Goal: Information Seeking & Learning: Check status

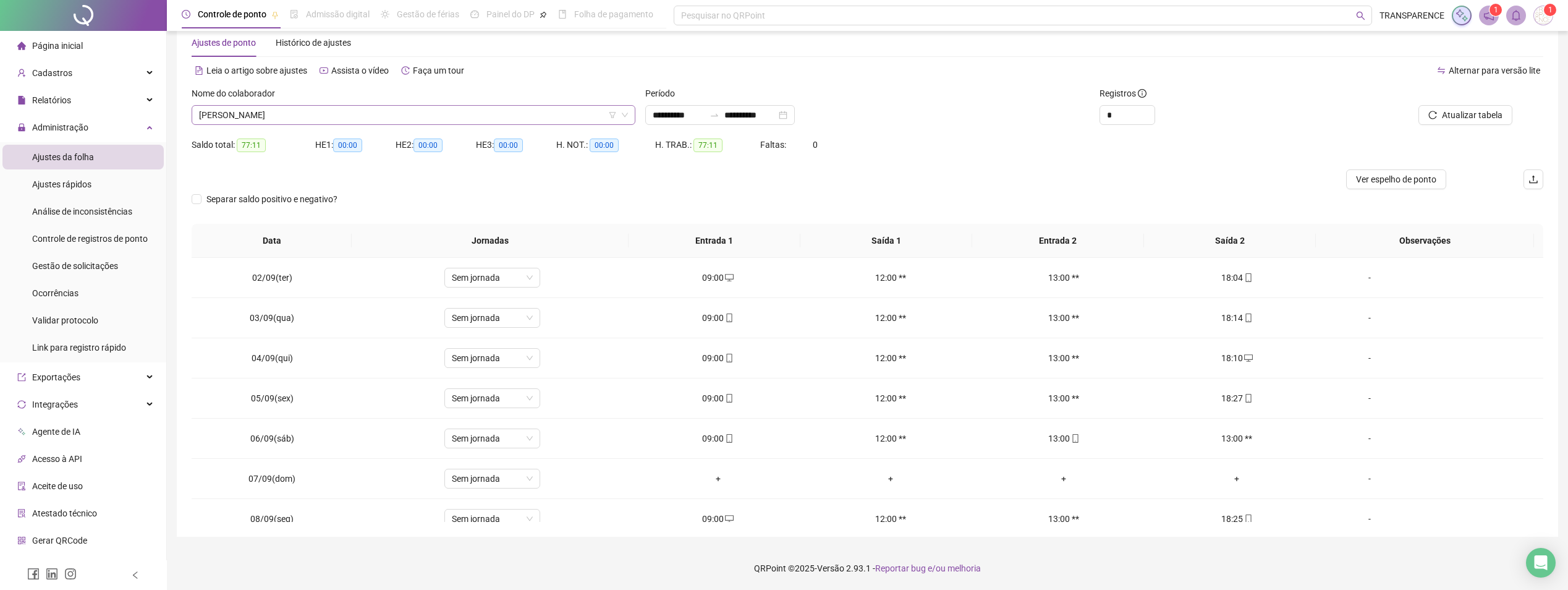
scroll to position [379, 0]
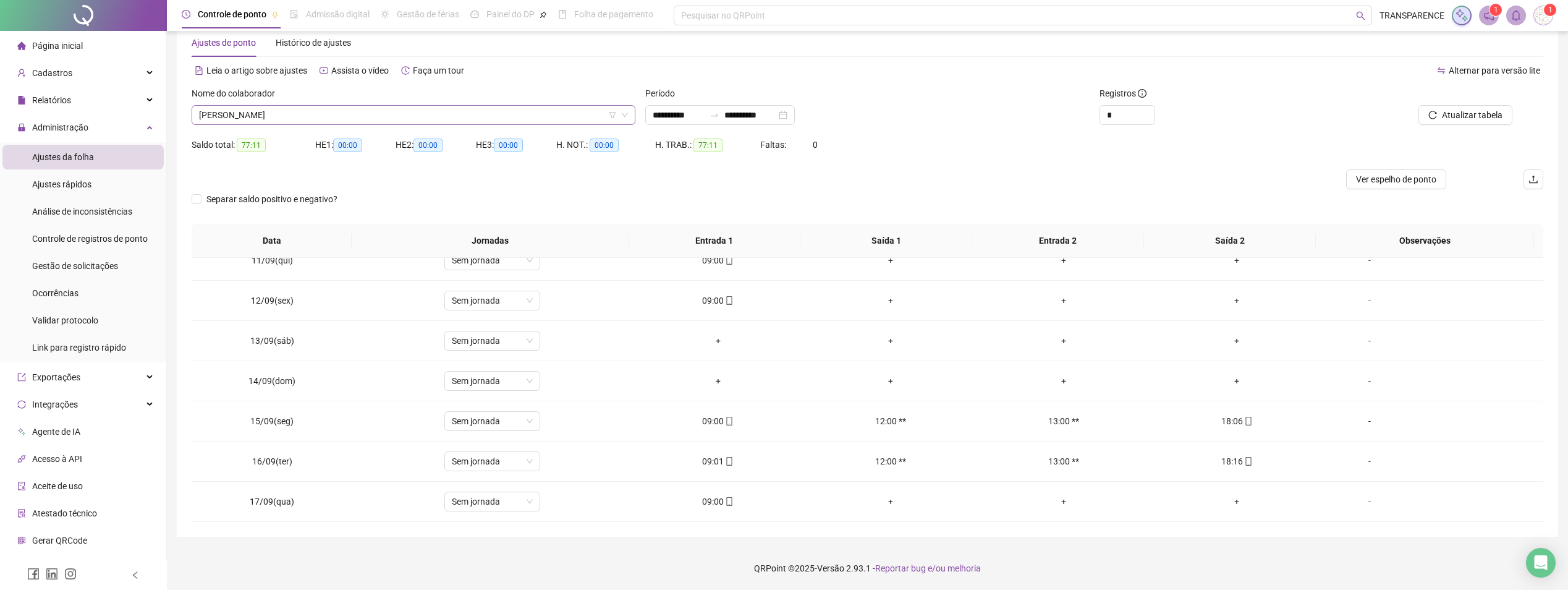
click at [414, 107] on span "[PERSON_NAME]" at bounding box center [414, 115] width 429 height 19
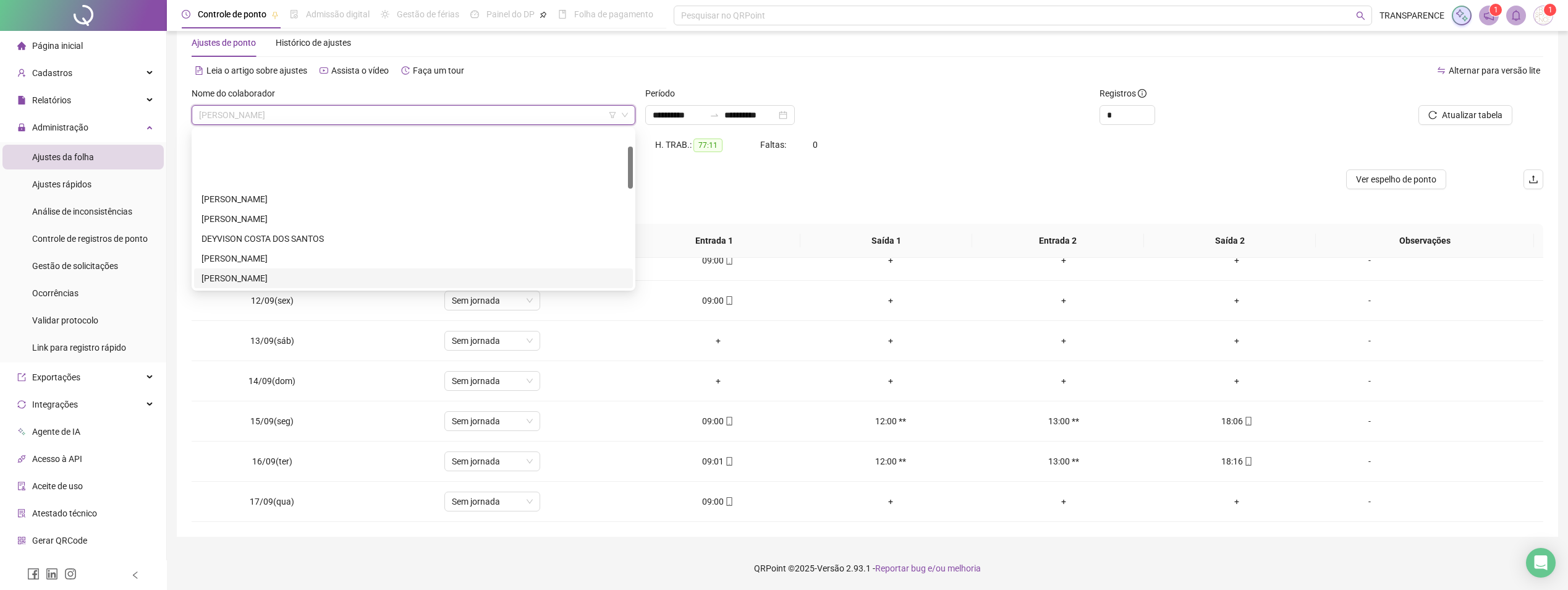
scroll to position [123, 0]
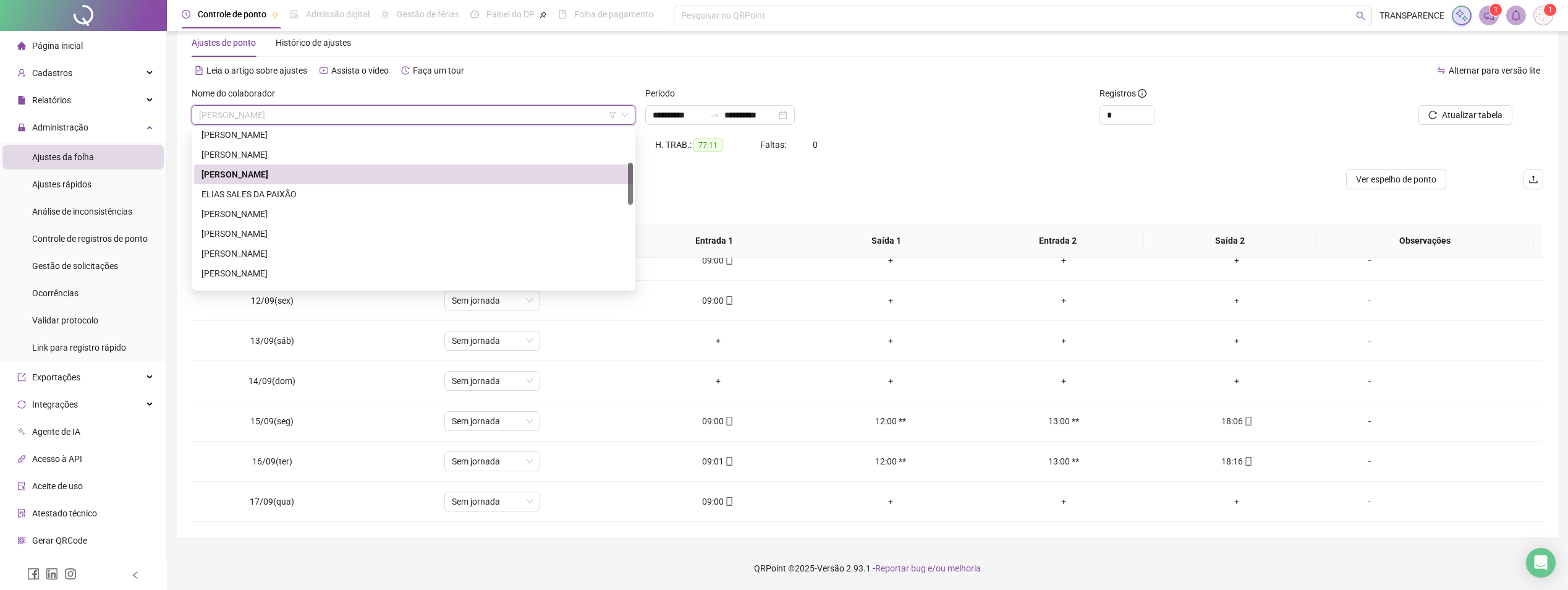
click at [522, 109] on span "[PERSON_NAME]" at bounding box center [414, 115] width 429 height 19
click at [319, 261] on div "[PERSON_NAME]" at bounding box center [414, 253] width 439 height 19
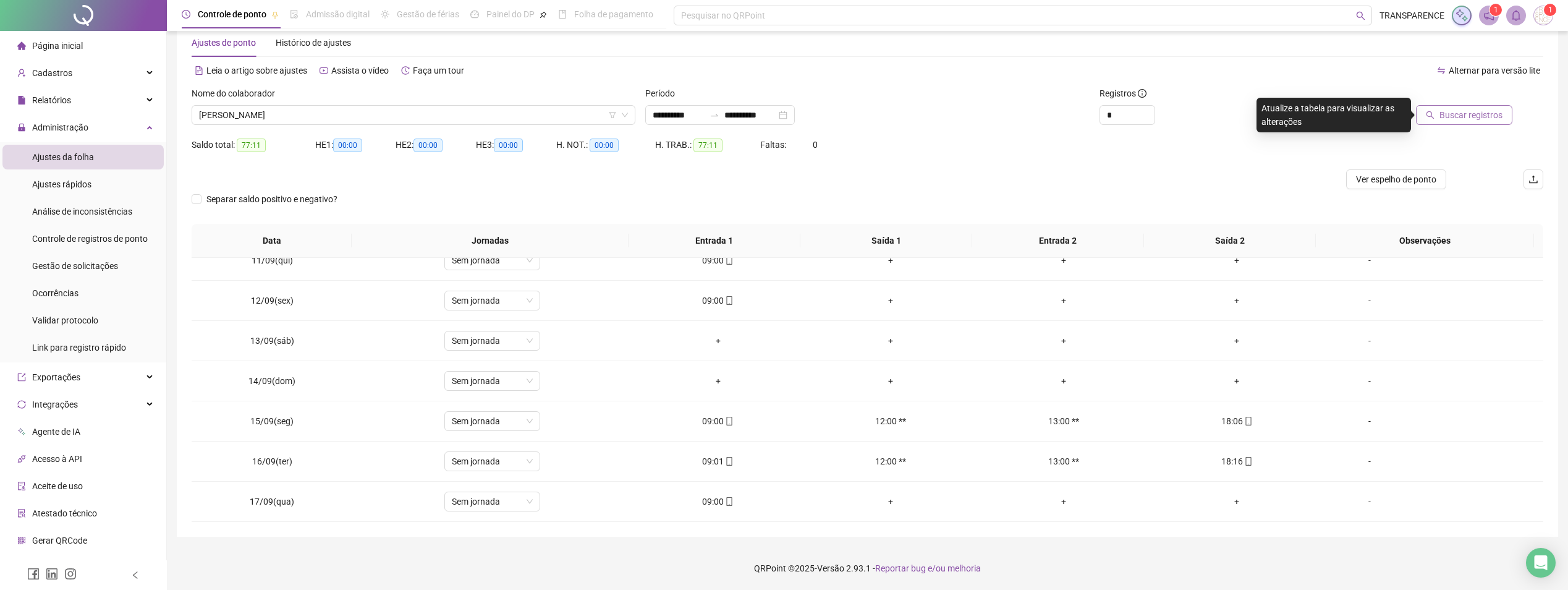
click at [1491, 120] on span "Buscar registros" at bounding box center [1471, 115] width 63 height 14
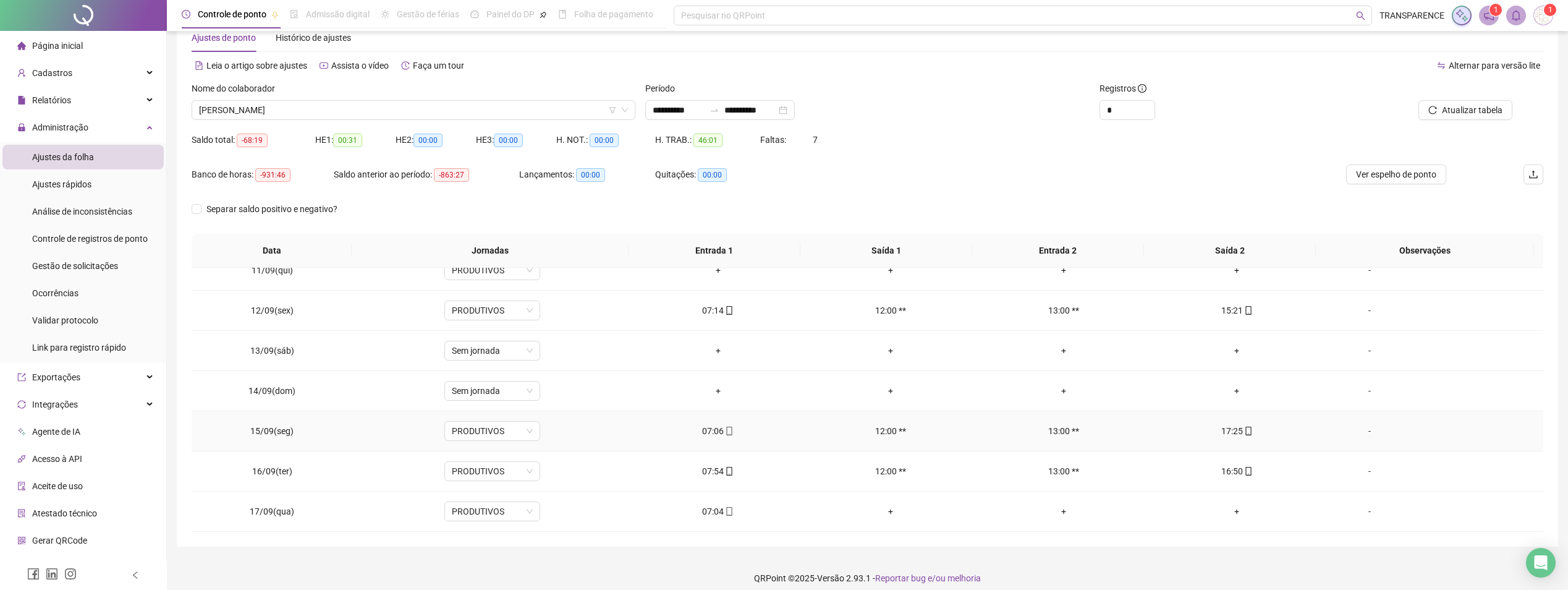
scroll to position [42, 0]
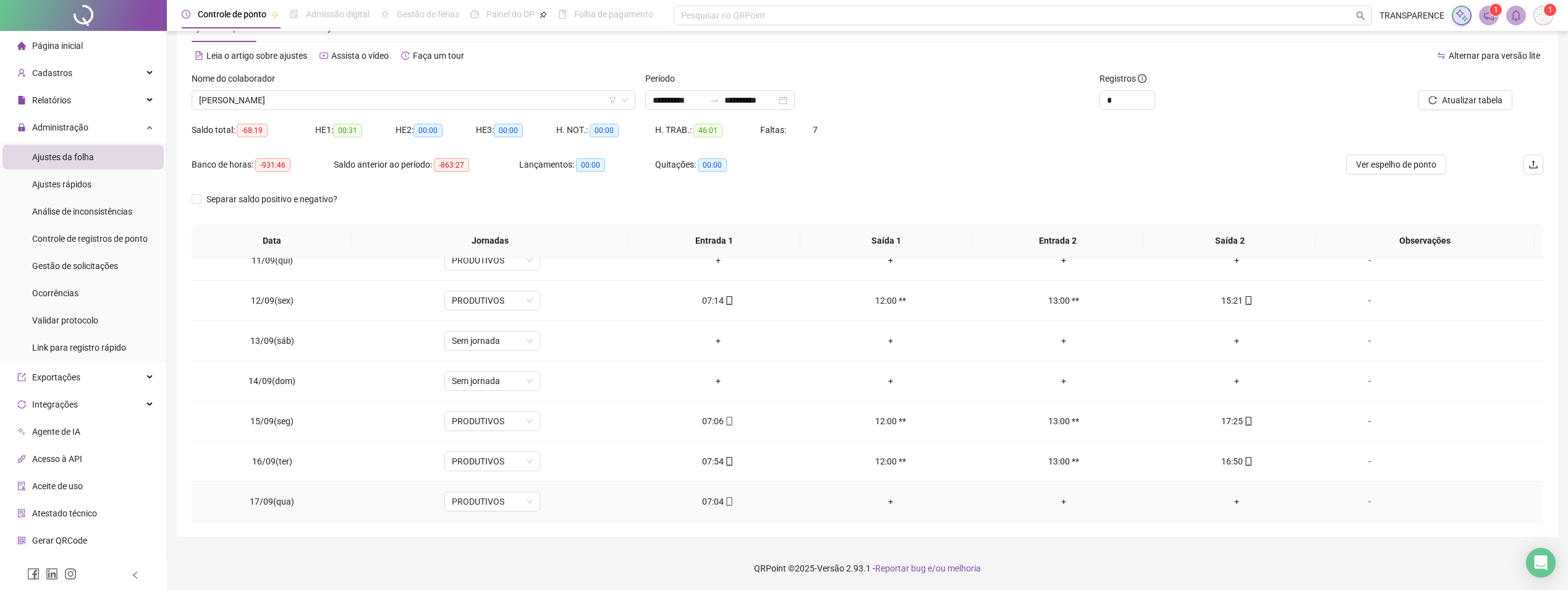
drag, startPoint x: 725, startPoint y: 506, endPoint x: 731, endPoint y: 497, distance: 10.8
click at [727, 505] on div "07:04" at bounding box center [718, 501] width 154 height 14
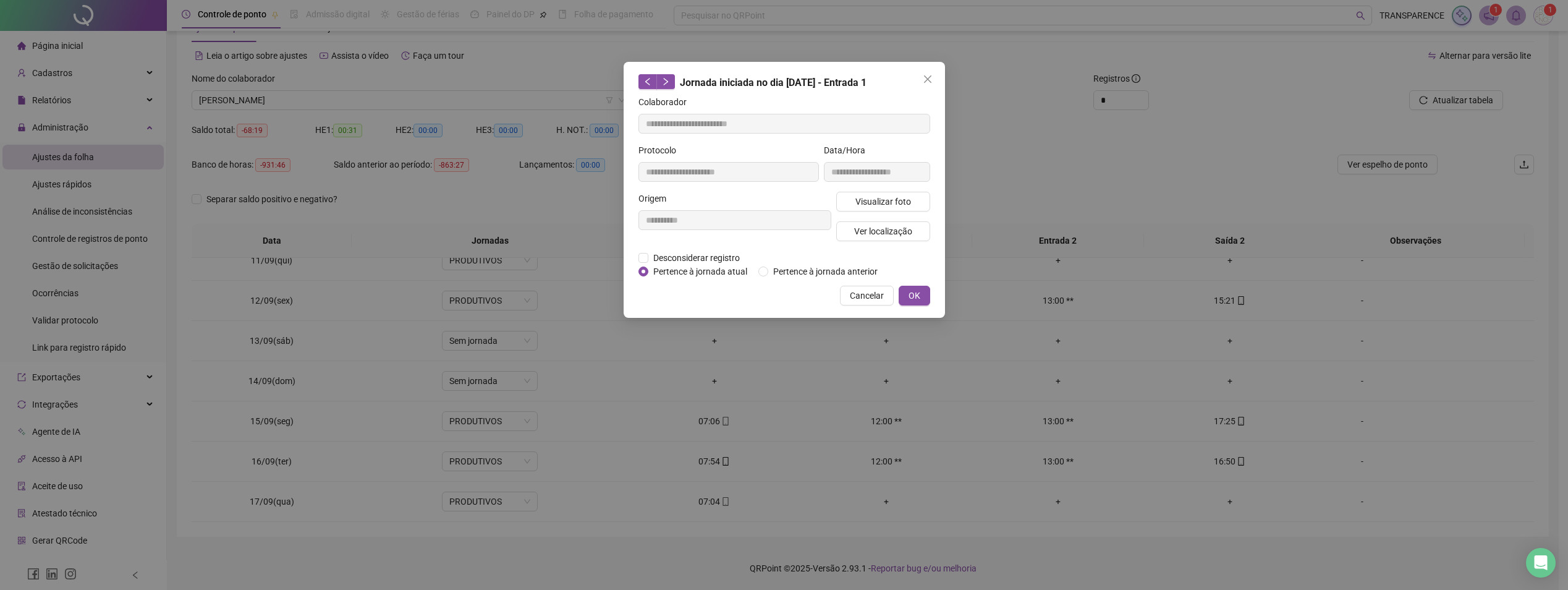
type input "**********"
click at [906, 207] on span "Visualizar foto" at bounding box center [888, 202] width 56 height 14
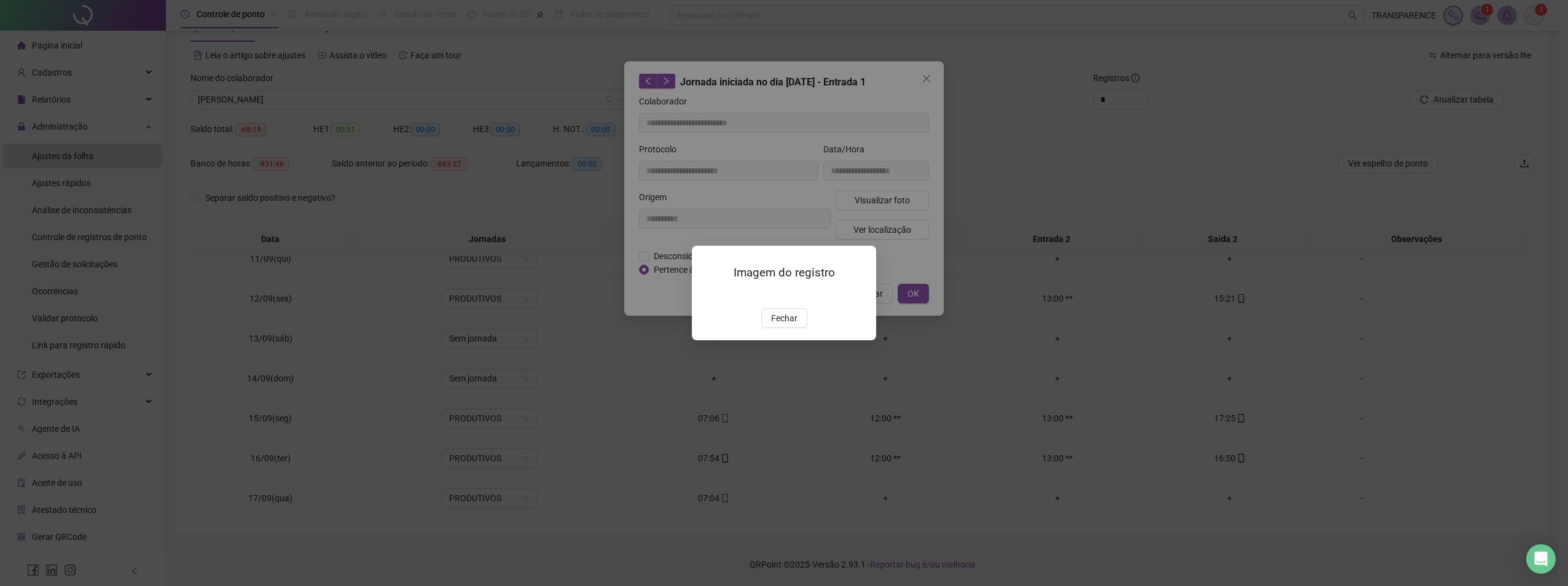
click at [706, 295] on img at bounding box center [706, 295] width 0 height 0
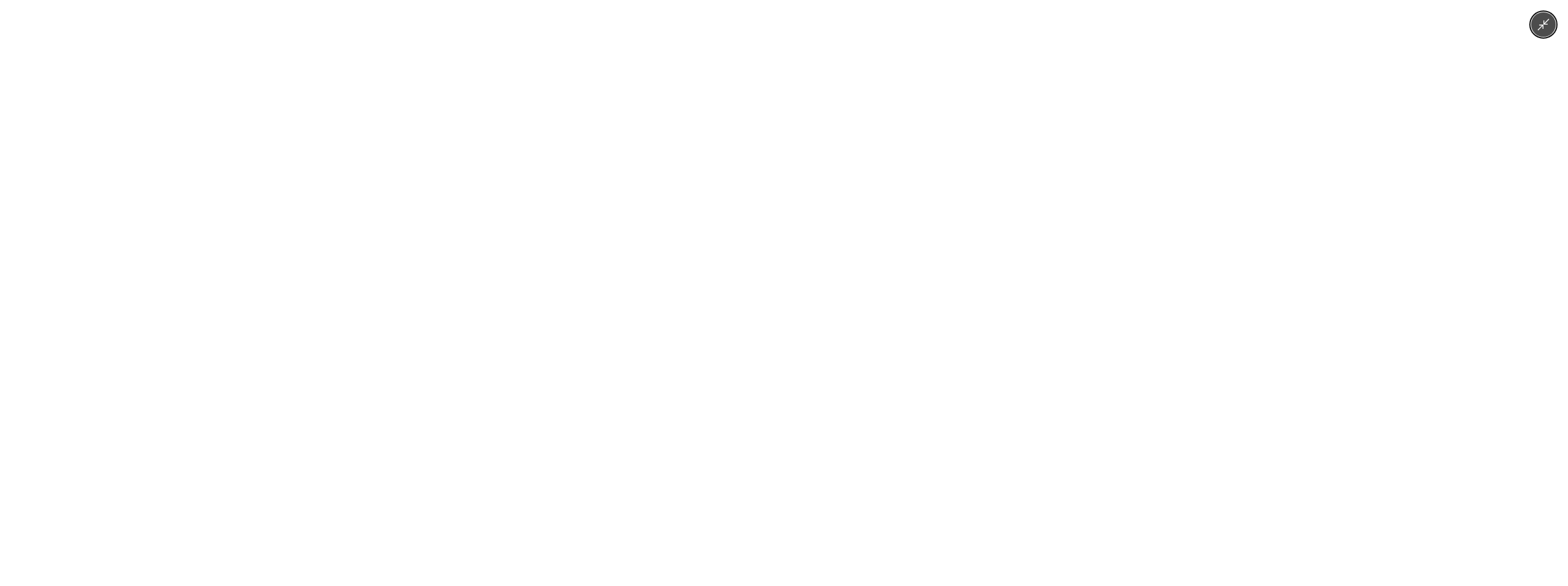
click at [816, 355] on img at bounding box center [784, 293] width 271 height 586
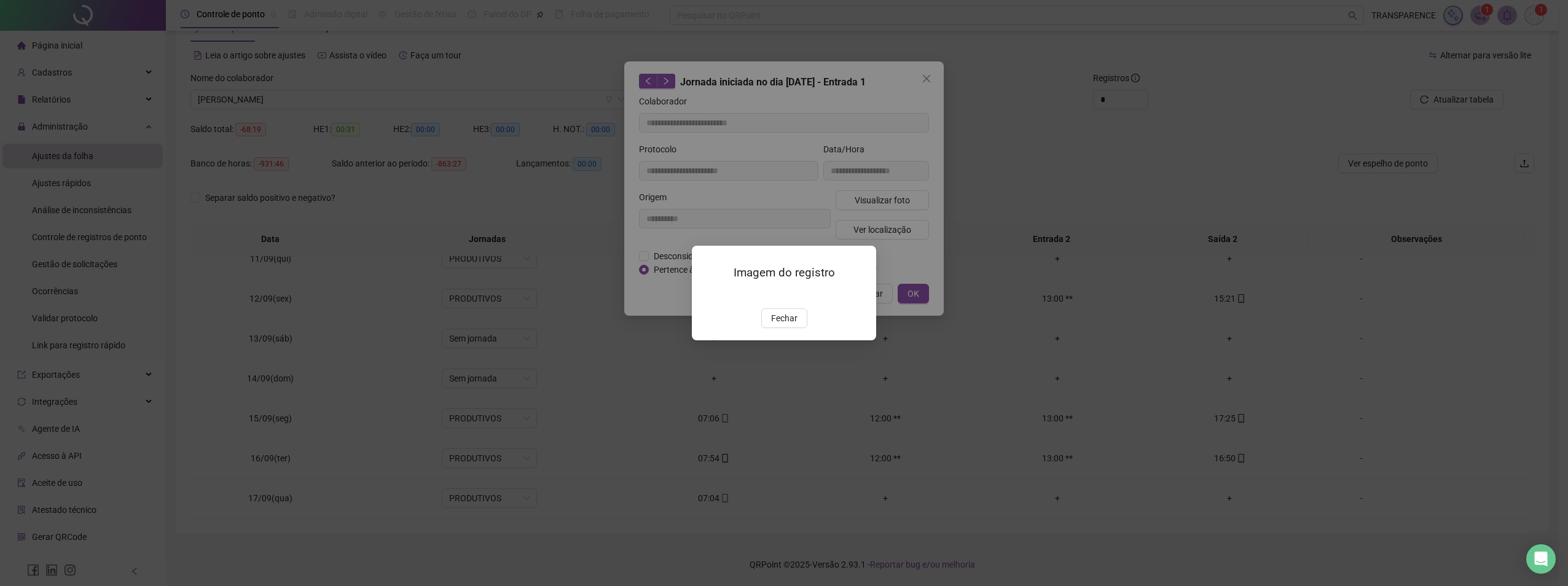
click at [706, 295] on img at bounding box center [706, 295] width 0 height 0
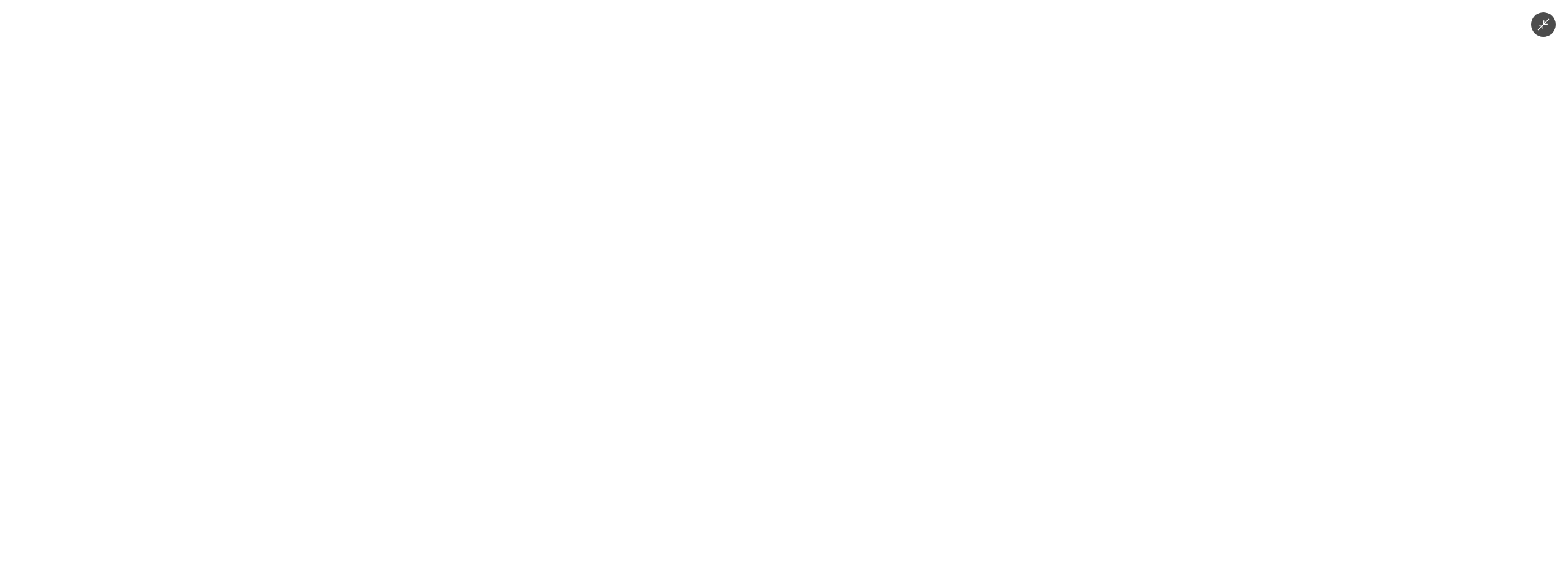
click at [812, 299] on img at bounding box center [784, 293] width 271 height 586
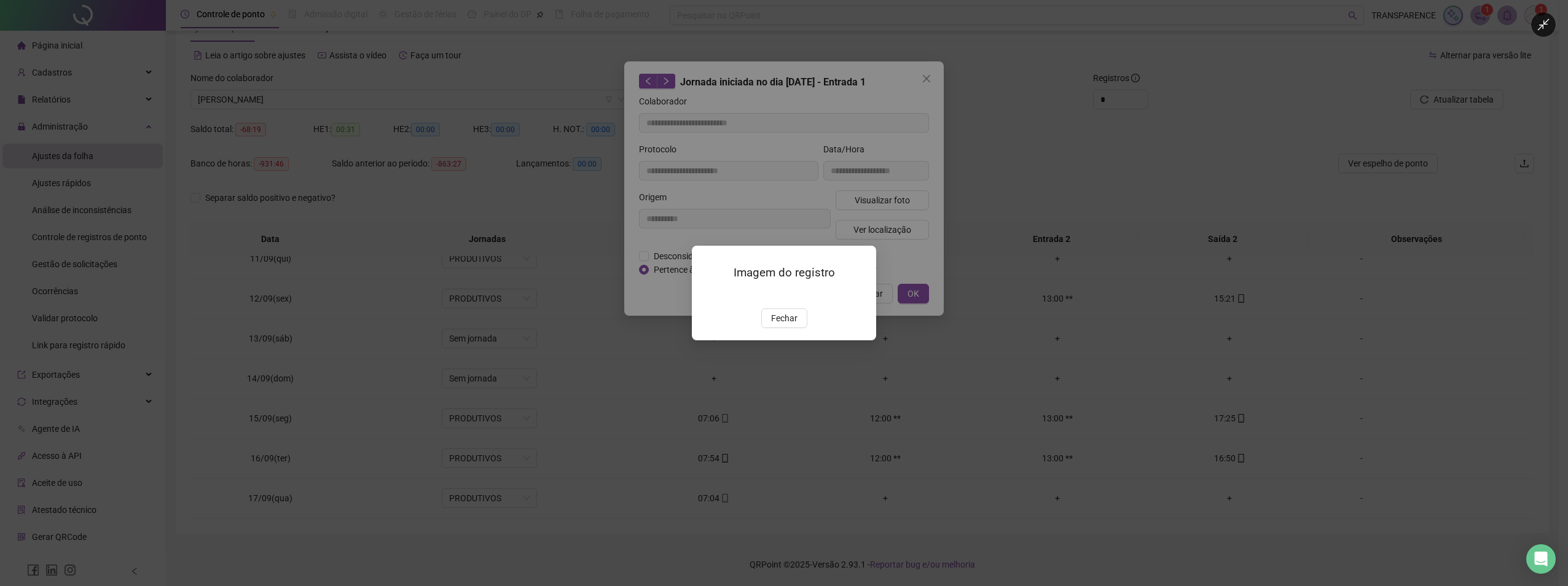
click at [812, 299] on div at bounding box center [784, 293] width 1568 height 586
click at [706, 295] on img at bounding box center [706, 295] width 0 height 0
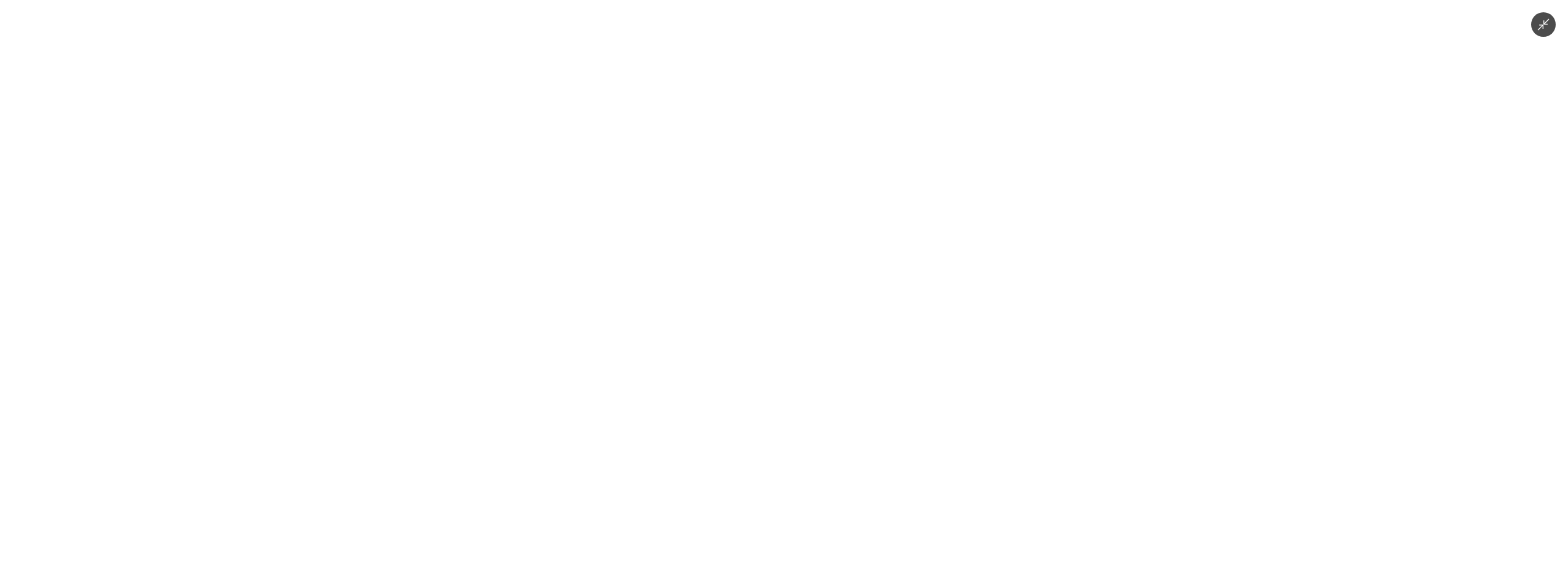
click at [761, 280] on img at bounding box center [784, 293] width 271 height 586
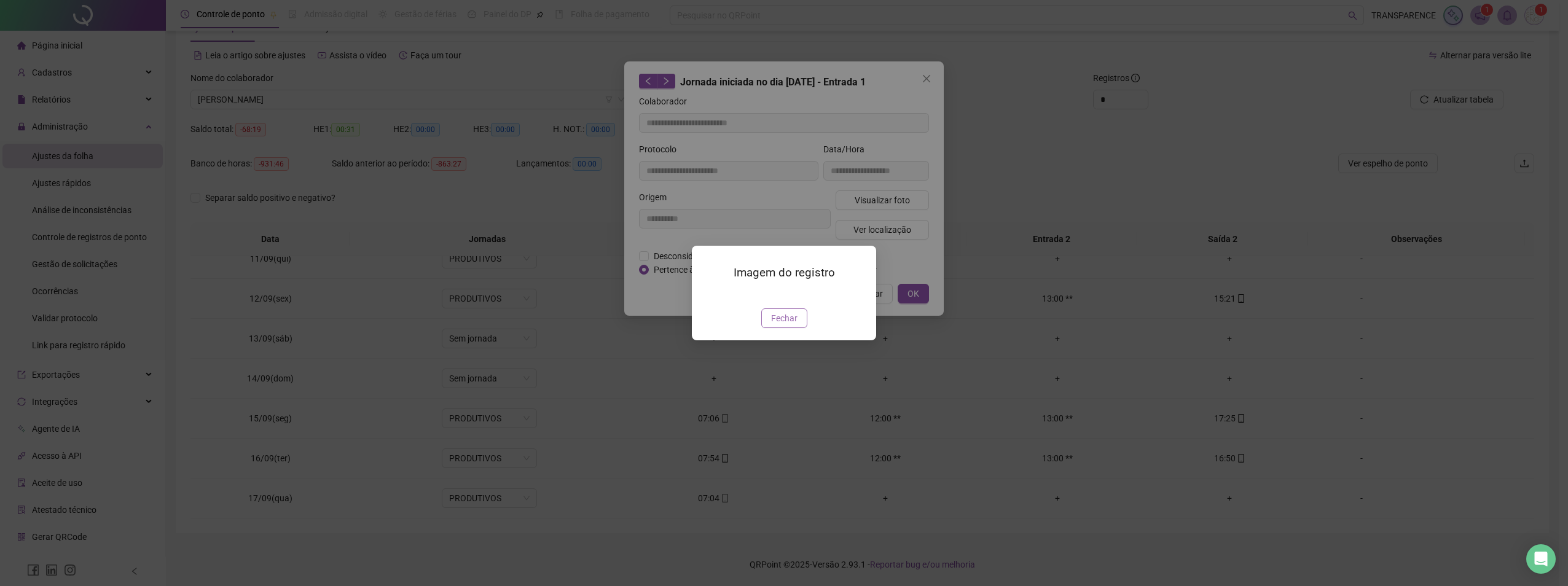
drag, startPoint x: 770, startPoint y: 384, endPoint x: 876, endPoint y: 155, distance: 252.3
click at [770, 328] on button "Fechar" at bounding box center [784, 318] width 46 height 19
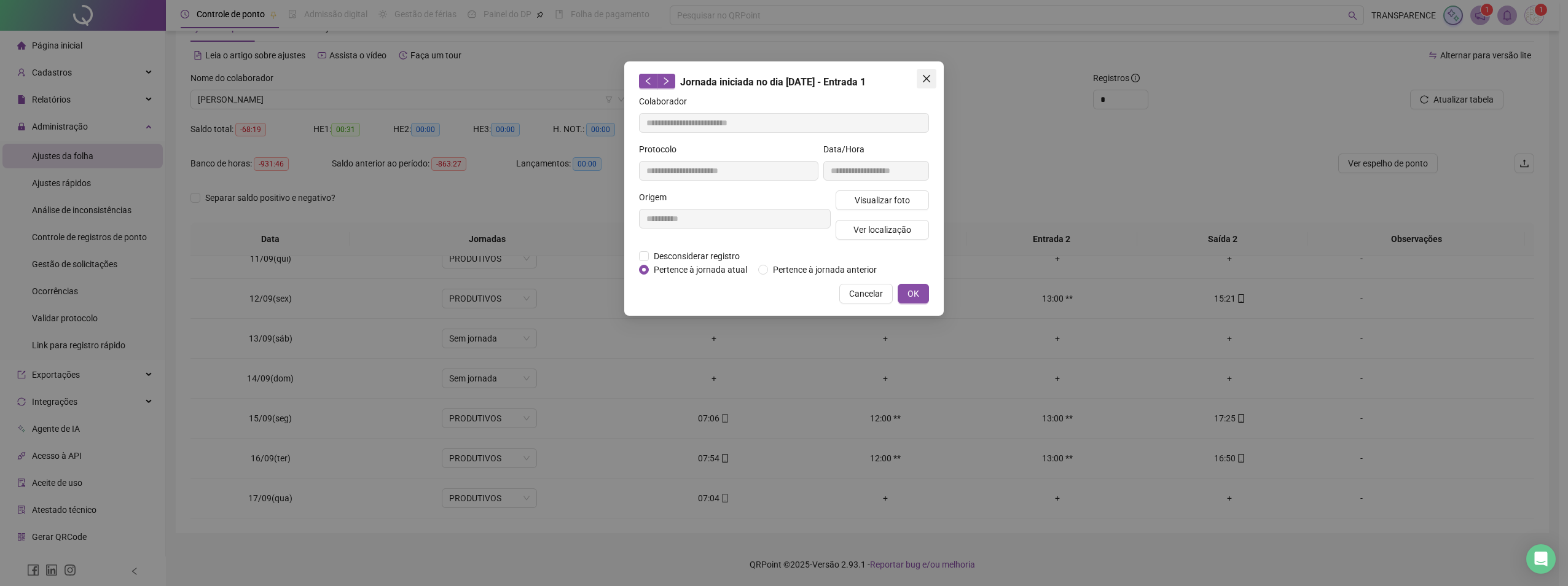
click at [925, 83] on icon "close" at bounding box center [927, 79] width 10 height 10
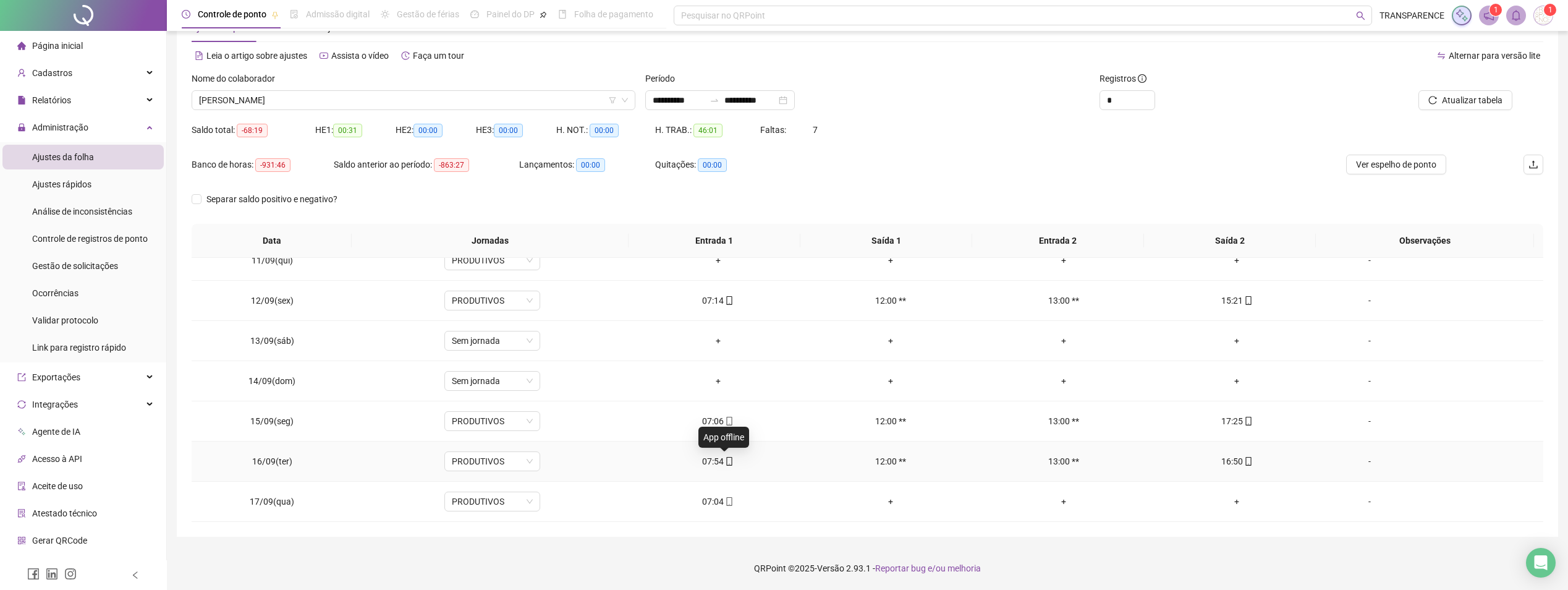
click at [724, 463] on span "mobile" at bounding box center [729, 461] width 10 height 8
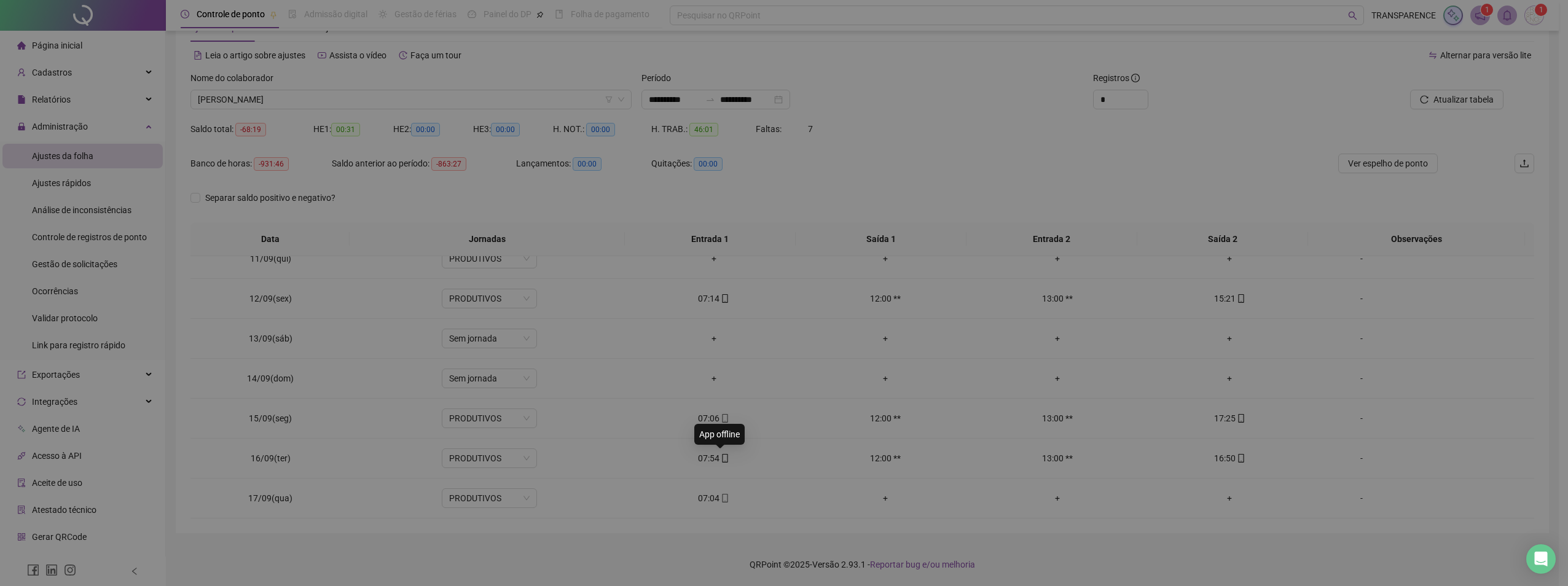
type input "**********"
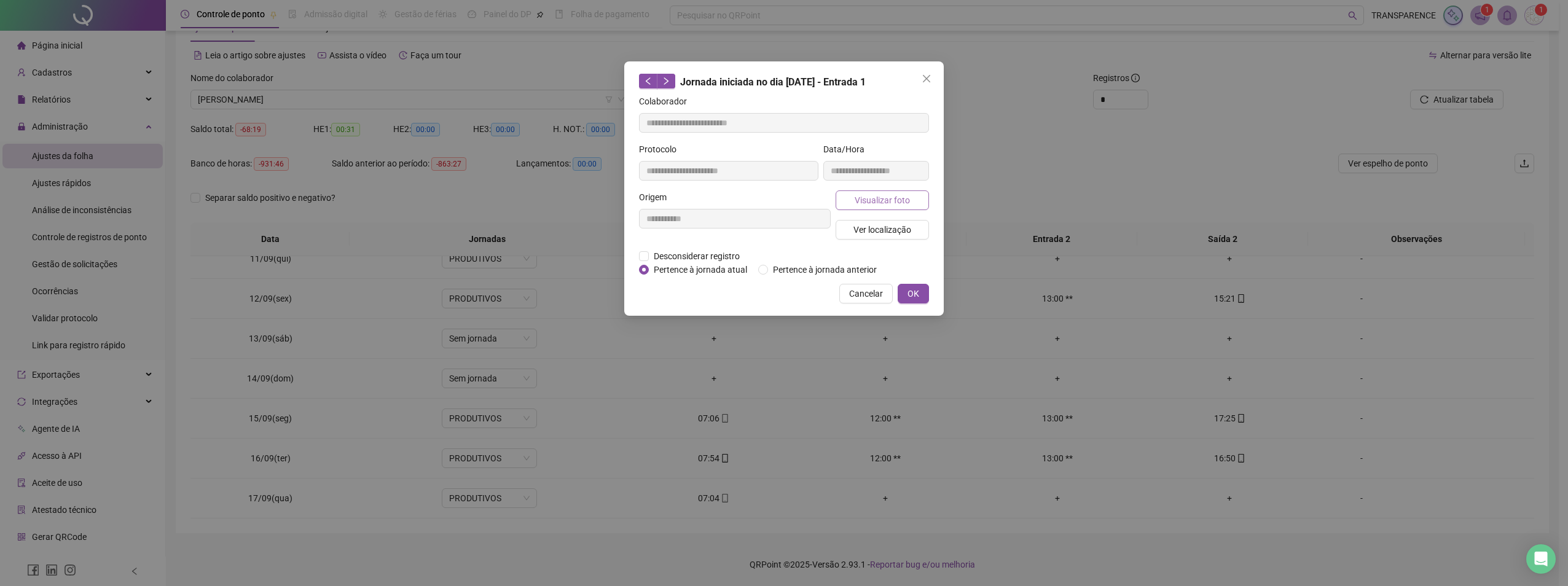
click at [888, 205] on span "Visualizar foto" at bounding box center [883, 200] width 55 height 13
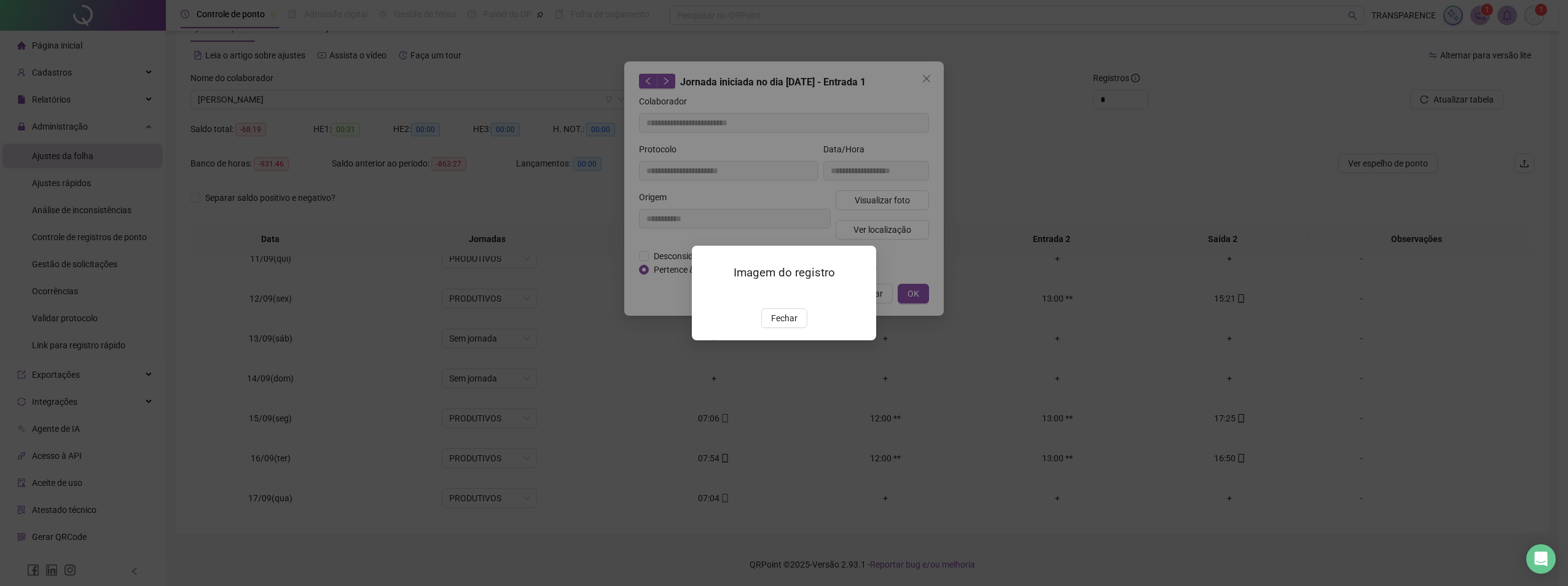
drag, startPoint x: 776, startPoint y: 384, endPoint x: 823, endPoint y: 310, distance: 87.7
click at [777, 340] on div "Imagem do registro Fechar" at bounding box center [784, 293] width 185 height 94
click at [783, 324] on span "Fechar" at bounding box center [784, 318] width 26 height 13
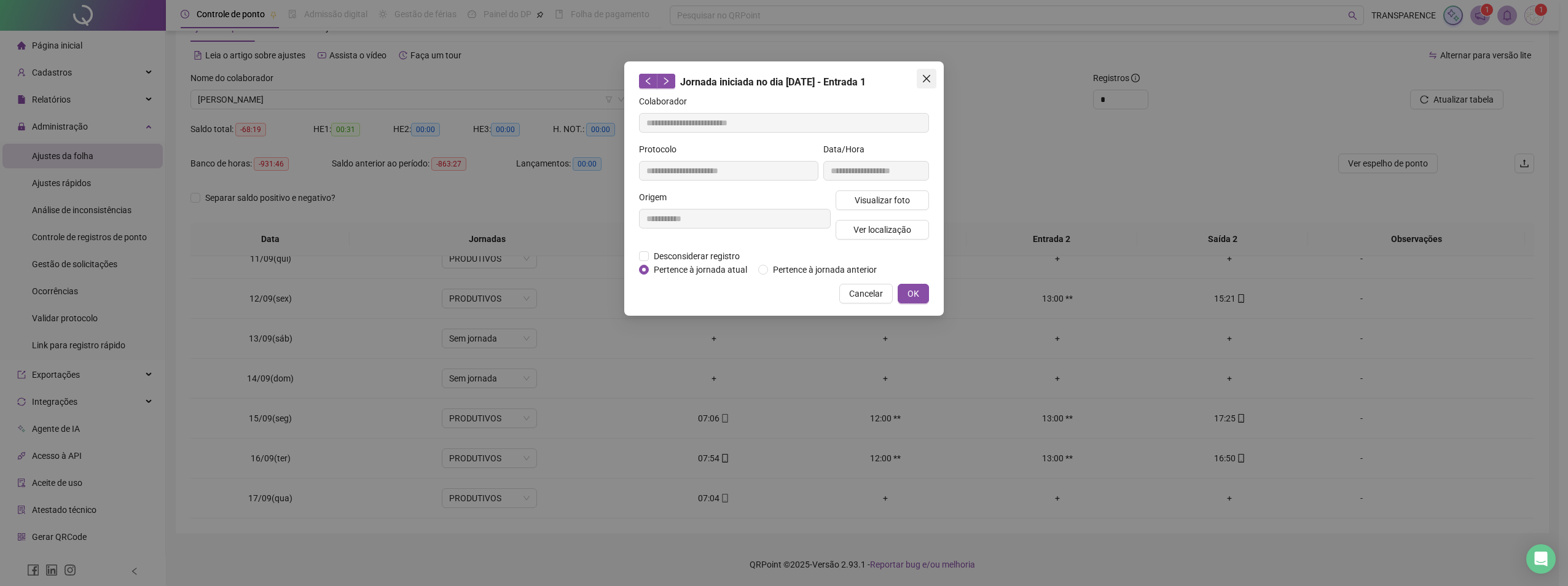
click at [933, 77] on span "Close" at bounding box center [926, 79] width 19 height 10
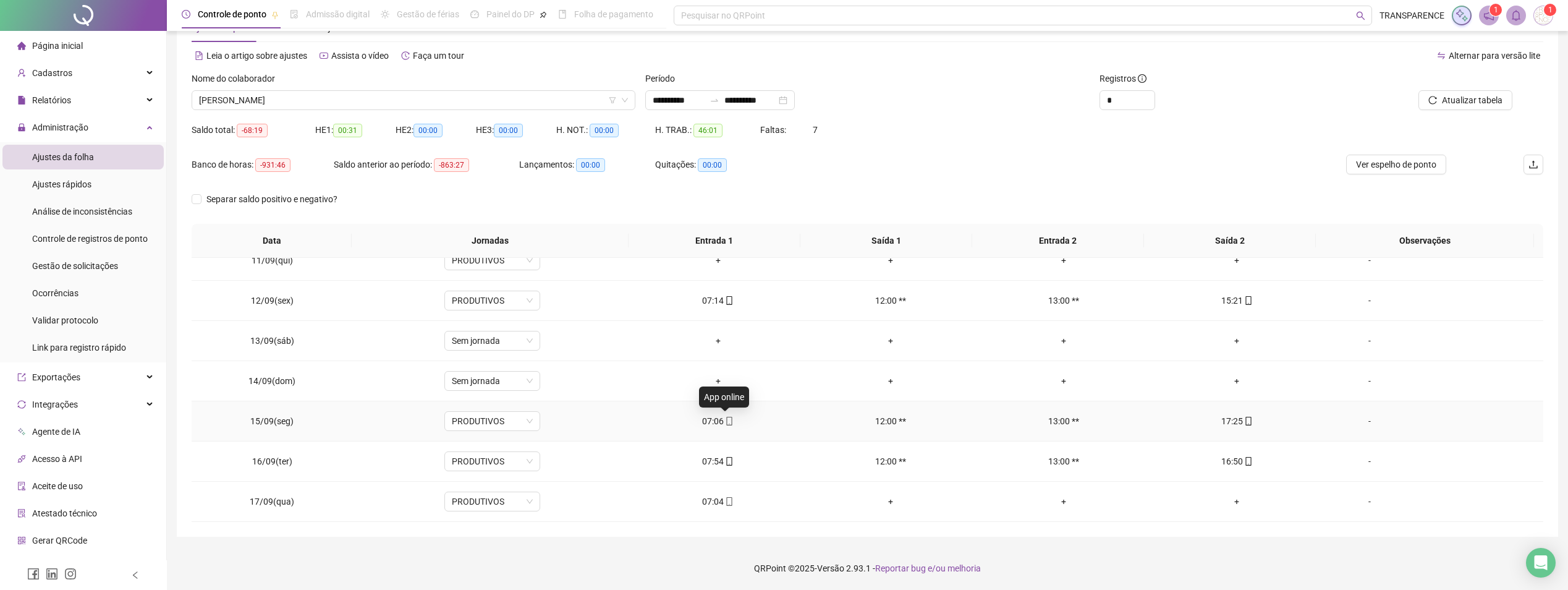
click at [727, 425] on icon "mobile" at bounding box center [729, 421] width 6 height 8
type input "**********"
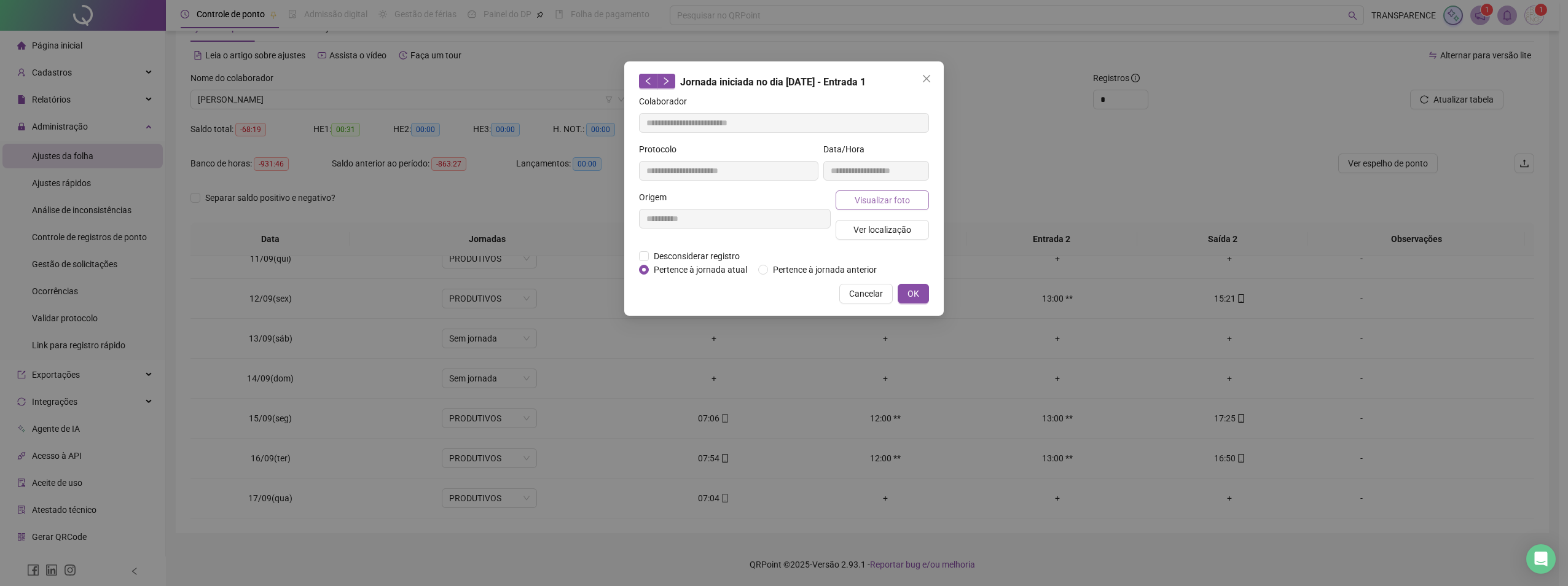
click at [852, 204] on button "Visualizar foto" at bounding box center [882, 200] width 93 height 19
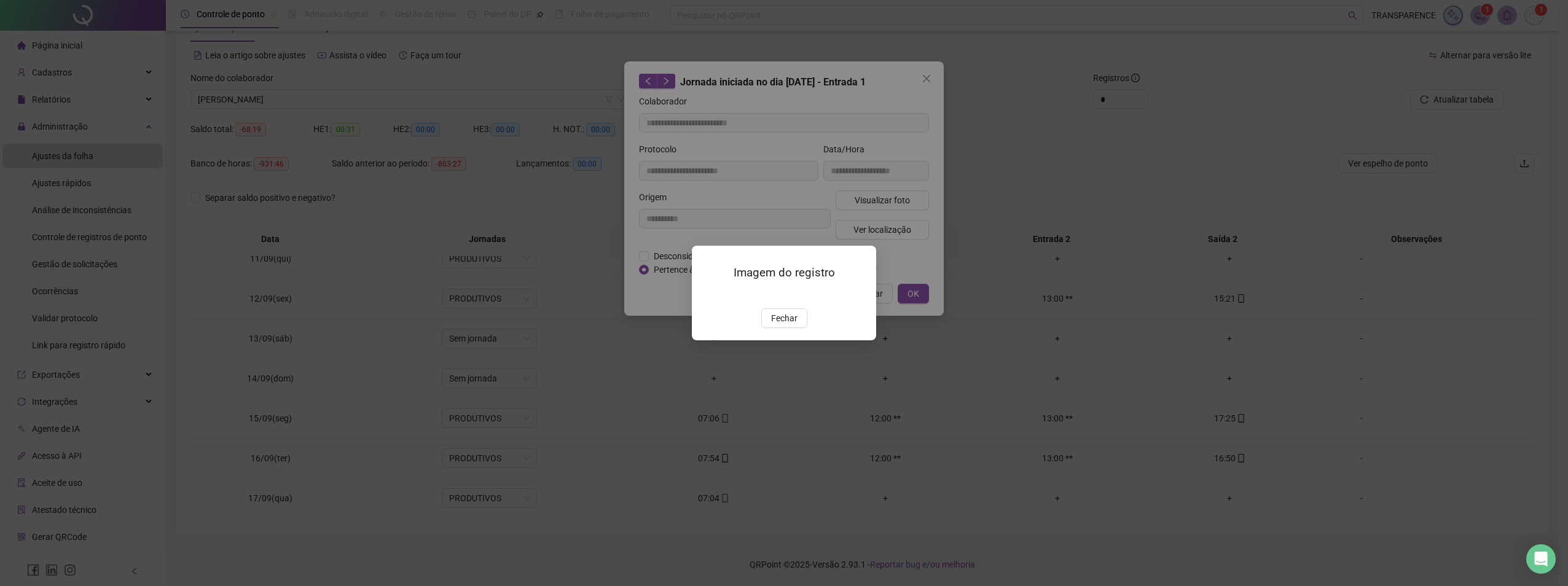
drag, startPoint x: 789, startPoint y: 383, endPoint x: 801, endPoint y: 331, distance: 53.4
click at [789, 324] on span "Fechar" at bounding box center [784, 318] width 26 height 13
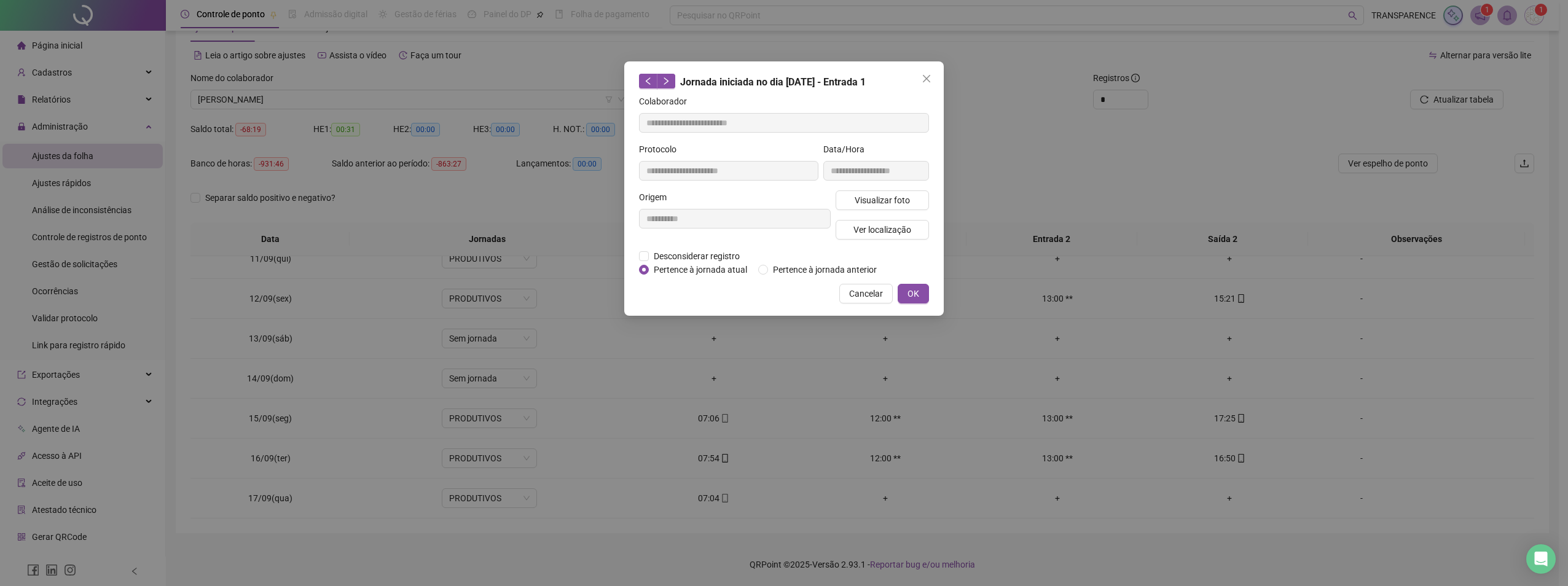
click at [934, 77] on span "Close" at bounding box center [926, 79] width 19 height 10
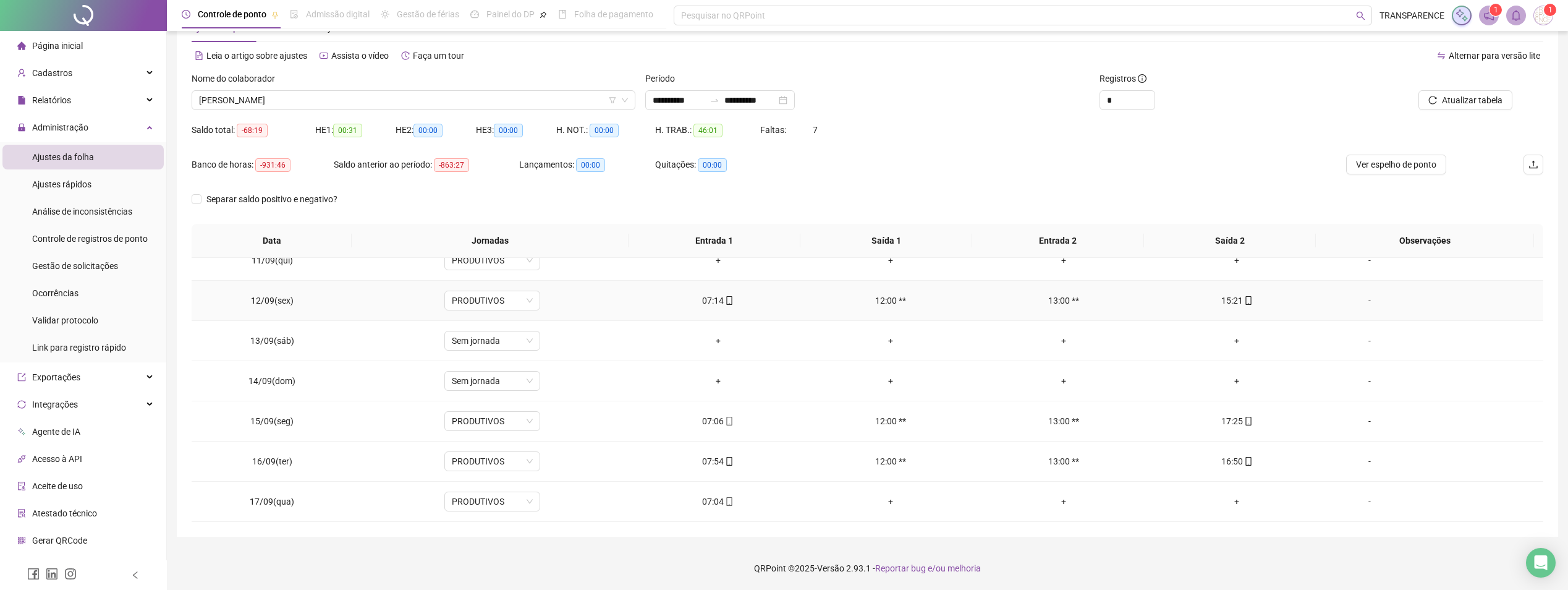
click at [733, 300] on div "07:14" at bounding box center [718, 300] width 154 height 14
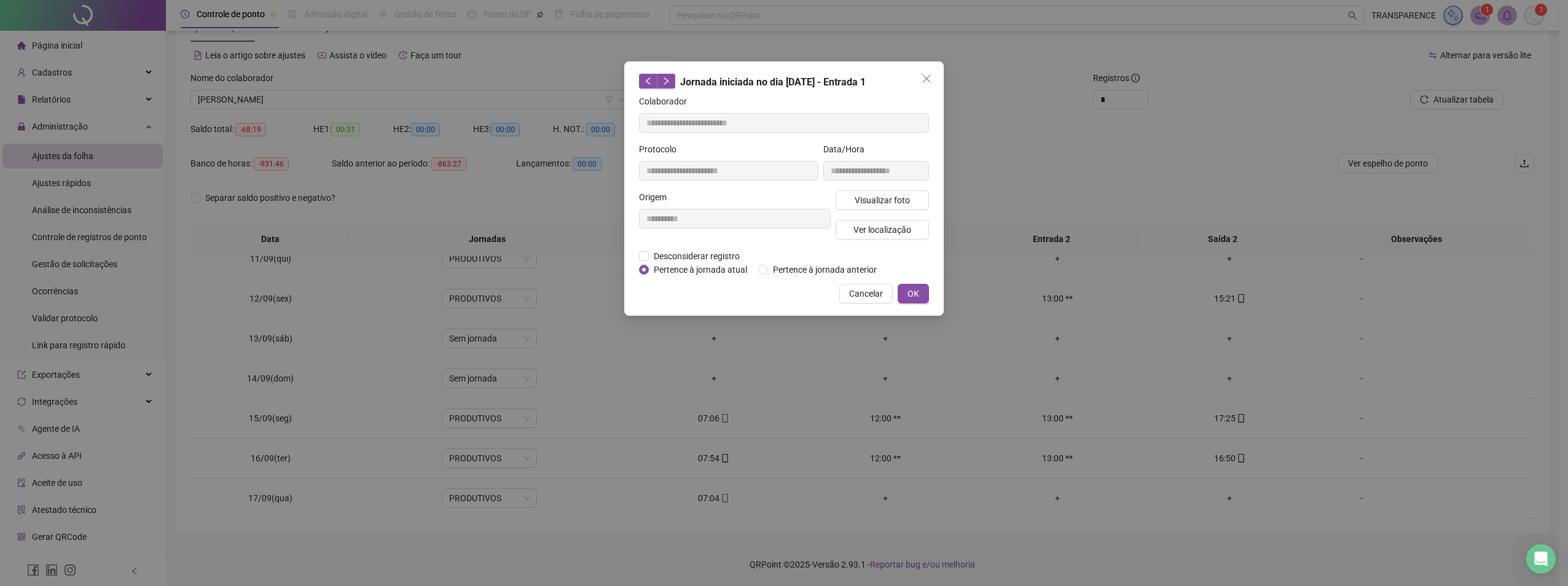
type input "**********"
click at [864, 204] on span "Visualizar foto" at bounding box center [883, 200] width 55 height 13
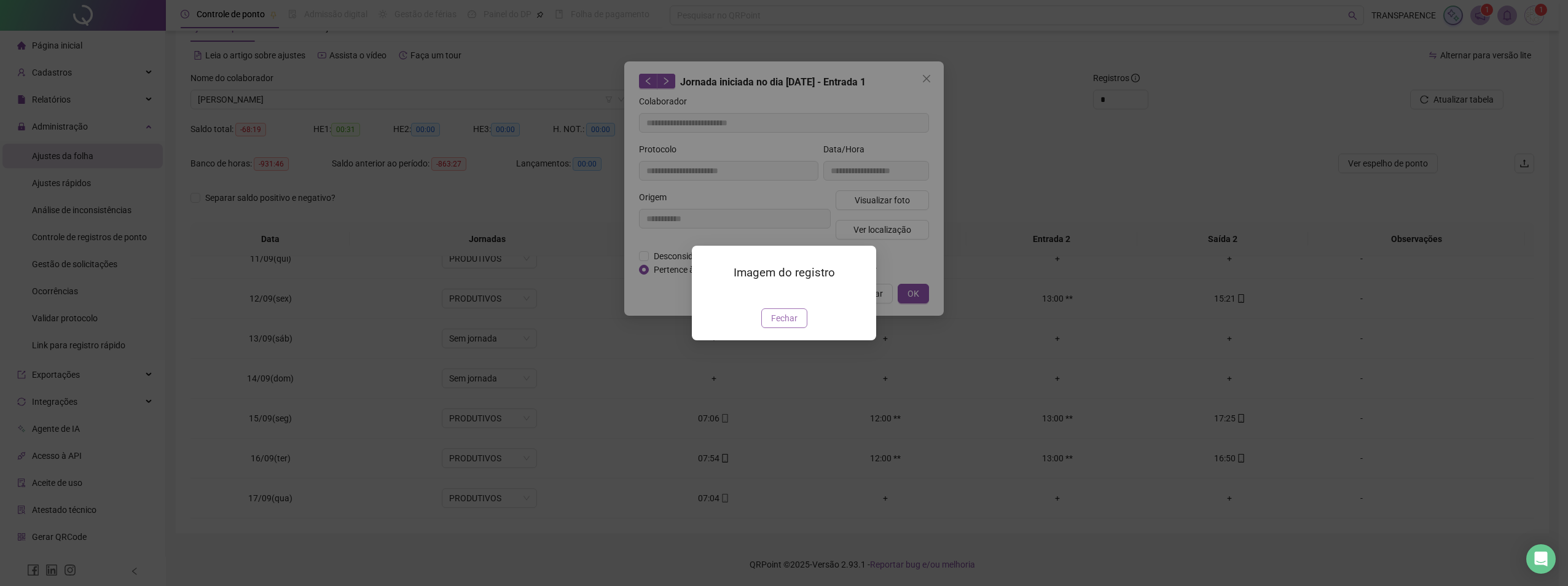
click at [775, 324] on span "Fechar" at bounding box center [784, 318] width 26 height 13
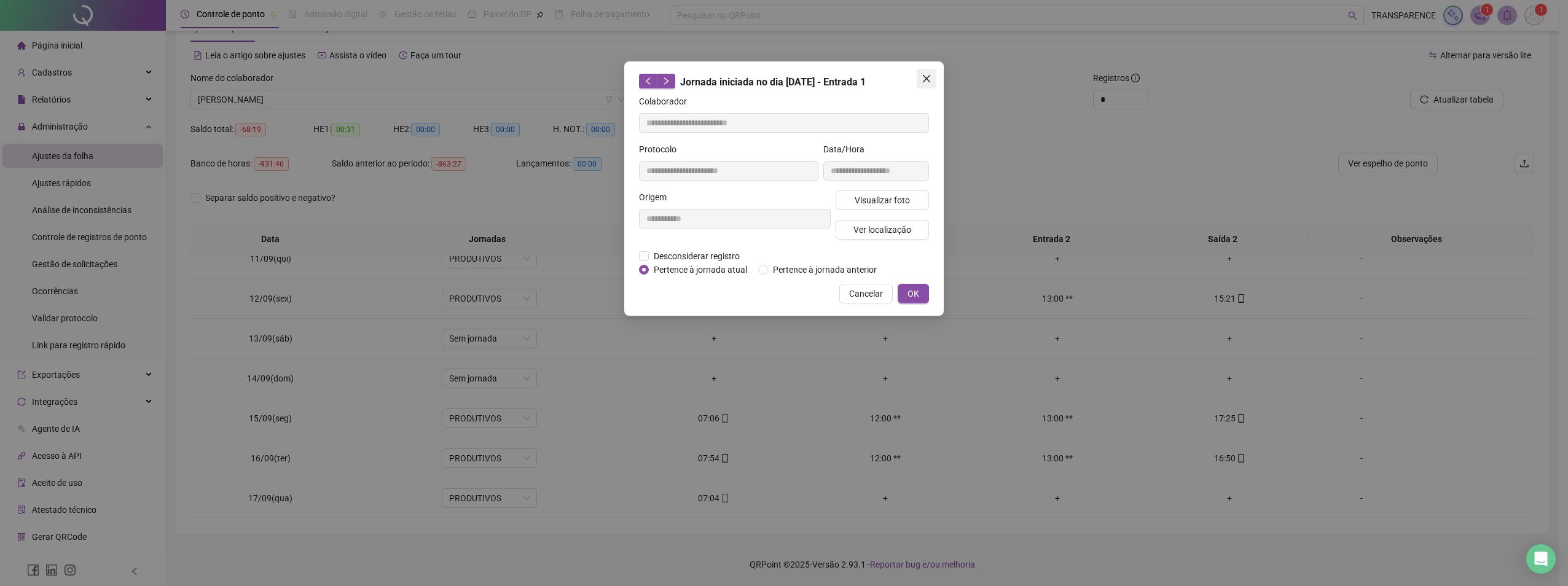
click at [925, 80] on icon "close" at bounding box center [926, 78] width 8 height 8
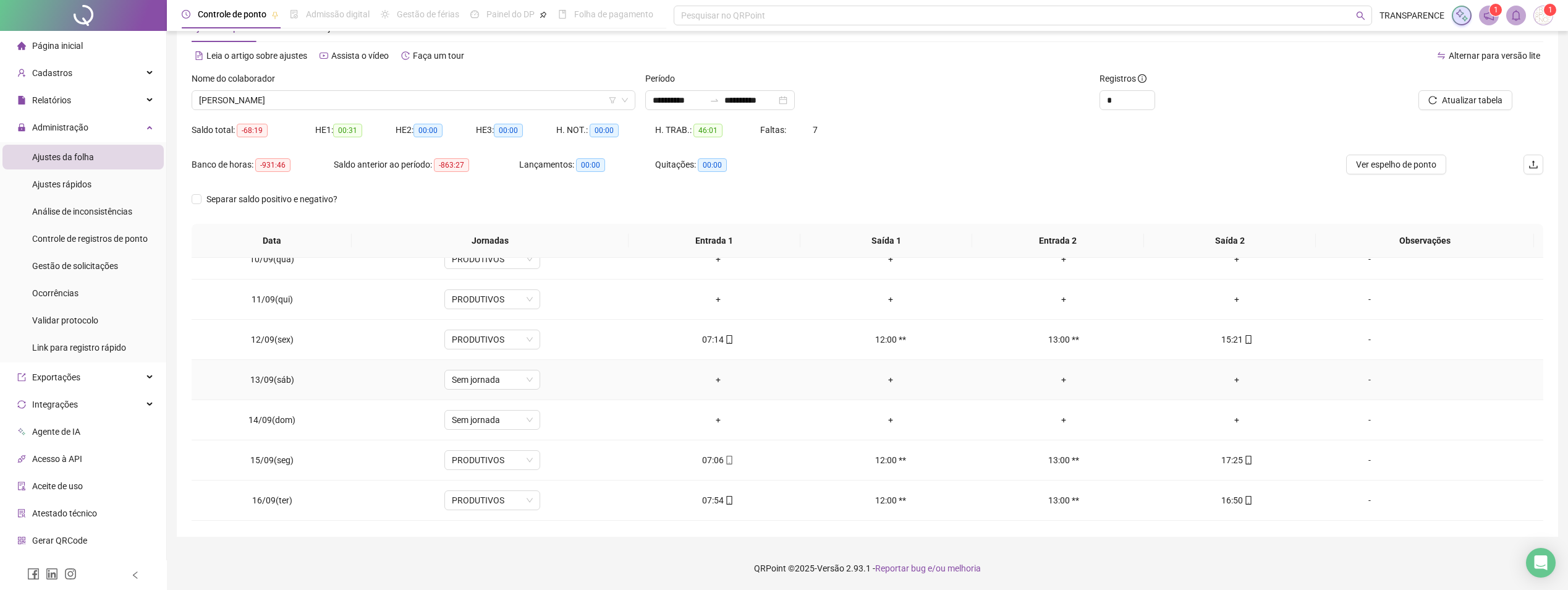
scroll to position [234, 0]
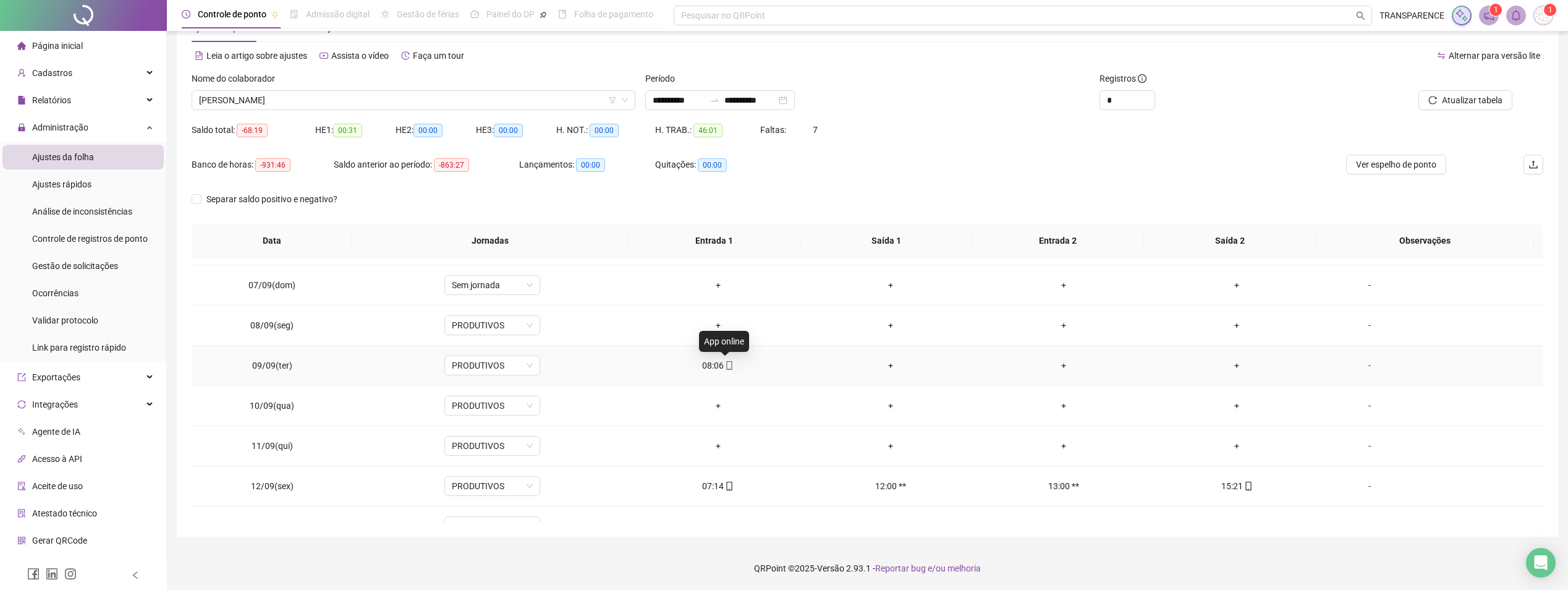
click at [724, 371] on span at bounding box center [729, 365] width 10 height 10
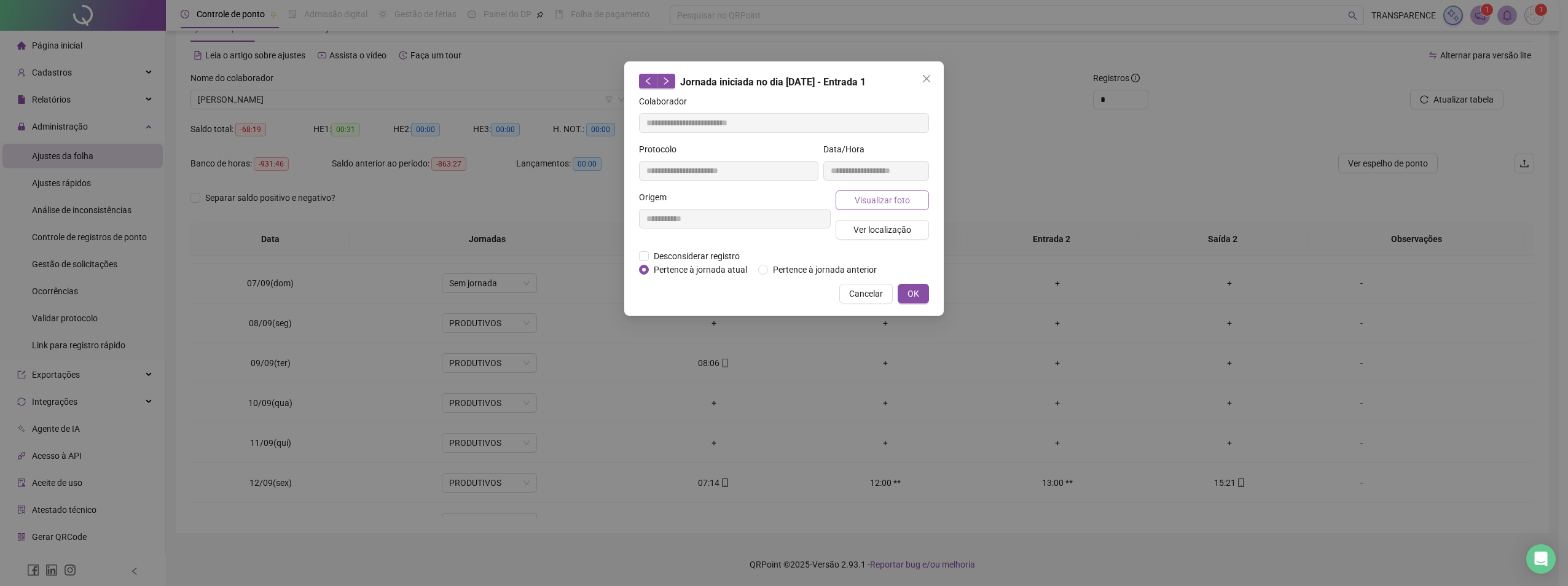
click at [858, 205] on span "Visualizar foto" at bounding box center [883, 200] width 55 height 13
type input "**********"
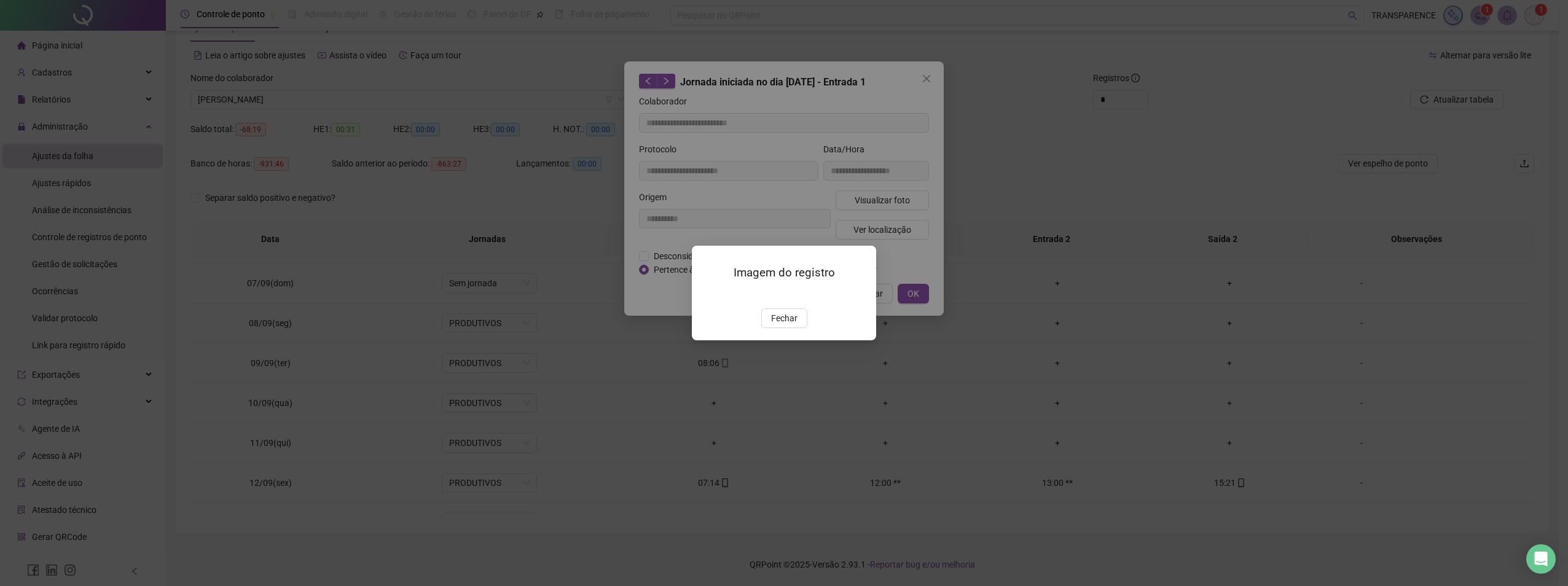
click at [782, 340] on div "Imagem do registro Fechar" at bounding box center [784, 293] width 185 height 94
drag, startPoint x: 794, startPoint y: 391, endPoint x: 815, endPoint y: 339, distance: 56.1
click at [797, 328] on button "Fechar" at bounding box center [784, 318] width 46 height 19
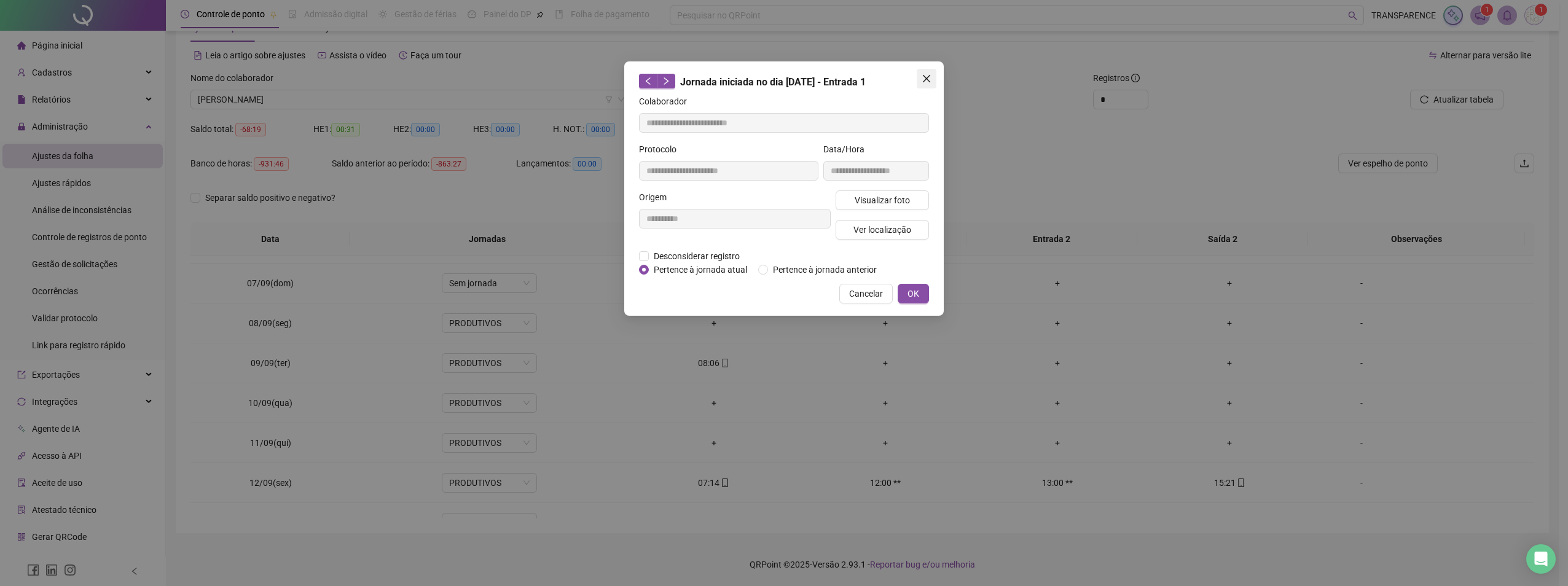
click at [930, 72] on button "Close" at bounding box center [926, 78] width 19 height 19
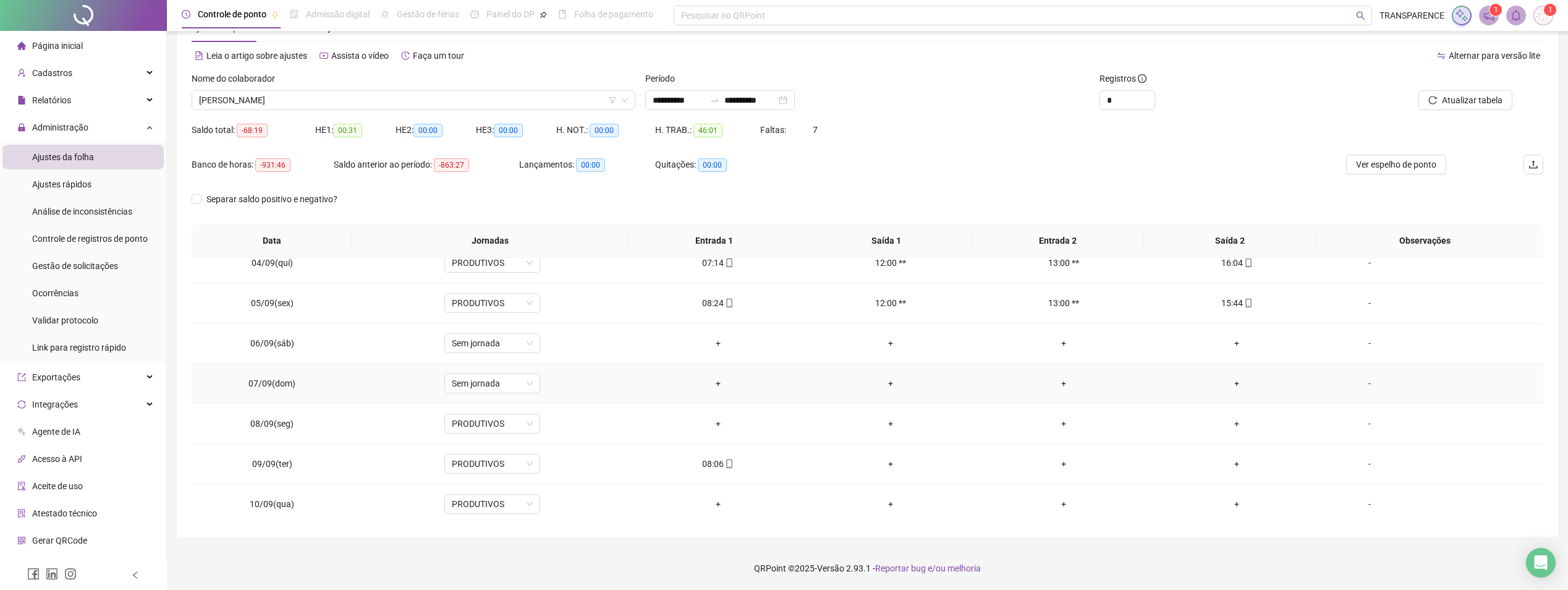
scroll to position [48, 0]
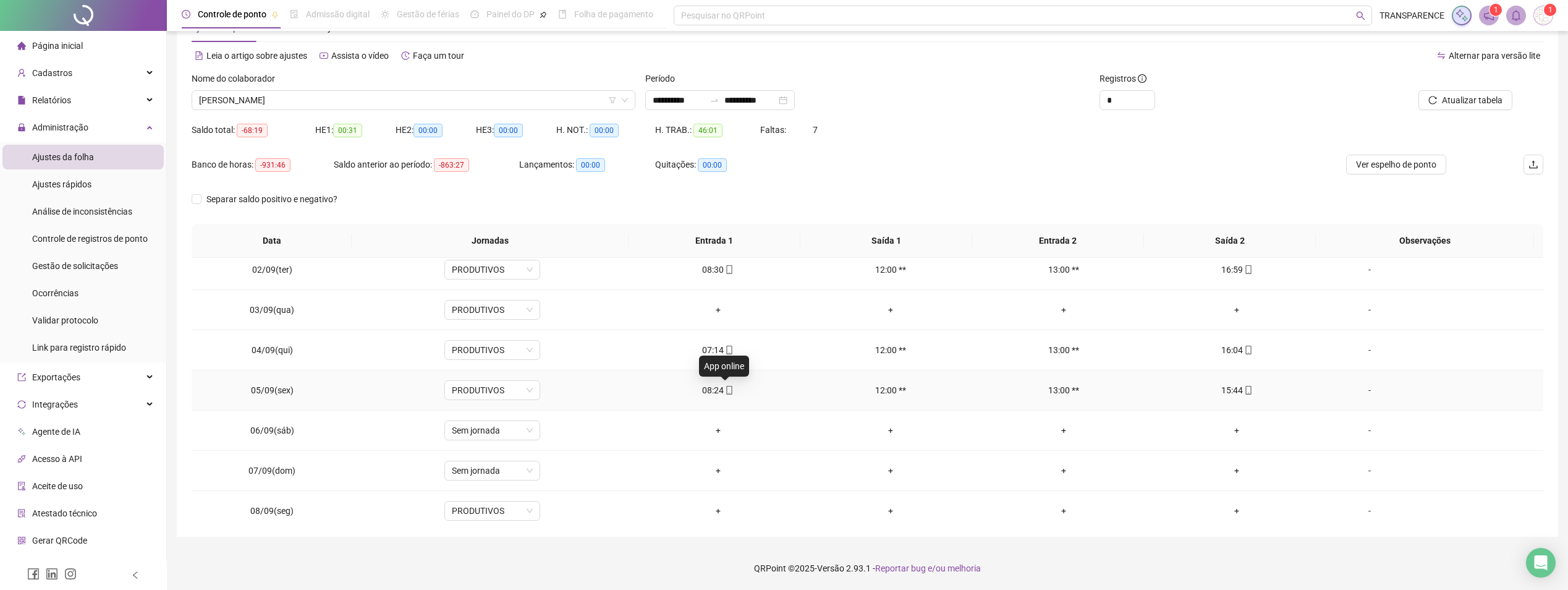
click at [728, 390] on icon "mobile" at bounding box center [729, 390] width 8 height 8
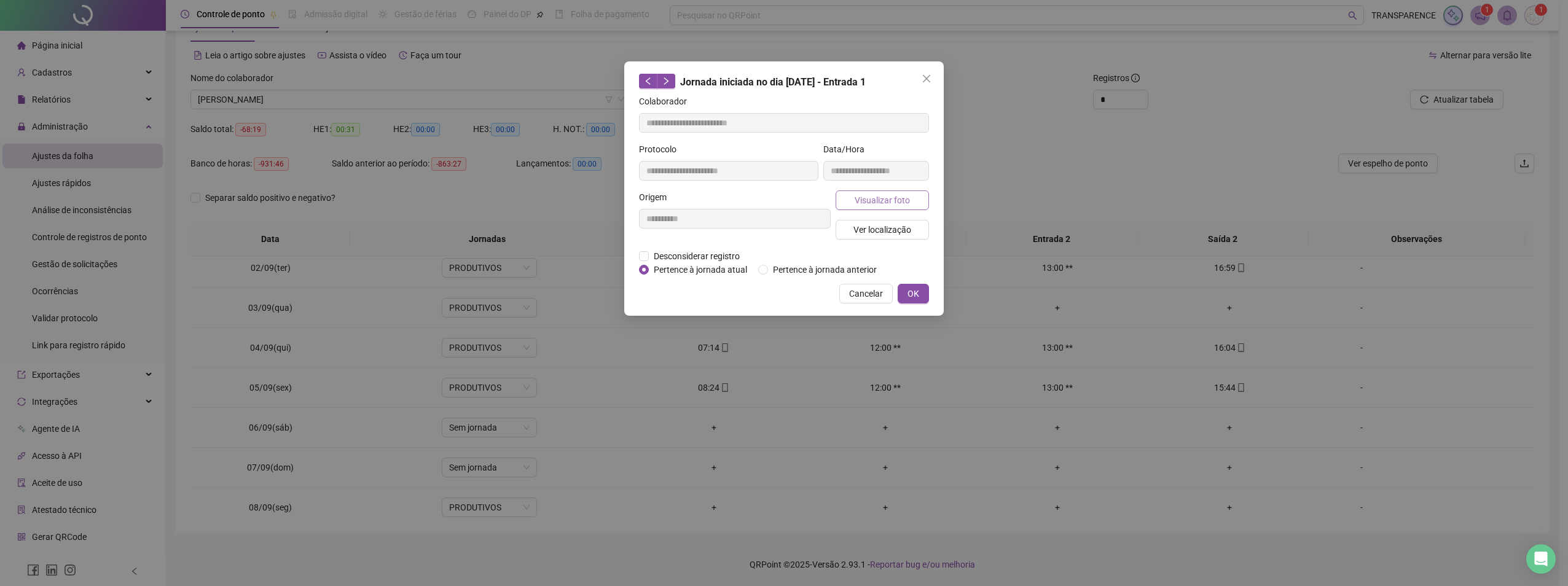
click at [876, 198] on span "Visualizar foto" at bounding box center [883, 200] width 55 height 13
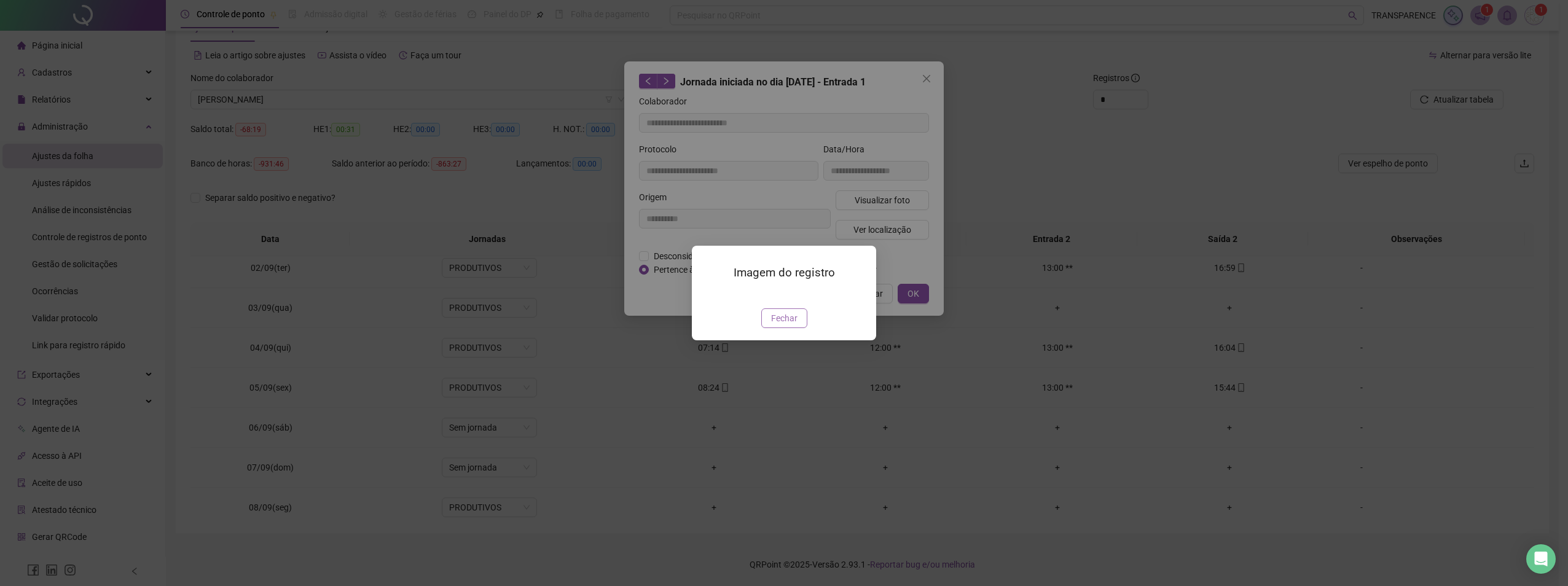
click at [770, 328] on button "Fechar" at bounding box center [784, 318] width 46 height 19
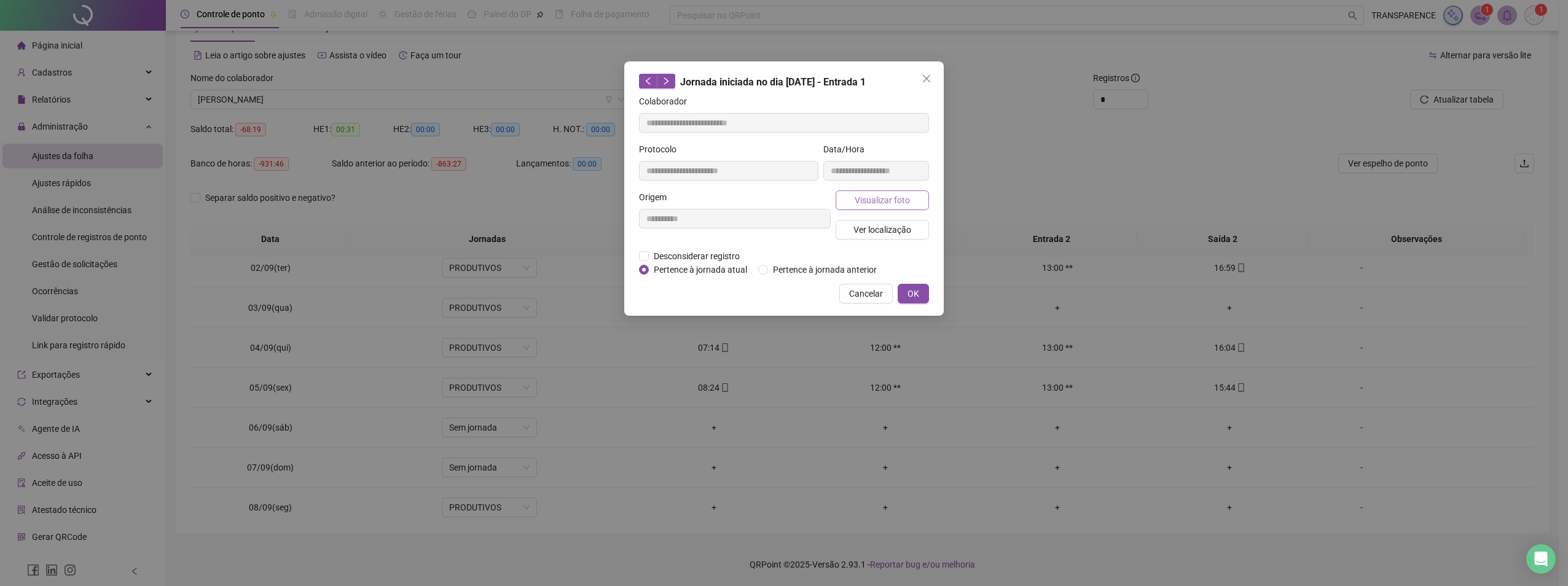
click at [883, 200] on span "Visualizar foto" at bounding box center [883, 200] width 55 height 13
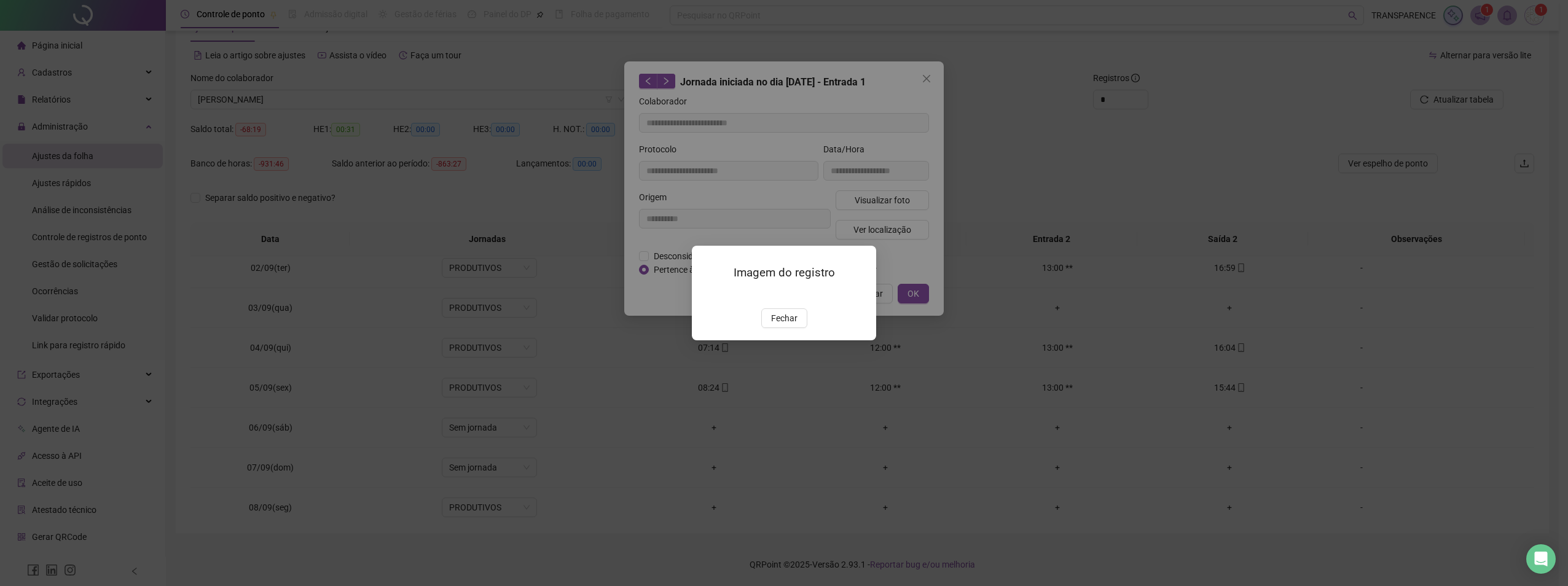
click at [706, 295] on img at bounding box center [706, 295] width 0 height 0
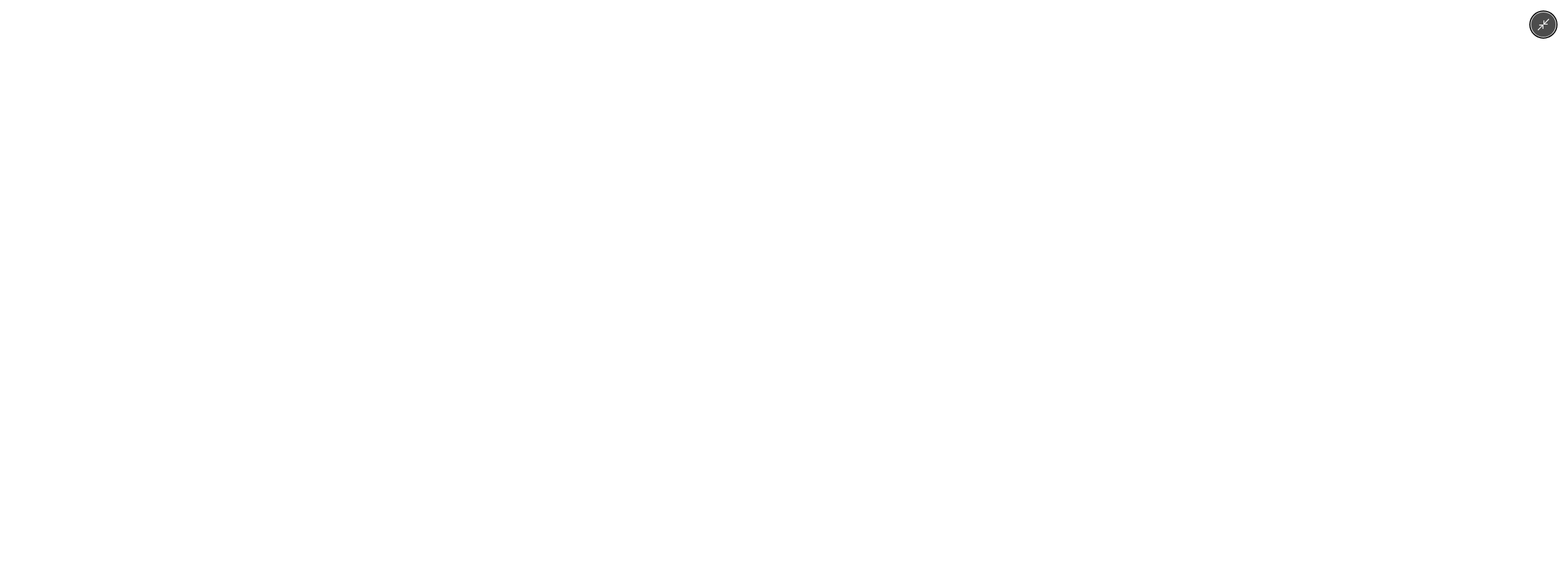
click at [1539, 25] on icon "Minimize image" at bounding box center [1544, 24] width 13 height 13
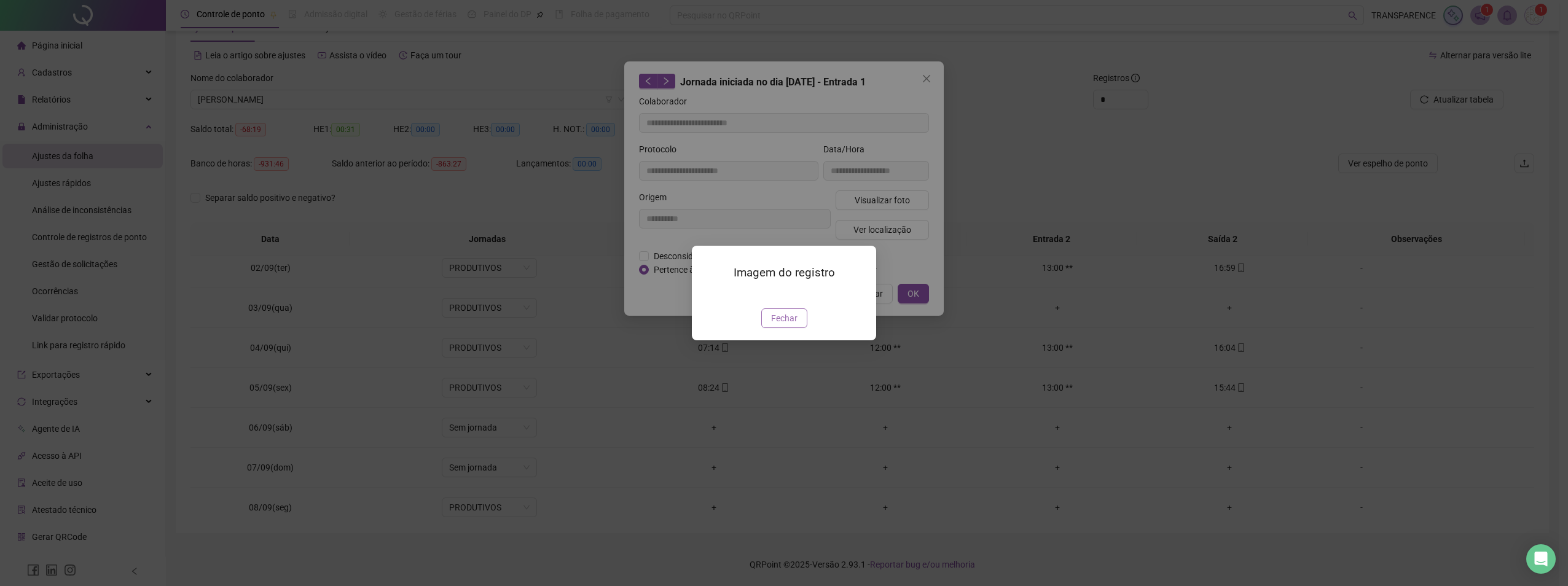
click at [794, 340] on div "Imagem do registro Fechar" at bounding box center [784, 293] width 185 height 94
click at [791, 328] on button "Fechar" at bounding box center [784, 318] width 46 height 19
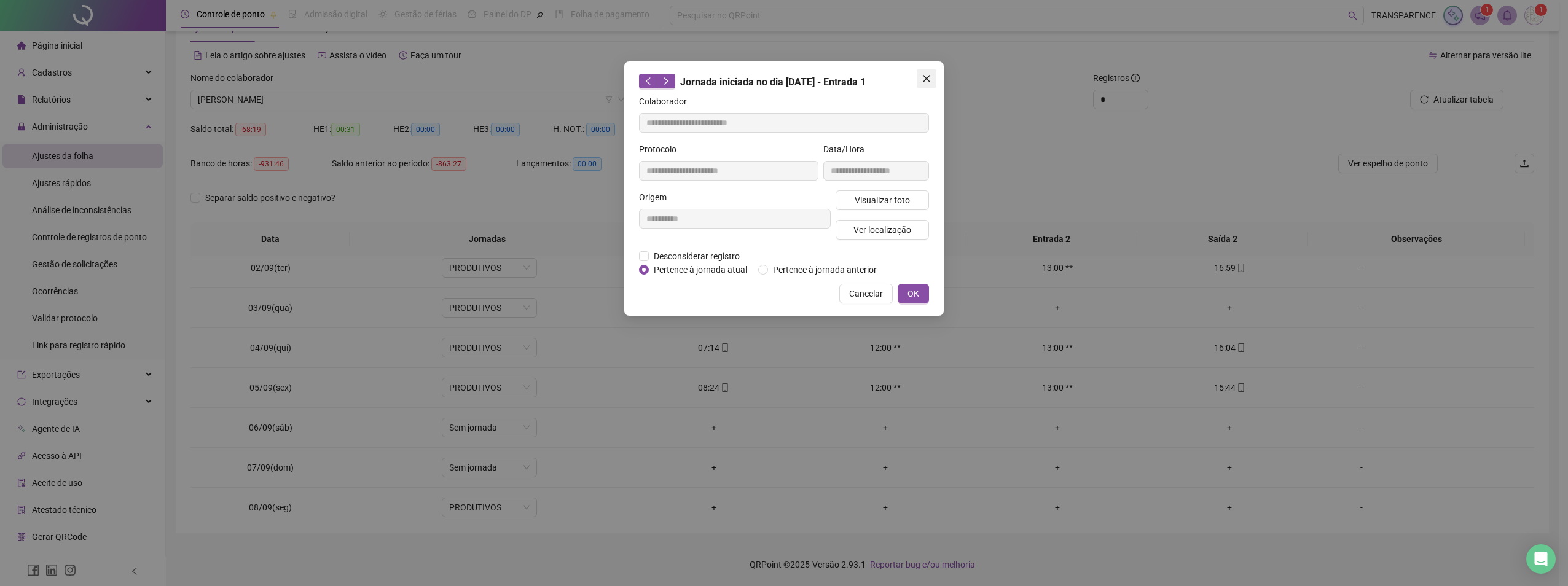
click at [928, 72] on button "Close" at bounding box center [926, 78] width 19 height 19
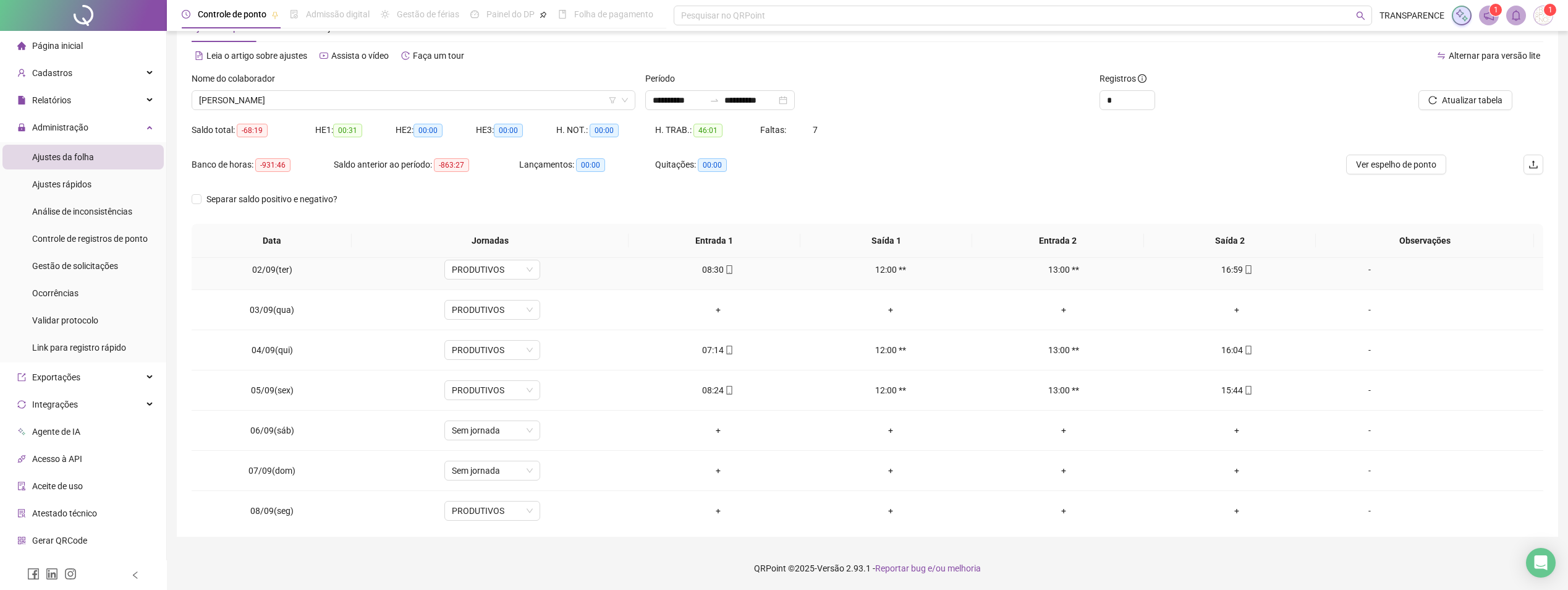
click at [731, 271] on div "08:30" at bounding box center [718, 269] width 154 height 14
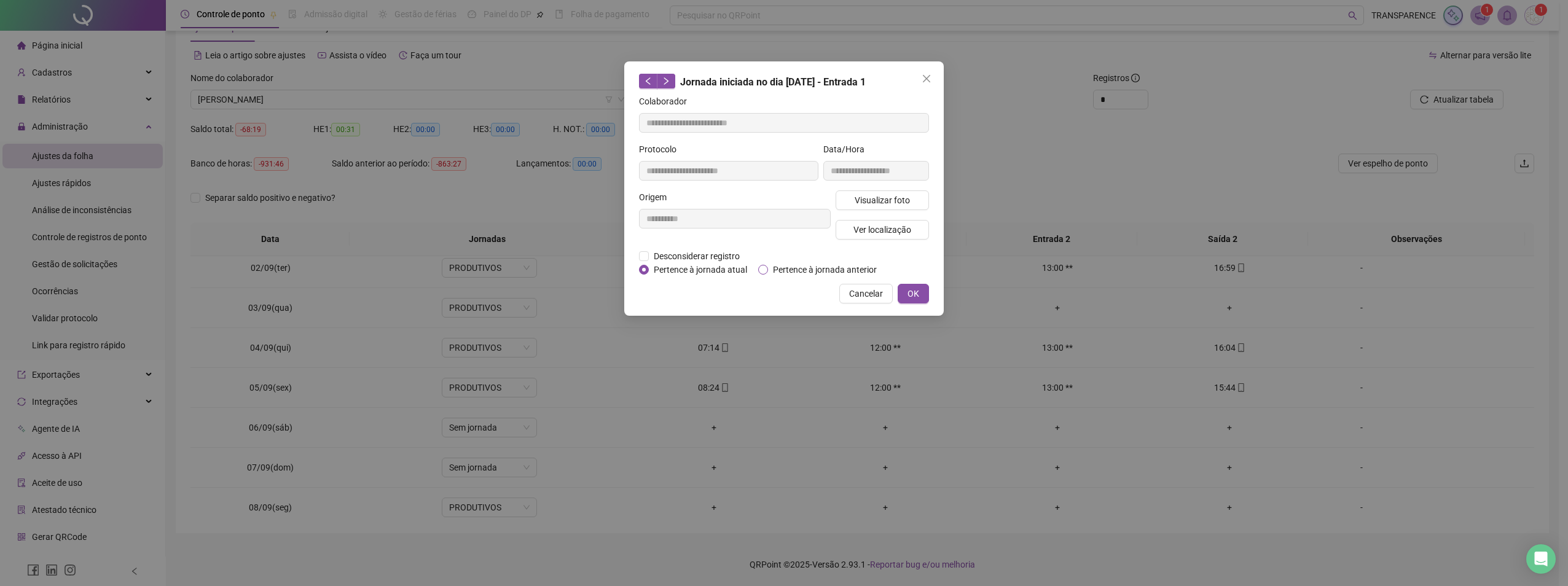
type input "**********"
click at [886, 205] on span "Visualizar foto" at bounding box center [883, 200] width 55 height 13
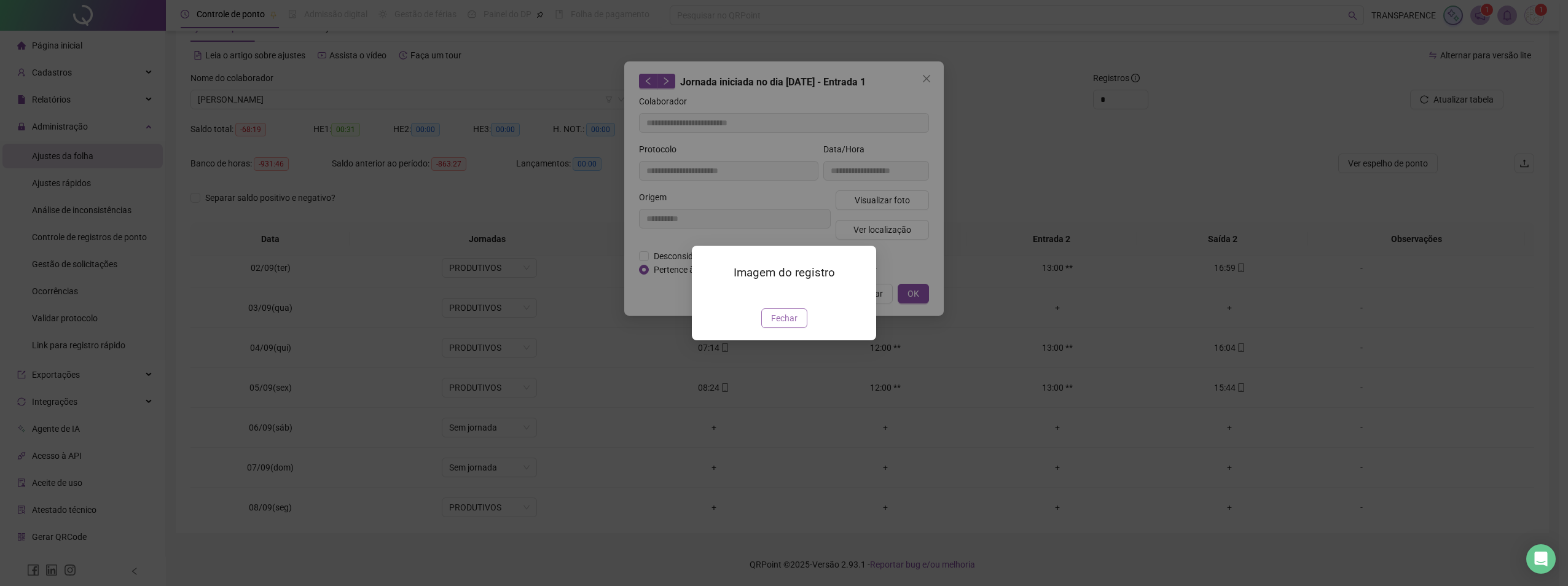
click at [787, 328] on button "Fechar" at bounding box center [784, 318] width 46 height 19
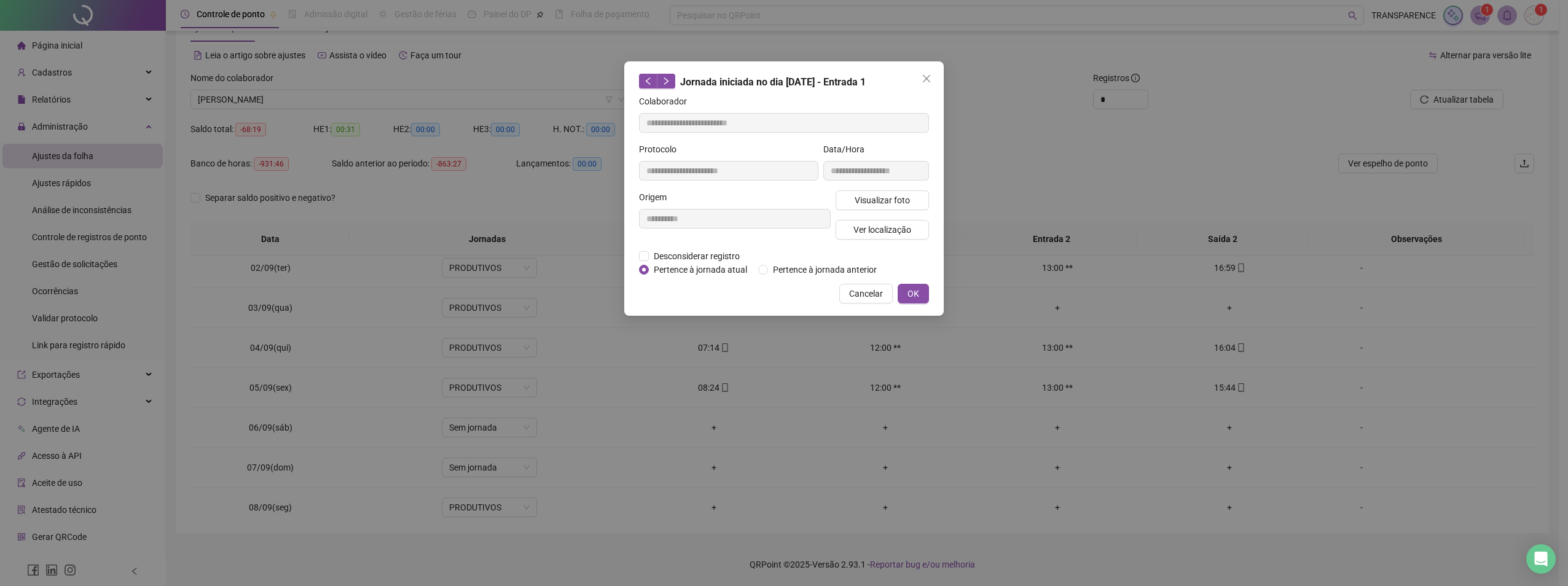
click at [933, 77] on span "Close" at bounding box center [926, 79] width 19 height 10
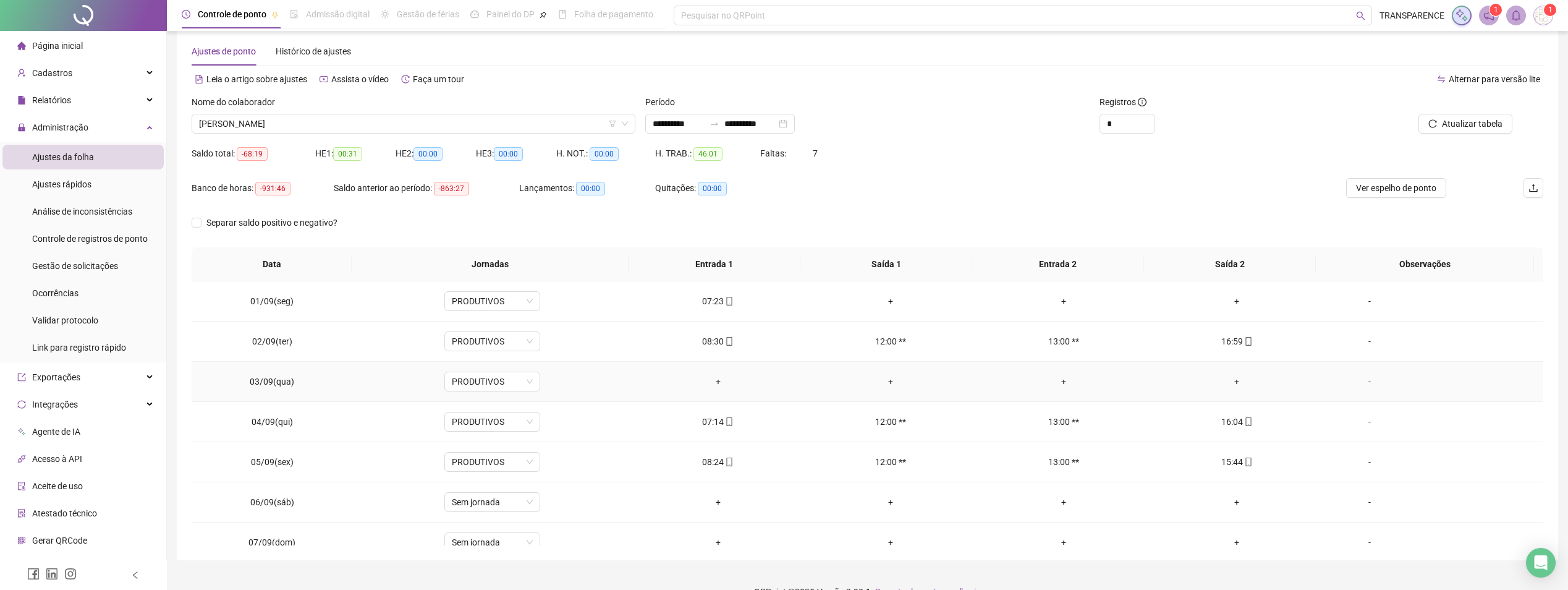
scroll to position [0, 0]
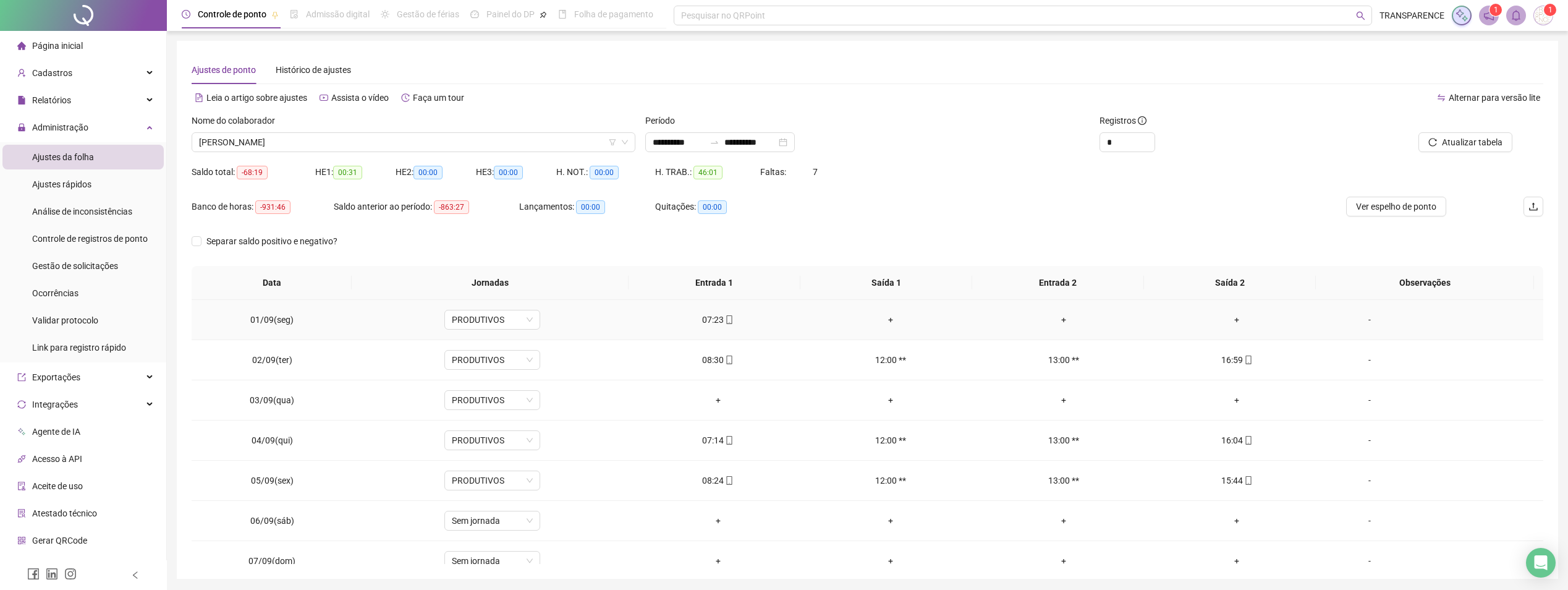
click at [728, 323] on span at bounding box center [729, 320] width 10 height 10
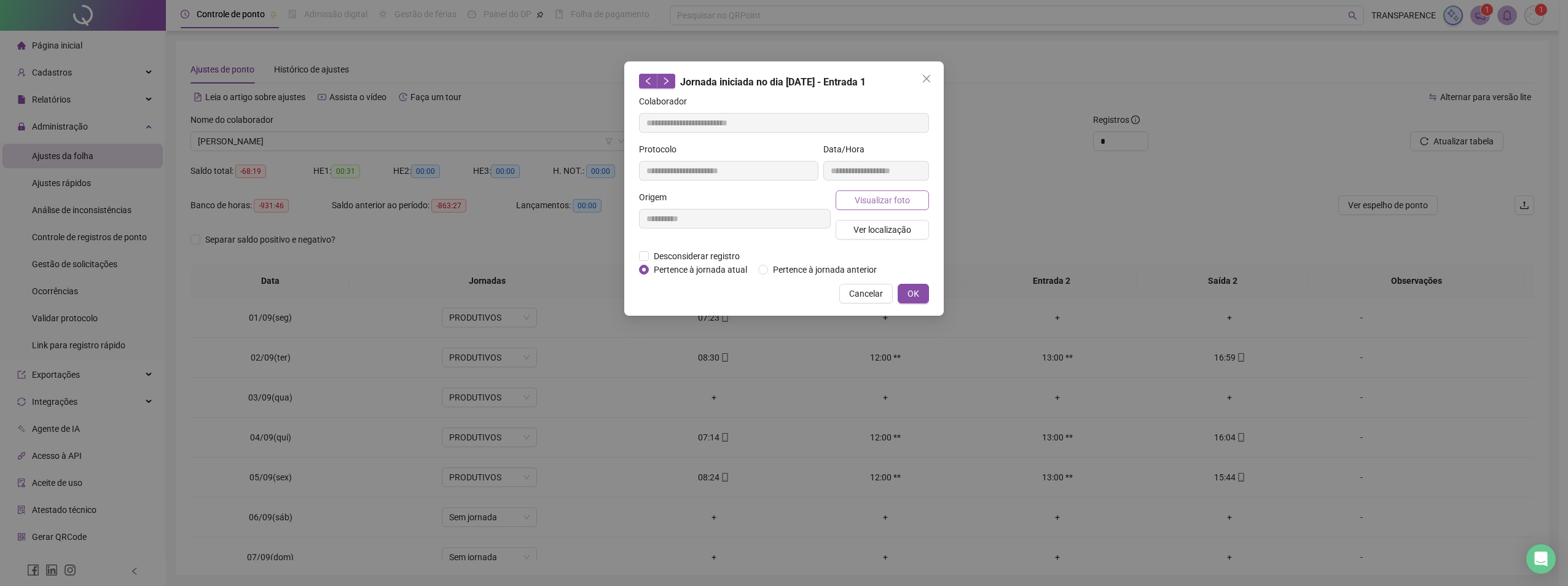
click at [881, 205] on span "Visualizar foto" at bounding box center [883, 200] width 55 height 13
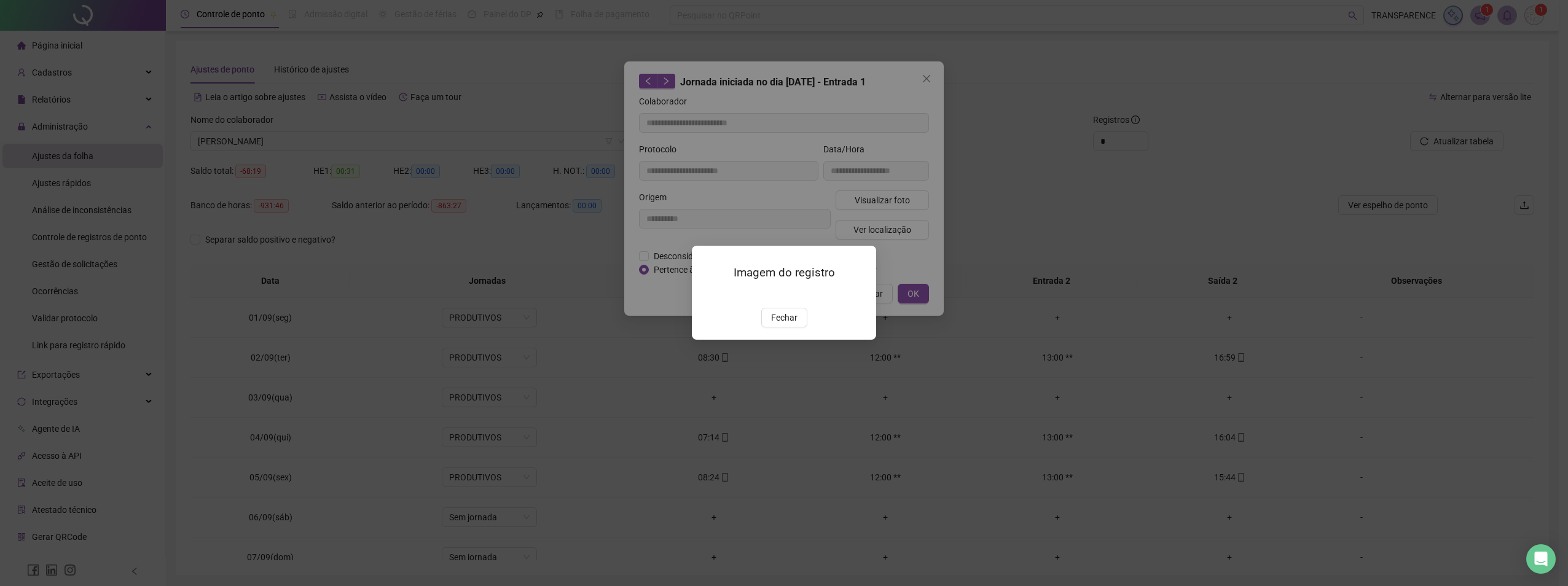
type input "**********"
drag, startPoint x: 766, startPoint y: 393, endPoint x: 775, endPoint y: 384, distance: 12.7
click at [771, 328] on button "Fechar" at bounding box center [784, 318] width 46 height 19
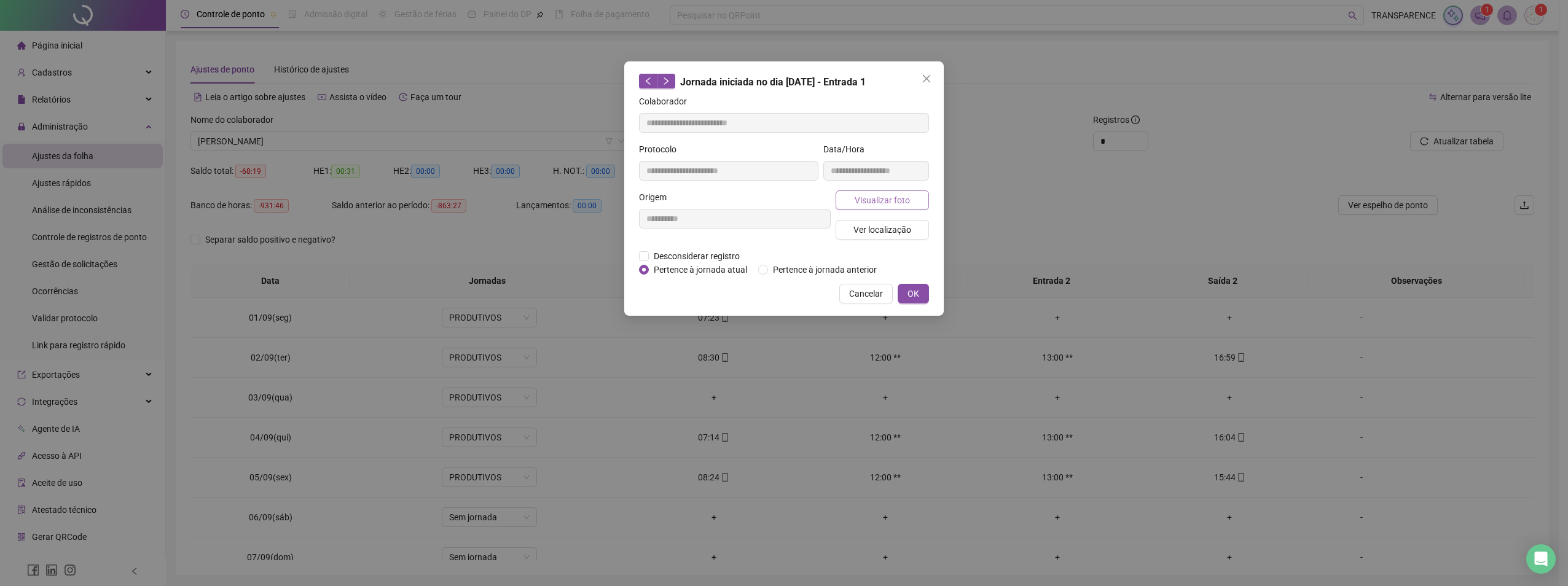
click at [858, 200] on span "Visualizar foto" at bounding box center [883, 200] width 55 height 13
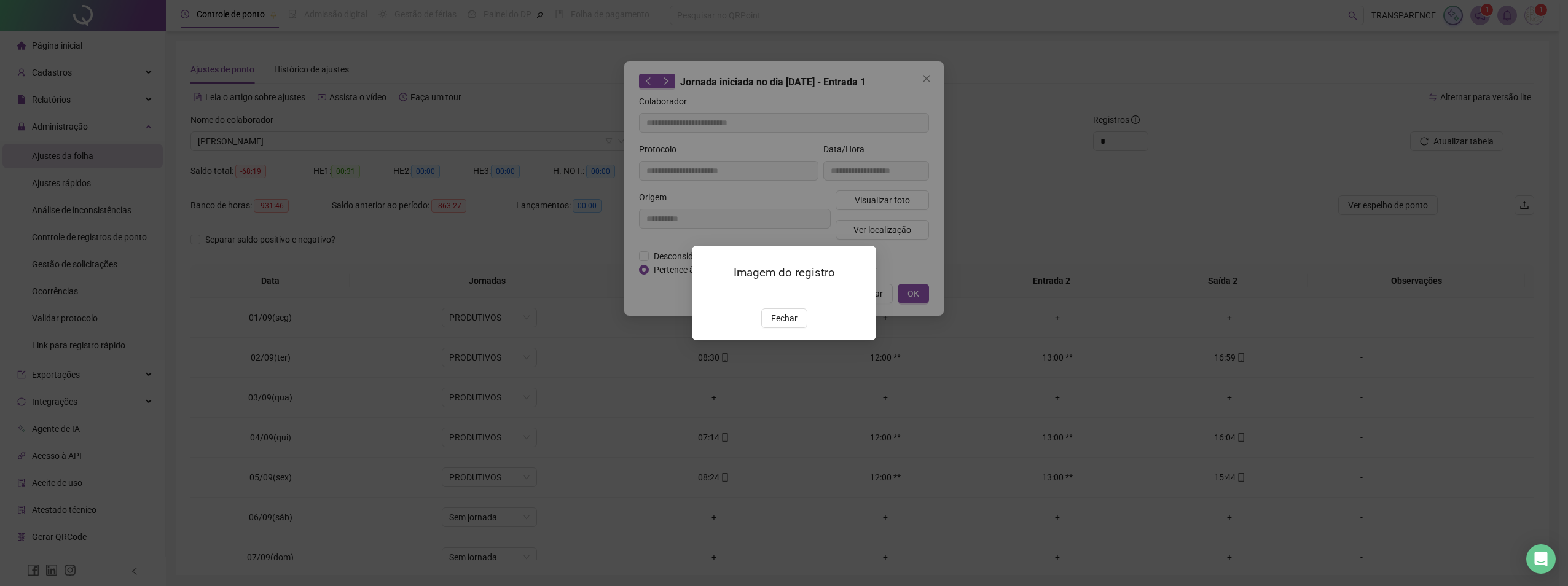
click at [706, 295] on img at bounding box center [706, 295] width 0 height 0
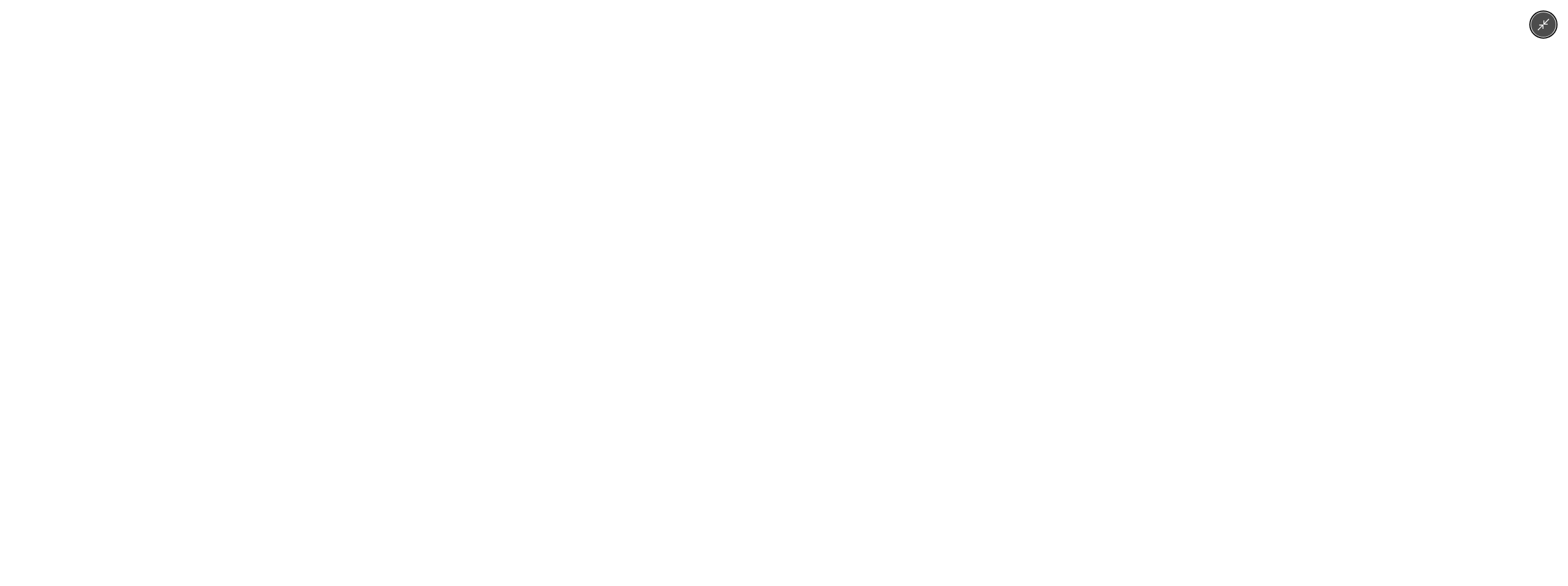
click at [771, 277] on img at bounding box center [784, 293] width 271 height 586
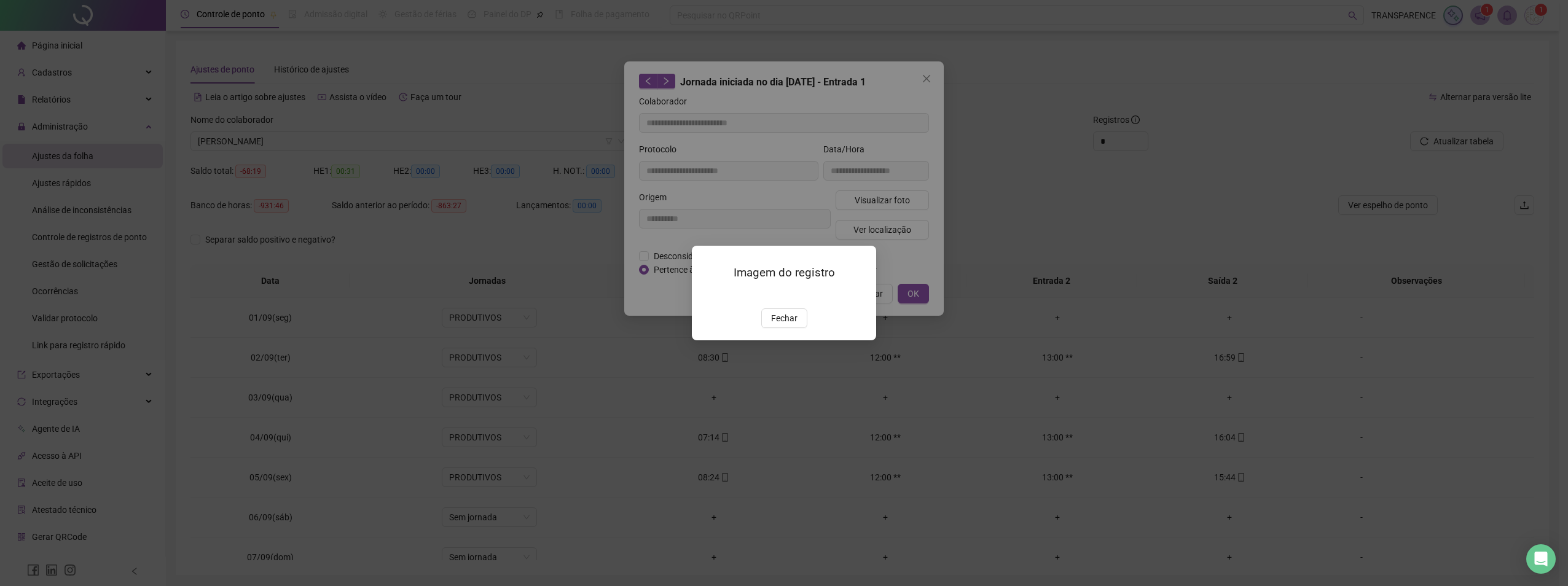
click at [706, 295] on img at bounding box center [706, 295] width 0 height 0
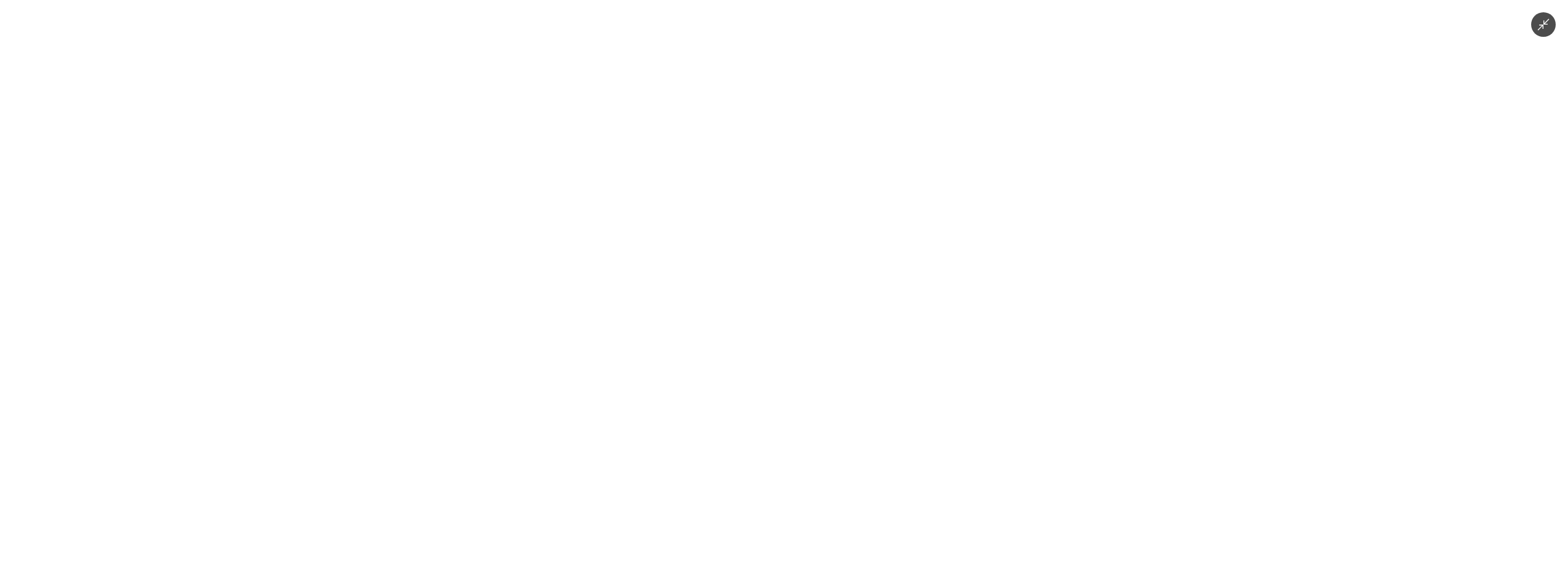
click at [761, 298] on img at bounding box center [784, 293] width 271 height 586
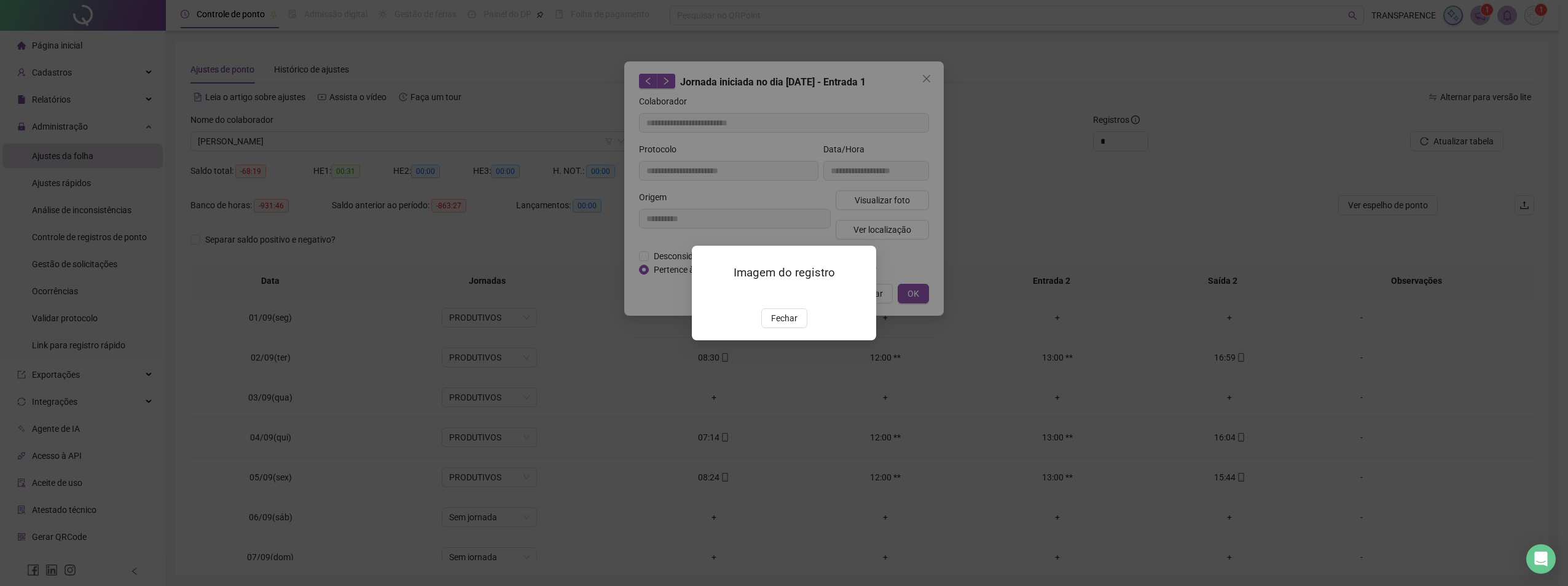
drag, startPoint x: 923, startPoint y: 75, endPoint x: 909, endPoint y: 101, distance: 29.5
click at [919, 83] on div "Imagem do registro Fechar" at bounding box center [784, 293] width 1568 height 586
click at [801, 328] on button "Fechar" at bounding box center [784, 318] width 46 height 19
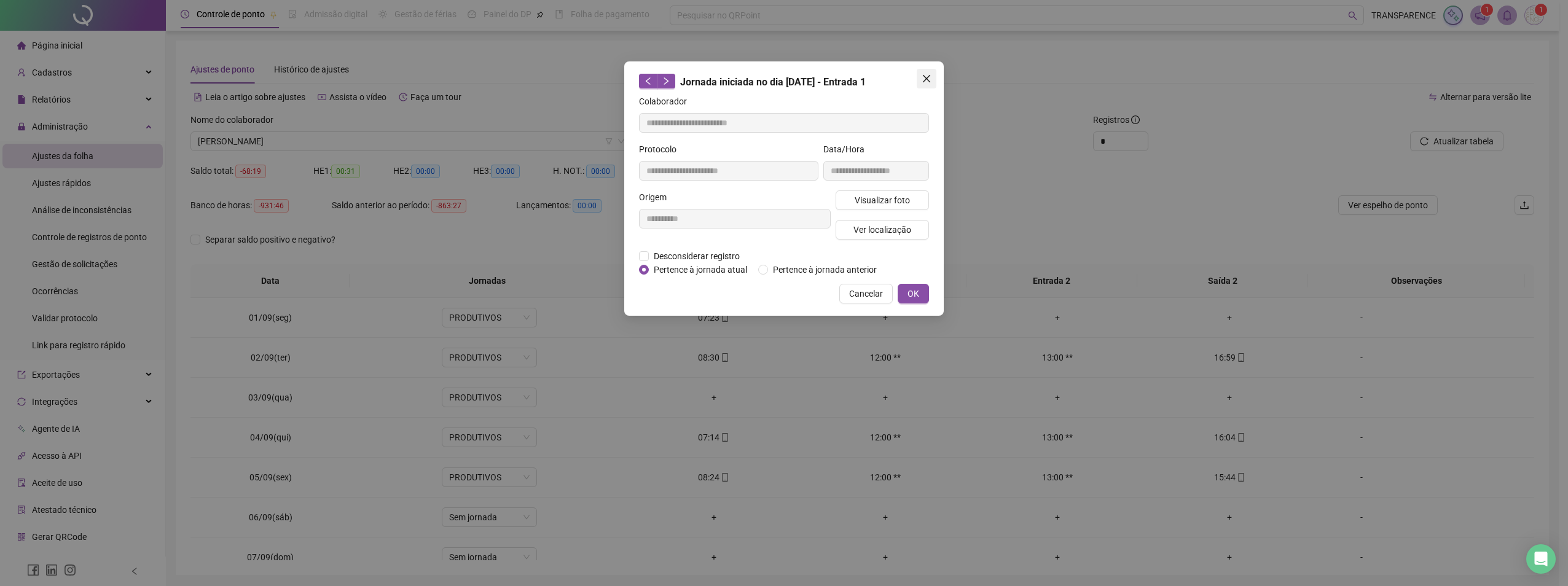
click at [920, 77] on span "Close" at bounding box center [926, 79] width 19 height 10
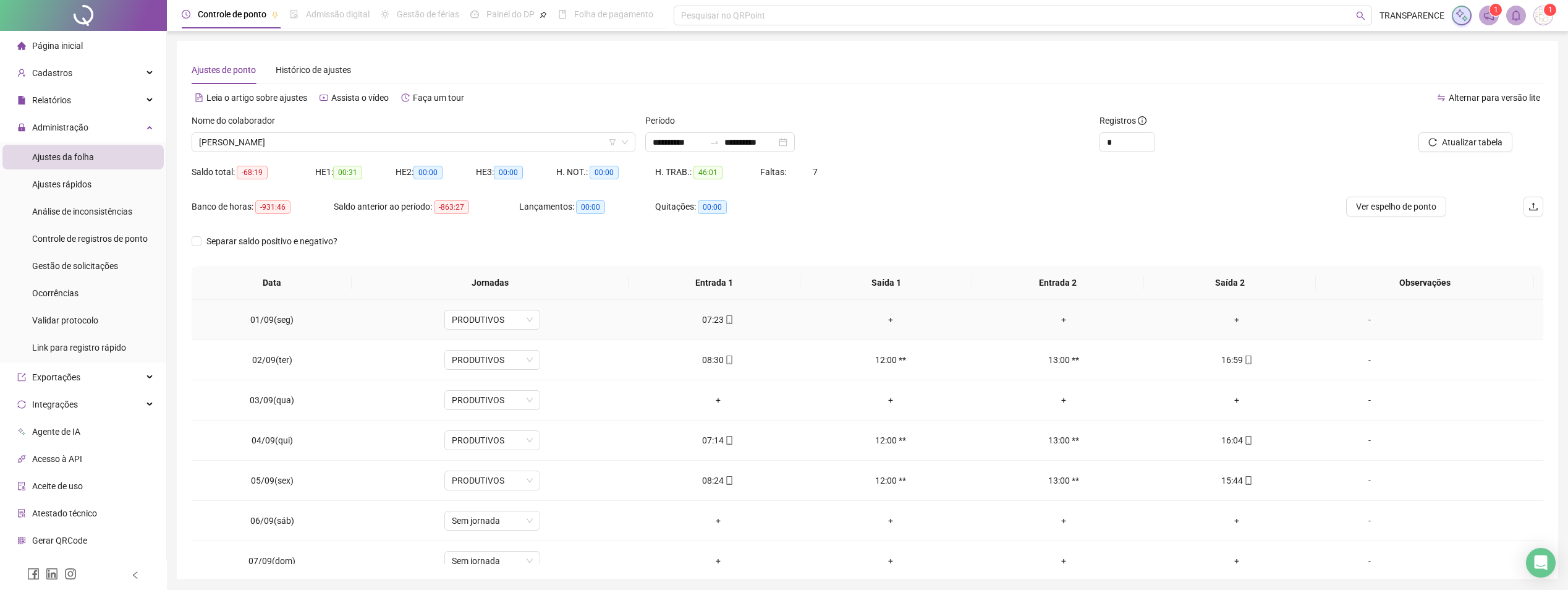
click at [721, 326] on td "07:23" at bounding box center [718, 320] width 173 height 41
click at [727, 323] on icon "mobile" at bounding box center [729, 320] width 6 height 8
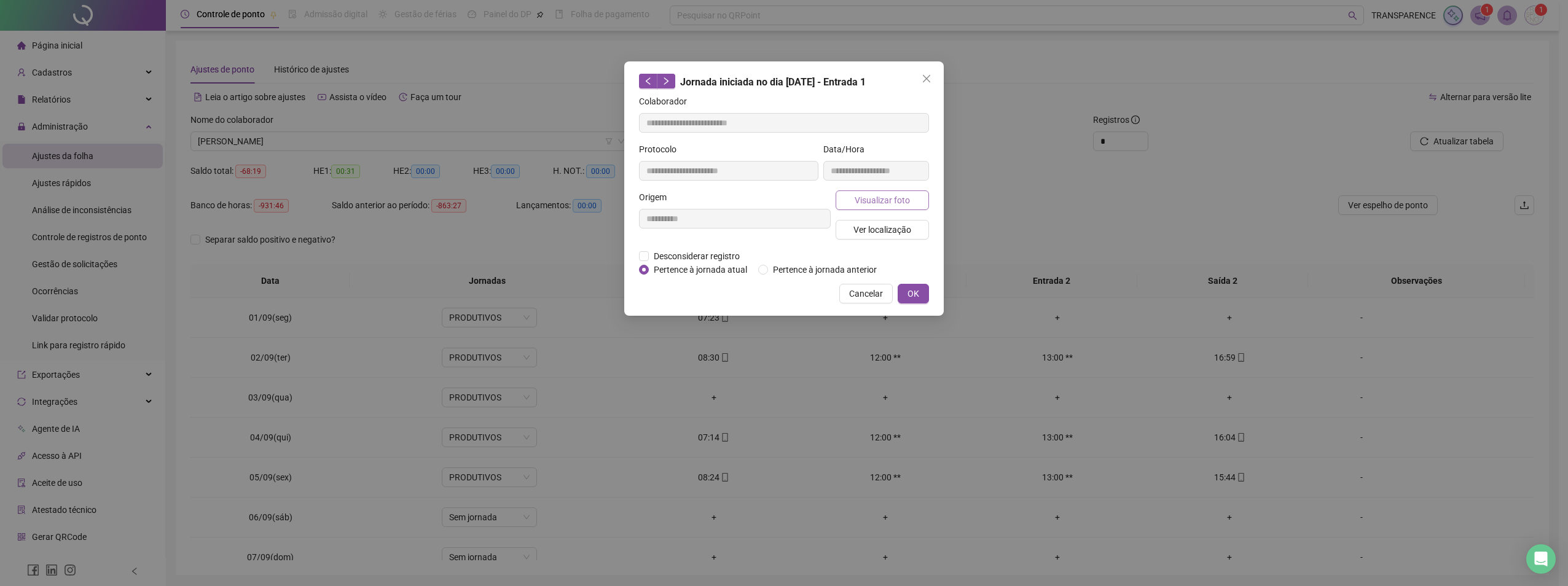
click at [864, 201] on span "Visualizar foto" at bounding box center [883, 200] width 55 height 13
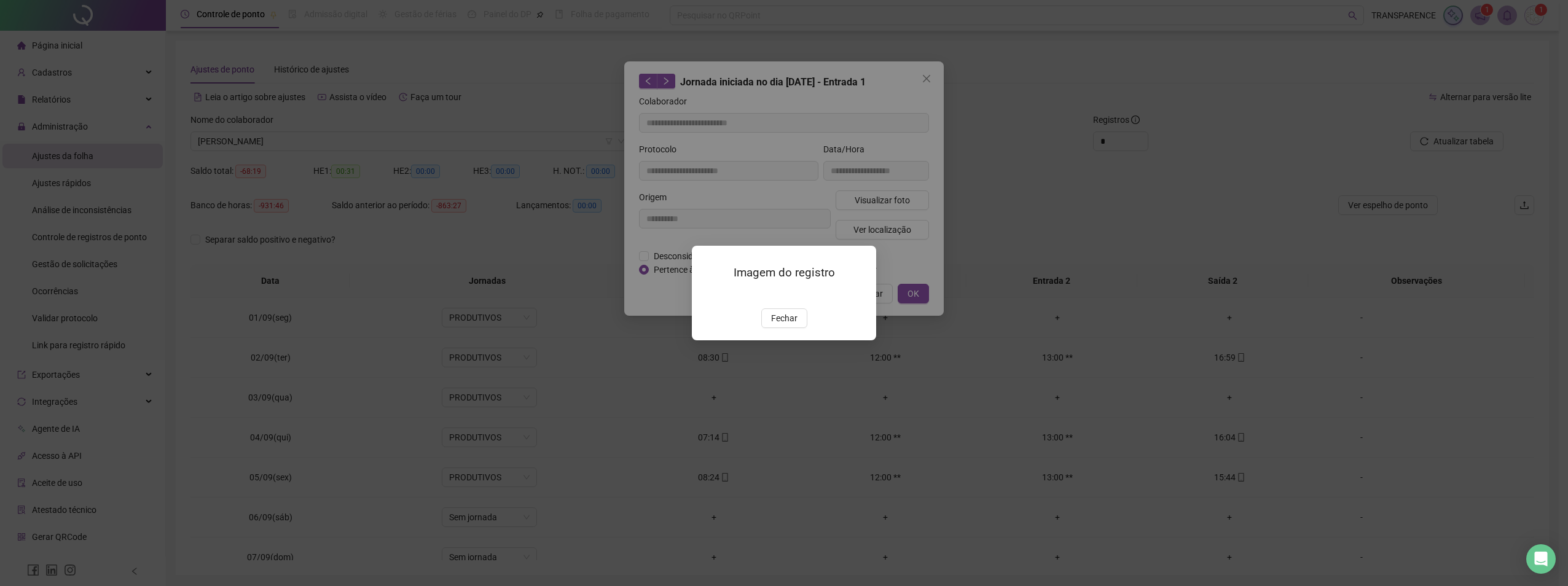
click at [706, 295] on img at bounding box center [706, 295] width 0 height 0
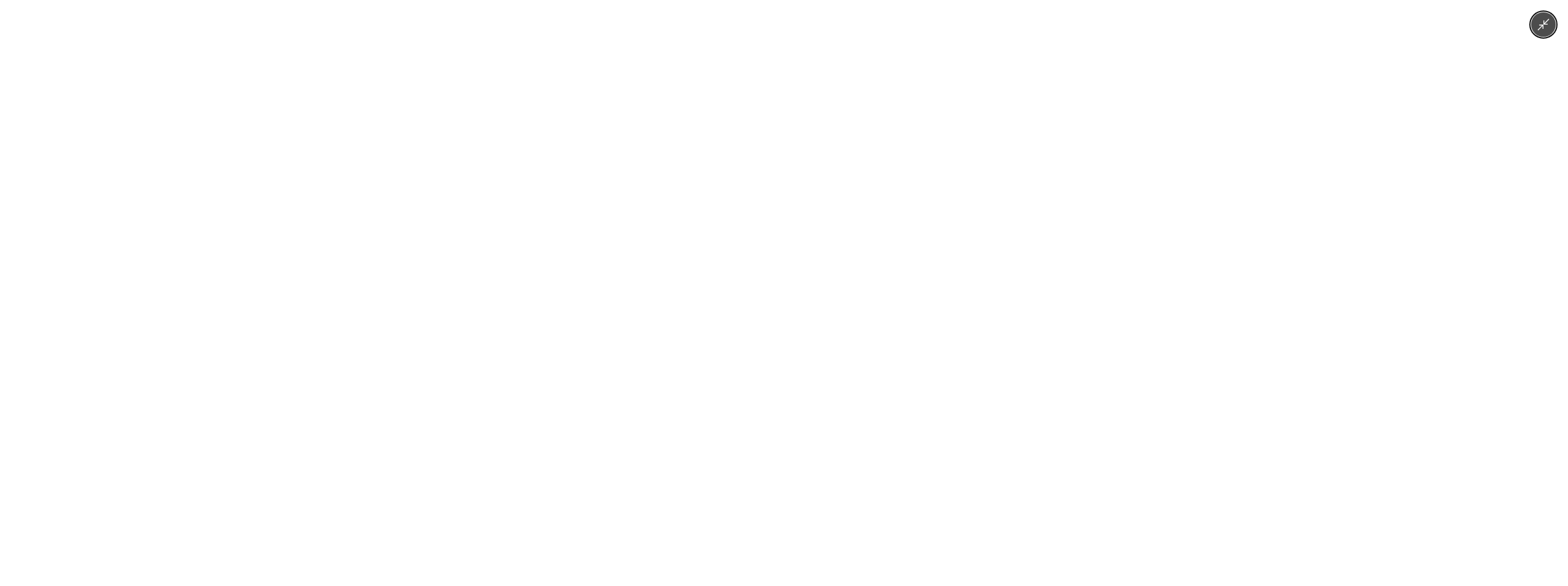
click at [725, 292] on img at bounding box center [784, 293] width 271 height 586
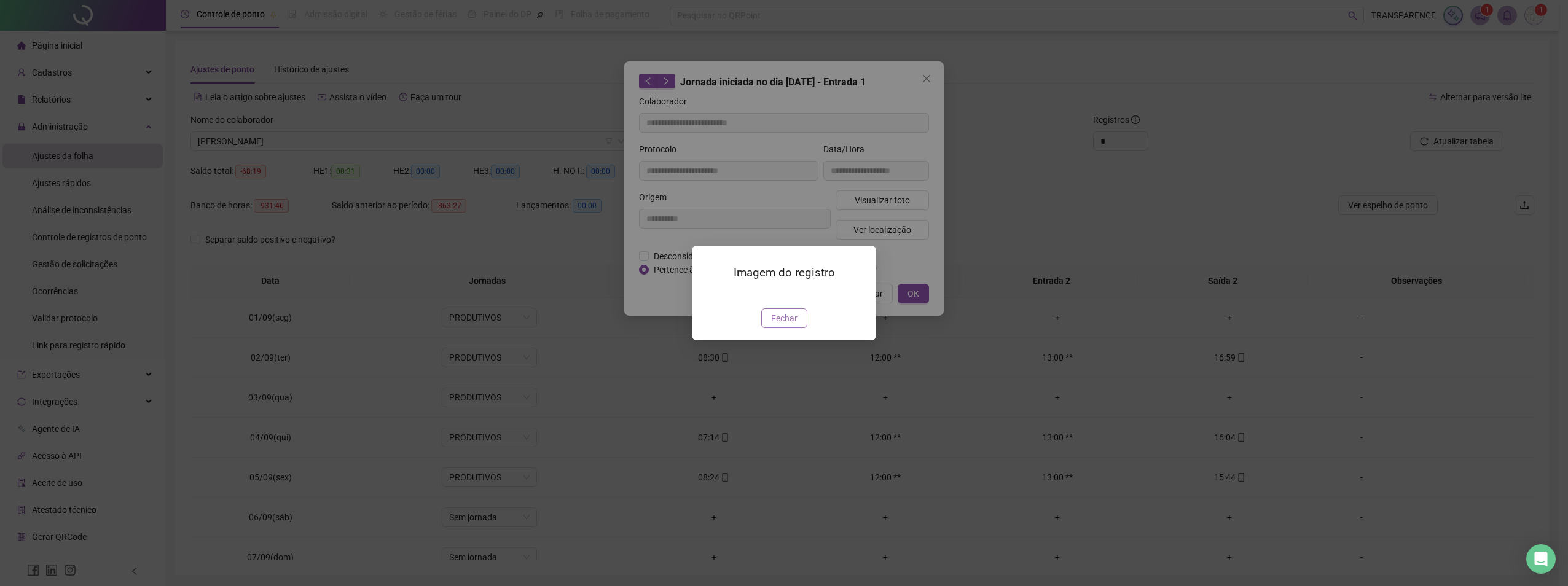
click at [779, 324] on span "Fechar" at bounding box center [784, 318] width 26 height 13
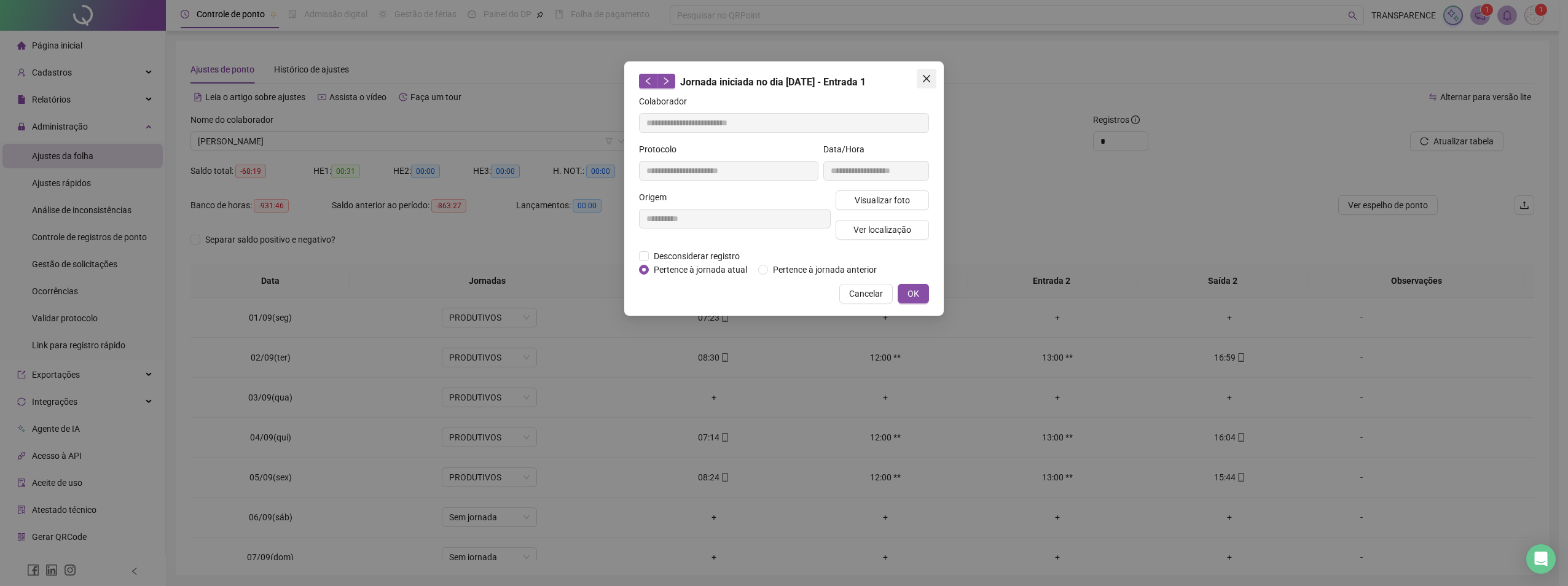
drag, startPoint x: 921, startPoint y: 82, endPoint x: 929, endPoint y: 60, distance: 23.4
click at [922, 81] on span "Close" at bounding box center [926, 79] width 19 height 10
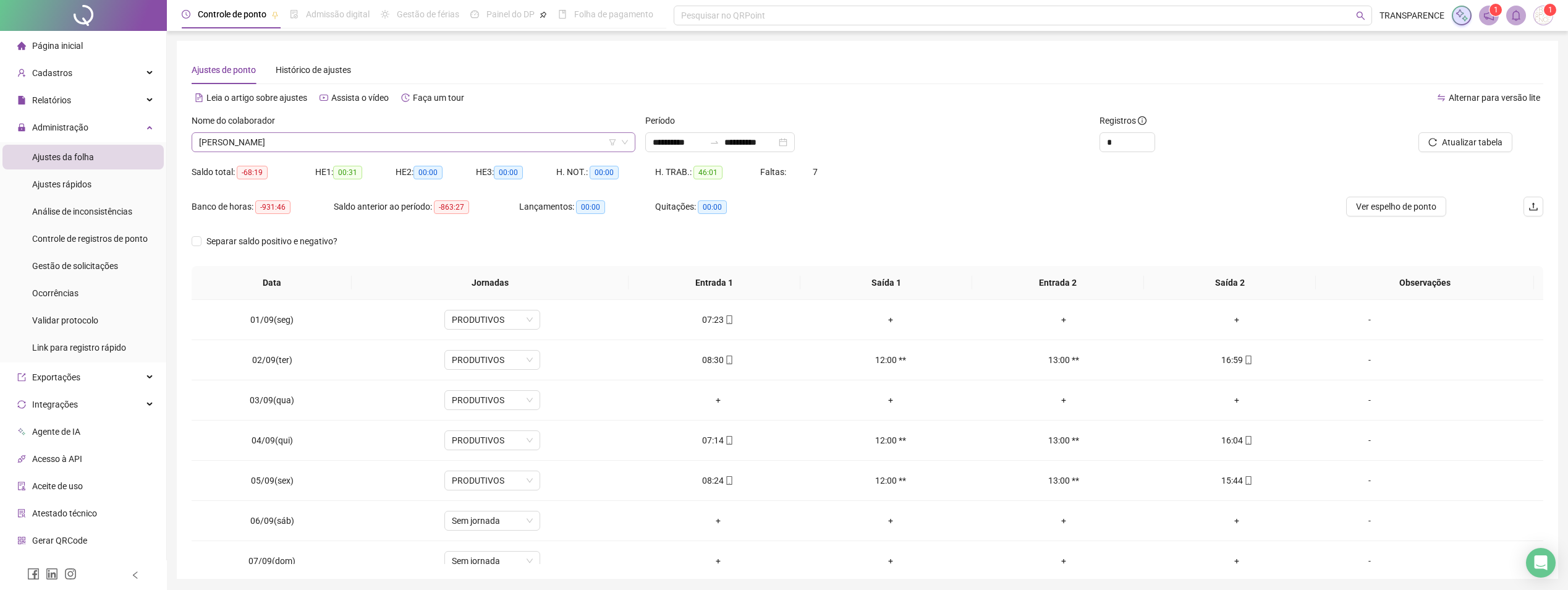
click at [369, 144] on span "[PERSON_NAME]" at bounding box center [414, 142] width 429 height 19
click at [966, 209] on div "Banco de horas: -931:46 Saldo anterior ao período: -863:27 Lançamentos: 00:00 Q…" at bounding box center [698, 214] width 1014 height 35
click at [725, 317] on icon "mobile" at bounding box center [729, 320] width 8 height 8
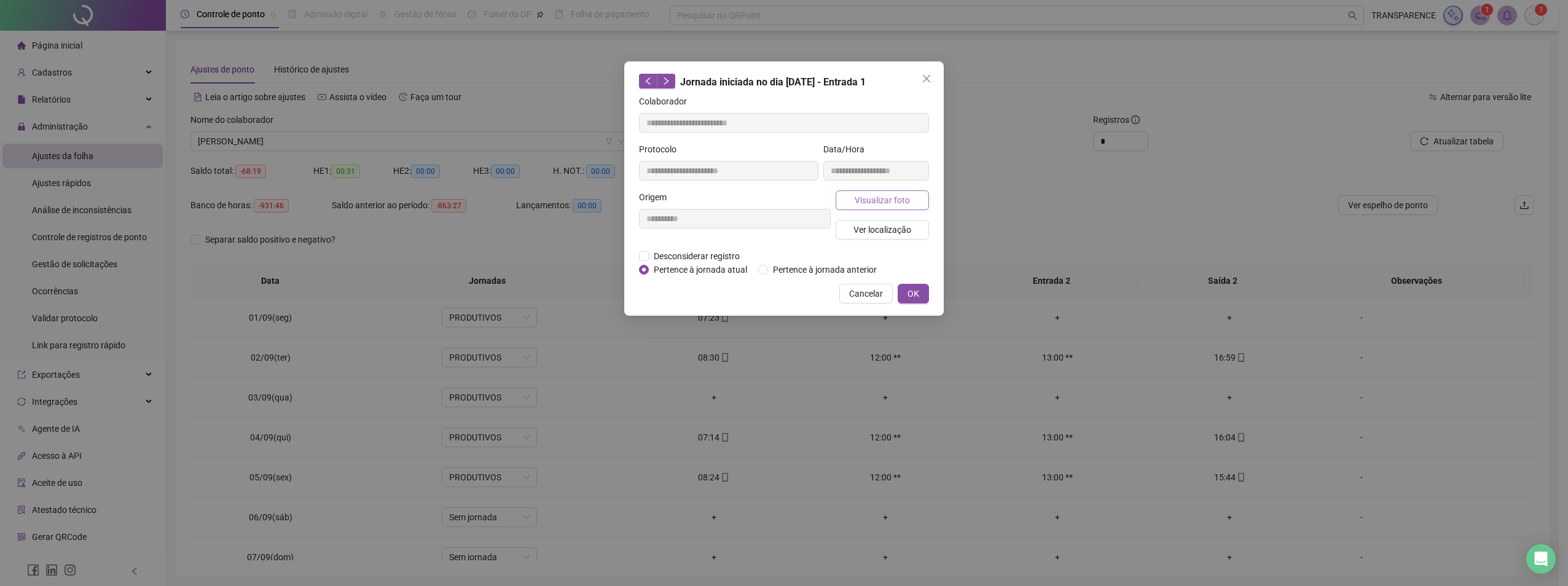
click at [906, 200] on span "Visualizar foto" at bounding box center [883, 200] width 55 height 13
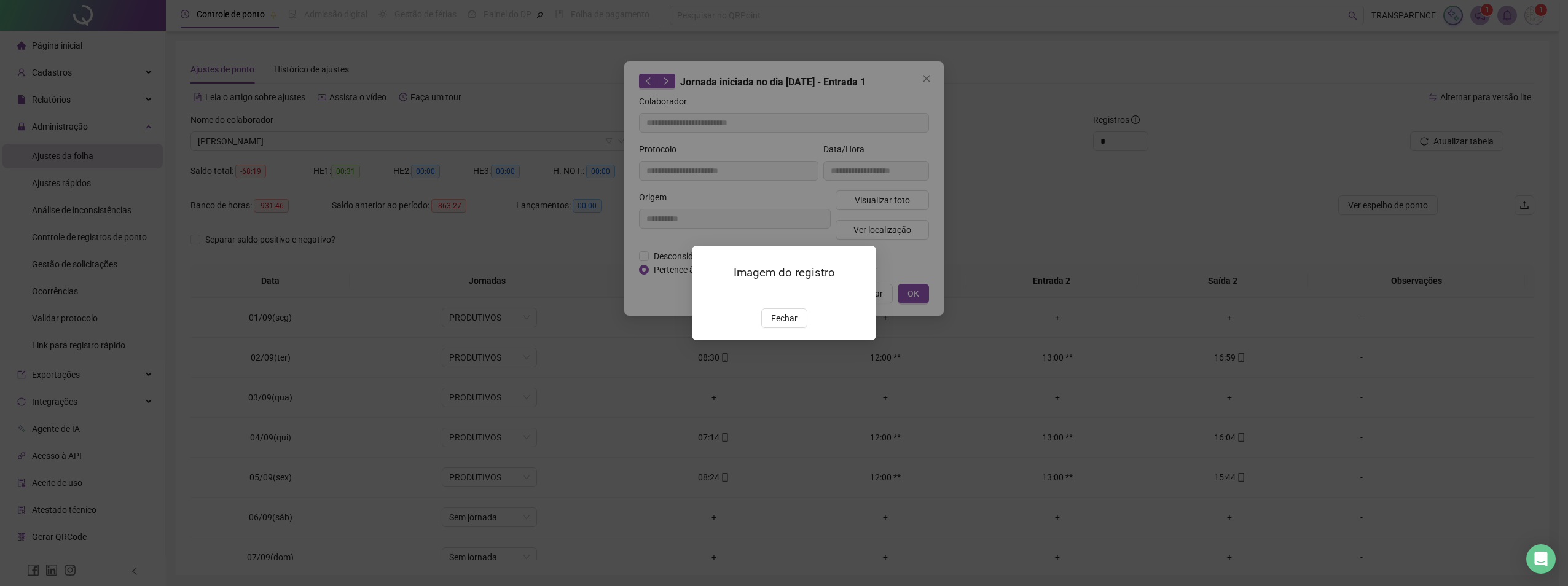
click at [696, 293] on div "Imagem do registro Fechar" at bounding box center [784, 293] width 185 height 94
drag, startPoint x: 707, startPoint y: 285, endPoint x: 741, endPoint y: 283, distance: 34.1
click at [706, 295] on img at bounding box center [706, 295] width 0 height 0
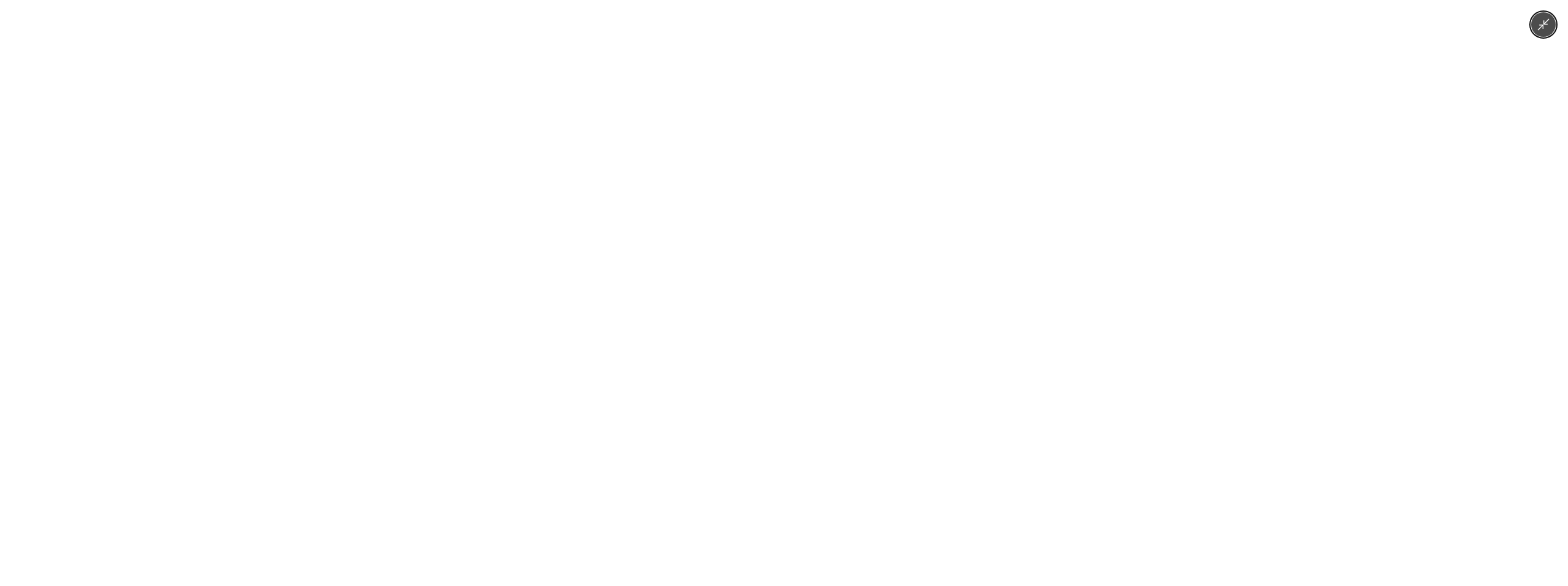
click at [742, 284] on img at bounding box center [784, 293] width 271 height 586
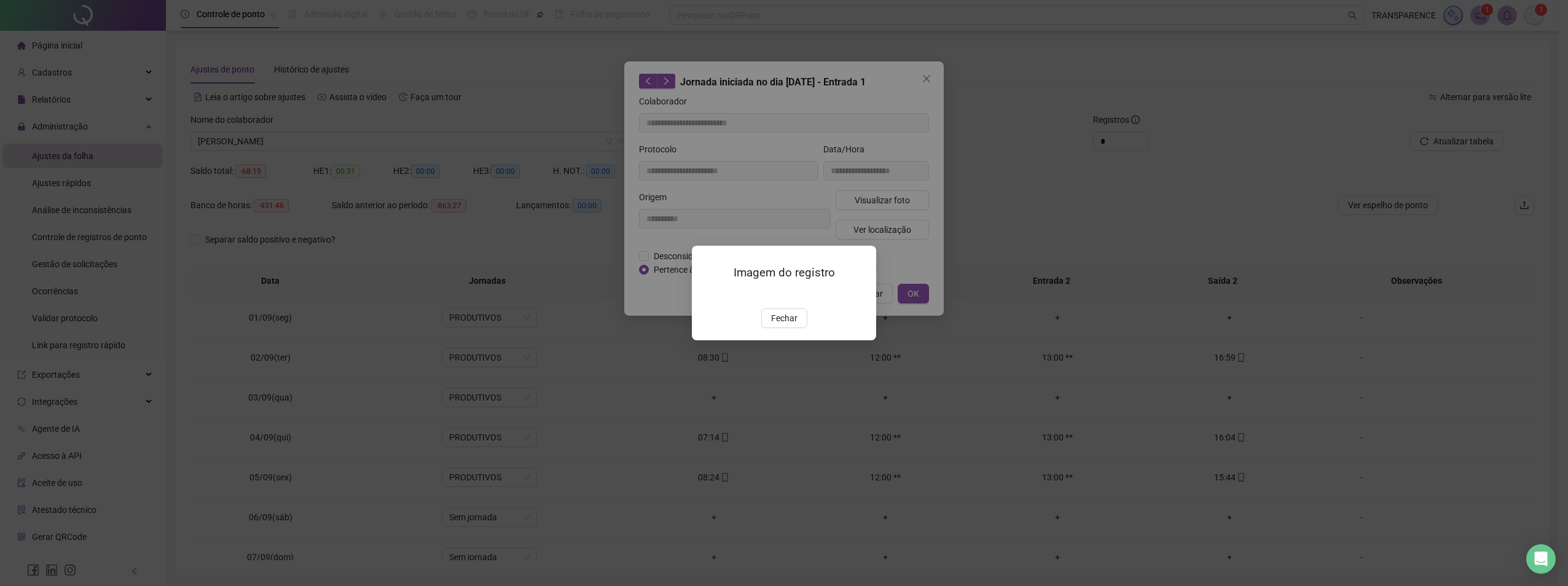
click at [706, 295] on img at bounding box center [706, 295] width 0 height 0
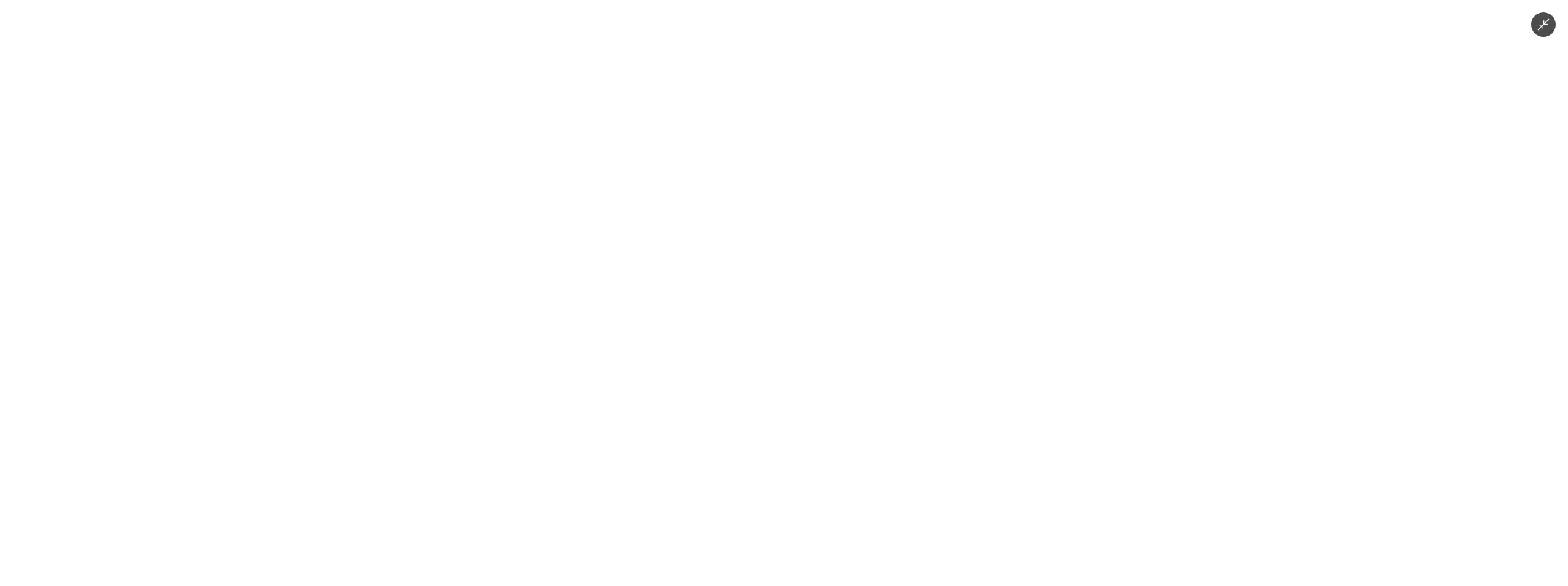
click at [737, 298] on img at bounding box center [784, 293] width 271 height 586
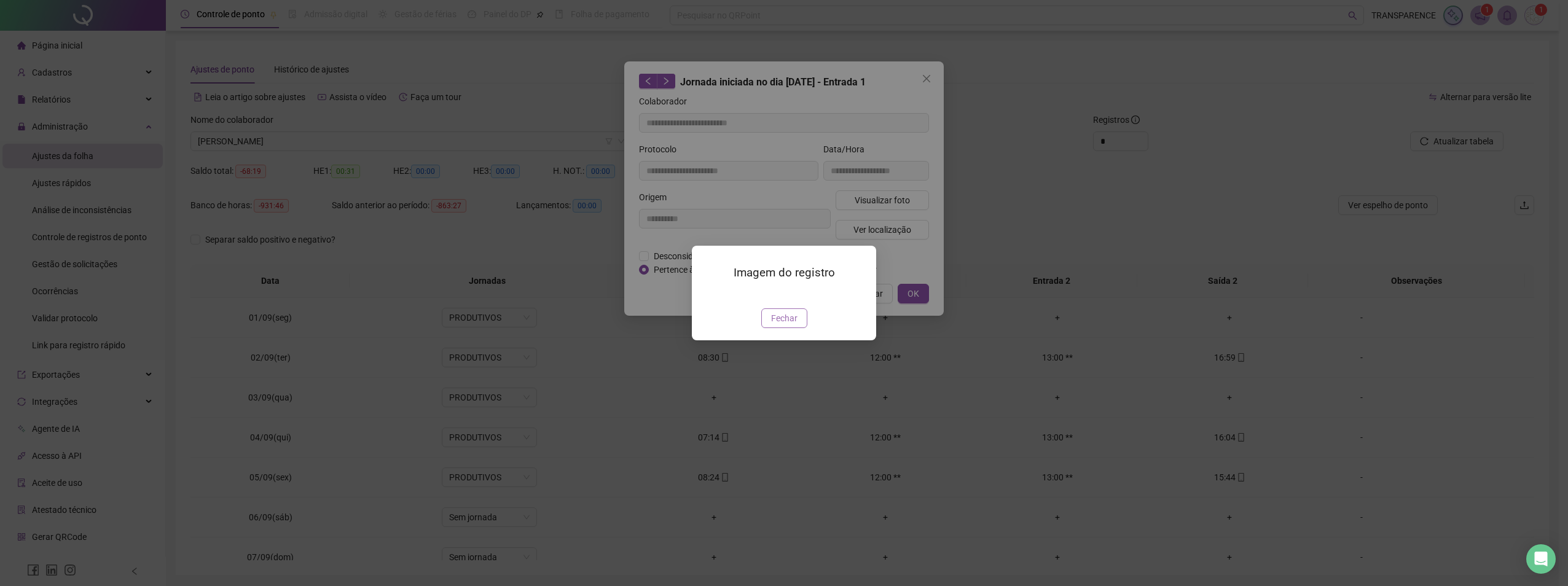
click at [777, 328] on button "Fechar" at bounding box center [784, 318] width 46 height 19
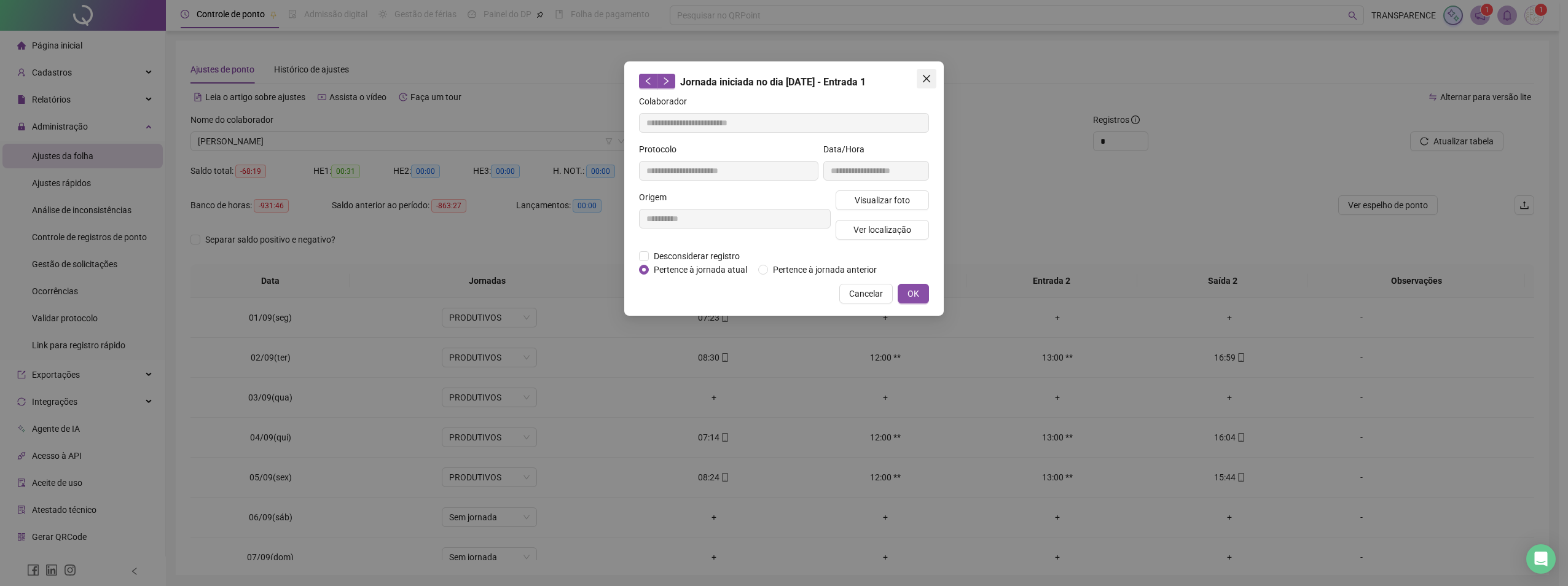
click at [928, 70] on button "Close" at bounding box center [926, 78] width 19 height 19
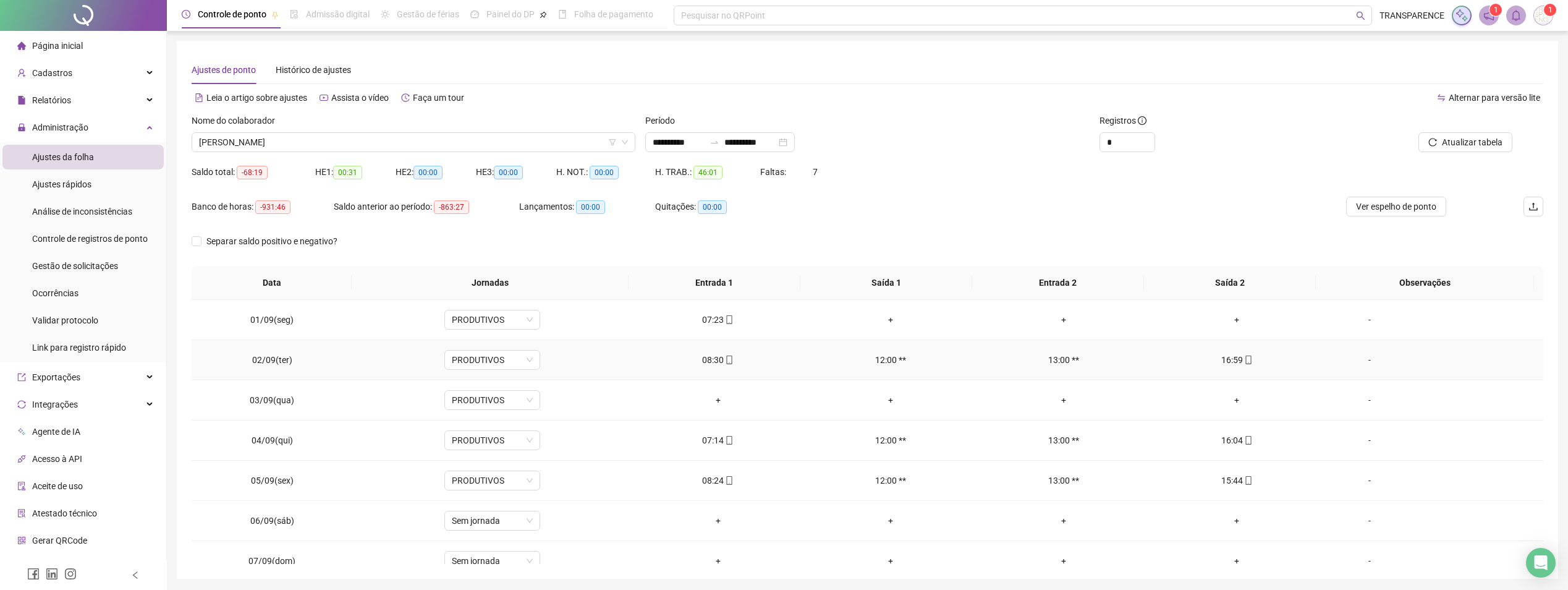
click at [725, 360] on icon "mobile" at bounding box center [729, 360] width 8 height 8
type input "**********"
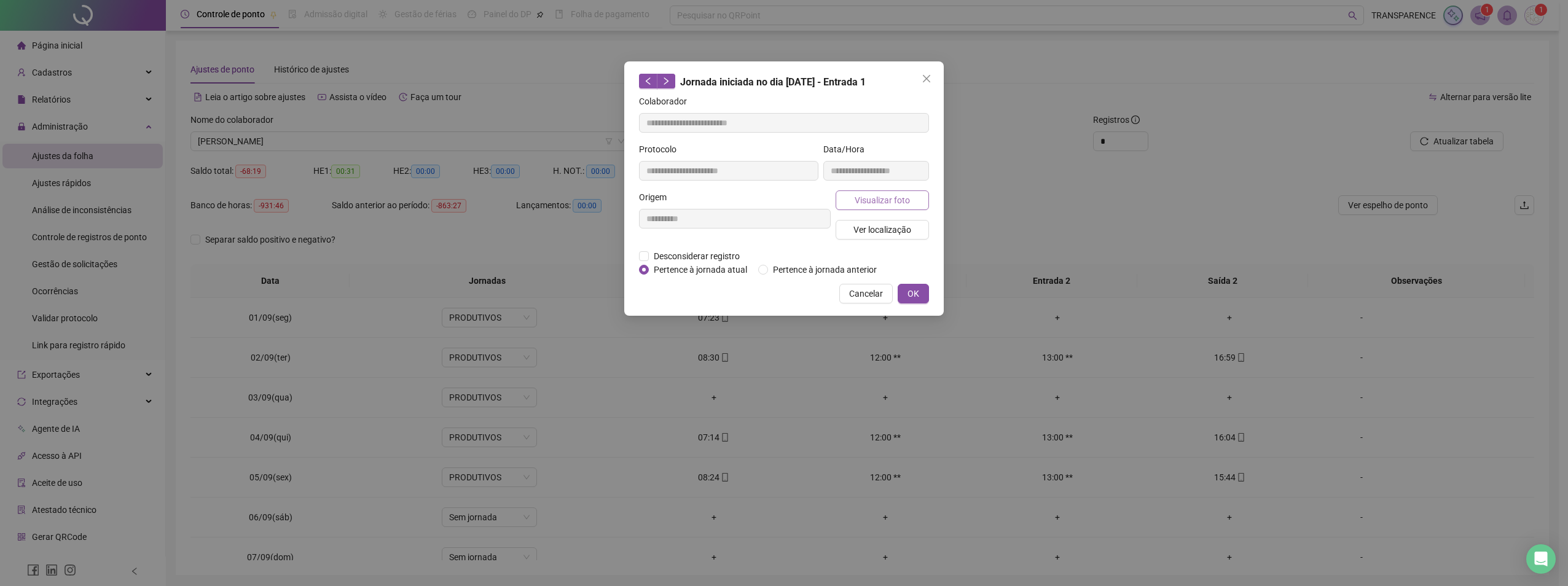
click at [866, 208] on button "Visualizar foto" at bounding box center [882, 200] width 93 height 19
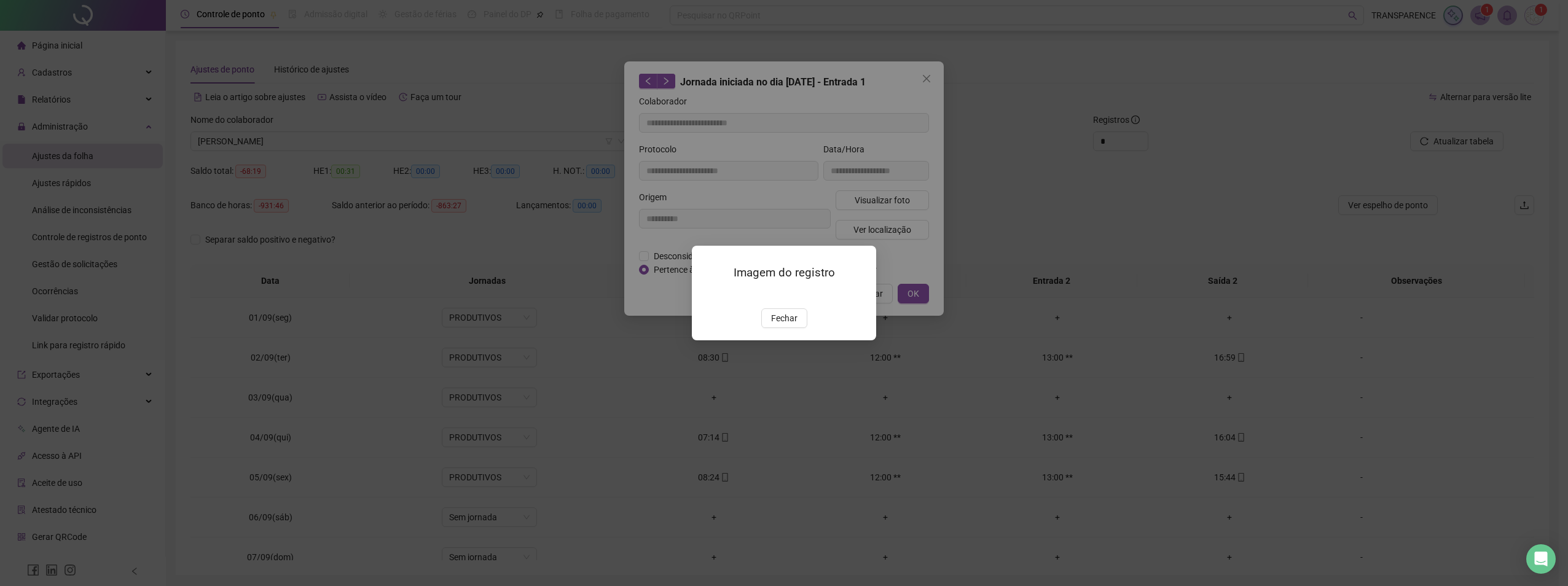
click at [706, 295] on img at bounding box center [706, 295] width 0 height 0
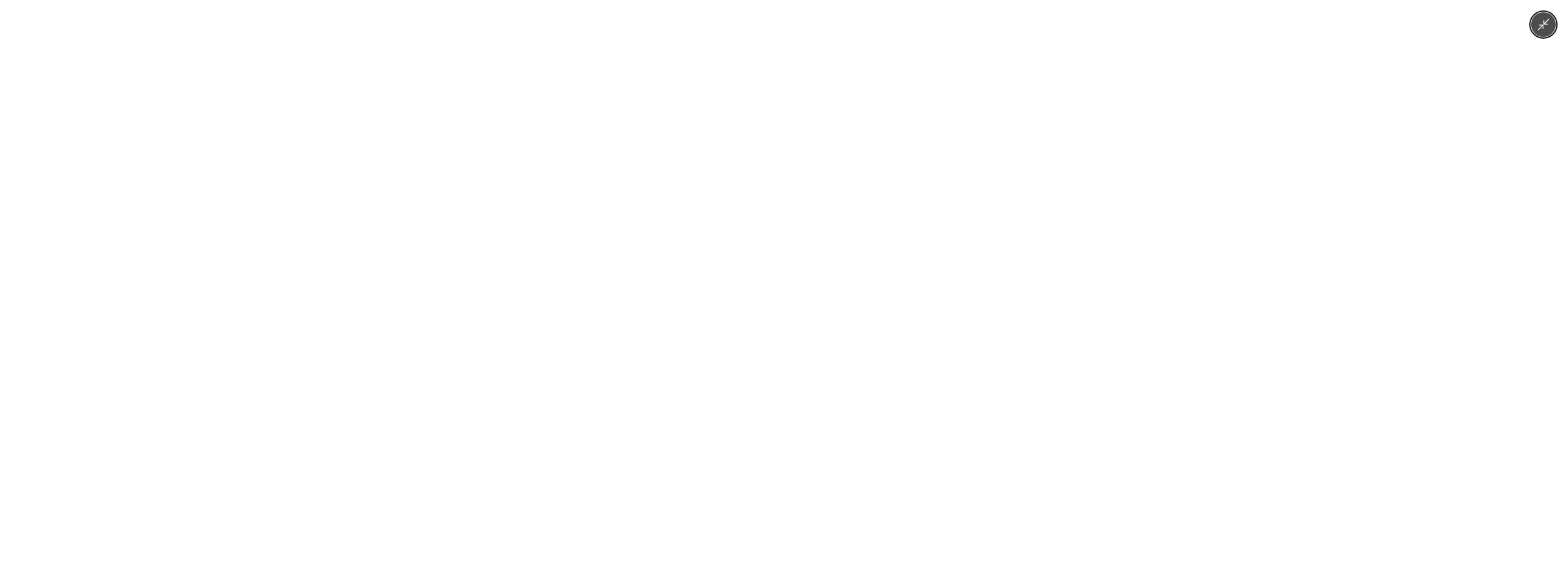
click at [878, 341] on img at bounding box center [784, 293] width 271 height 586
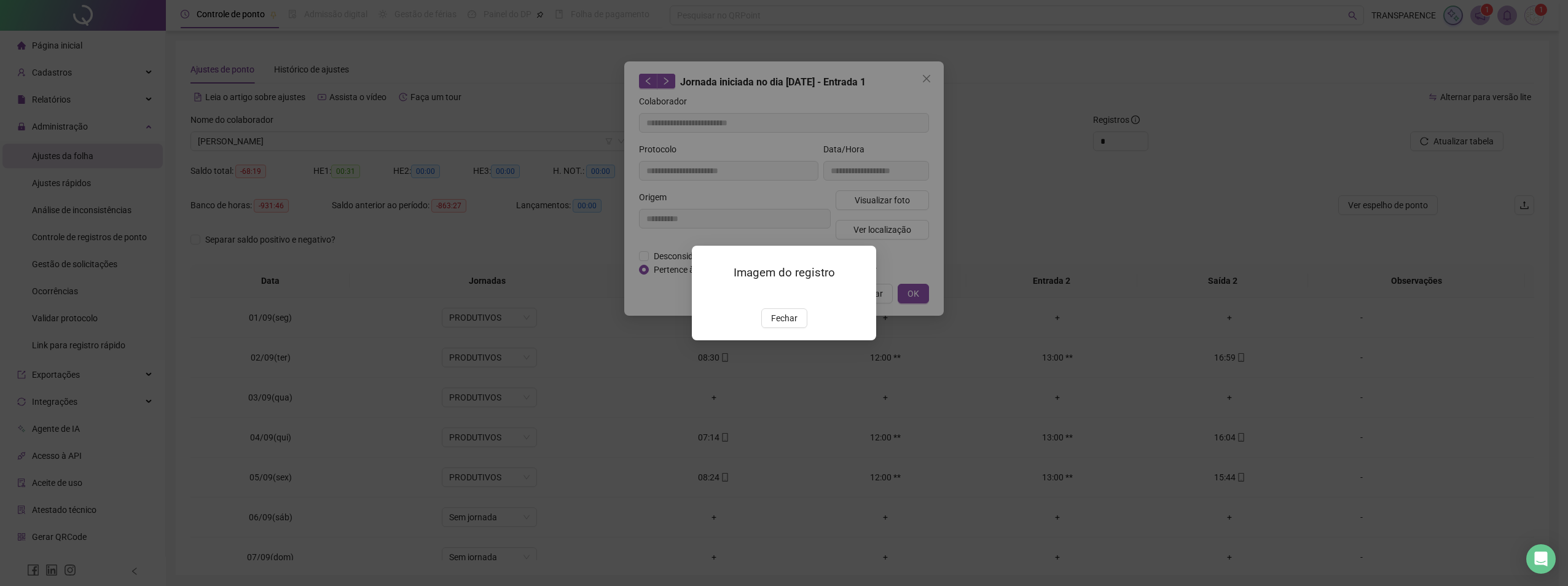
click at [791, 324] on span "Fechar" at bounding box center [784, 318] width 26 height 13
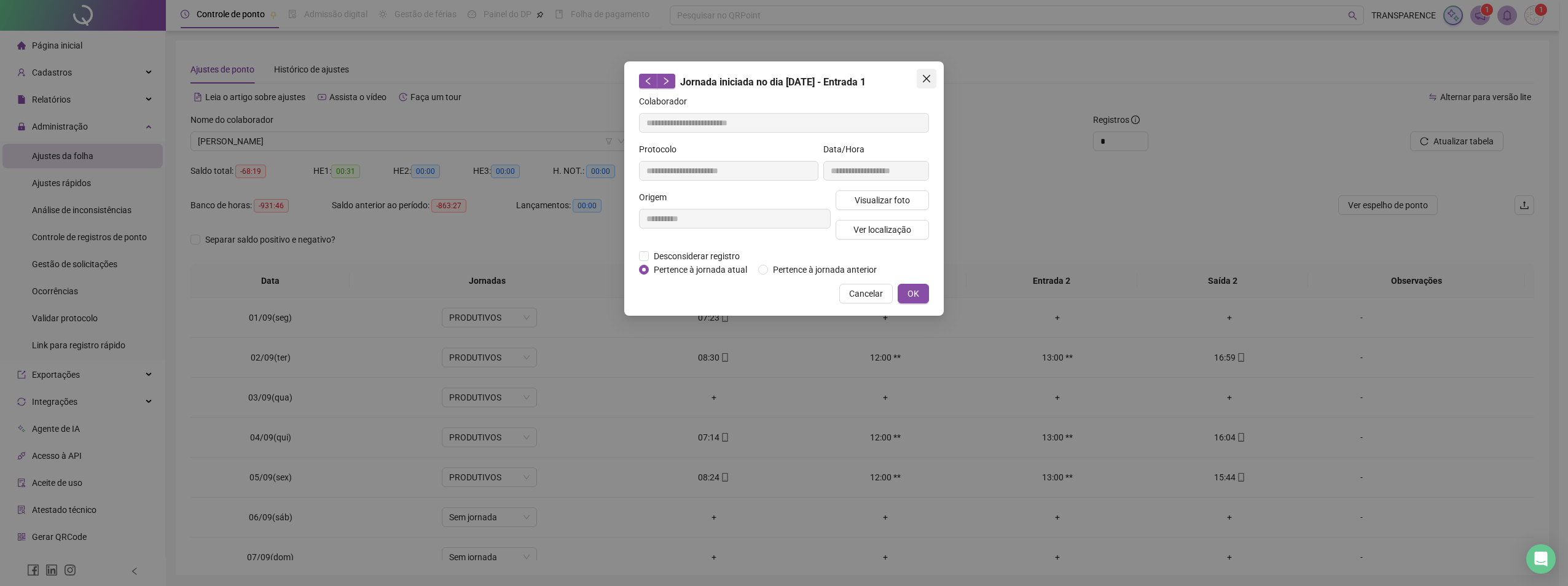
click at [922, 75] on icon "close" at bounding box center [927, 79] width 10 height 10
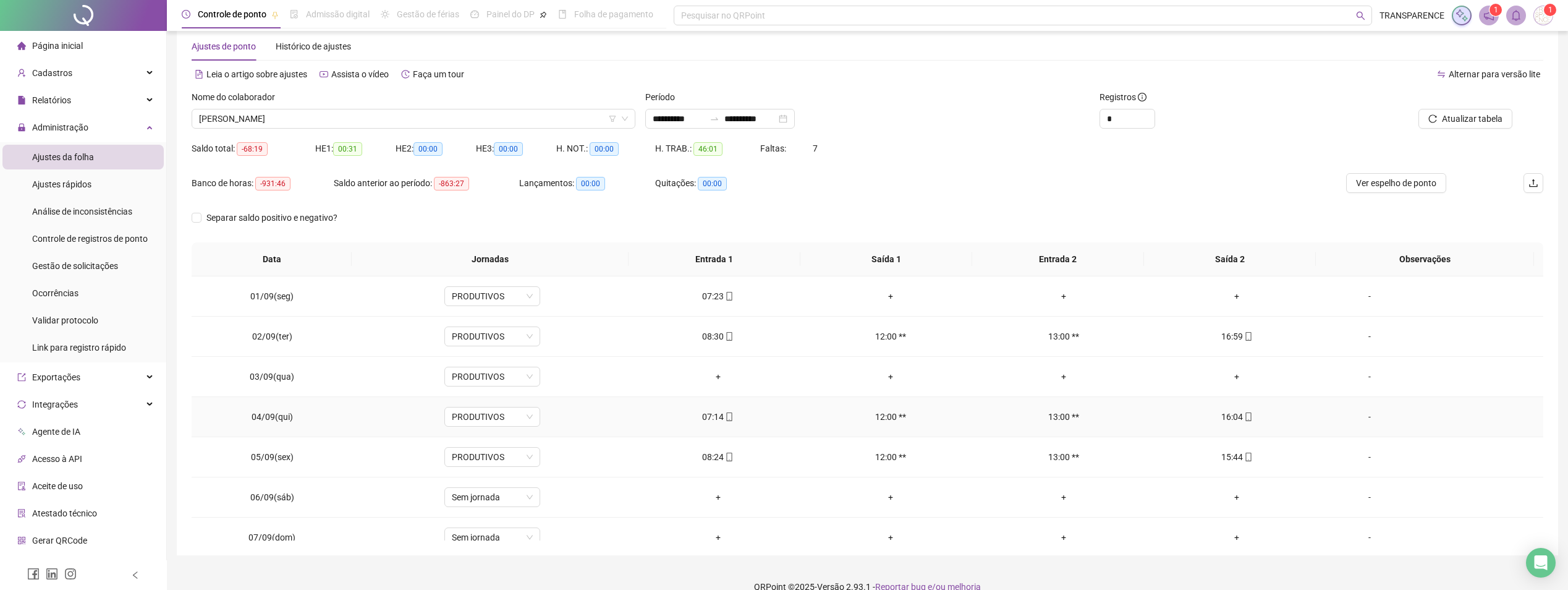
scroll to position [42, 0]
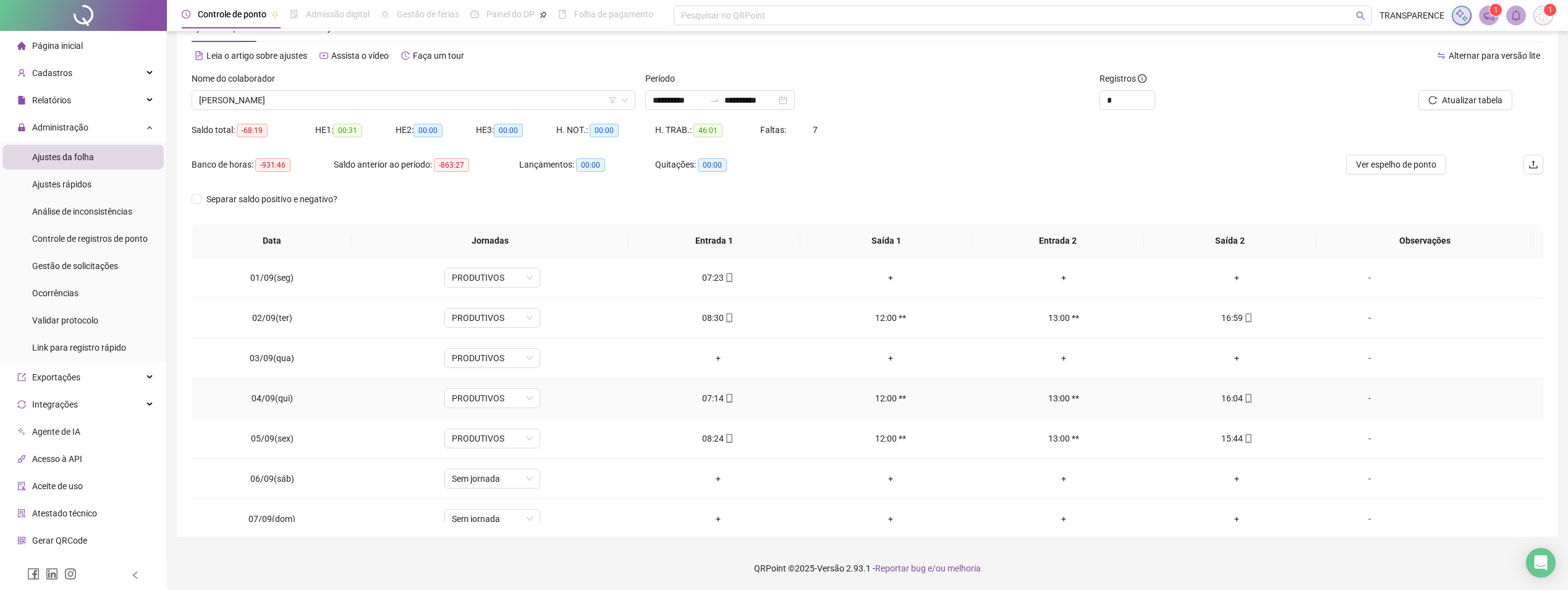
click at [726, 403] on span at bounding box center [729, 398] width 10 height 10
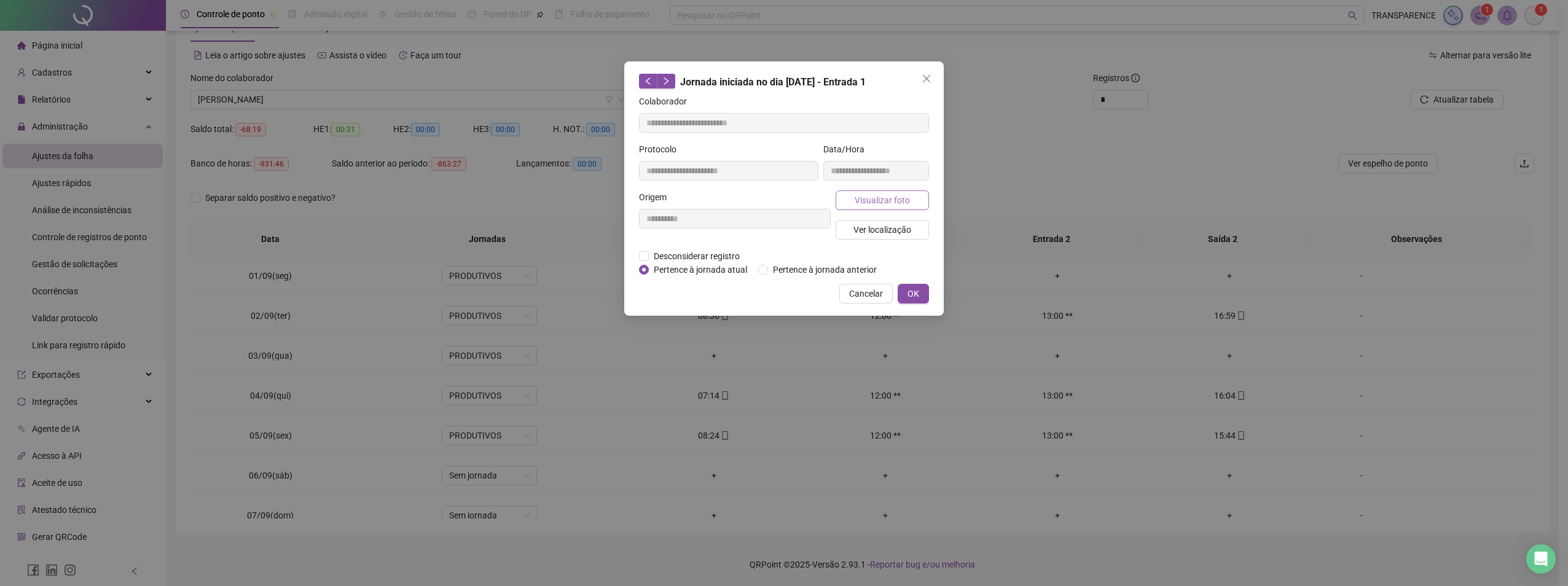
click at [862, 207] on button "Visualizar foto" at bounding box center [882, 200] width 93 height 19
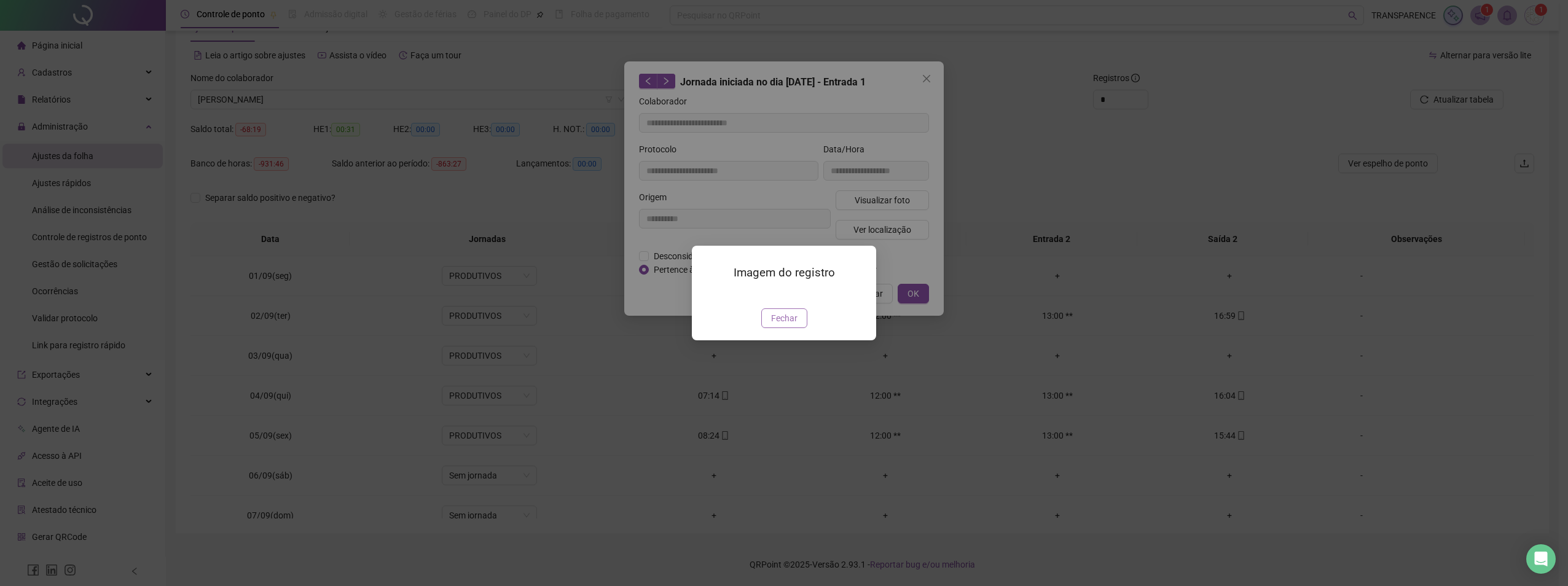
click at [782, 328] on button "Fechar" at bounding box center [784, 318] width 46 height 19
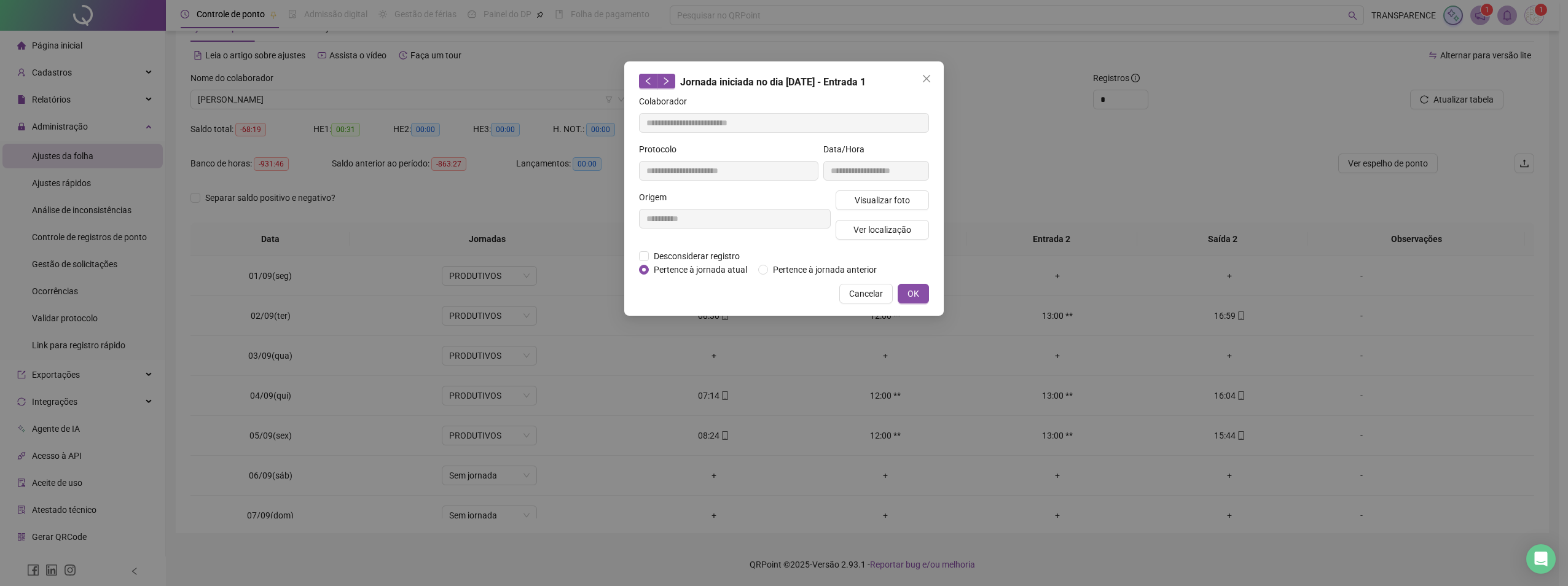
click at [926, 70] on button "Close" at bounding box center [926, 78] width 19 height 19
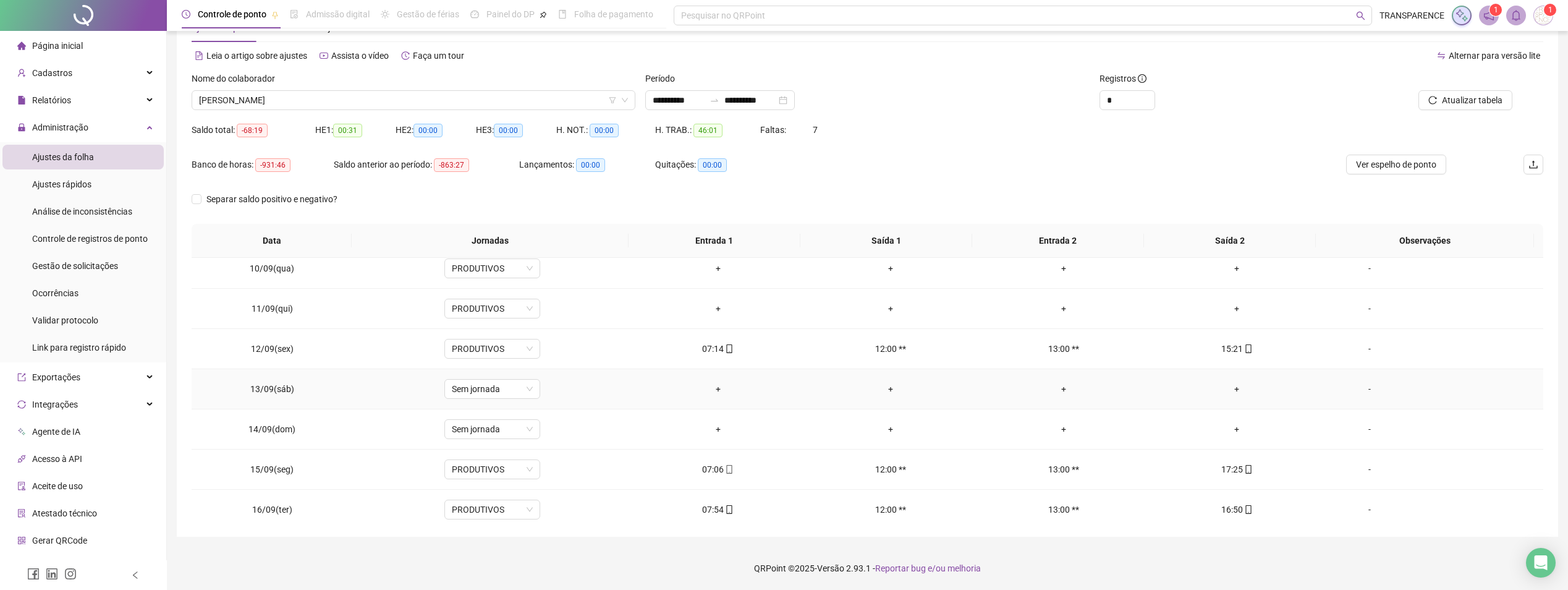
scroll to position [419, 0]
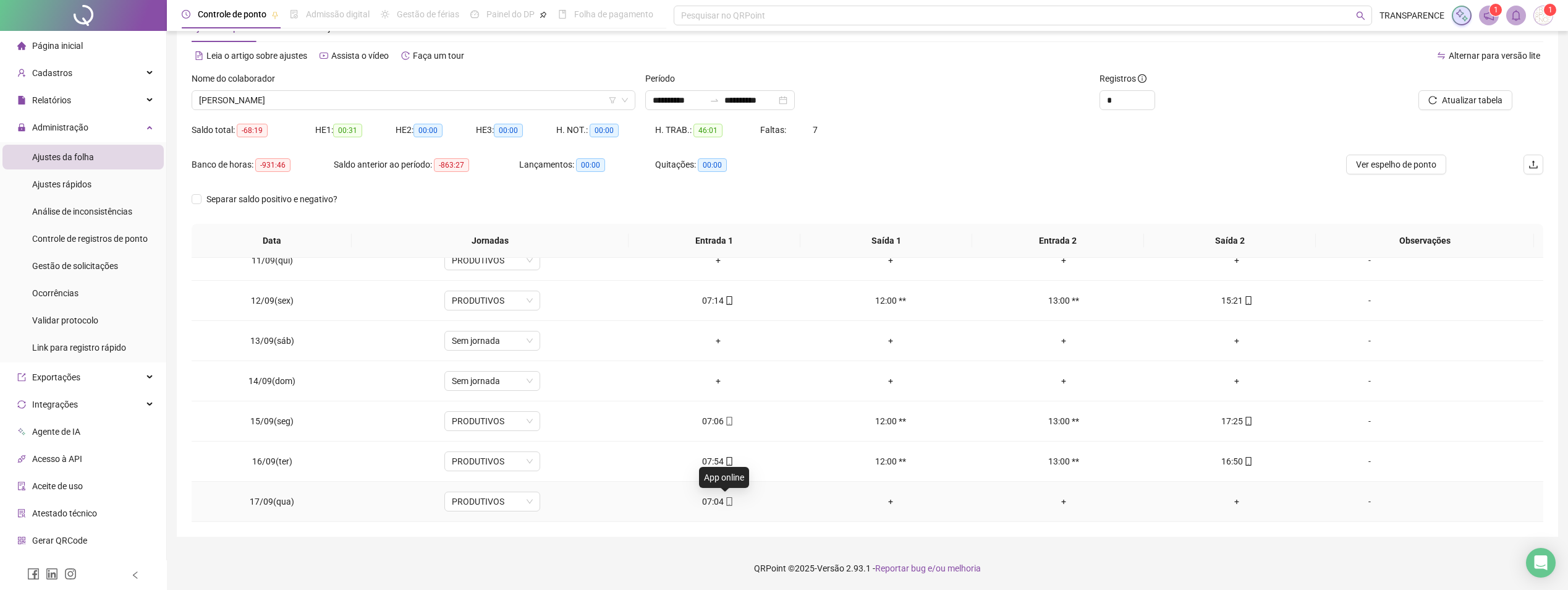
drag, startPoint x: 727, startPoint y: 501, endPoint x: 749, endPoint y: 475, distance: 34.1
click at [727, 501] on icon "mobile" at bounding box center [729, 501] width 8 height 8
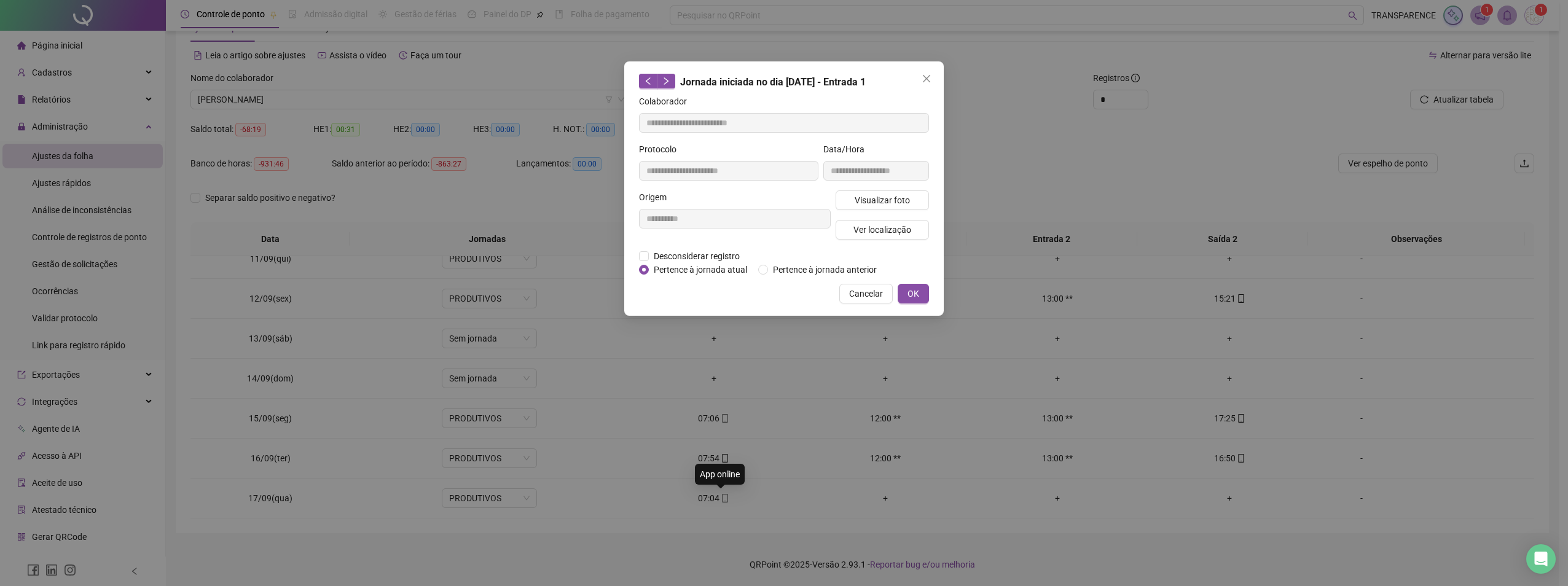
type input "**********"
click at [897, 194] on span "Visualizar foto" at bounding box center [883, 200] width 55 height 13
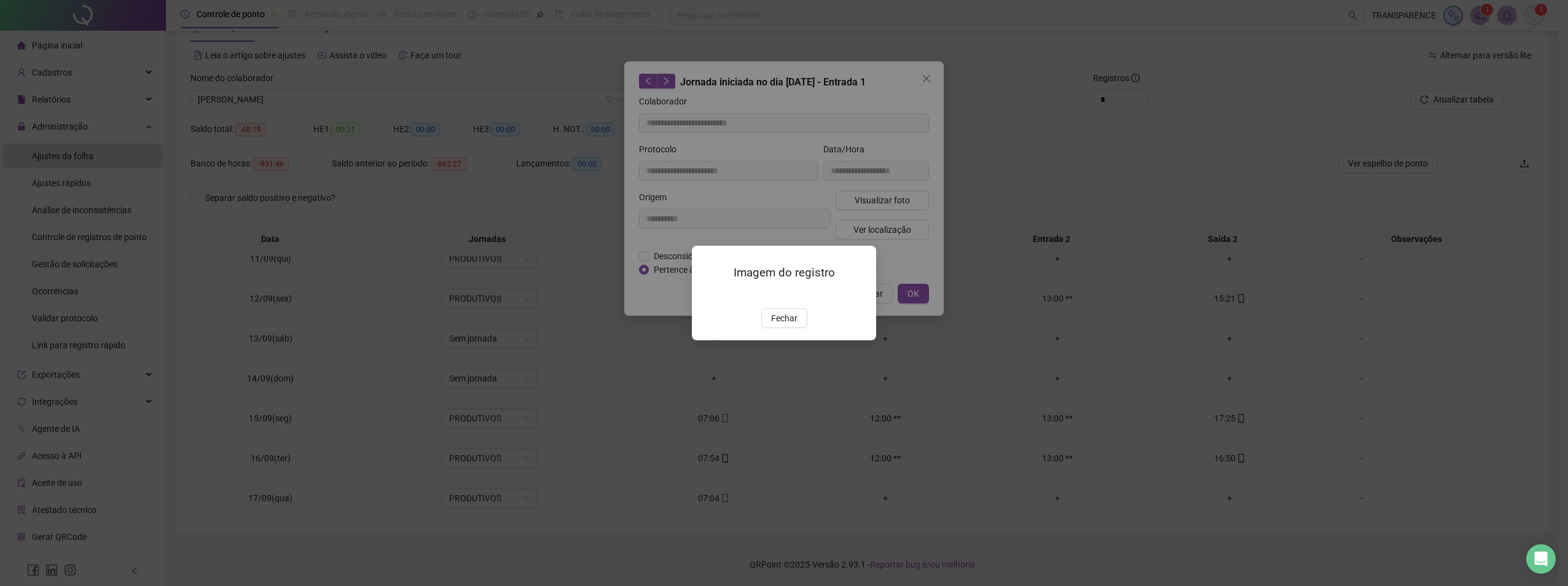
click at [706, 295] on img at bounding box center [706, 295] width 0 height 0
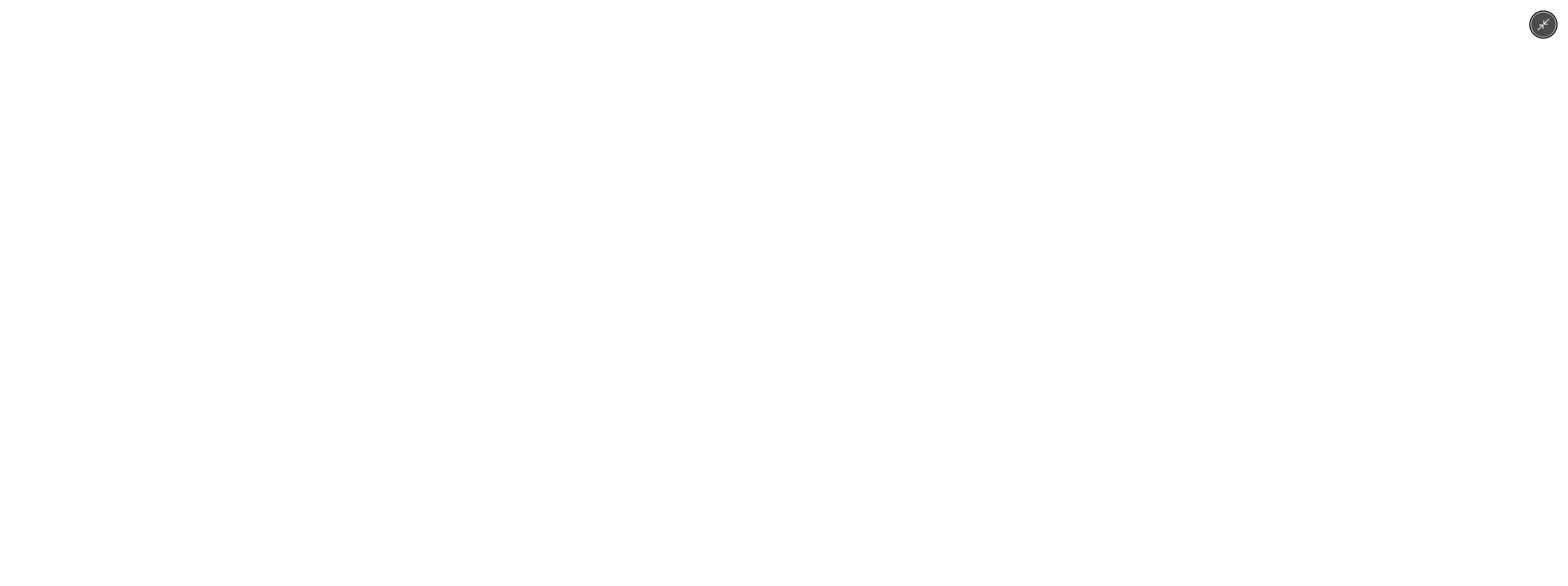
click at [812, 319] on img at bounding box center [784, 293] width 271 height 586
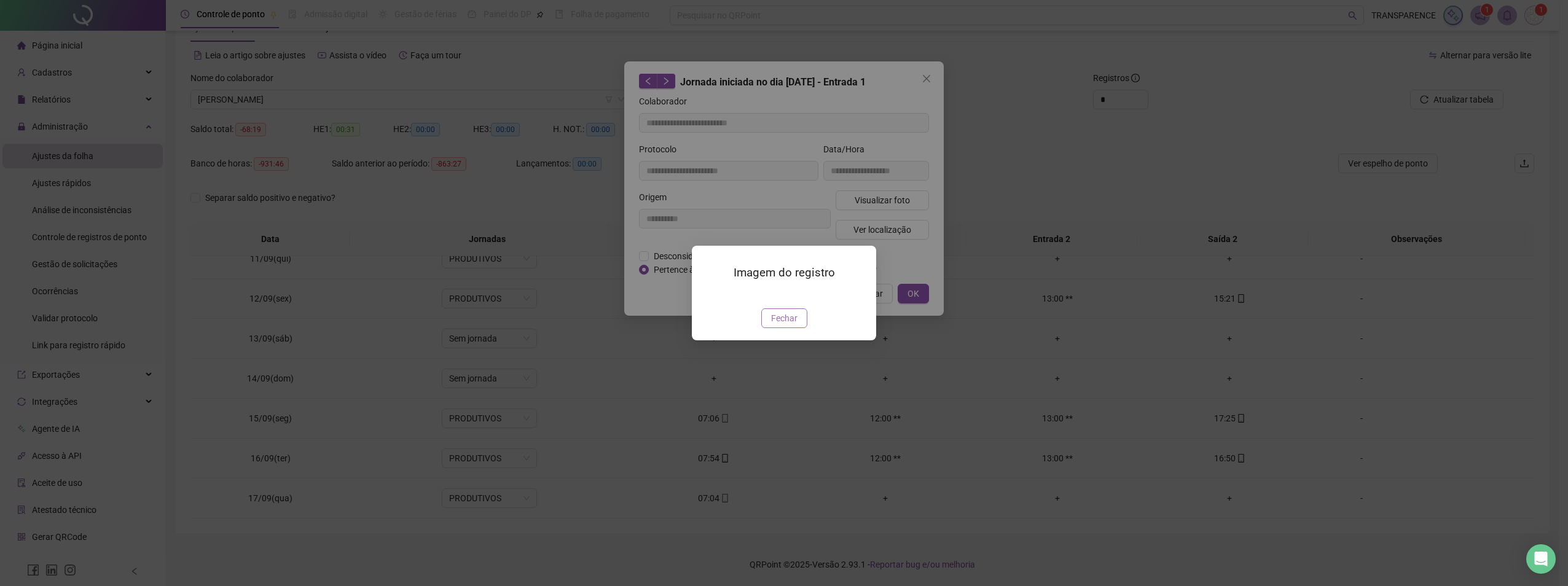
click at [781, 324] on span "Fechar" at bounding box center [784, 318] width 26 height 13
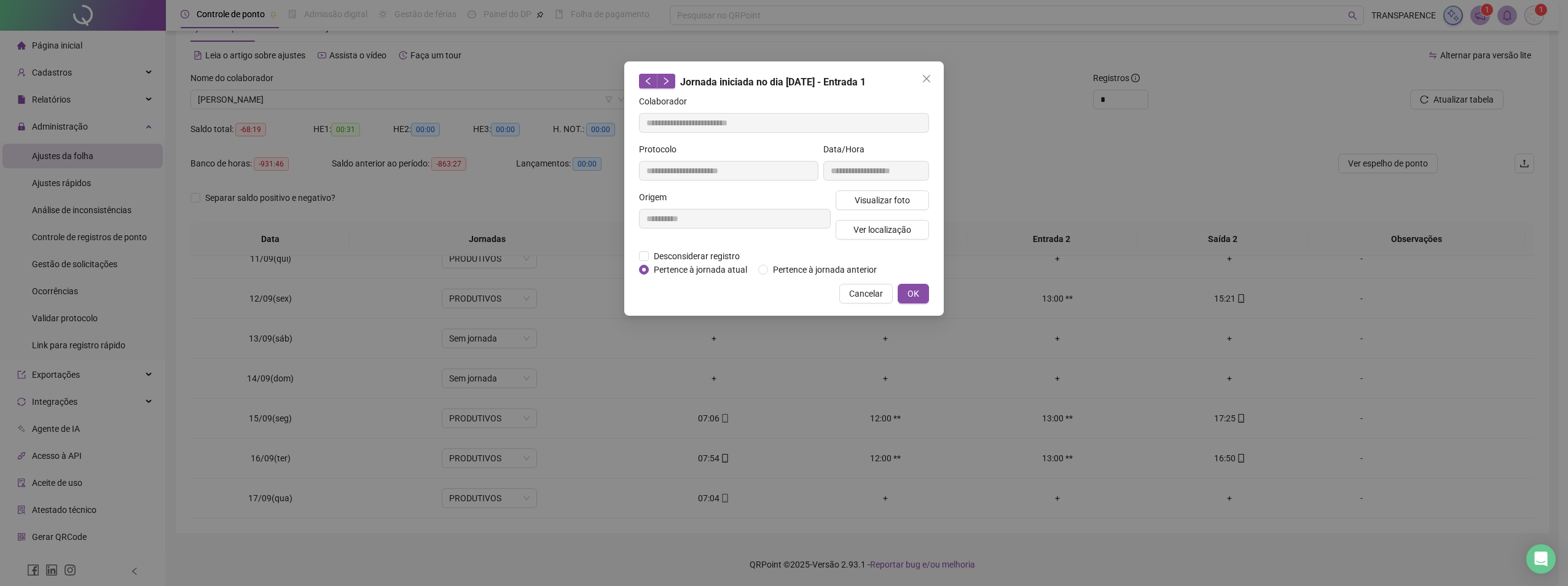
click at [916, 75] on div "Jornada iniciada no dia [DATE] - Entrada 1" at bounding box center [784, 81] width 290 height 16
click at [918, 75] on span "Close" at bounding box center [926, 79] width 19 height 10
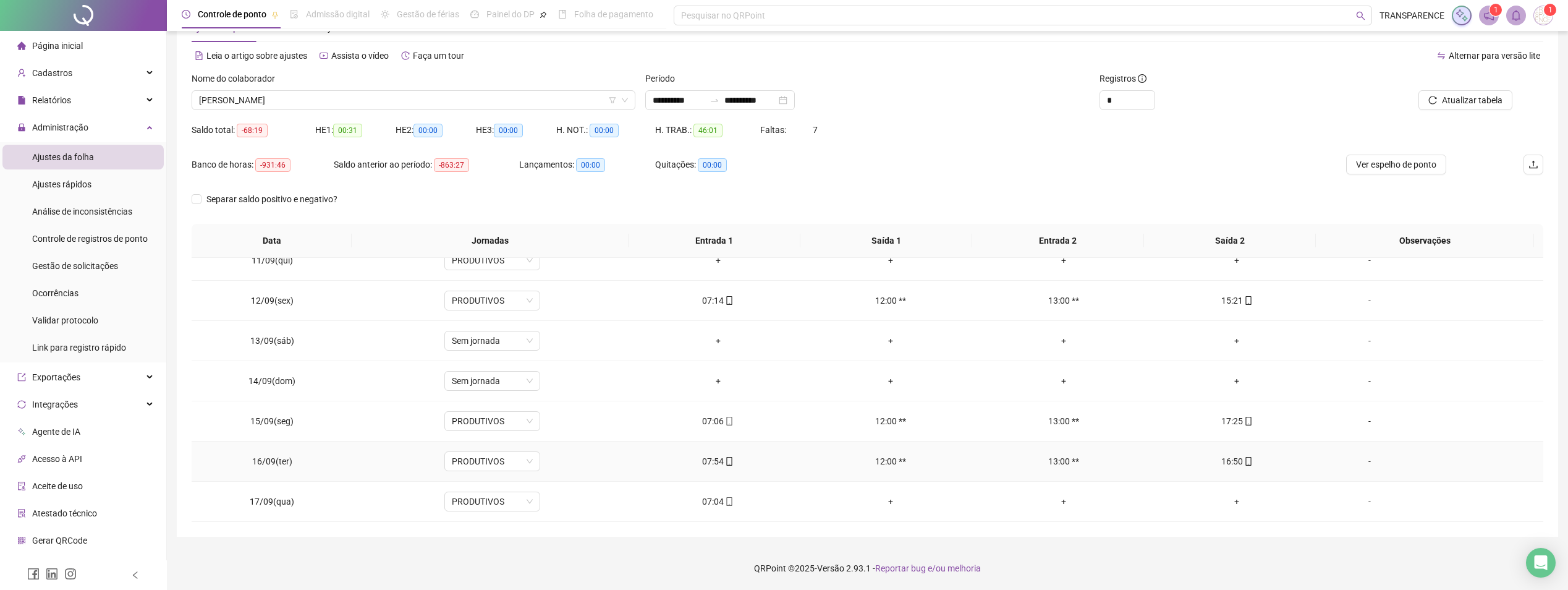
click at [729, 467] on div "07:54" at bounding box center [718, 461] width 154 height 14
type input "**********"
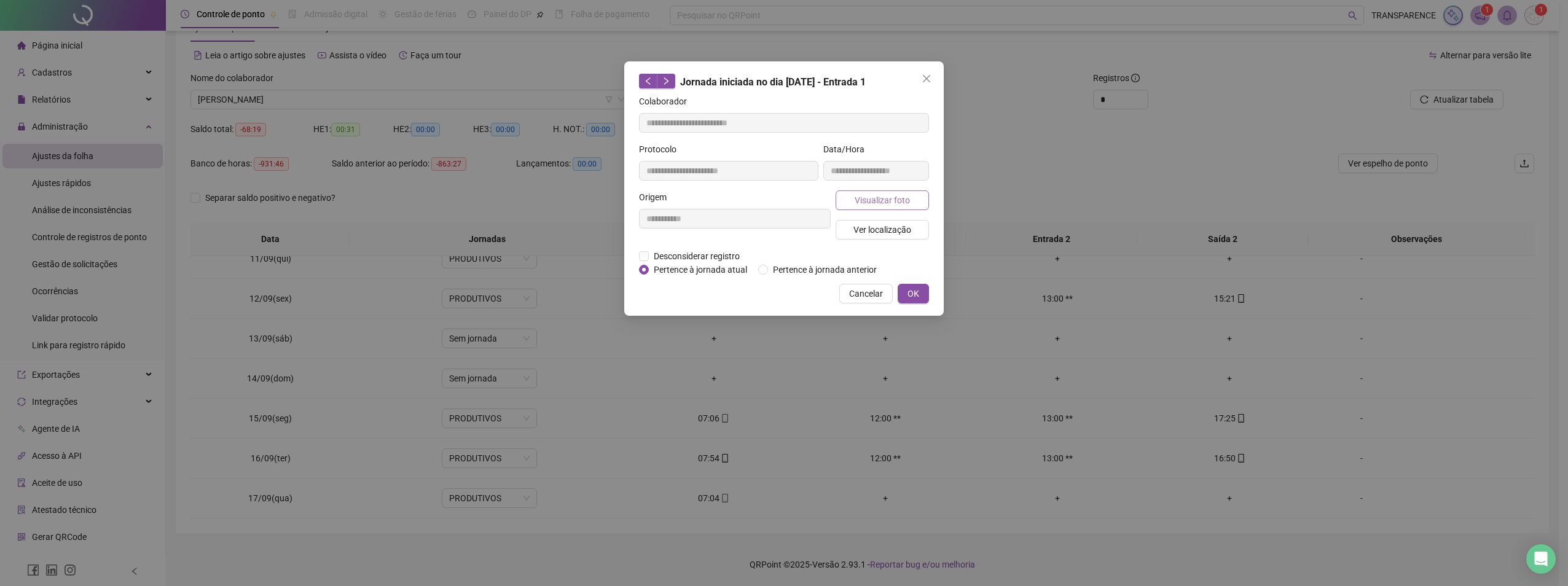
click at [924, 190] on button "Visualizar foto" at bounding box center [882, 200] width 93 height 19
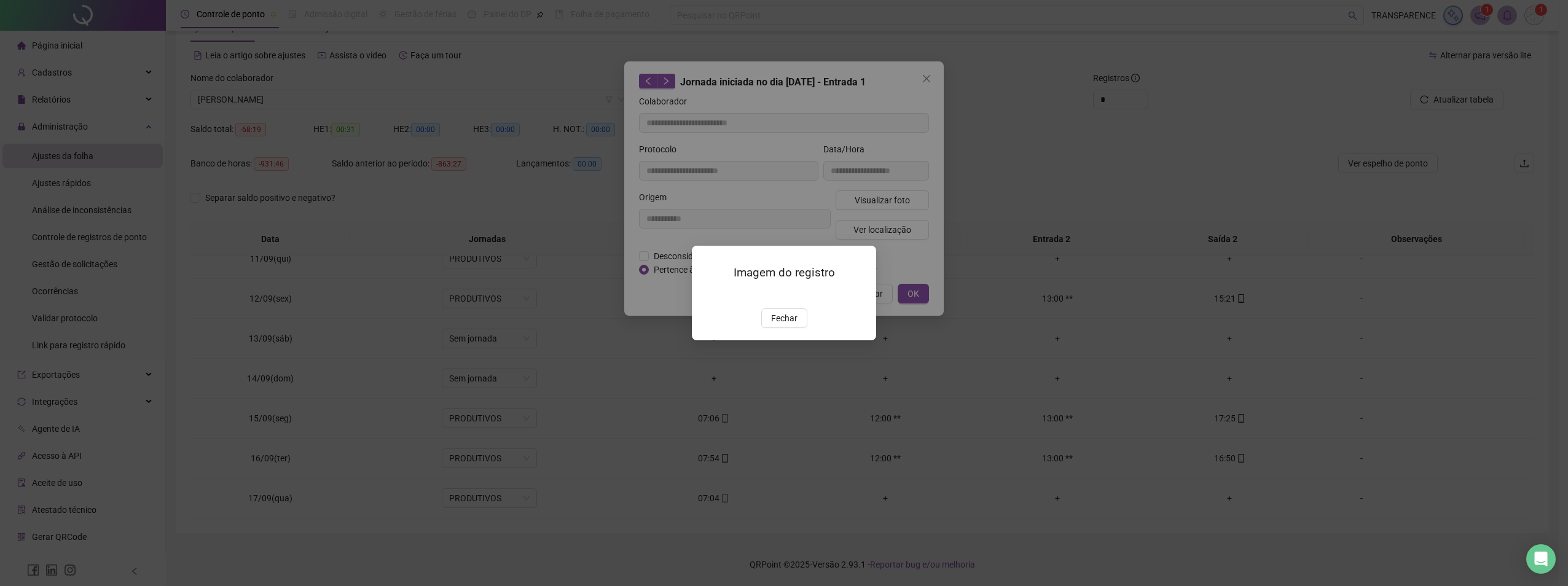
drag, startPoint x: 784, startPoint y: 391, endPoint x: 924, endPoint y: 174, distance: 258.2
click at [787, 324] on span "Fechar" at bounding box center [784, 318] width 26 height 13
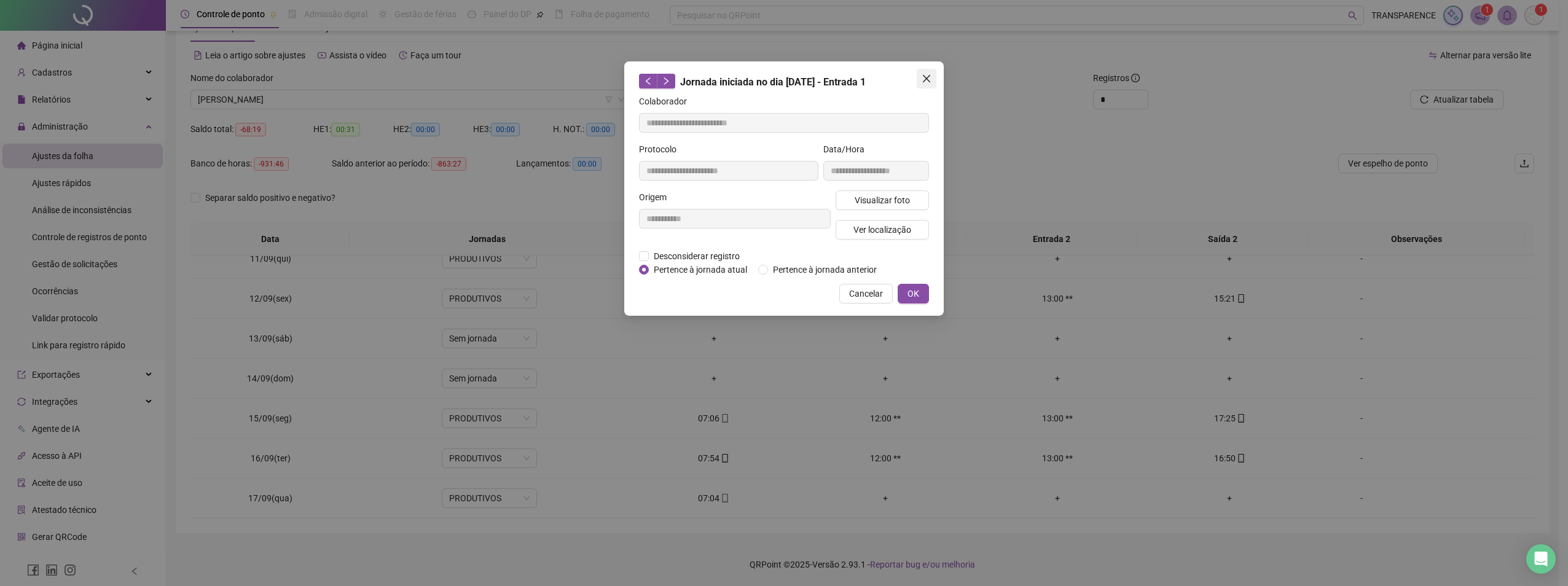
click at [921, 77] on span "Close" at bounding box center [926, 79] width 19 height 10
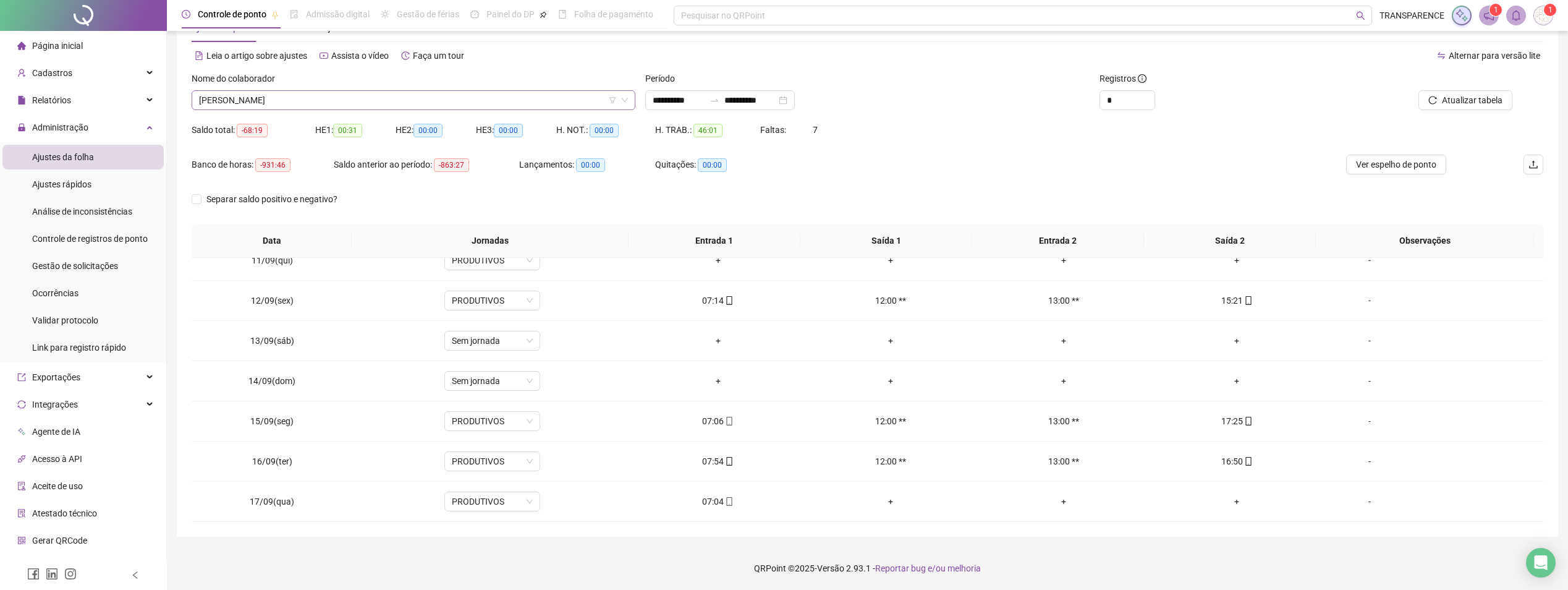
click at [415, 97] on span "[PERSON_NAME]" at bounding box center [414, 100] width 429 height 19
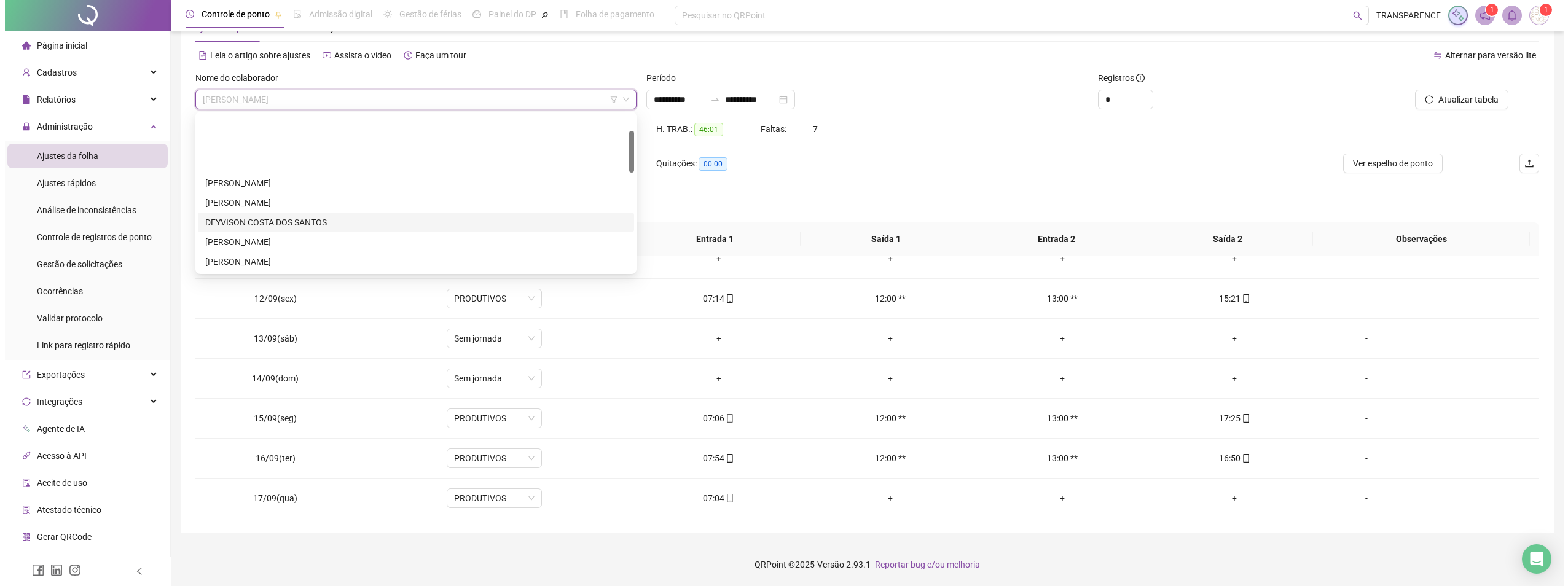
scroll to position [61, 0]
click at [297, 216] on div "[PERSON_NAME]" at bounding box center [411, 220] width 421 height 13
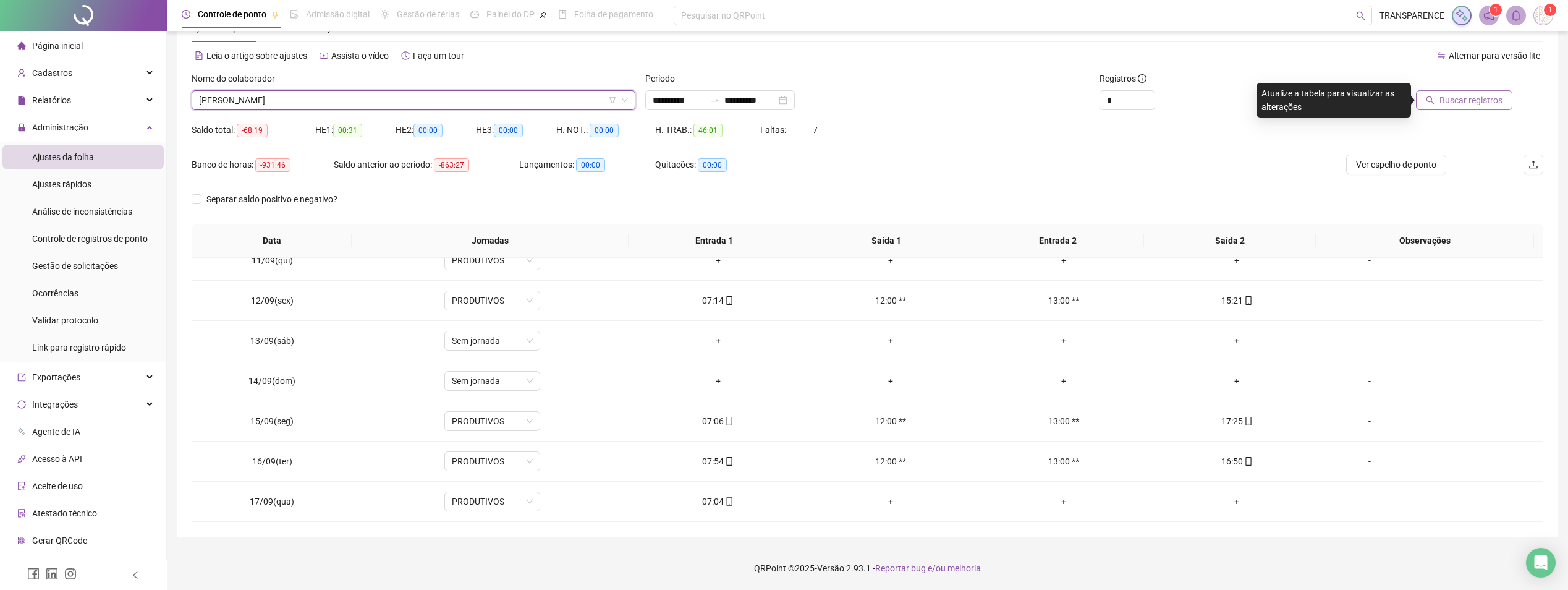
click at [1453, 106] on span "Buscar registros" at bounding box center [1471, 100] width 63 height 14
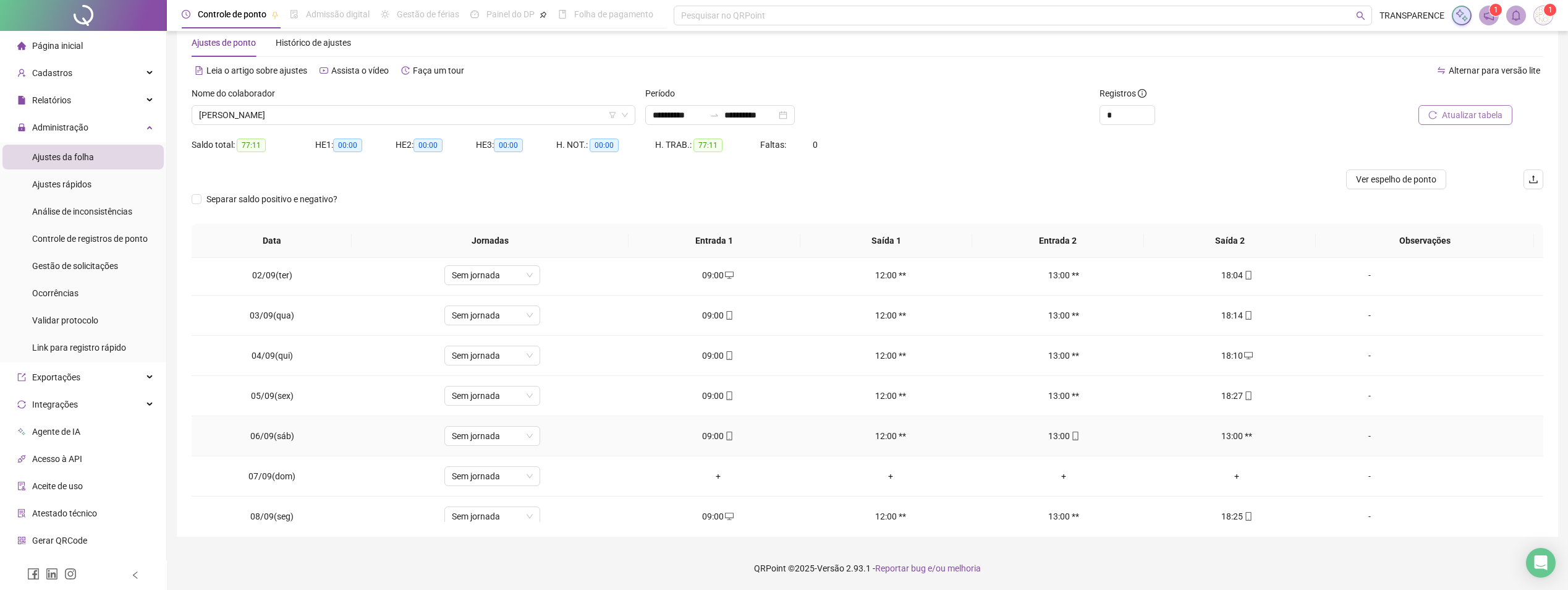
scroll to position [0, 0]
click at [727, 315] on icon "mobile" at bounding box center [729, 317] width 8 height 8
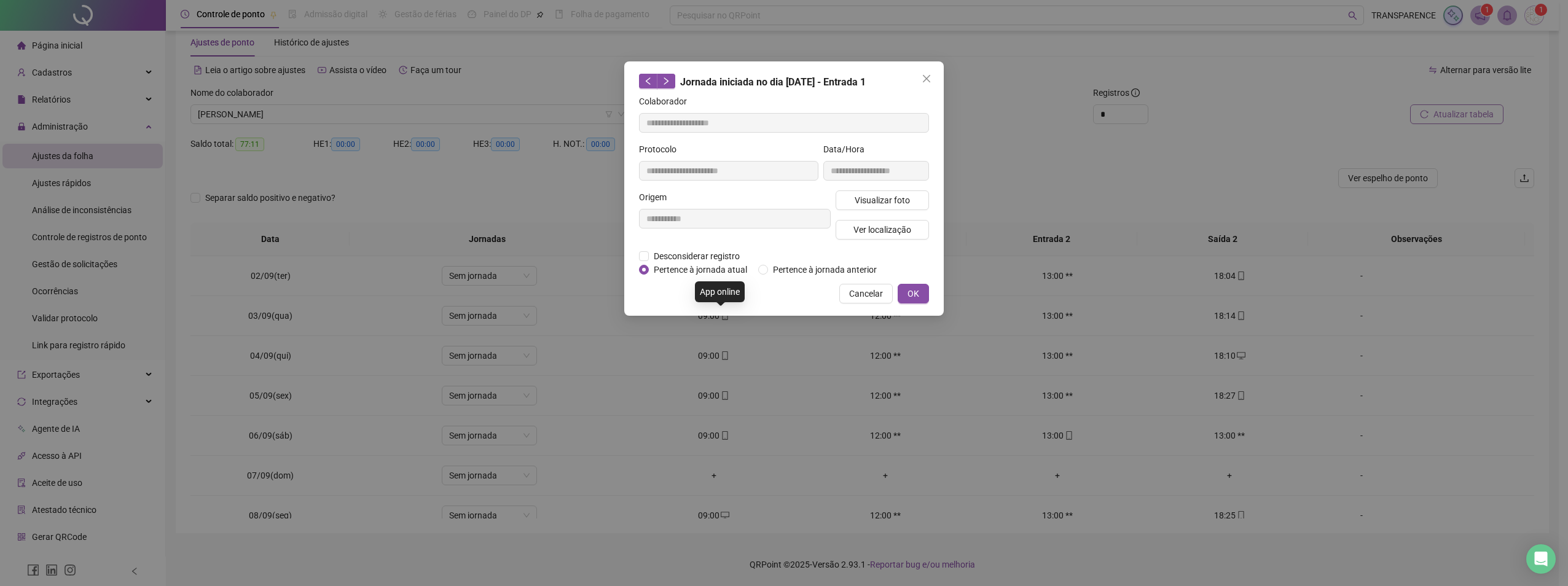
type input "**********"
click at [852, 206] on button "Visualizar foto" at bounding box center [882, 200] width 93 height 19
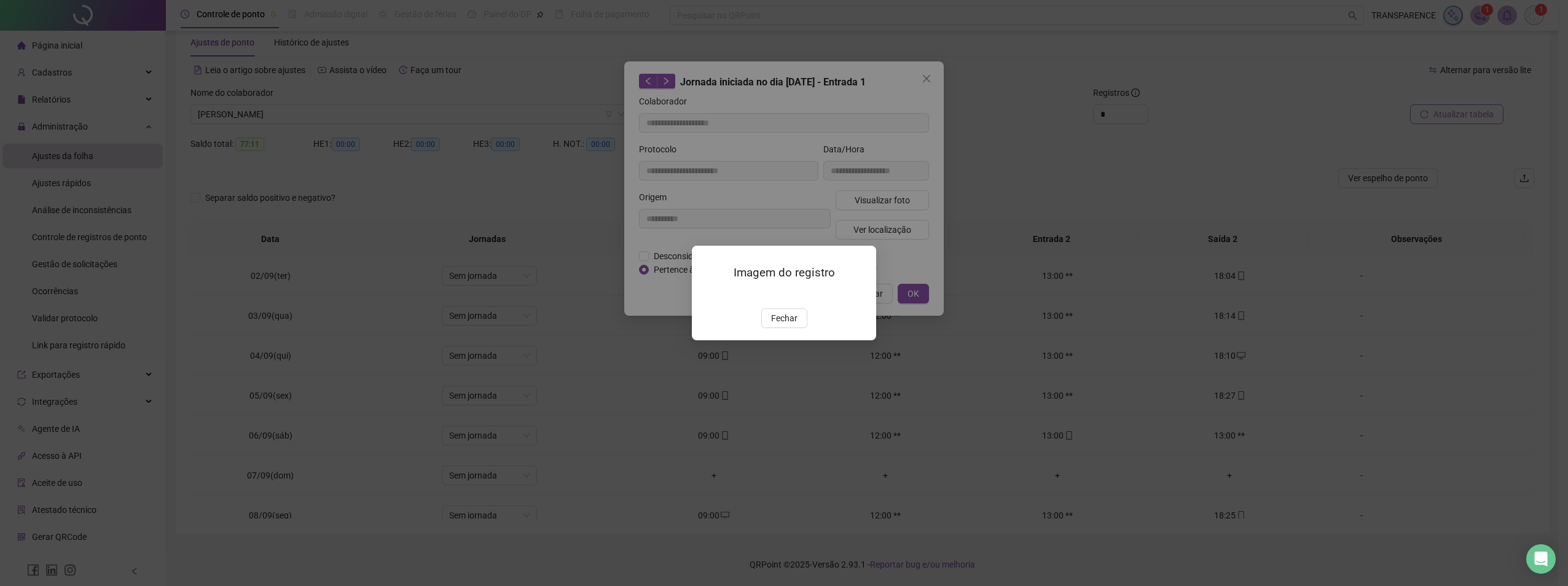
click at [706, 295] on img at bounding box center [706, 295] width 0 height 0
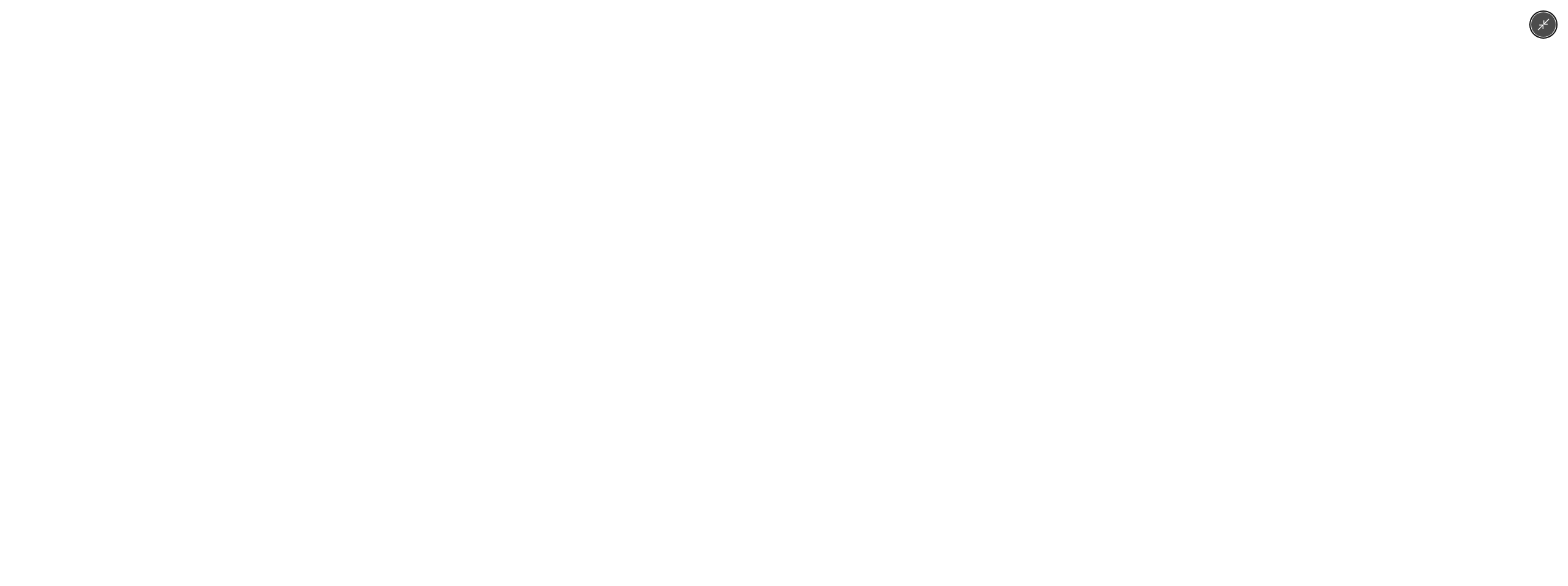
click at [1540, 35] on button "Minimize image" at bounding box center [1543, 24] width 24 height 24
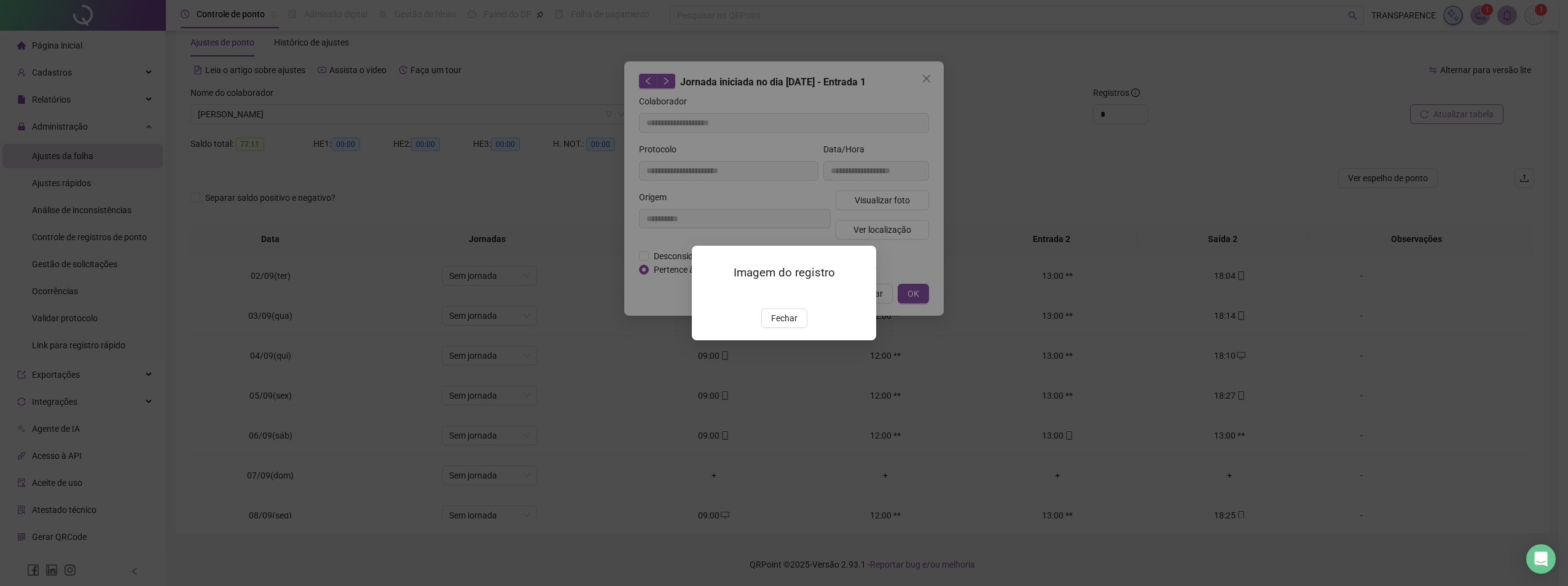
click at [770, 328] on button "Fechar" at bounding box center [784, 318] width 46 height 19
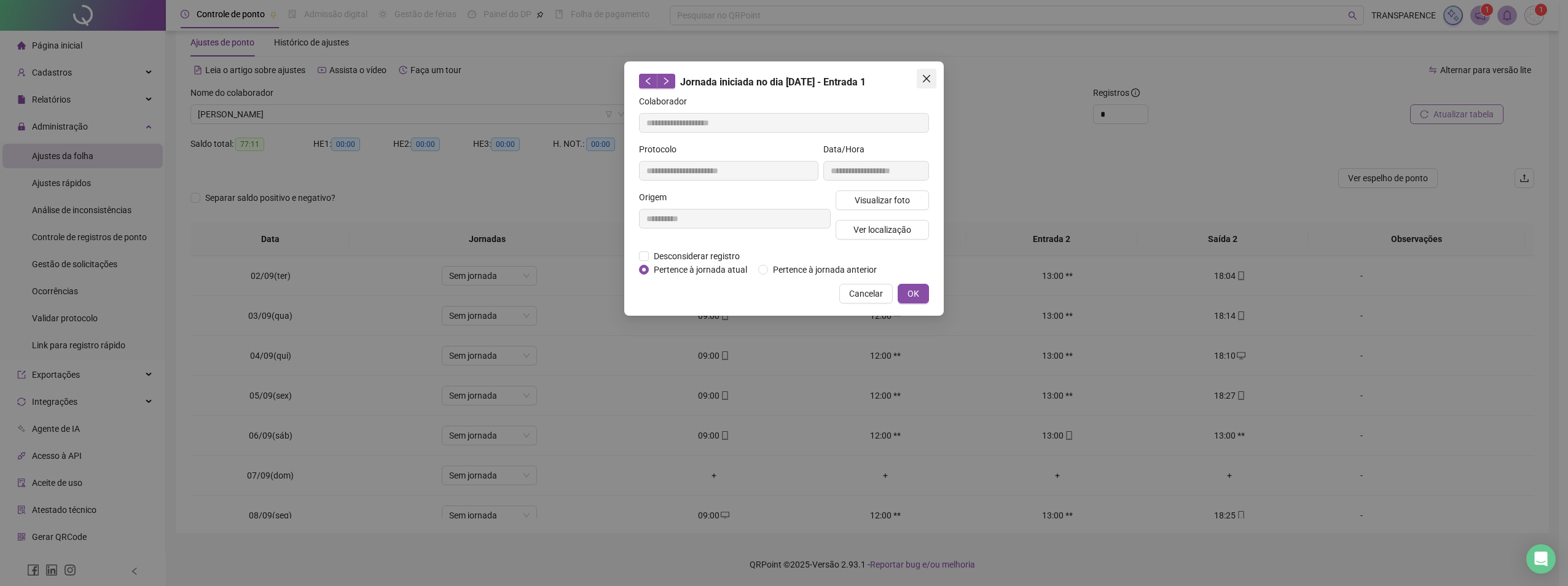
click at [934, 77] on span "Close" at bounding box center [926, 79] width 19 height 10
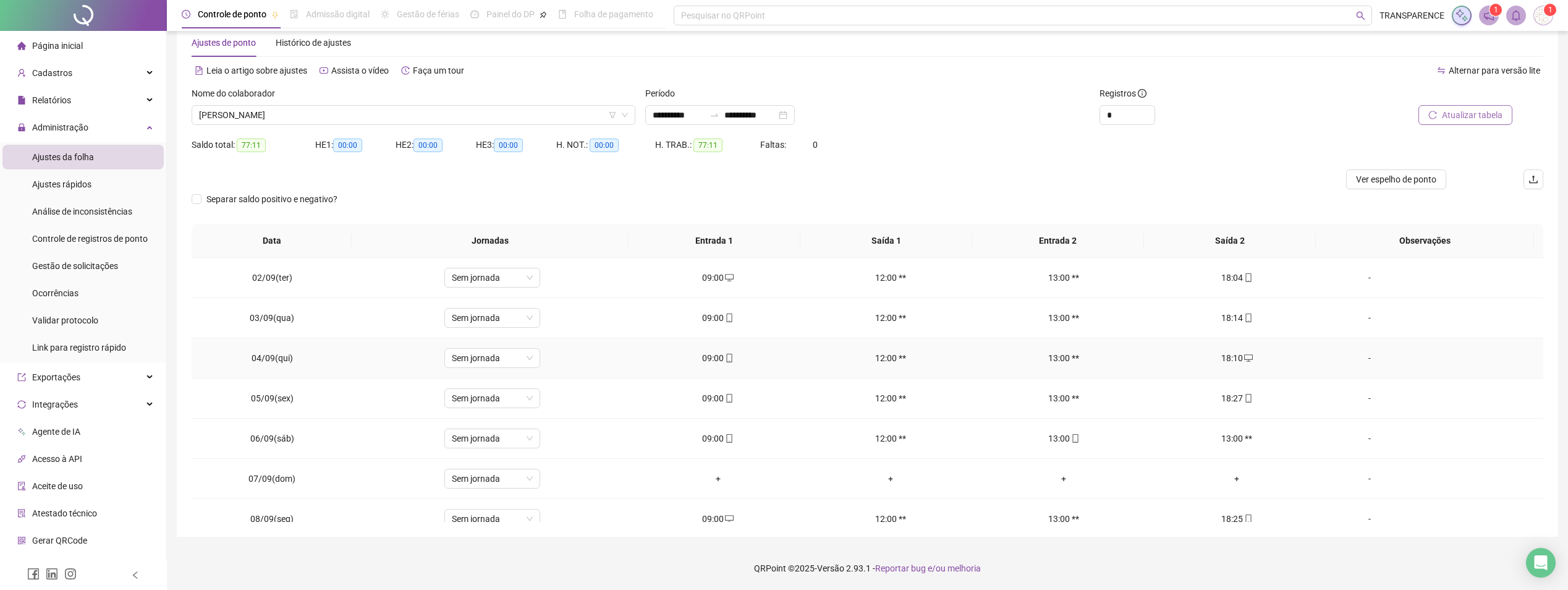
click at [725, 356] on icon "mobile" at bounding box center [729, 358] width 8 height 8
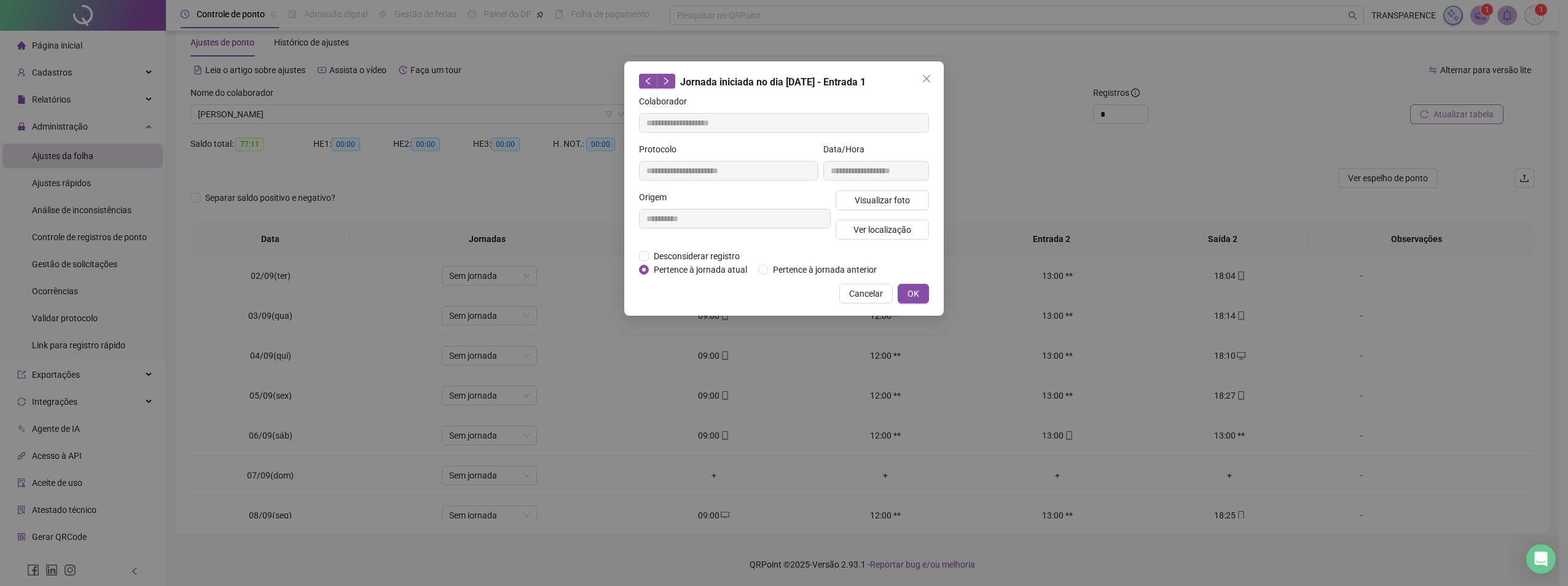
type input "**********"
click at [898, 205] on span "Visualizar foto" at bounding box center [883, 200] width 55 height 13
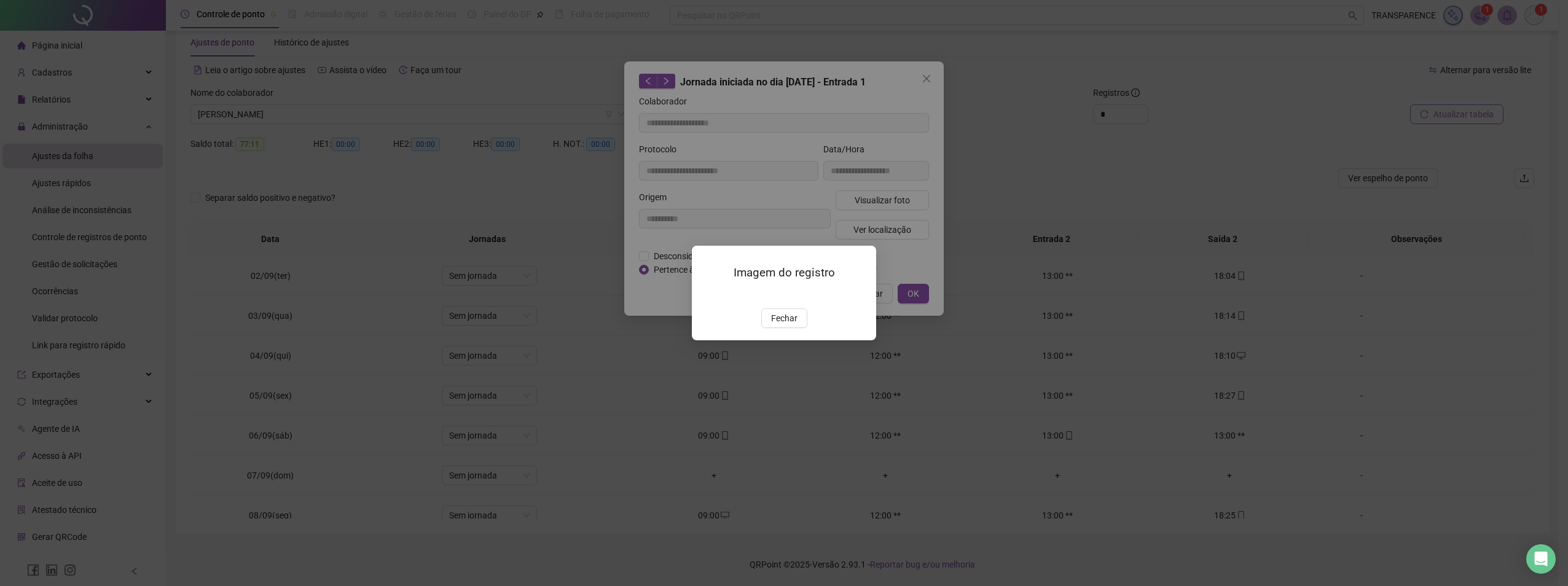
click at [706, 295] on img at bounding box center [706, 295] width 0 height 0
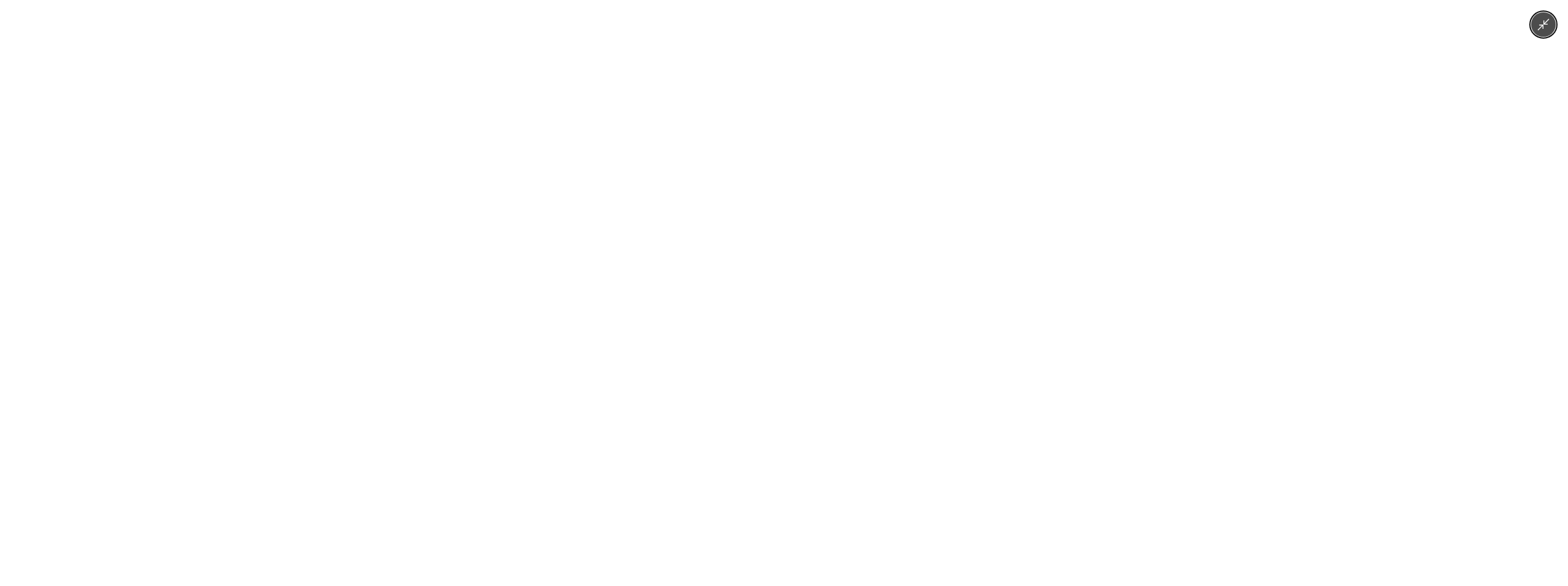
click at [1548, 29] on icon "Minimize image" at bounding box center [1544, 24] width 13 height 13
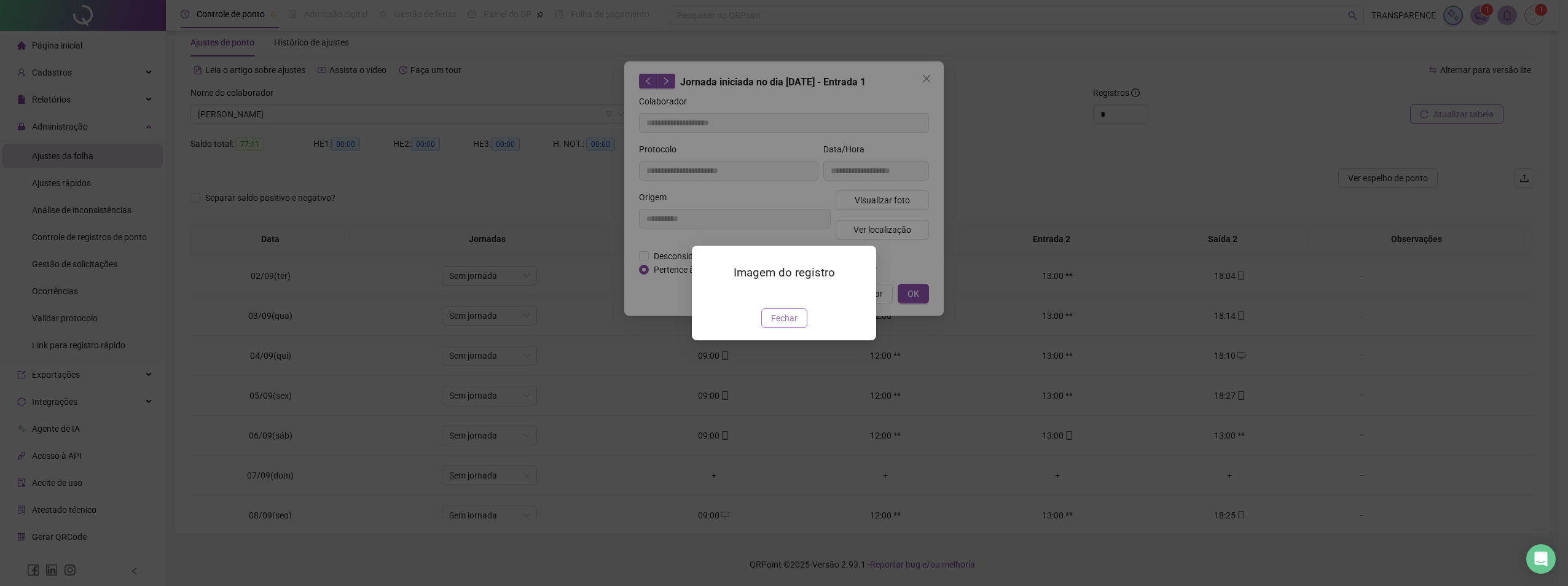
click at [800, 328] on button "Fechar" at bounding box center [784, 318] width 46 height 19
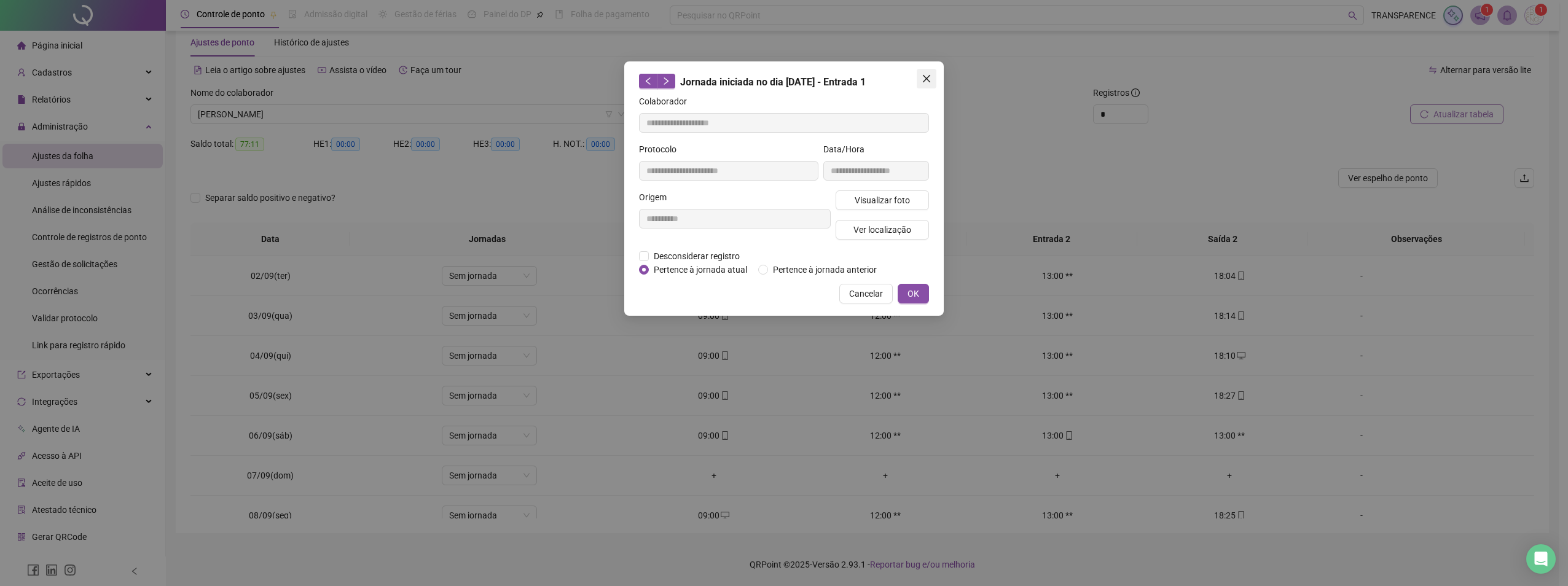
click at [929, 80] on icon "close" at bounding box center [926, 78] width 8 height 8
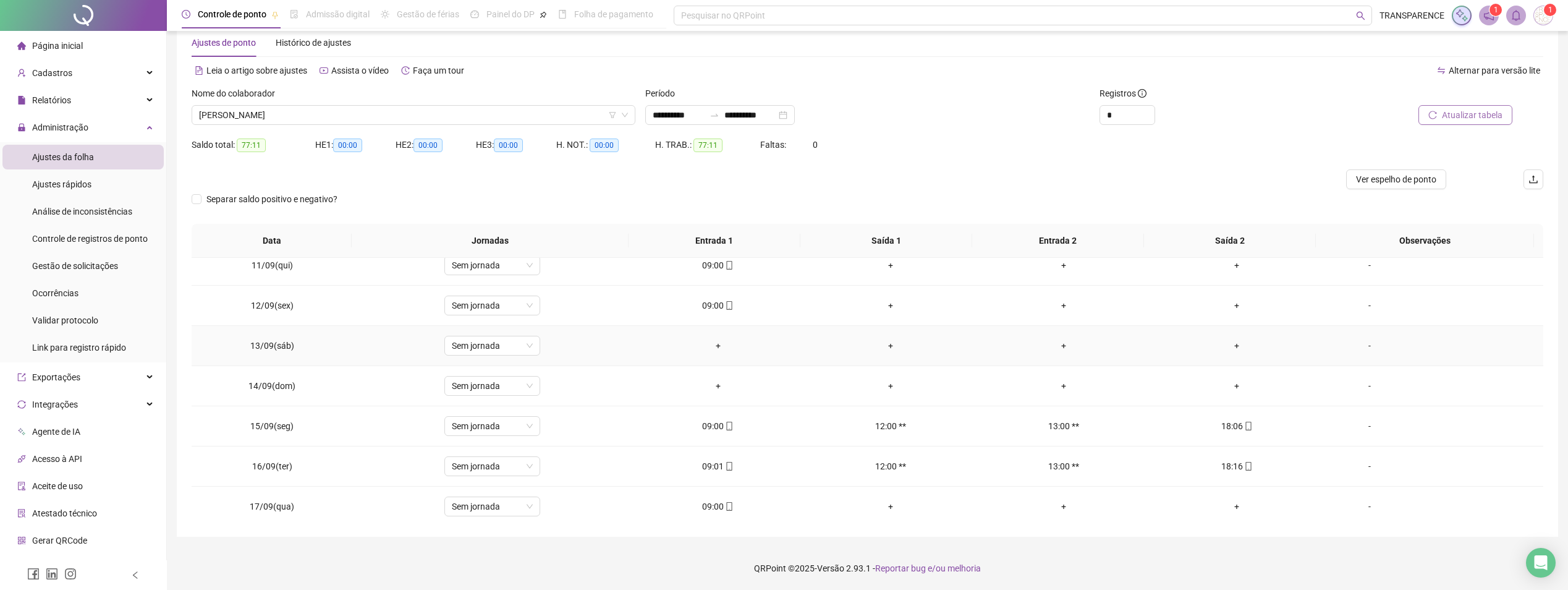
scroll to position [379, 0]
click at [728, 496] on span at bounding box center [729, 501] width 10 height 10
type input "**********"
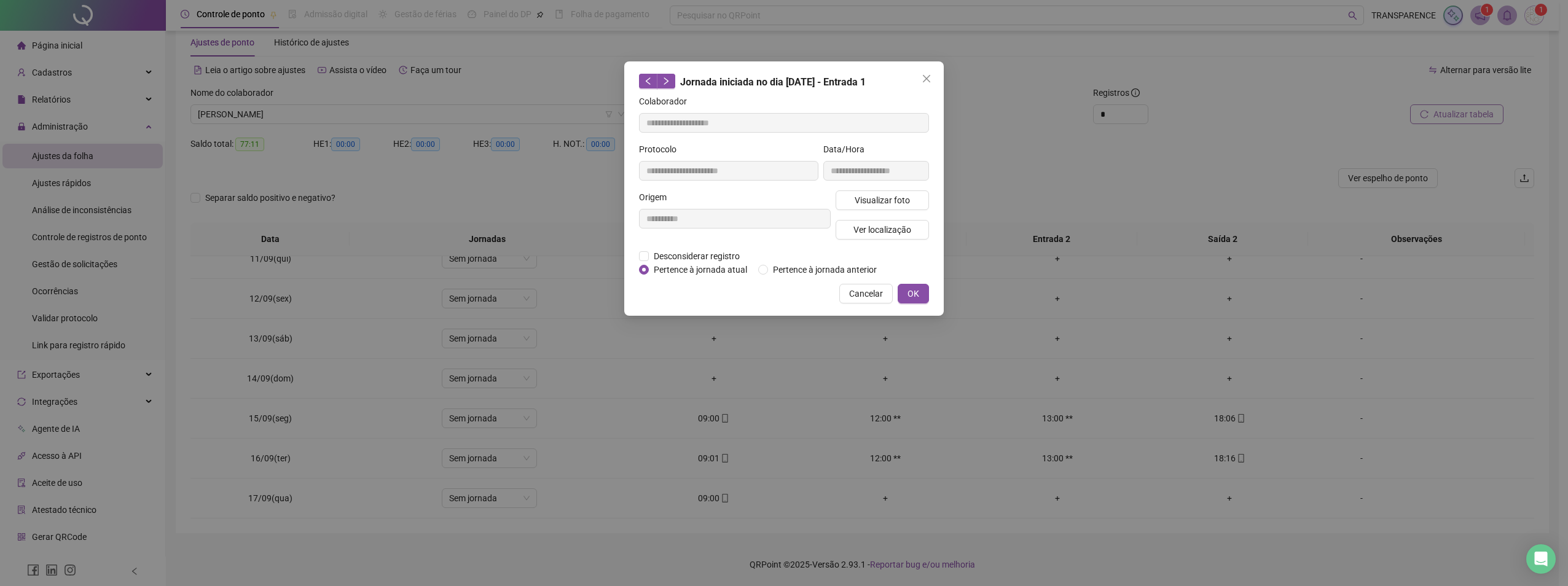
drag, startPoint x: 905, startPoint y: 193, endPoint x: 906, endPoint y: 185, distance: 8.1
click at [906, 187] on form "**********" at bounding box center [784, 185] width 290 height 182
click at [881, 199] on span "Visualizar foto" at bounding box center [883, 200] width 55 height 13
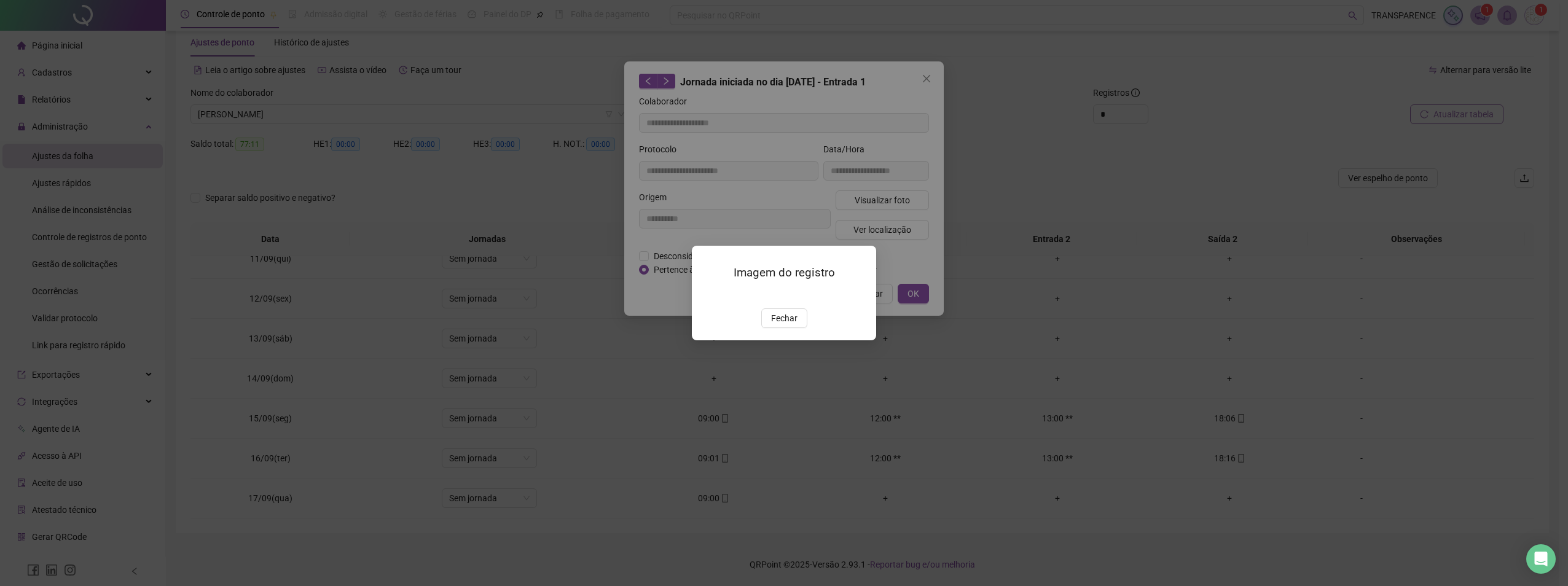
click at [706, 295] on img at bounding box center [706, 295] width 0 height 0
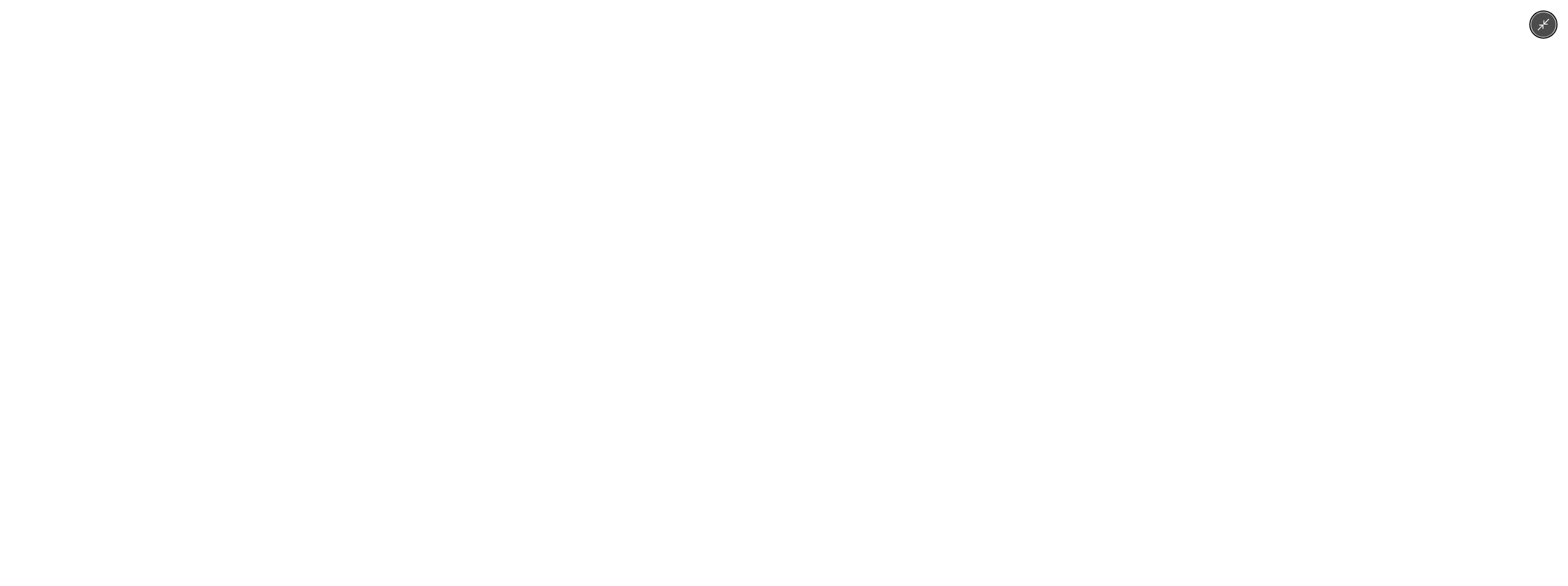
click at [1545, 29] on icon "Minimize image" at bounding box center [1544, 24] width 13 height 13
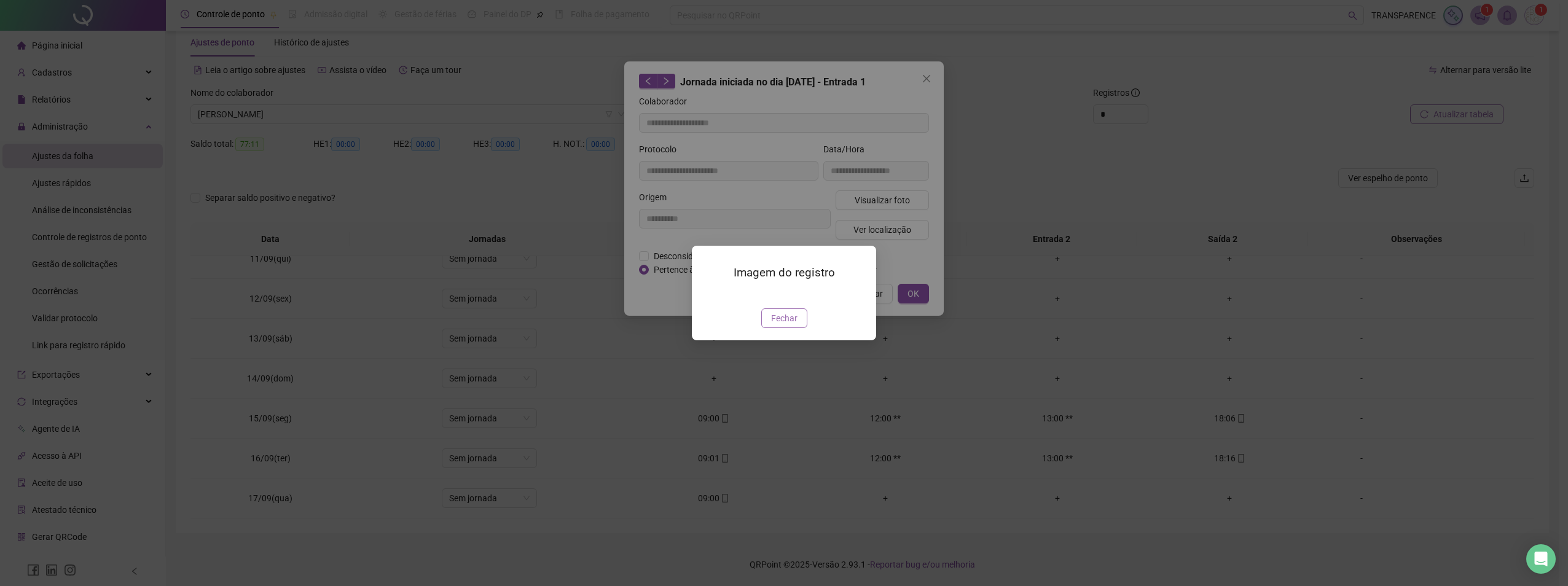
click at [789, 324] on span "Fechar" at bounding box center [784, 318] width 26 height 13
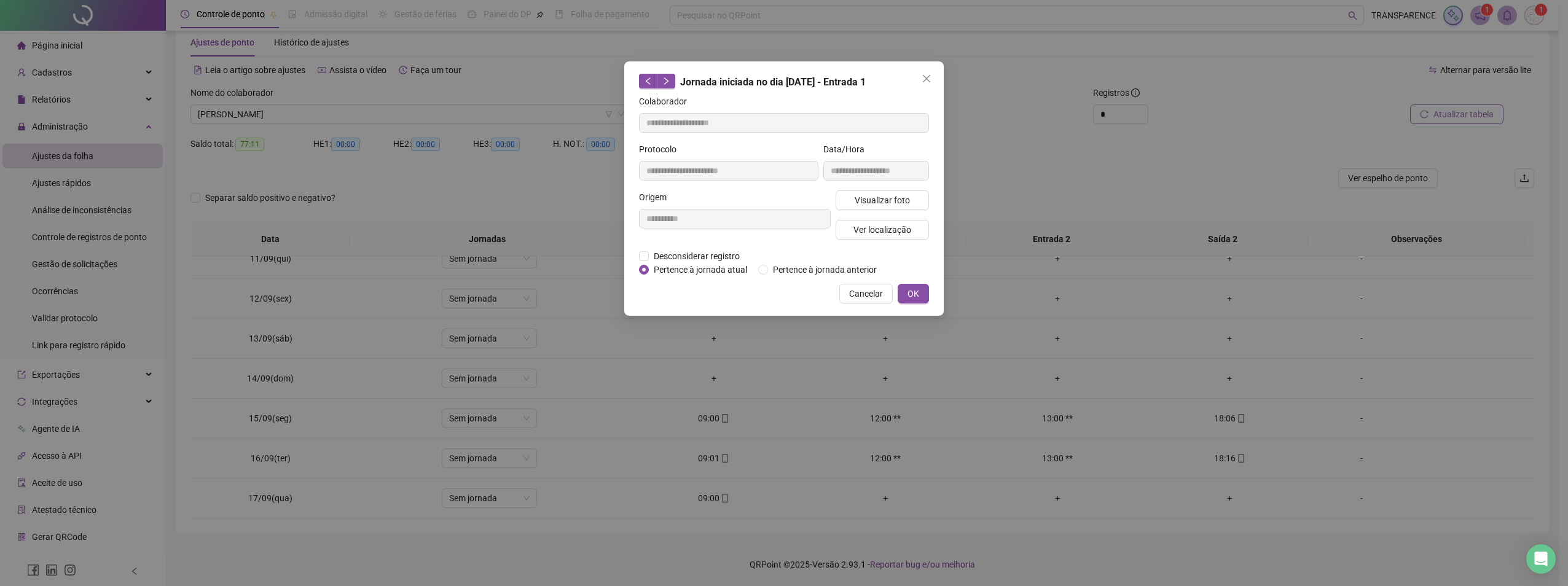
click at [930, 70] on button "Close" at bounding box center [926, 78] width 19 height 19
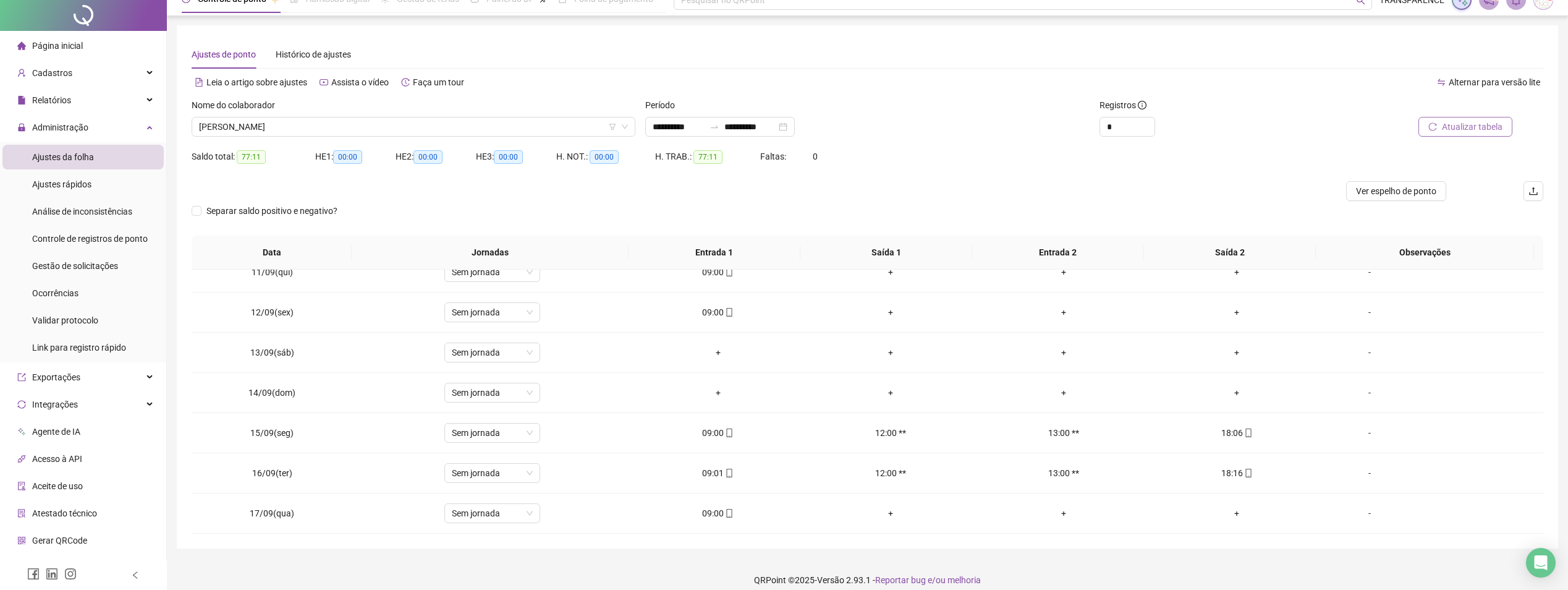
scroll to position [27, 0]
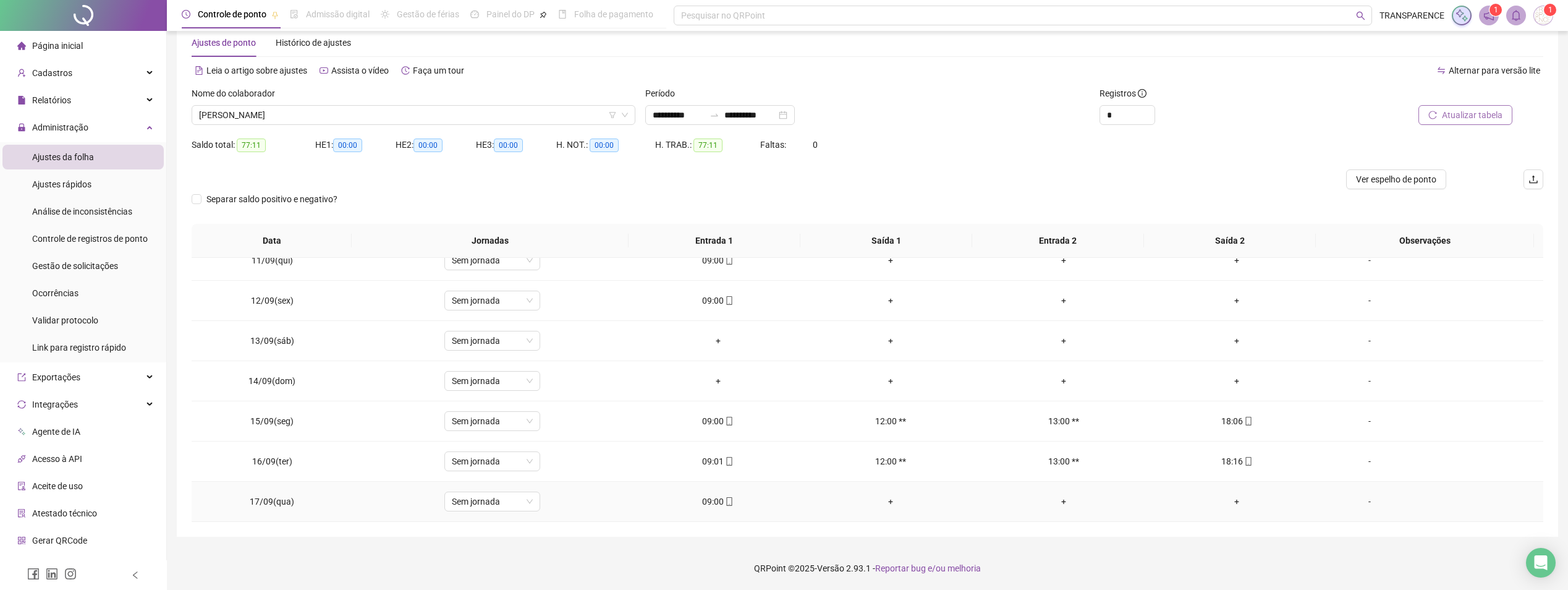
click at [725, 502] on icon "mobile" at bounding box center [729, 501] width 8 height 8
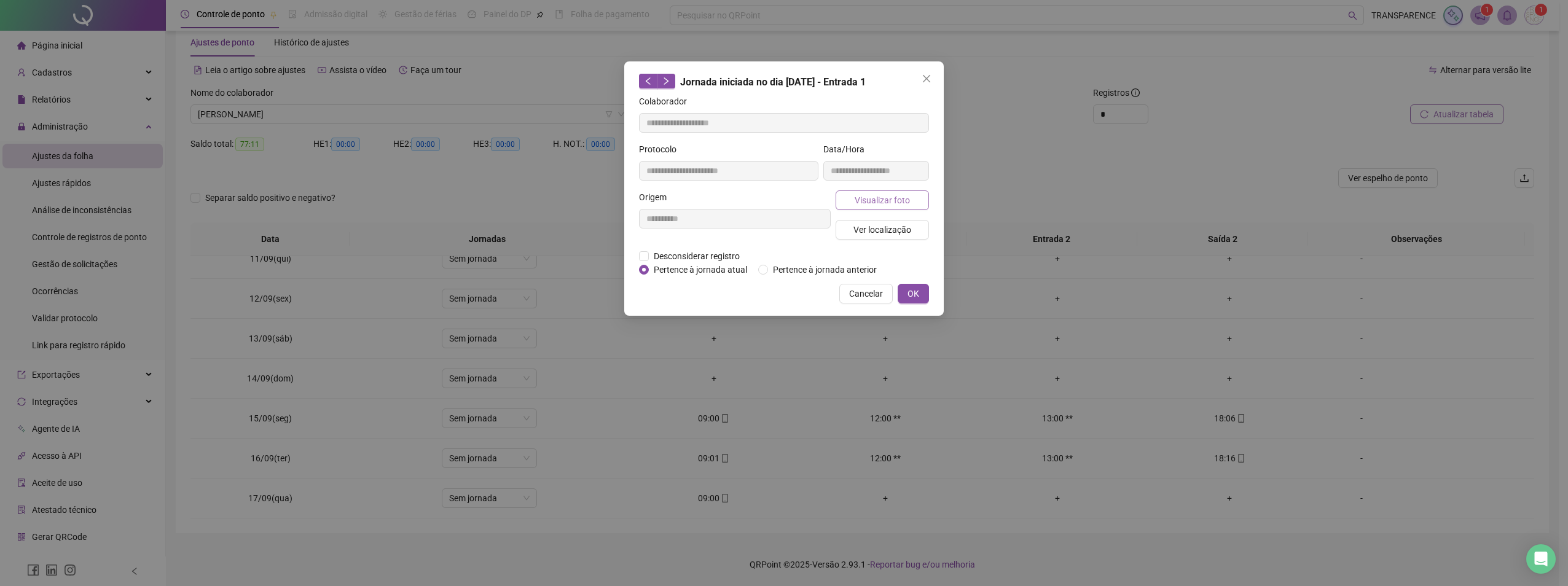
click at [881, 195] on span "Visualizar foto" at bounding box center [883, 200] width 55 height 13
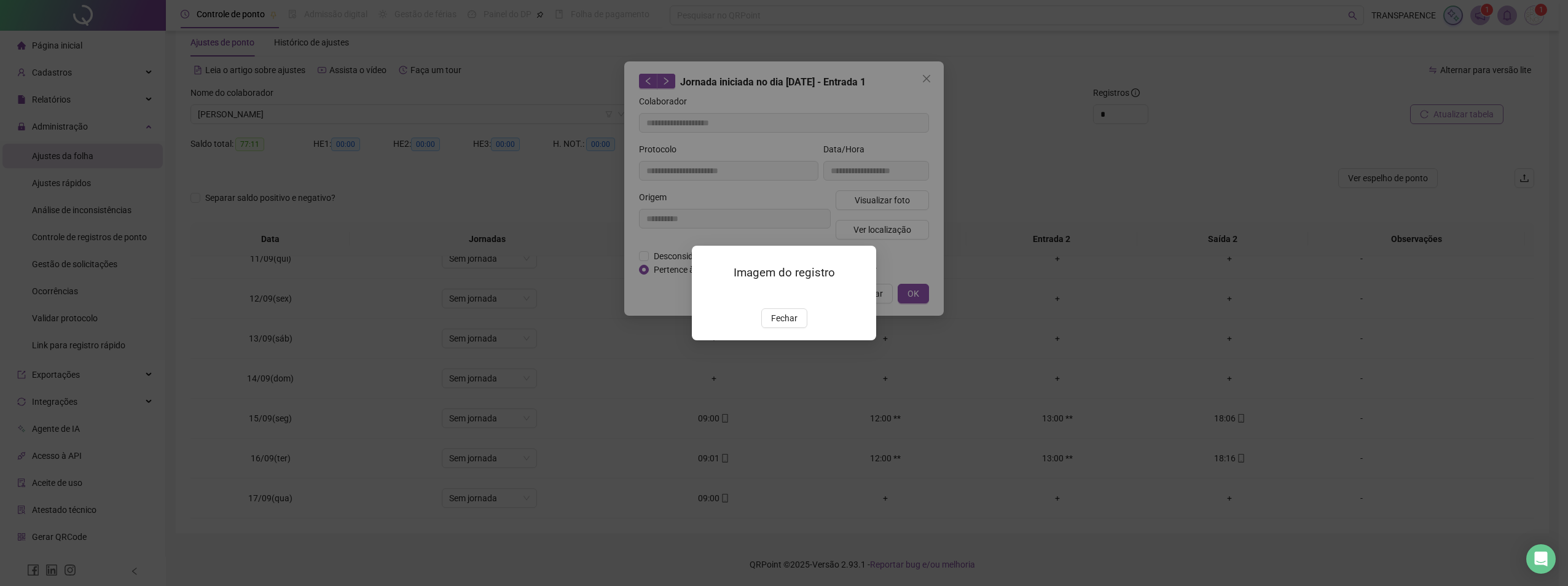
drag, startPoint x: 784, startPoint y: 389, endPoint x: 851, endPoint y: 164, distance: 234.8
click at [787, 328] on button "Fechar" at bounding box center [784, 318] width 46 height 19
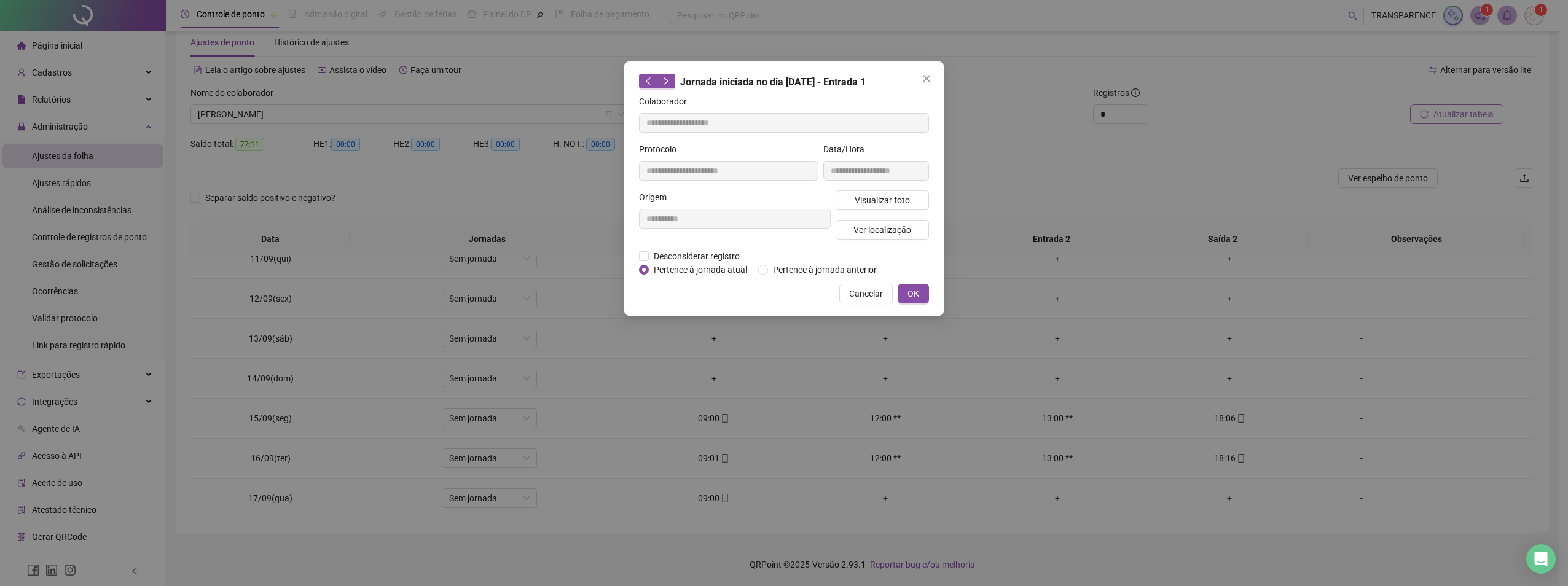
click at [924, 68] on div "**********" at bounding box center [784, 188] width 320 height 254
click at [922, 84] on button "Close" at bounding box center [926, 78] width 19 height 19
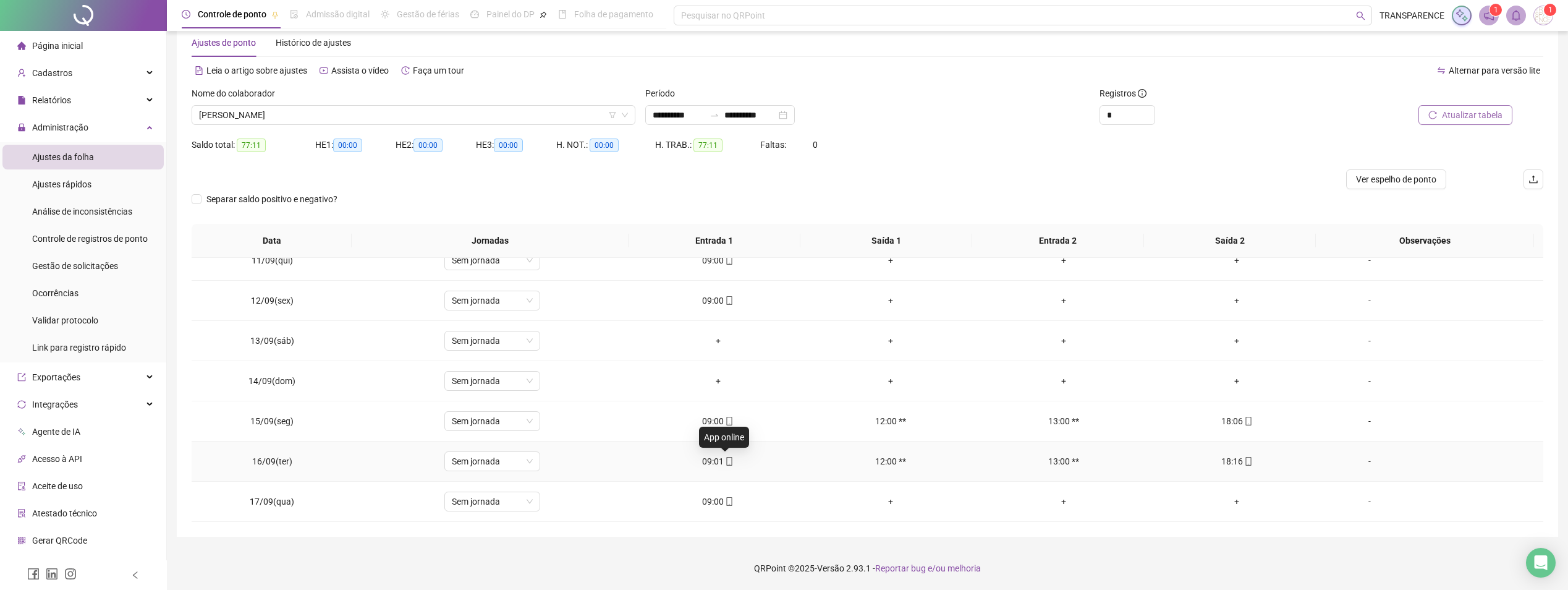
click at [727, 461] on icon "mobile" at bounding box center [729, 461] width 6 height 8
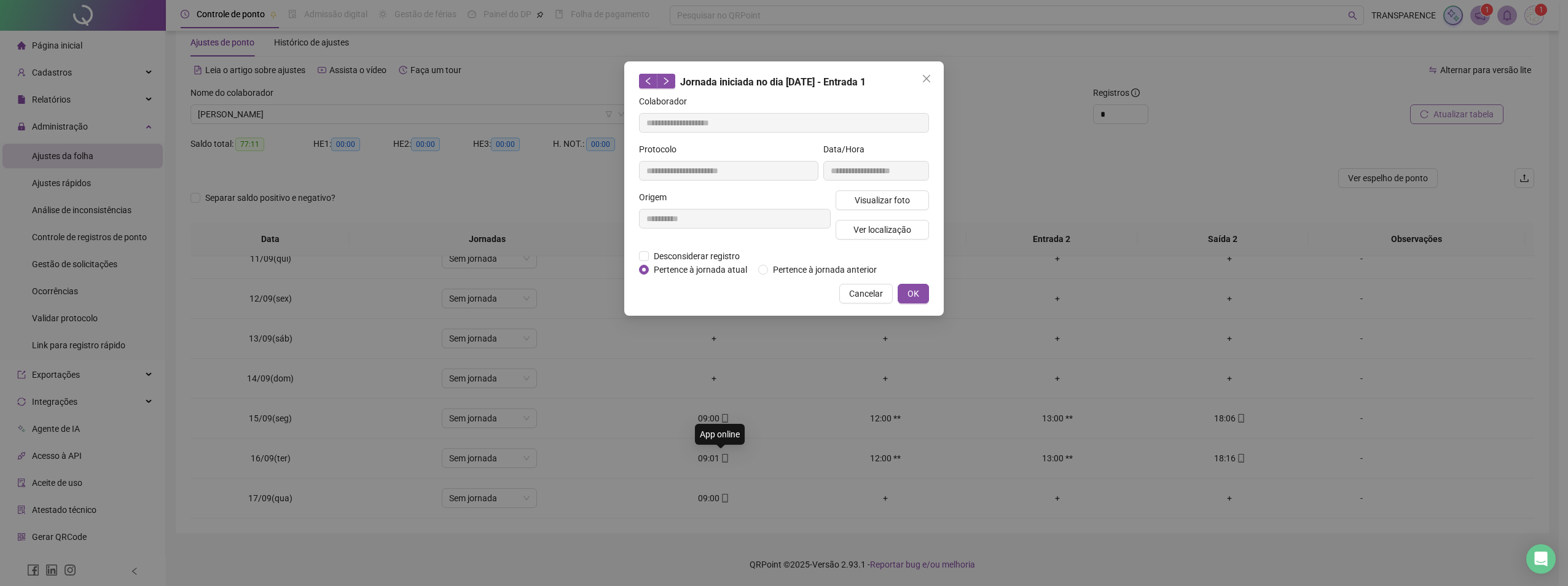
type input "**********"
click at [890, 198] on span "Visualizar foto" at bounding box center [883, 200] width 55 height 13
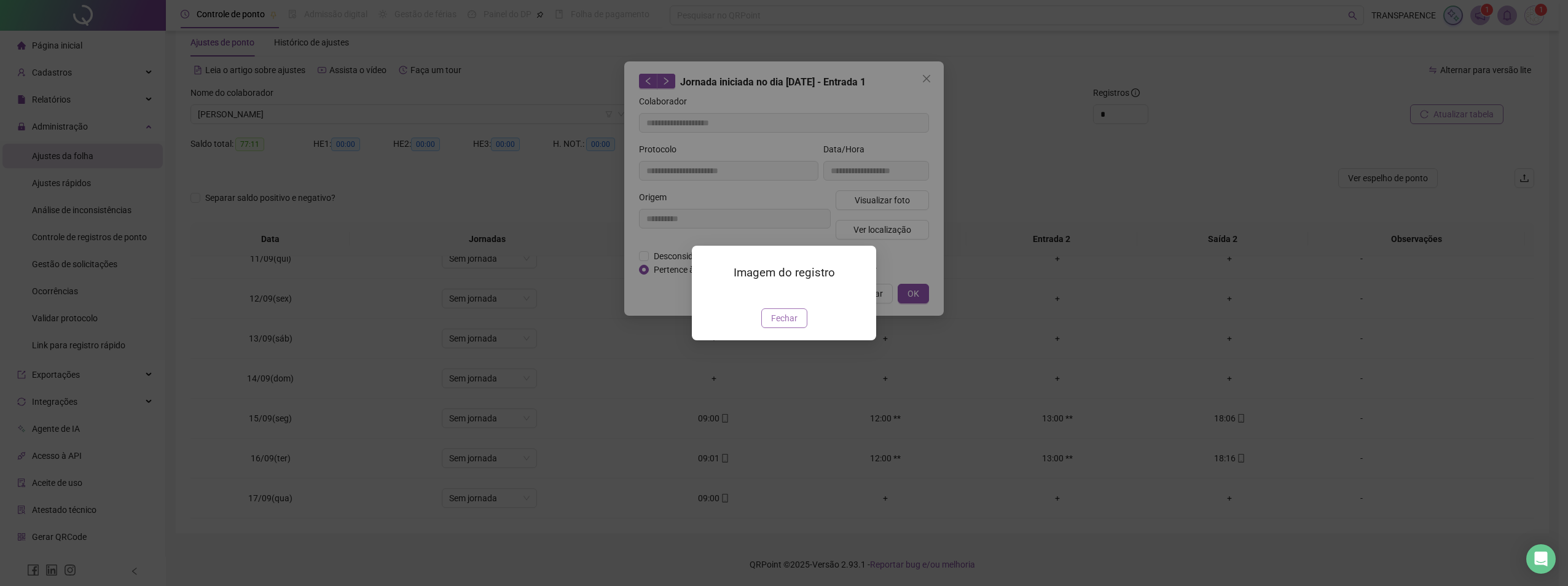
click at [786, 324] on span "Fechar" at bounding box center [784, 318] width 26 height 13
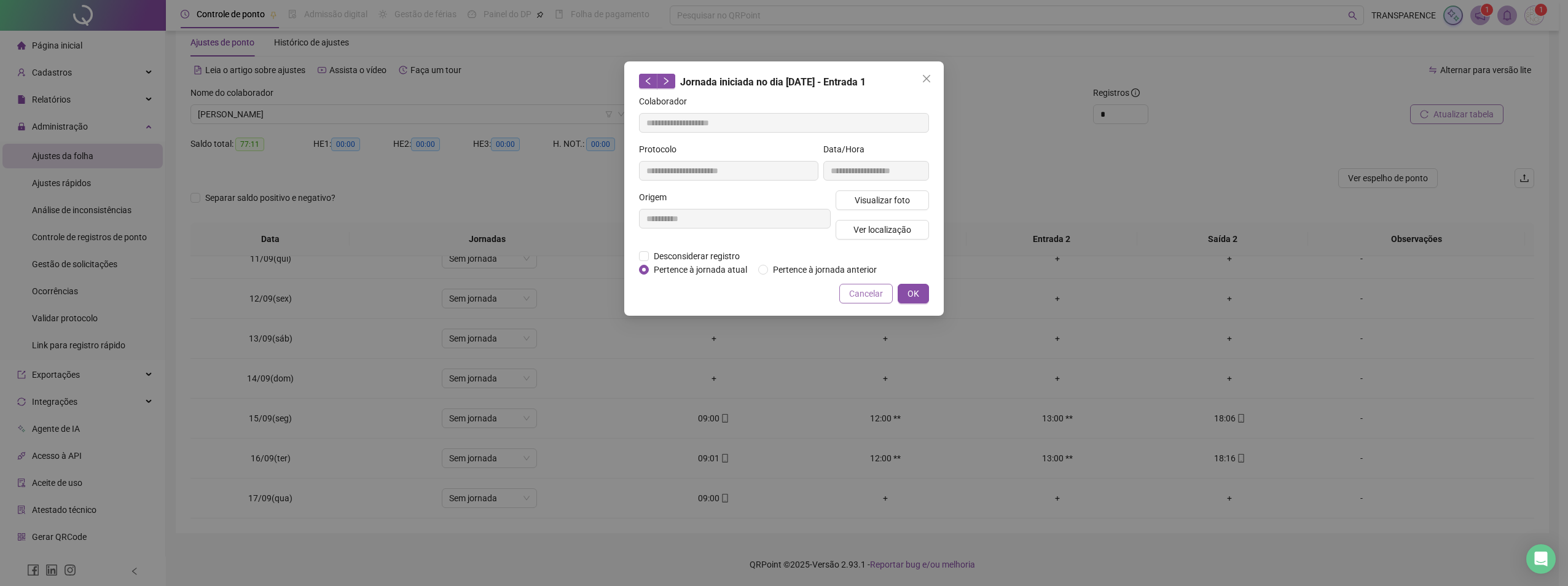
click at [916, 118] on div "**********" at bounding box center [784, 188] width 320 height 254
drag, startPoint x: 931, startPoint y: 80, endPoint x: 906, endPoint y: 121, distance: 48.0
click at [931, 81] on span "Close" at bounding box center [926, 79] width 19 height 10
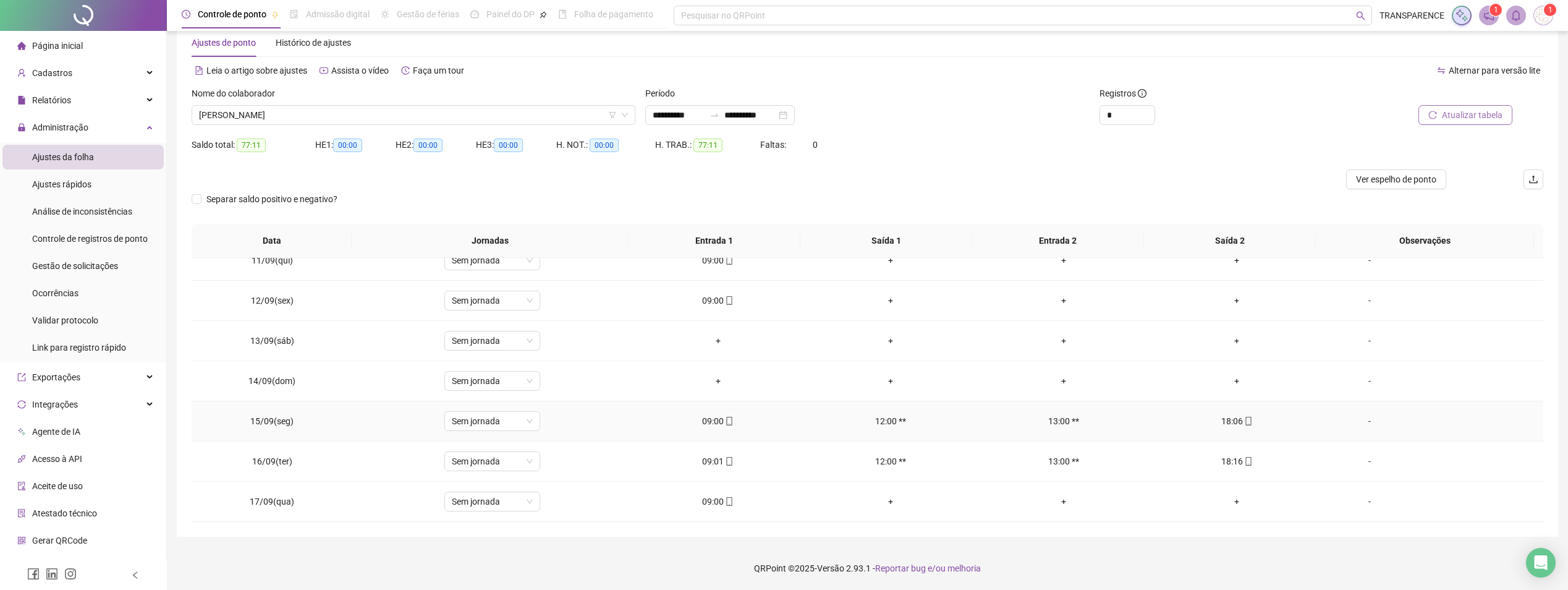
click at [731, 417] on div "09:00" at bounding box center [718, 421] width 154 height 14
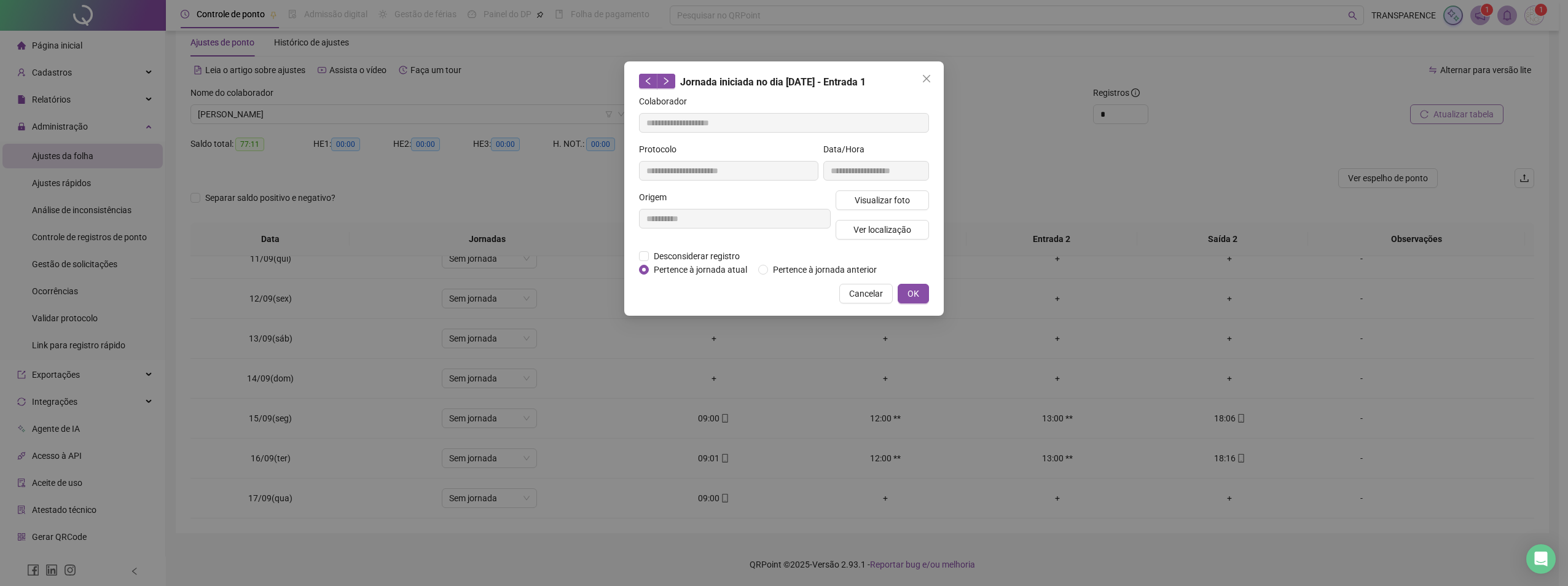
type input "**********"
click at [894, 197] on span "Visualizar foto" at bounding box center [883, 200] width 55 height 13
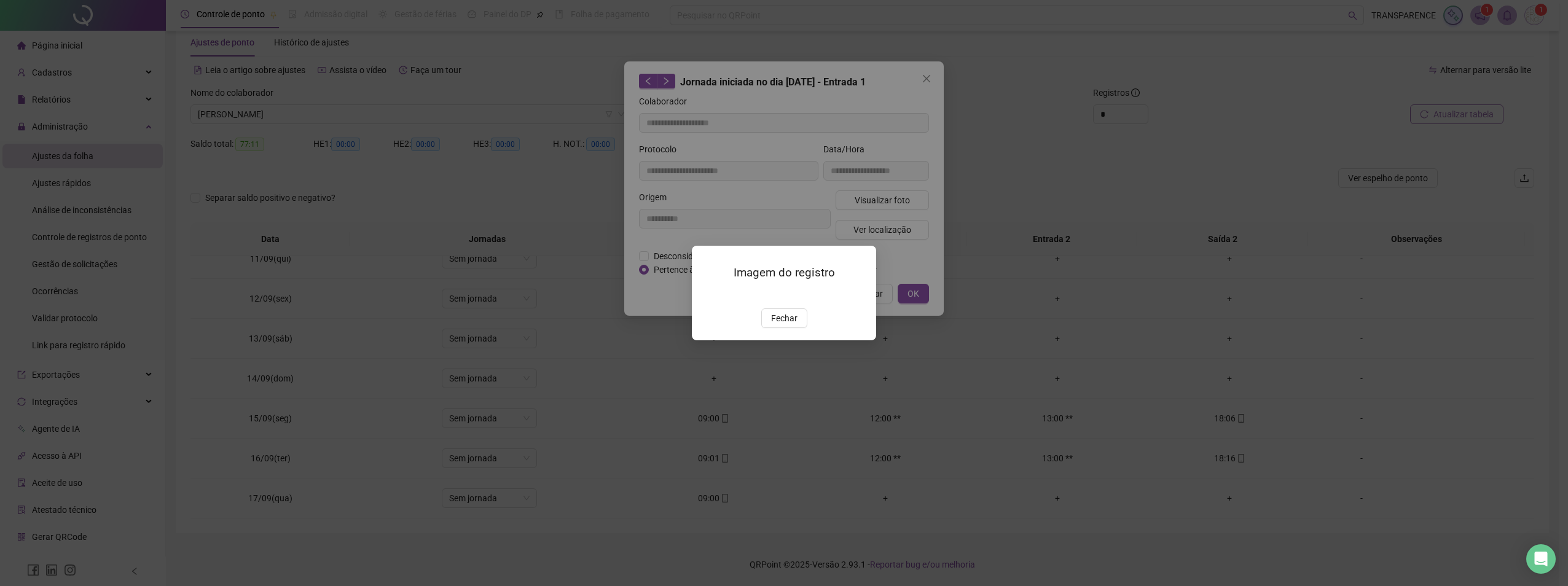
drag, startPoint x: 782, startPoint y: 392, endPoint x: 788, endPoint y: 385, distance: 9.2
click at [782, 324] on span "Fechar" at bounding box center [784, 318] width 26 height 13
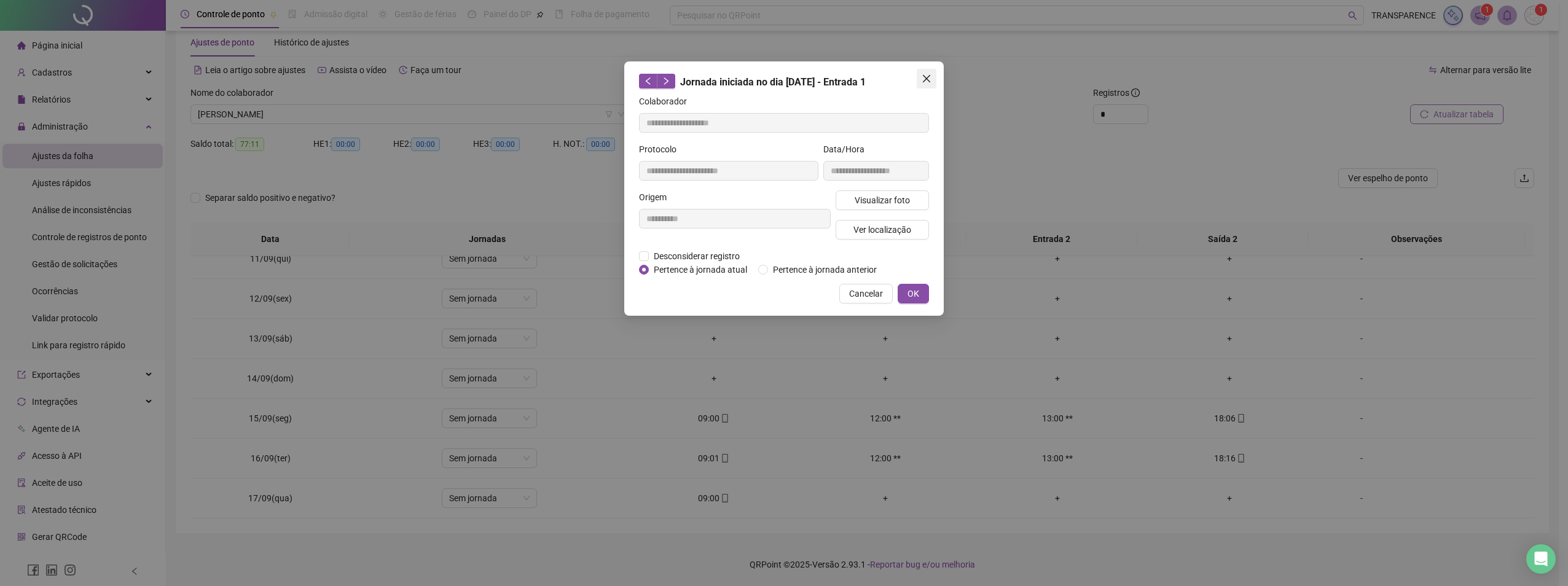
drag, startPoint x: 922, startPoint y: 79, endPoint x: 768, endPoint y: 340, distance: 303.0
click at [919, 83] on span "Close" at bounding box center [926, 79] width 19 height 10
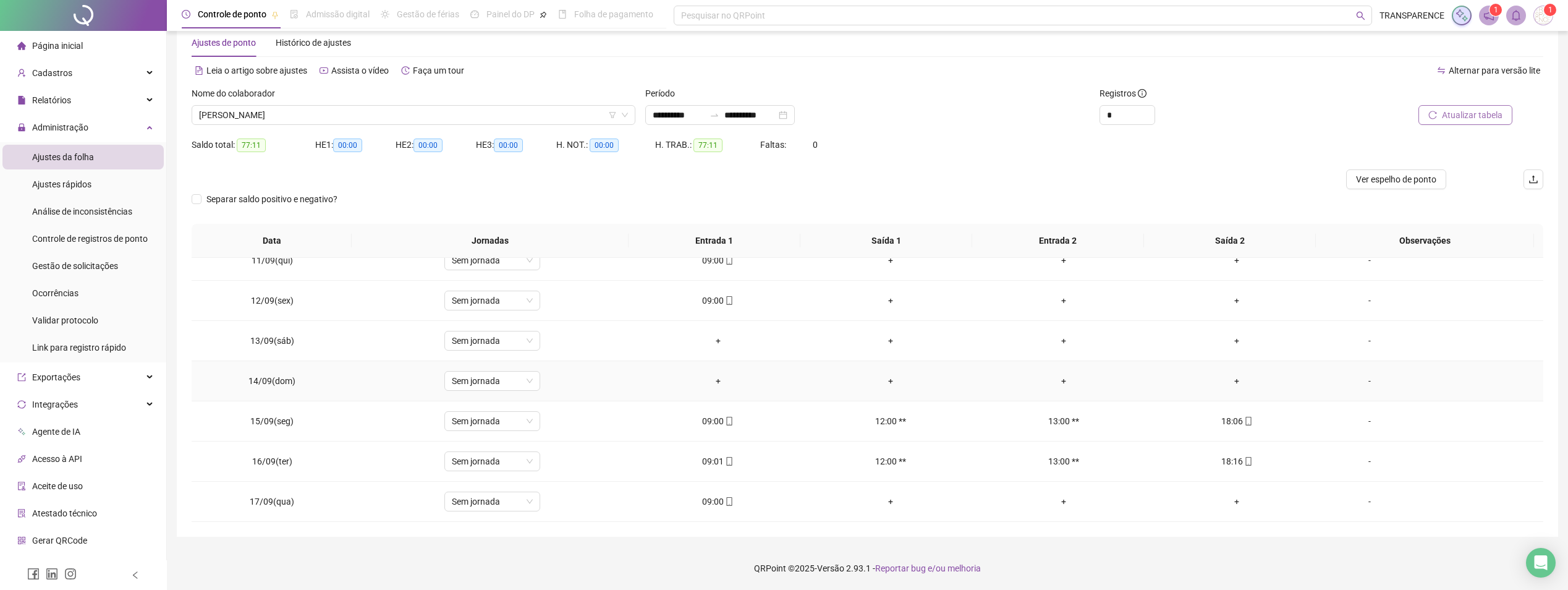
scroll to position [317, 0]
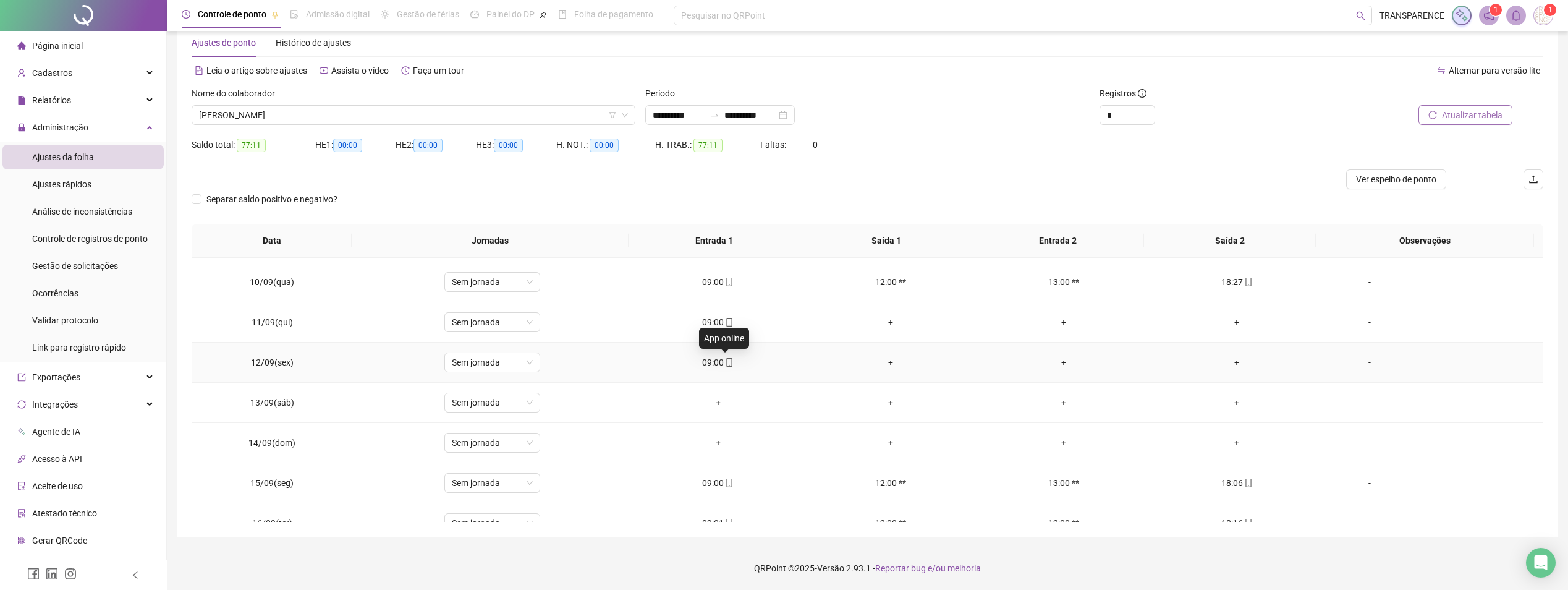
click at [729, 364] on icon "mobile" at bounding box center [729, 362] width 8 height 8
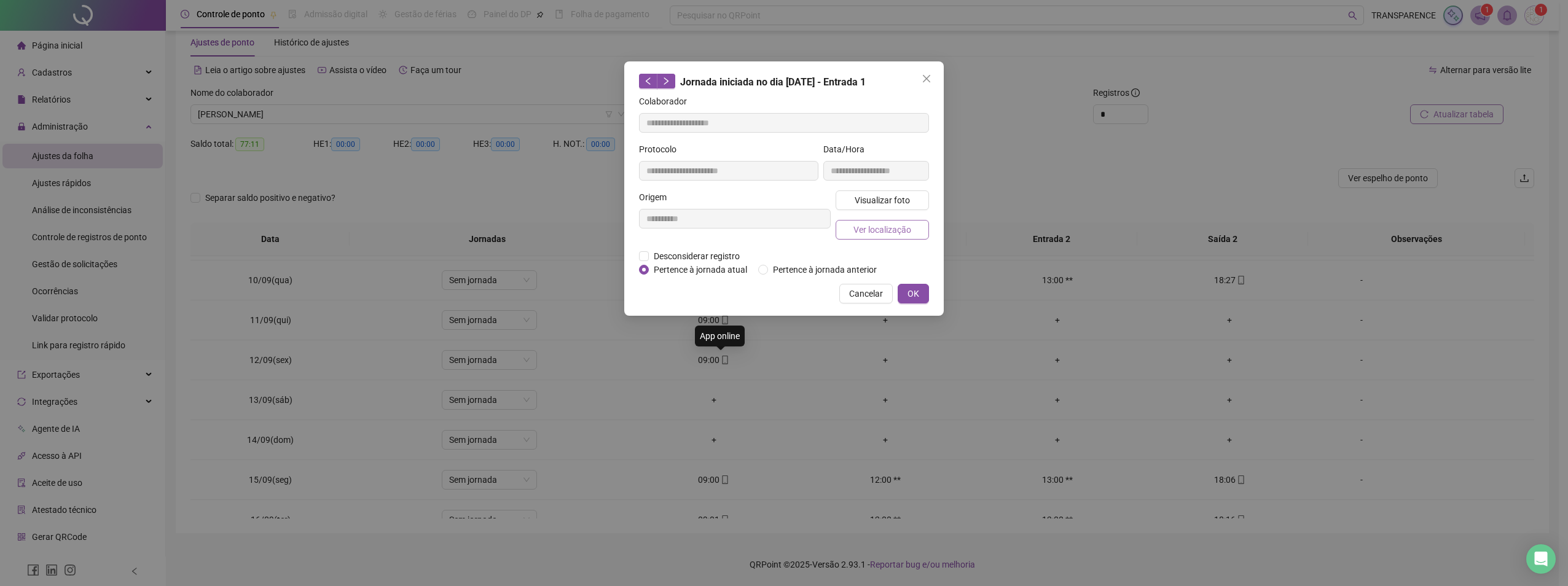
type input "**********"
click at [876, 192] on button "Visualizar foto" at bounding box center [882, 200] width 93 height 19
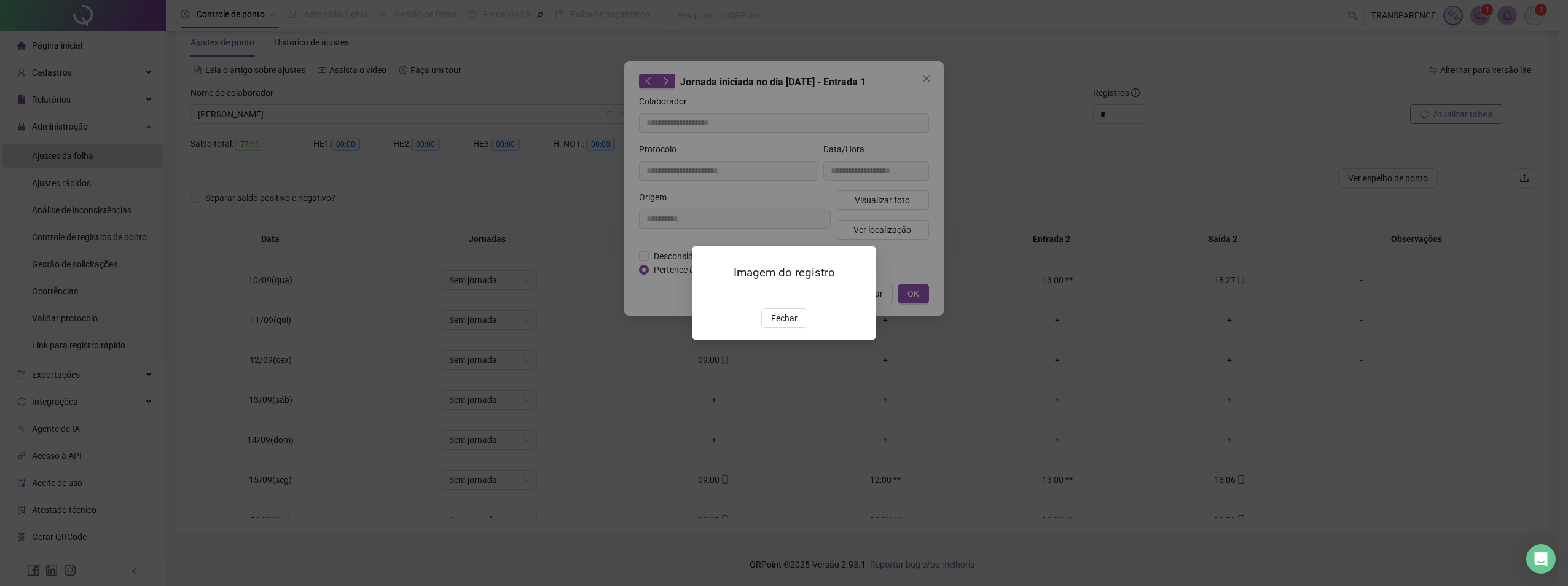
click at [706, 295] on img at bounding box center [706, 295] width 0 height 0
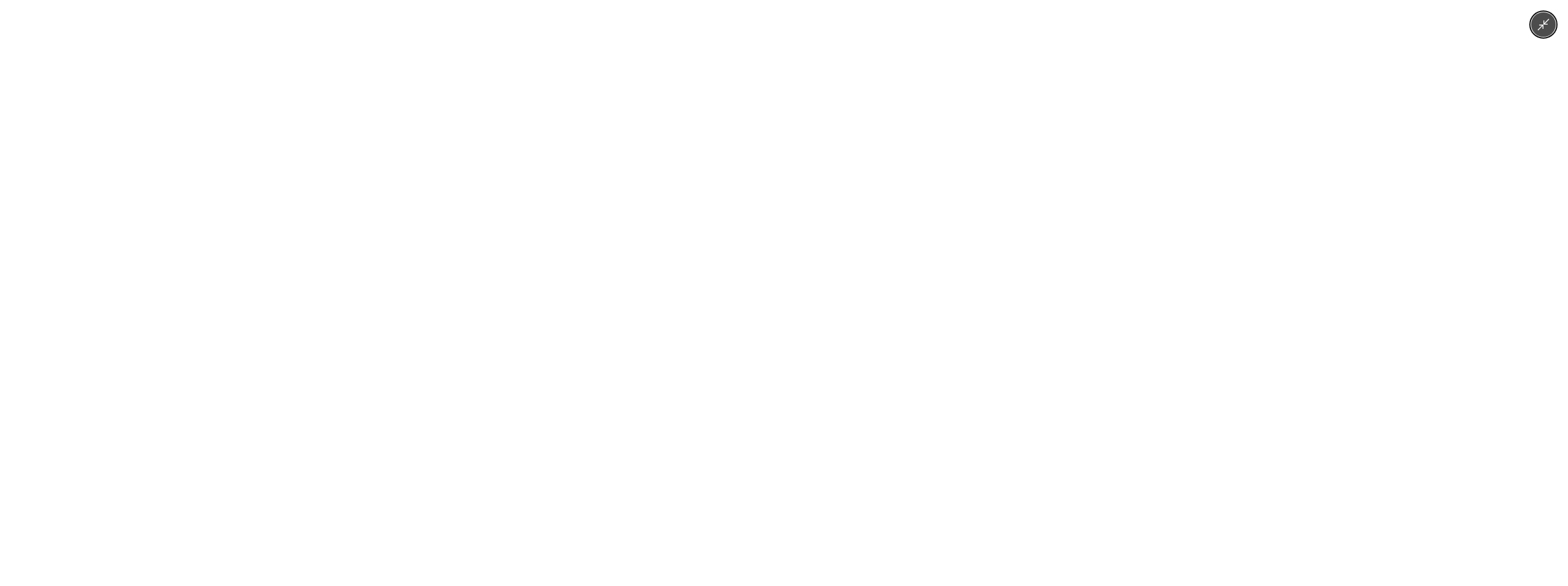
drag, startPoint x: 1538, startPoint y: 25, endPoint x: 1430, endPoint y: 33, distance: 108.3
click at [1537, 26] on icon "Minimize image" at bounding box center [1544, 24] width 13 height 13
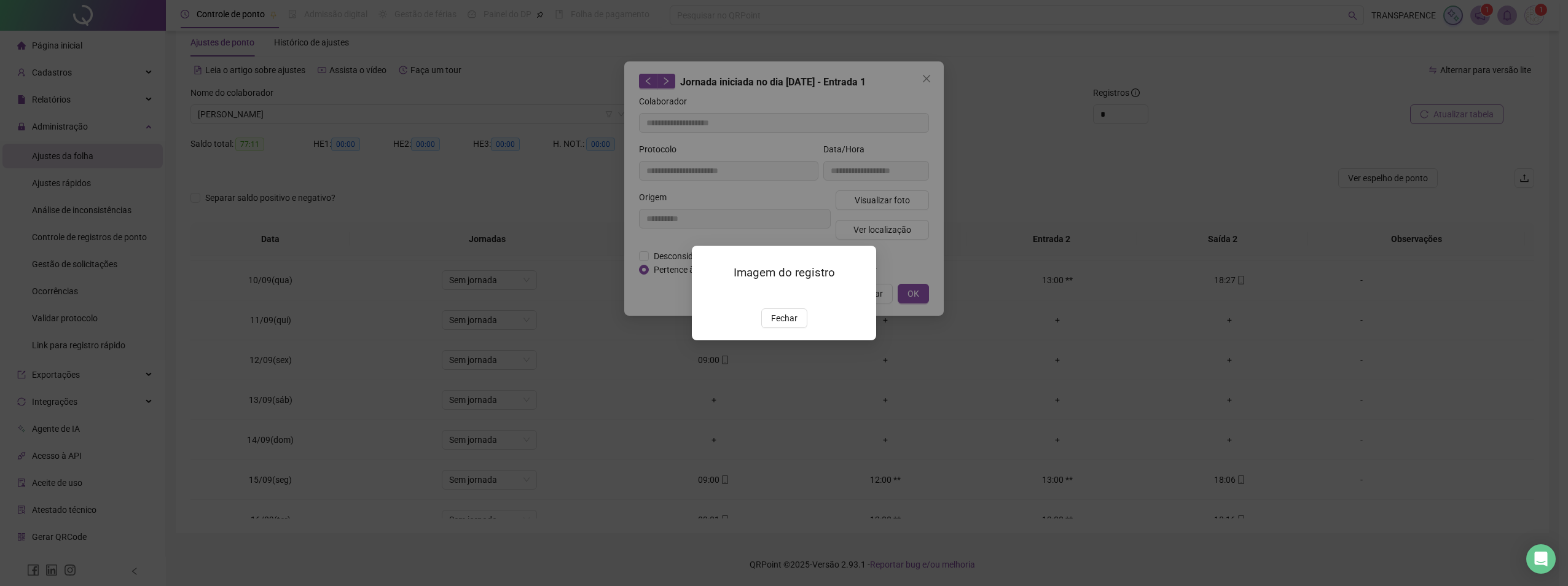
click at [928, 80] on div "Imagem do registro Fechar" at bounding box center [784, 293] width 1568 height 586
click at [923, 79] on div "Imagem do registro Fechar" at bounding box center [784, 293] width 1568 height 586
click at [770, 340] on div "Imagem do registro Fechar" at bounding box center [784, 293] width 185 height 94
click at [776, 324] on span "Fechar" at bounding box center [784, 318] width 26 height 13
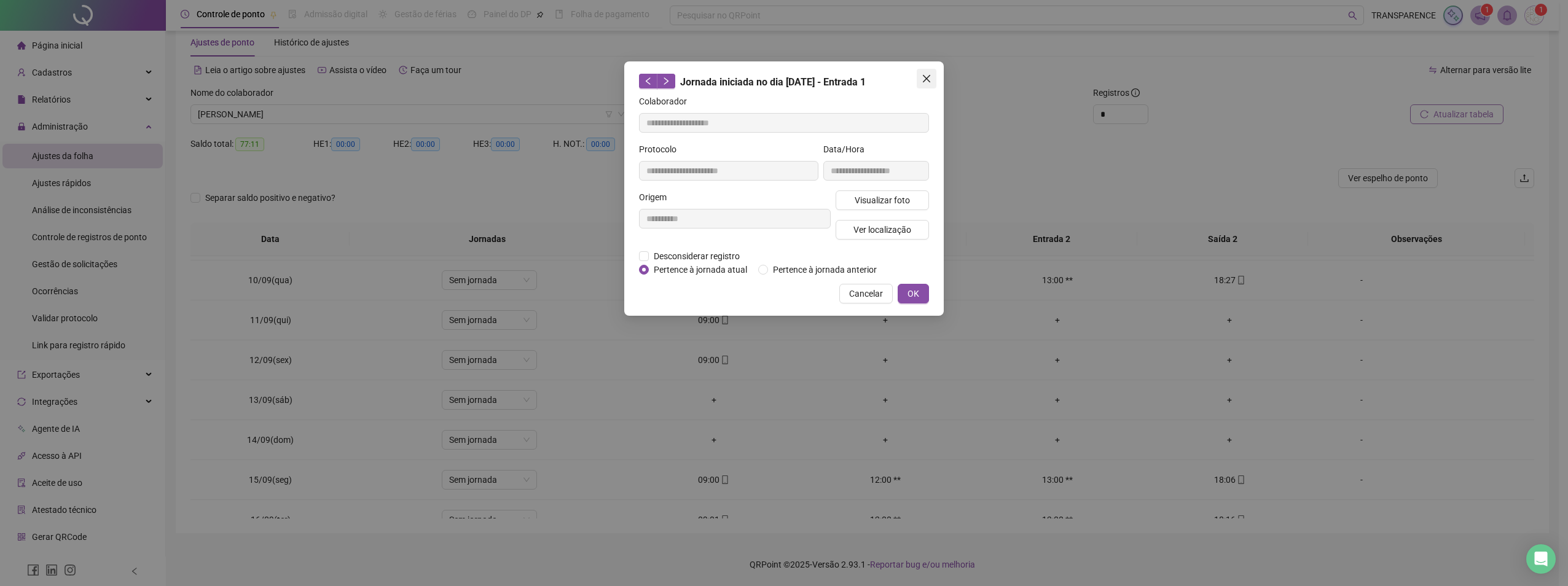
click at [917, 83] on span "Close" at bounding box center [926, 79] width 19 height 10
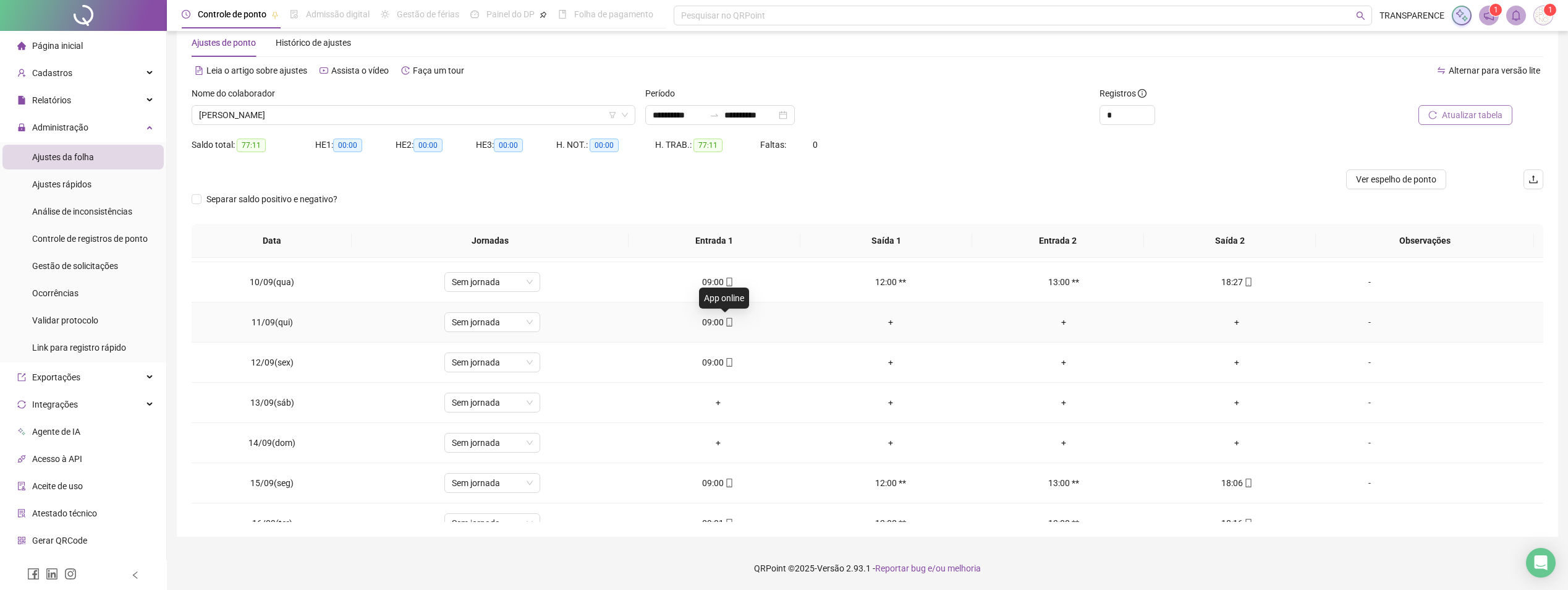
click at [725, 320] on icon "mobile" at bounding box center [729, 322] width 8 height 8
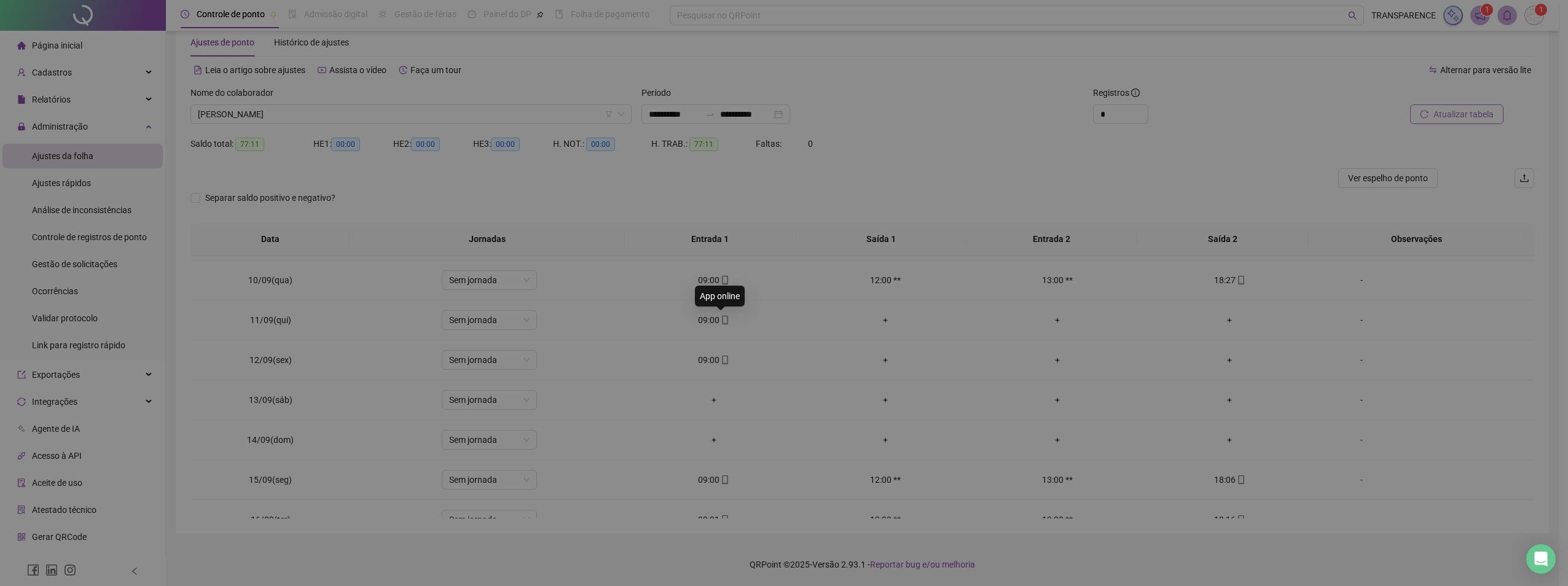
type input "**********"
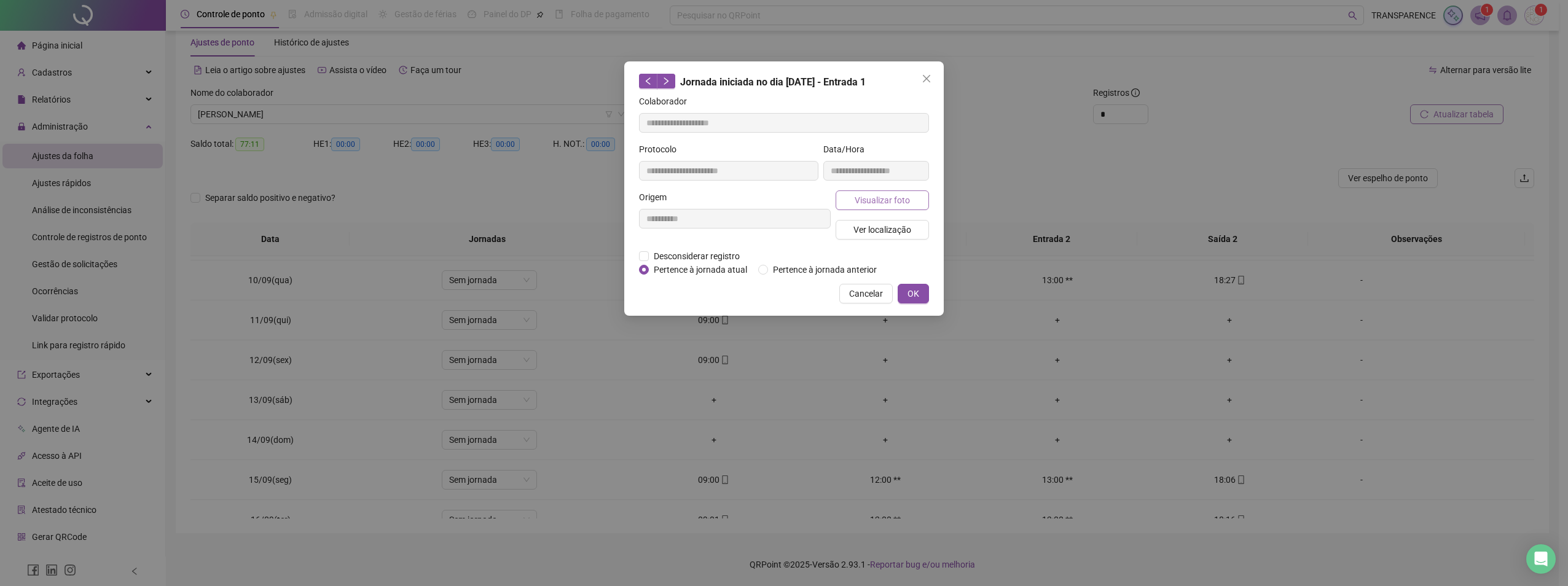
click at [871, 200] on span "Visualizar foto" at bounding box center [883, 200] width 55 height 13
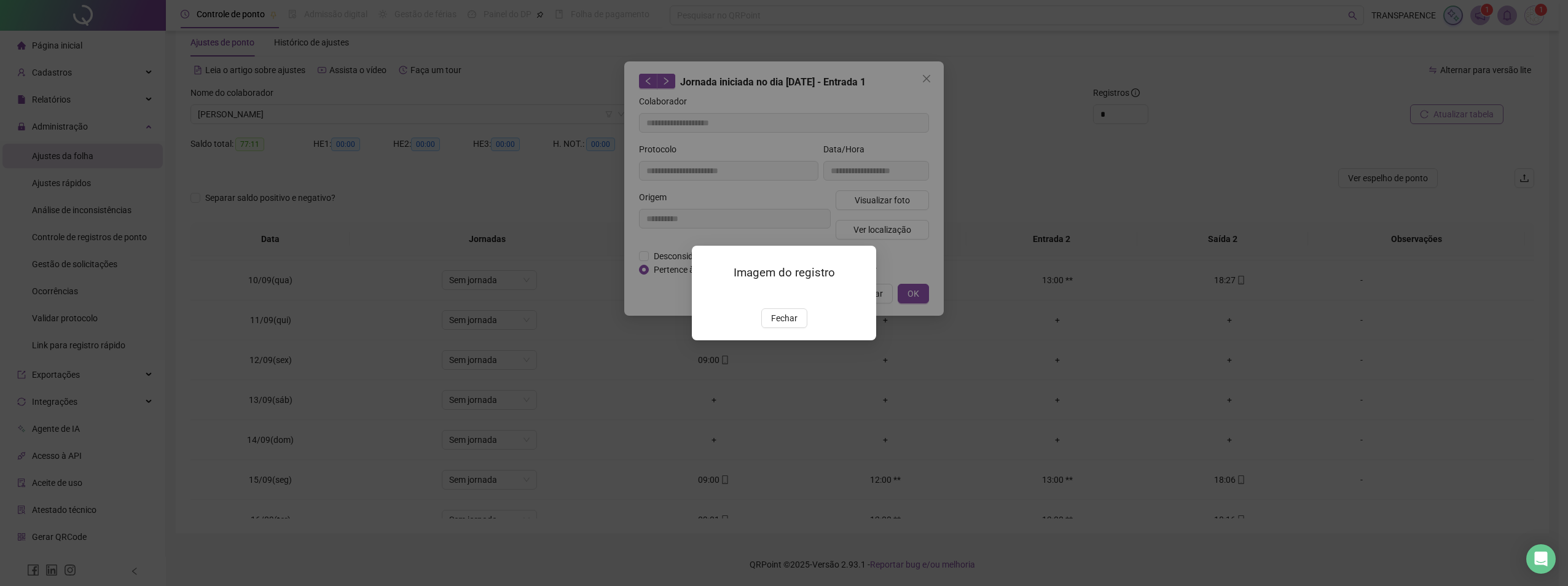
click at [706, 295] on img at bounding box center [706, 295] width 0 height 0
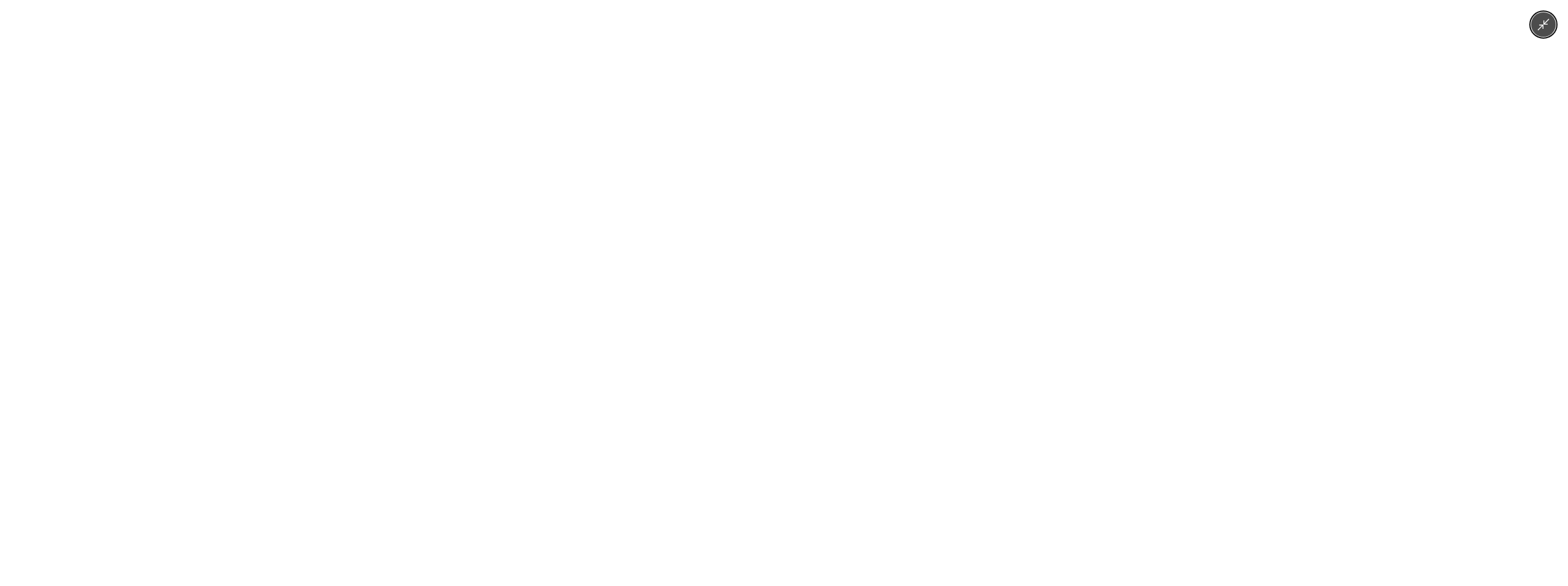
click at [1530, 39] on div at bounding box center [784, 293] width 1568 height 586
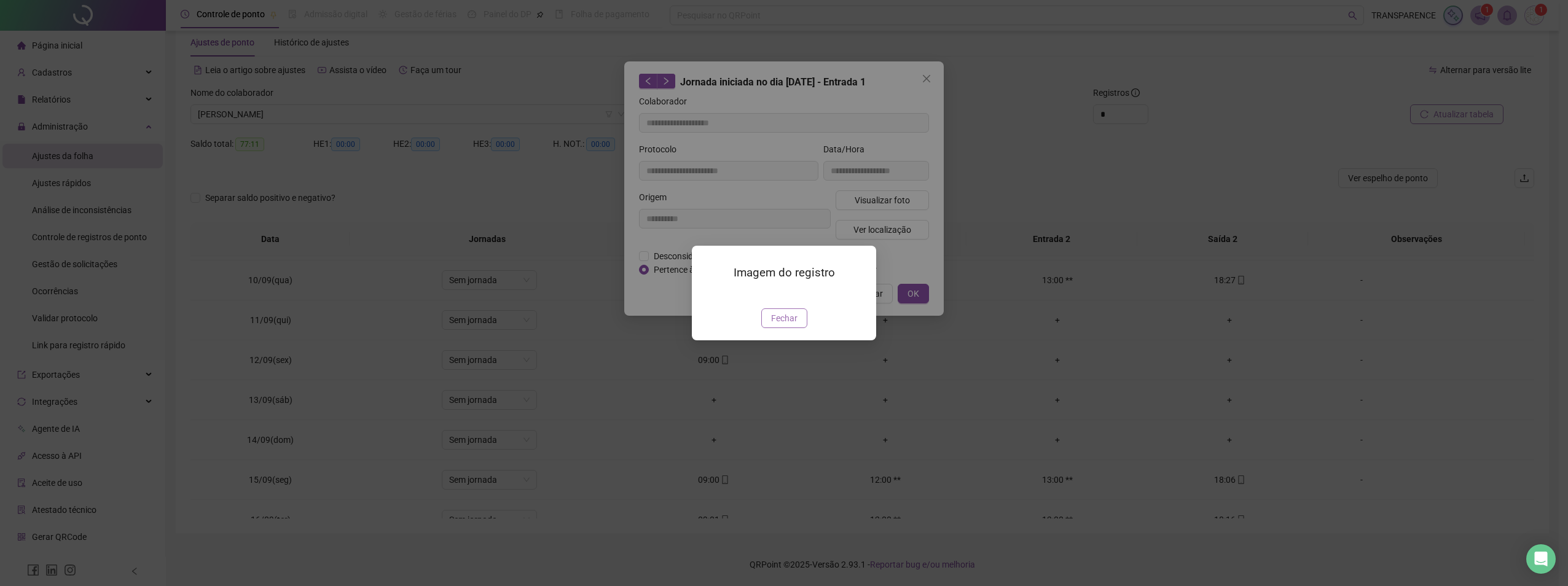
click at [780, 324] on span "Fechar" at bounding box center [784, 318] width 26 height 13
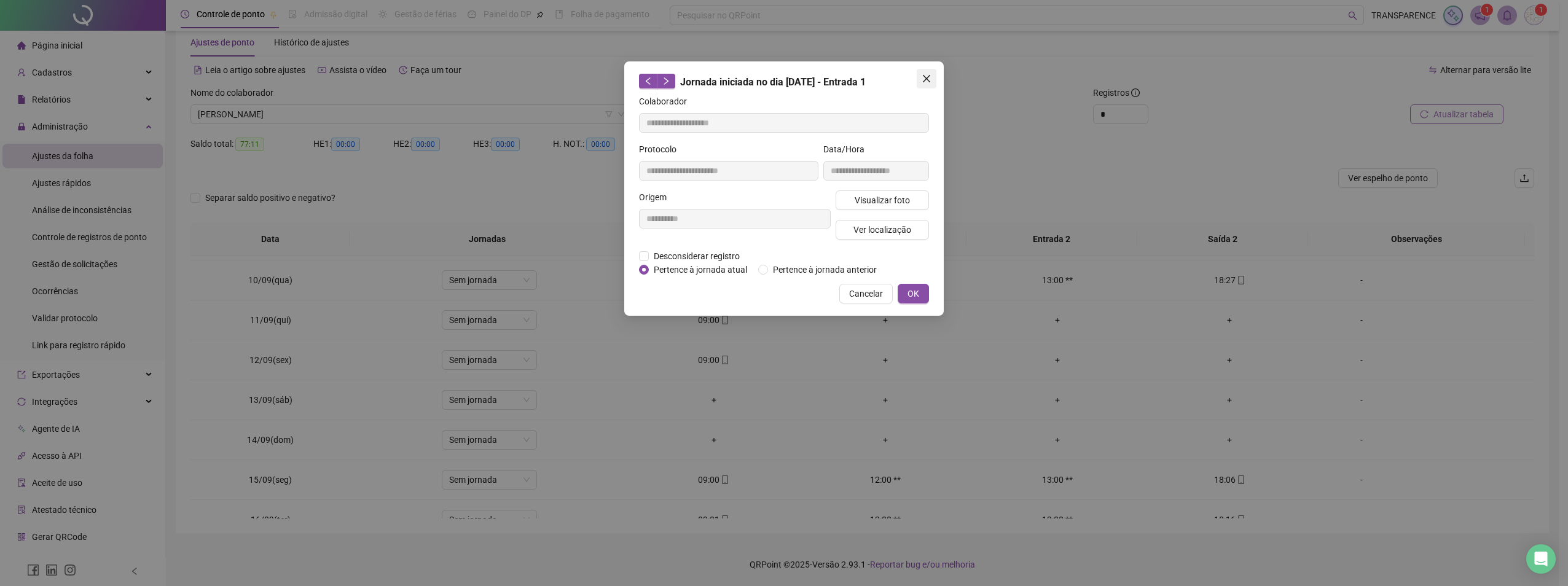
click at [925, 73] on button "Close" at bounding box center [926, 78] width 19 height 19
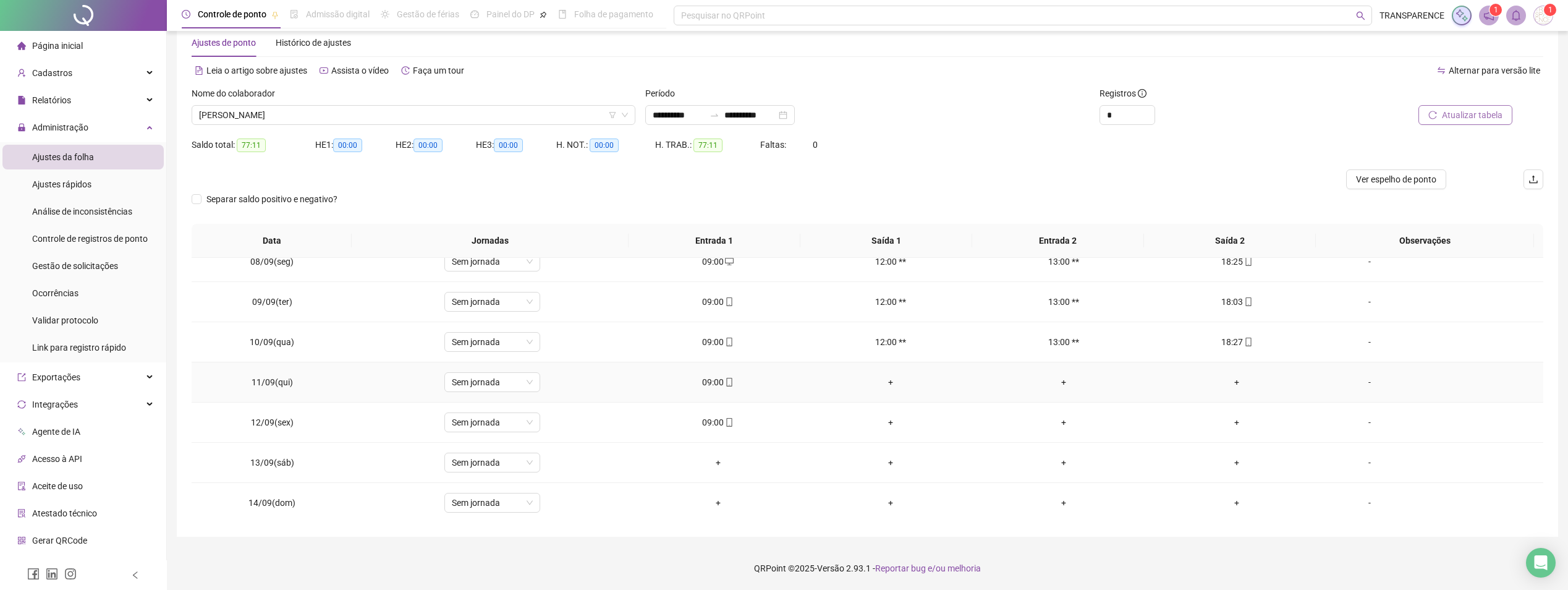
scroll to position [255, 0]
click at [727, 378] on td "09:00" at bounding box center [718, 384] width 173 height 41
click at [729, 385] on icon "mobile" at bounding box center [729, 384] width 8 height 8
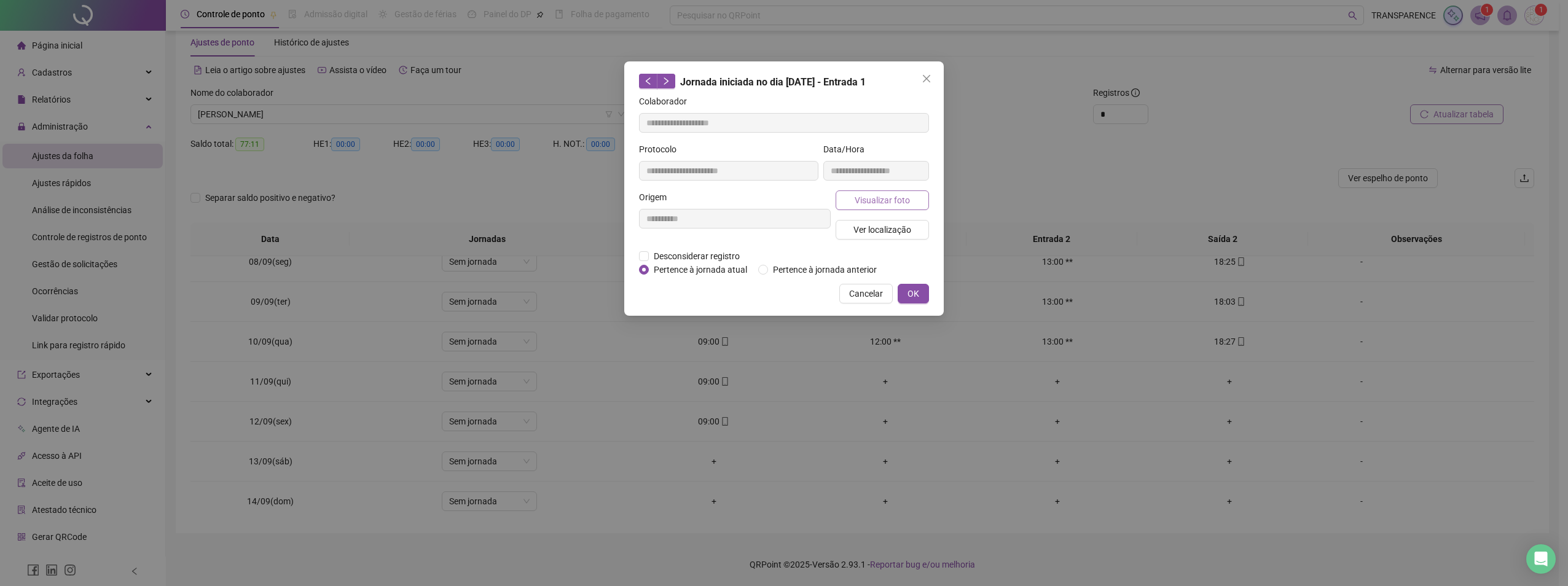
click at [867, 202] on span "Visualizar foto" at bounding box center [883, 200] width 55 height 13
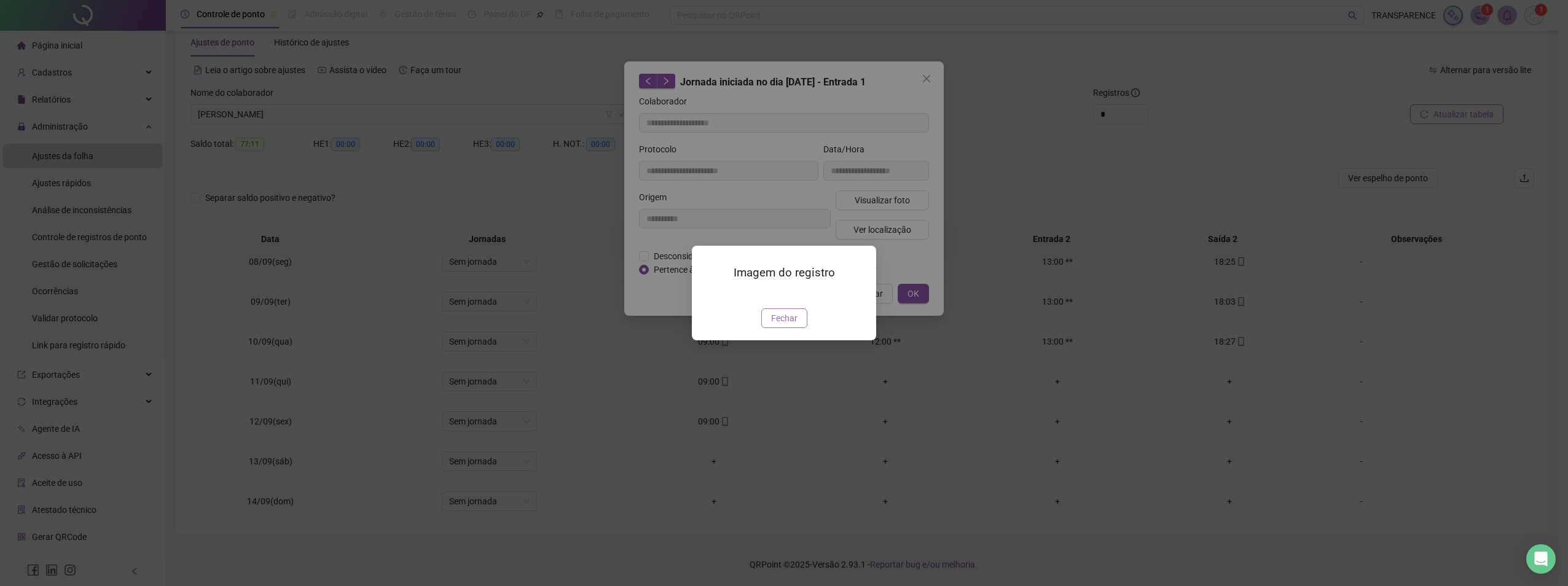
click at [785, 324] on span "Fechar" at bounding box center [784, 318] width 26 height 13
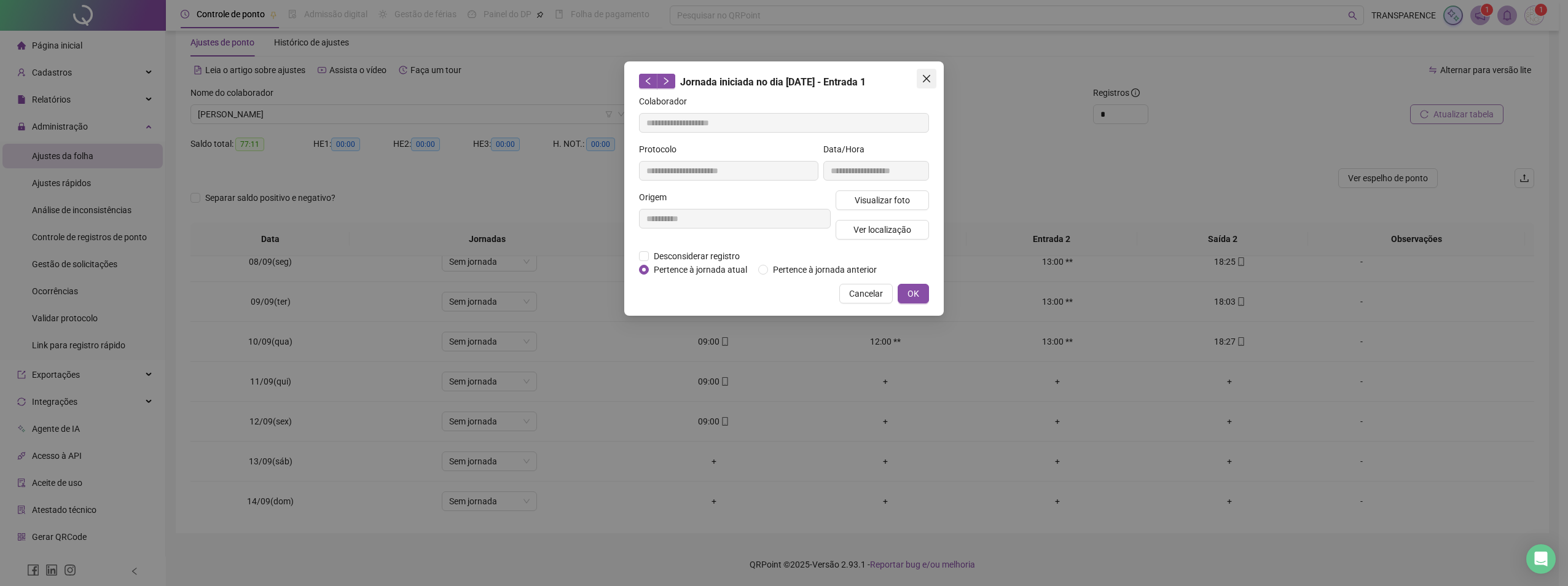
drag, startPoint x: 926, startPoint y: 79, endPoint x: 876, endPoint y: 135, distance: 75.1
click at [925, 81] on icon "close" at bounding box center [927, 79] width 10 height 10
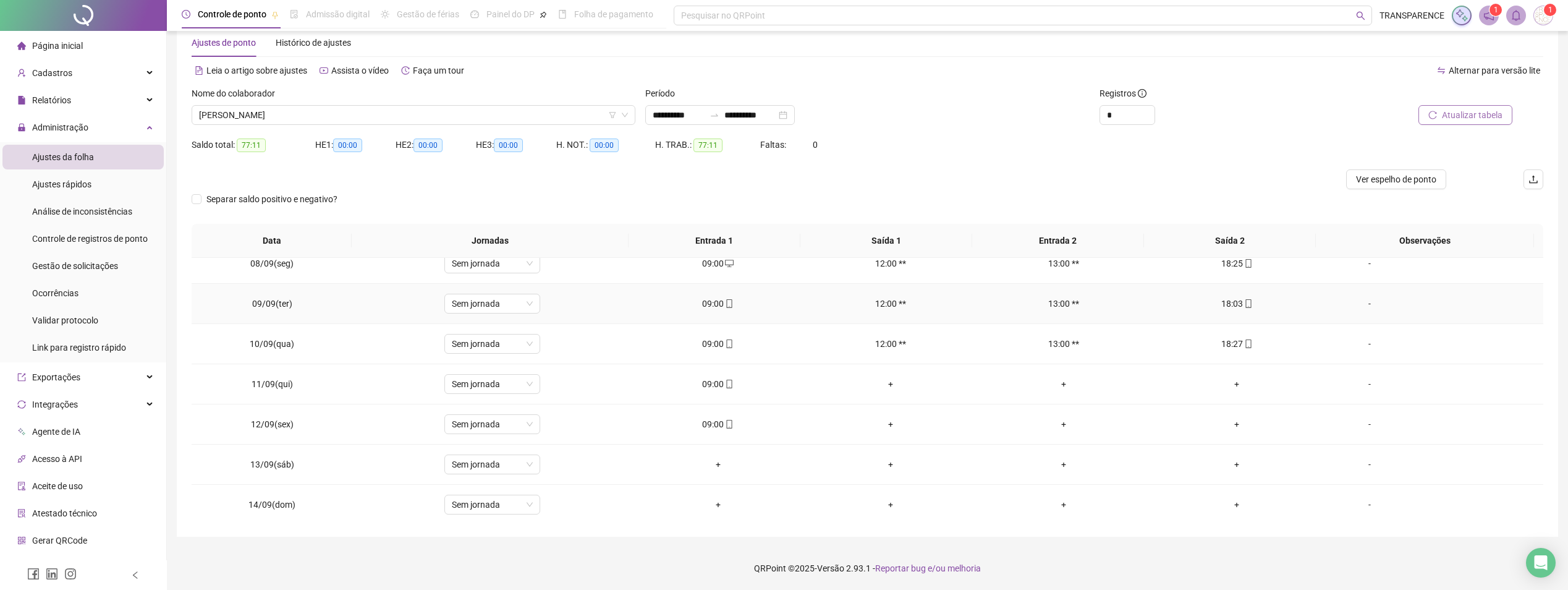
click at [727, 308] on span at bounding box center [729, 304] width 10 height 10
type input "**********"
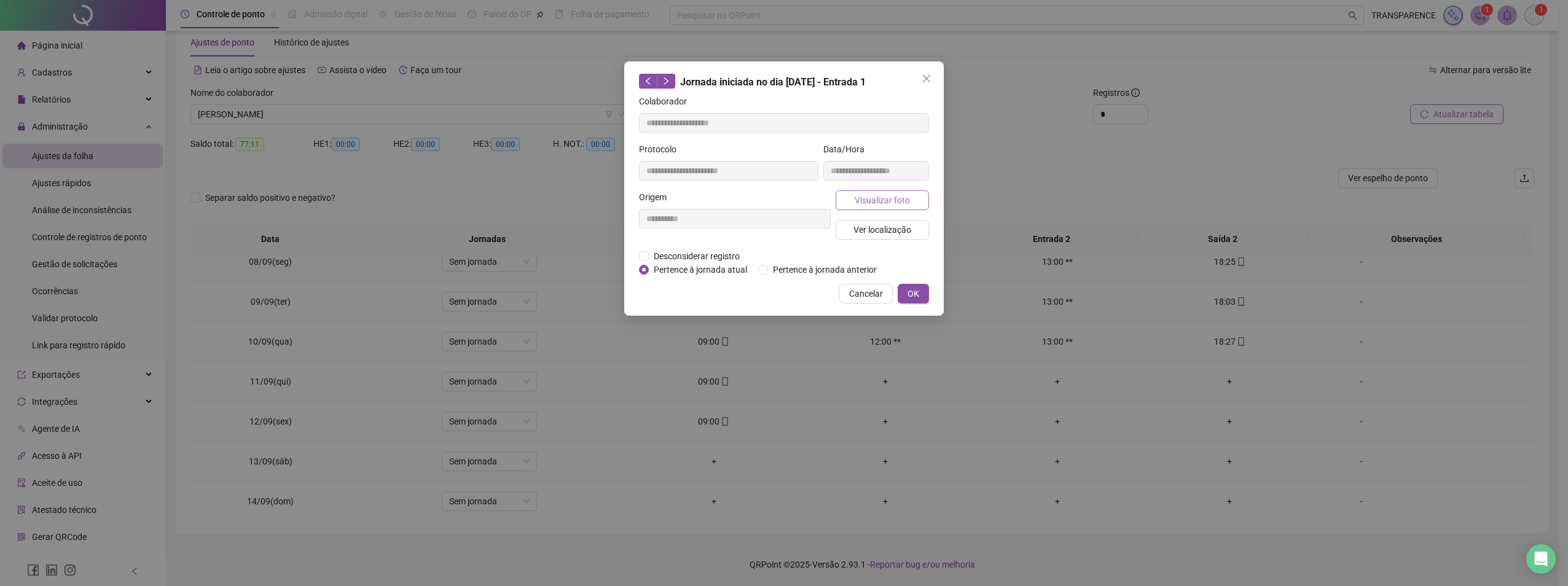
click at [864, 208] on button "Visualizar foto" at bounding box center [882, 200] width 93 height 19
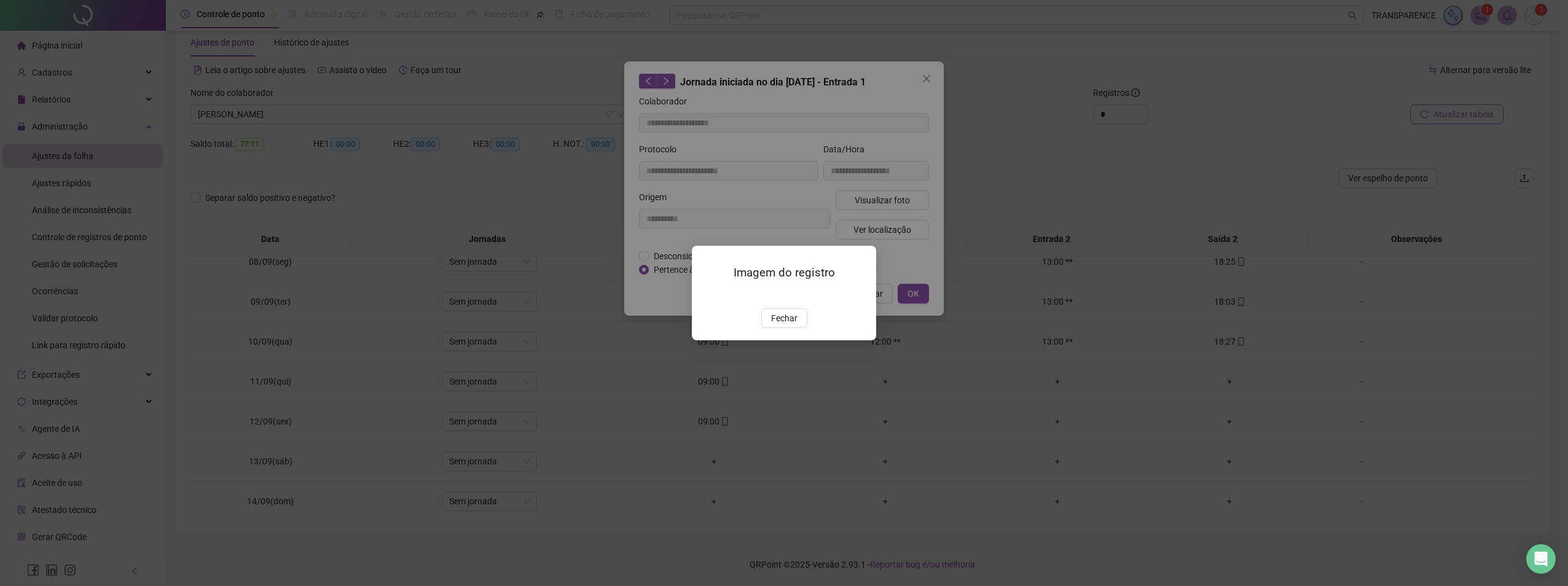
click at [706, 295] on img at bounding box center [706, 295] width 0 height 0
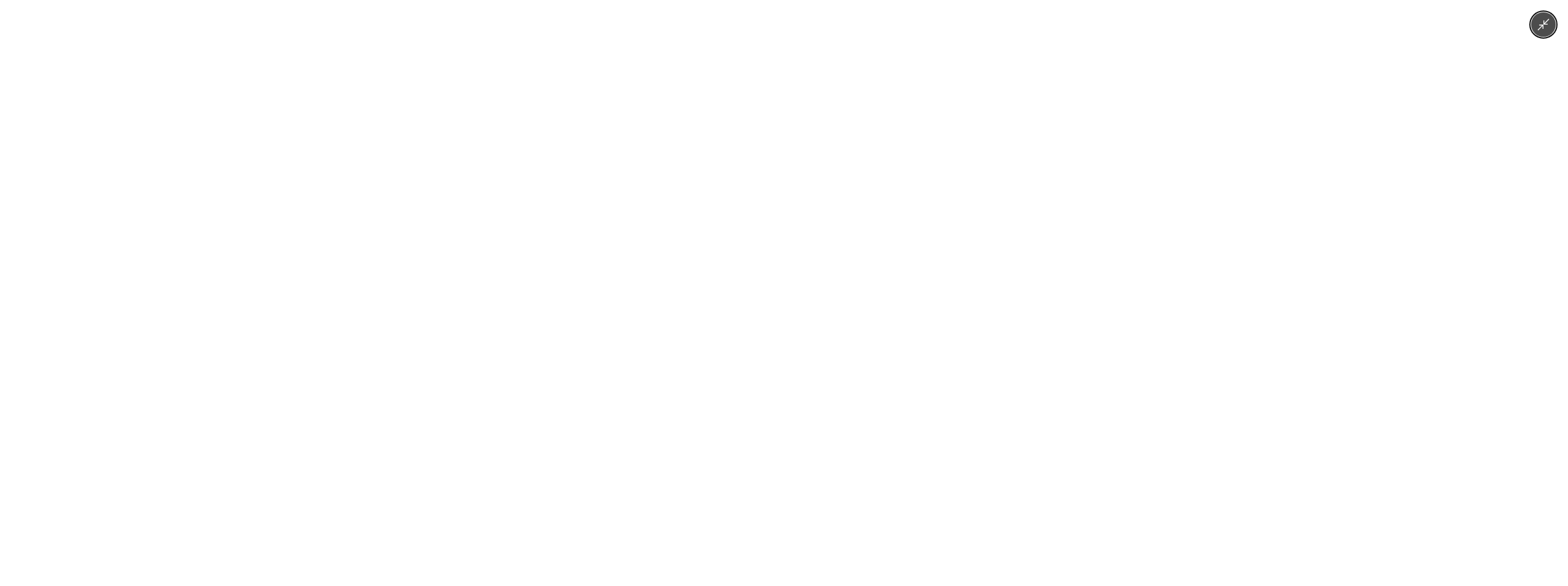
click at [1536, 30] on button "Minimize image" at bounding box center [1543, 24] width 24 height 24
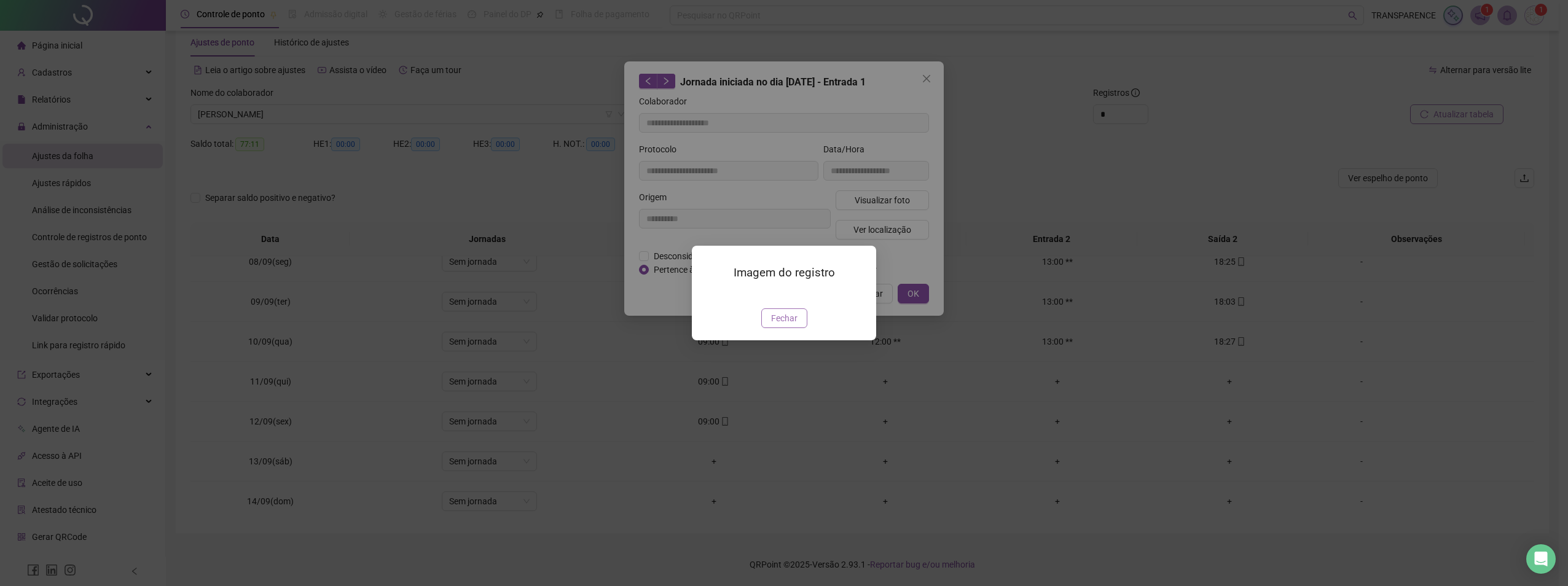
click at [797, 328] on button "Fechar" at bounding box center [784, 318] width 46 height 19
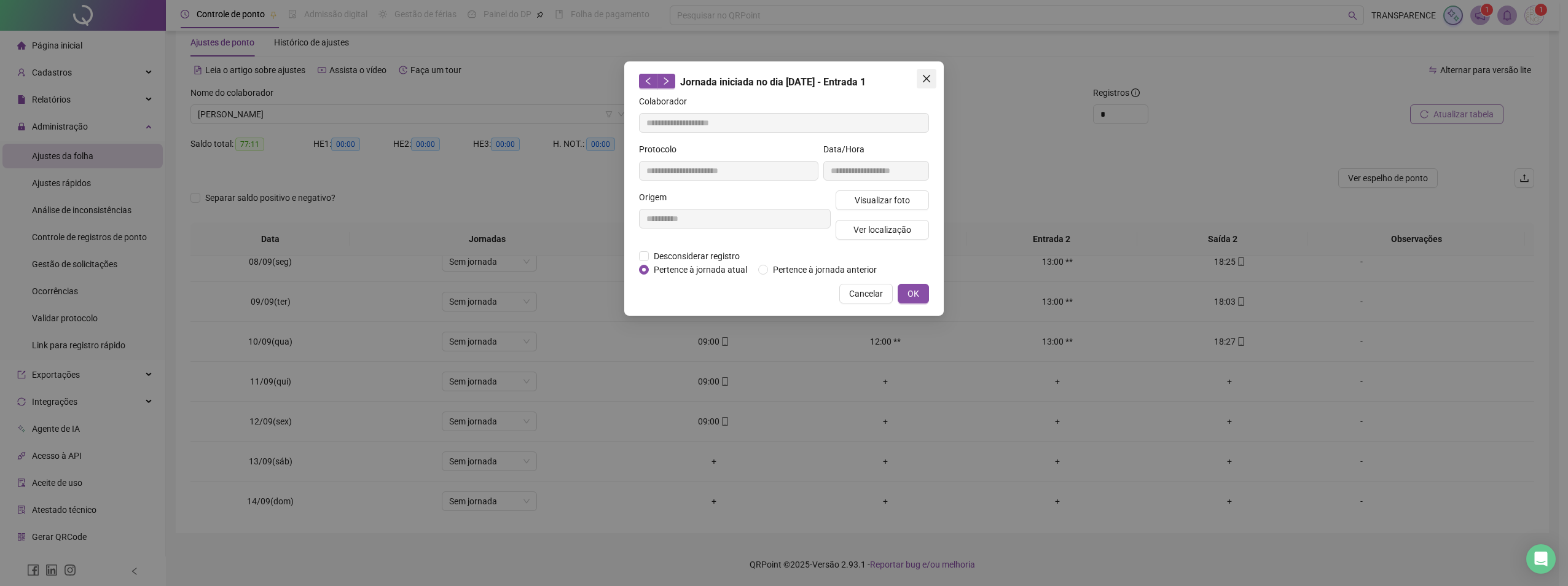
drag, startPoint x: 928, startPoint y: 79, endPoint x: 924, endPoint y: 86, distance: 8.1
click at [929, 81] on icon "close" at bounding box center [926, 78] width 8 height 8
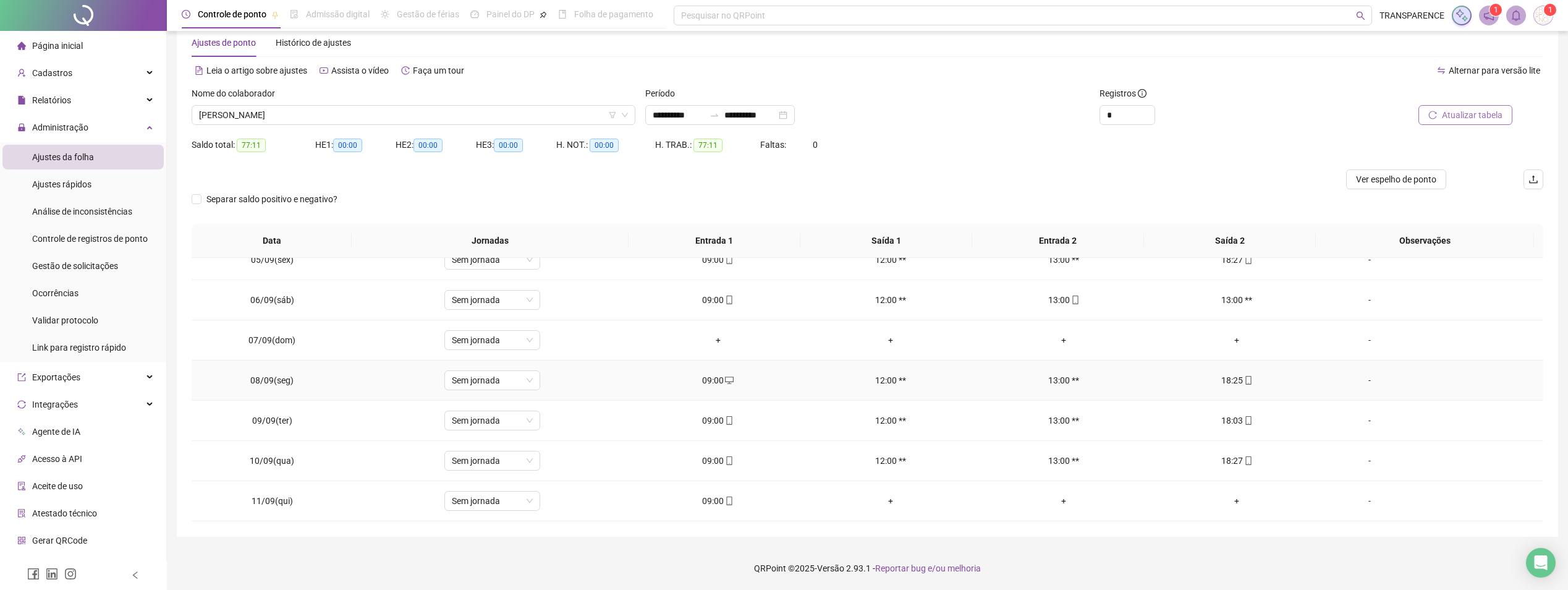
scroll to position [132, 0]
click at [728, 302] on icon "mobile" at bounding box center [729, 306] width 8 height 8
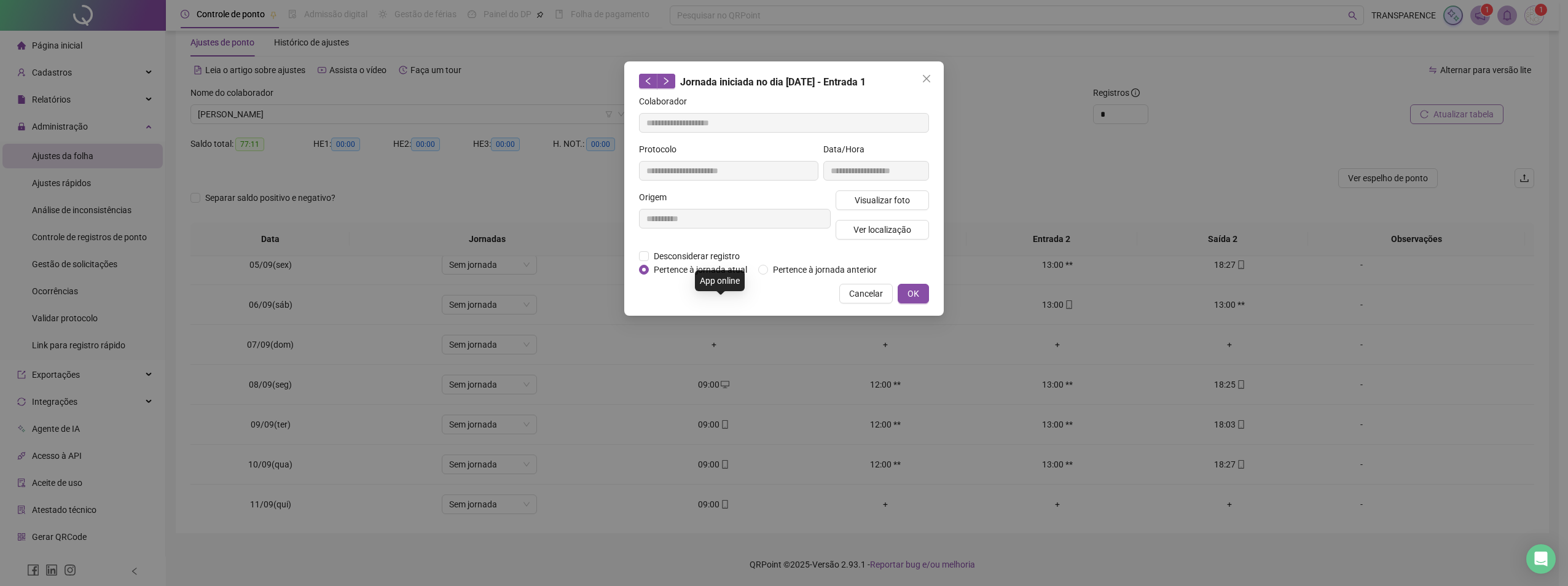
type input "**********"
click at [852, 195] on button "Visualizar foto" at bounding box center [882, 200] width 93 height 19
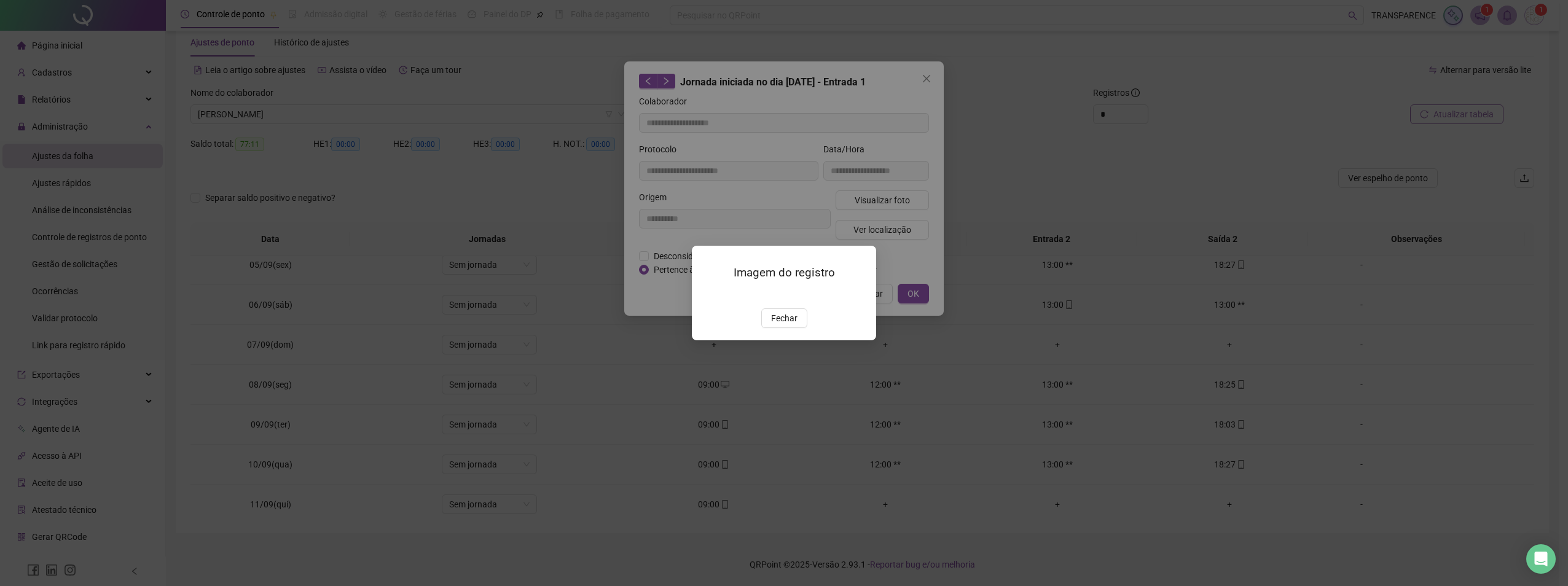
click at [706, 295] on img at bounding box center [706, 295] width 0 height 0
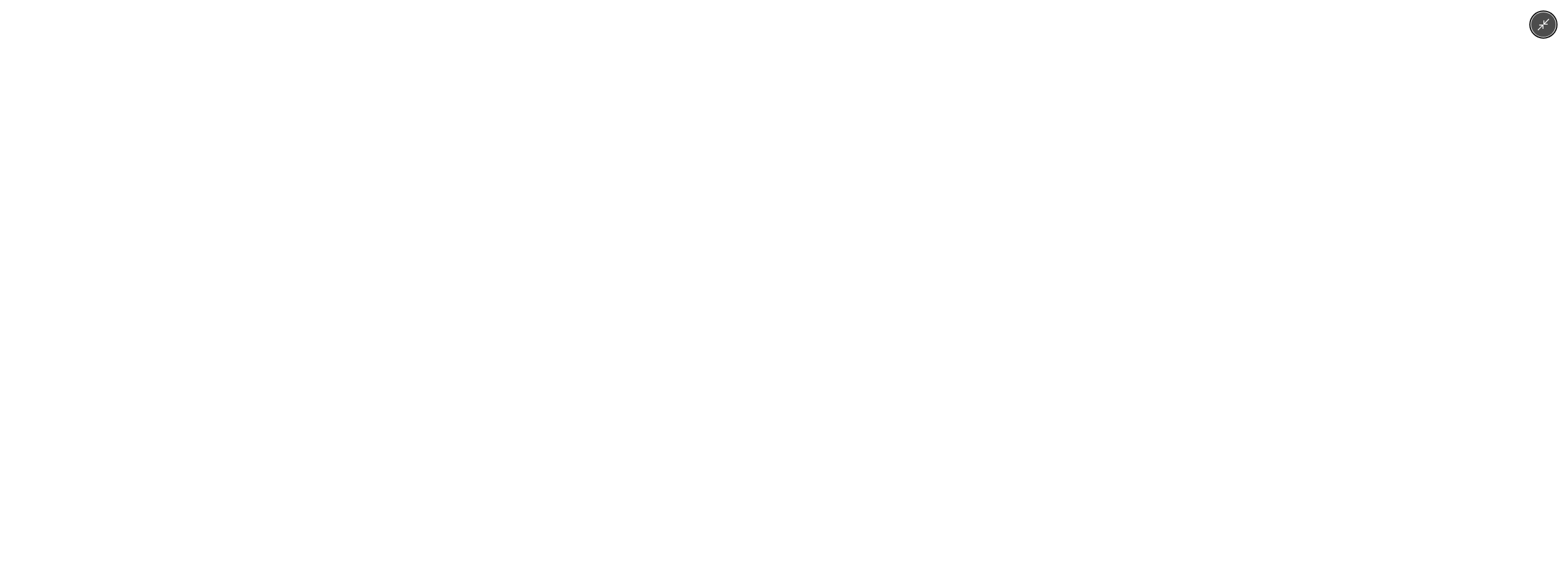
click at [1527, 31] on div at bounding box center [784, 293] width 1568 height 586
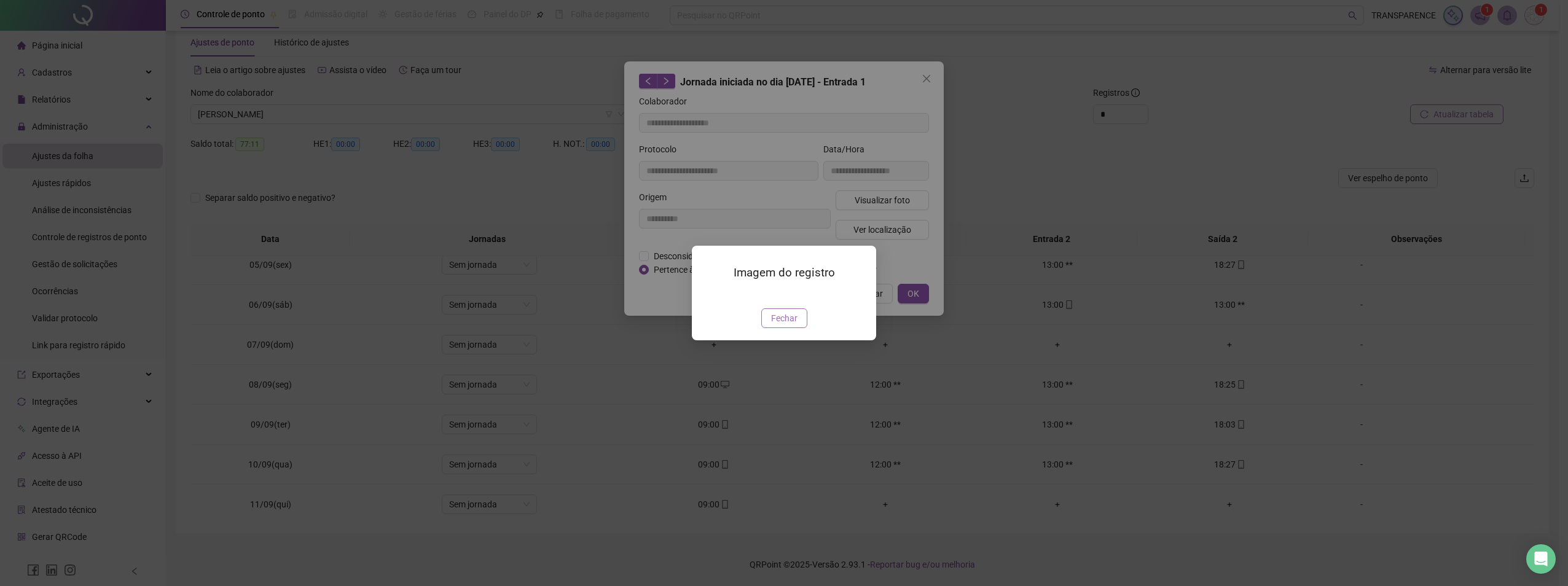
click at [768, 328] on button "Fechar" at bounding box center [784, 318] width 46 height 19
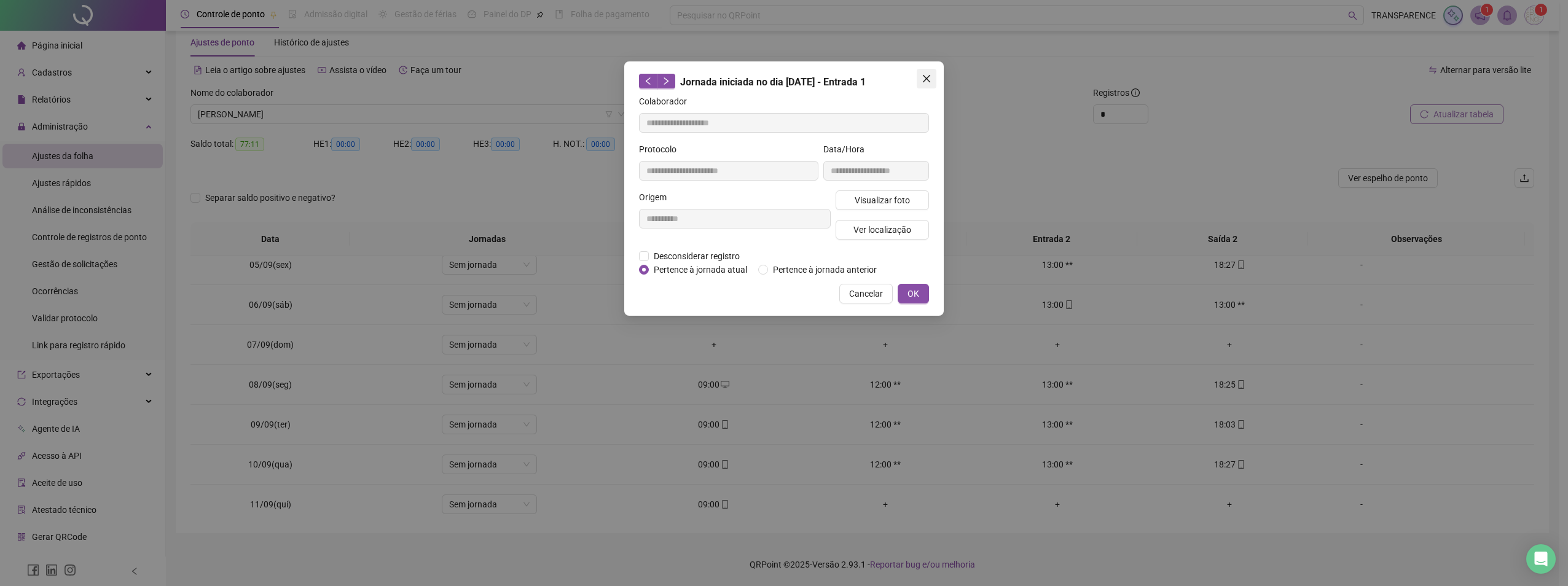
click at [926, 77] on icon "close" at bounding box center [927, 79] width 10 height 10
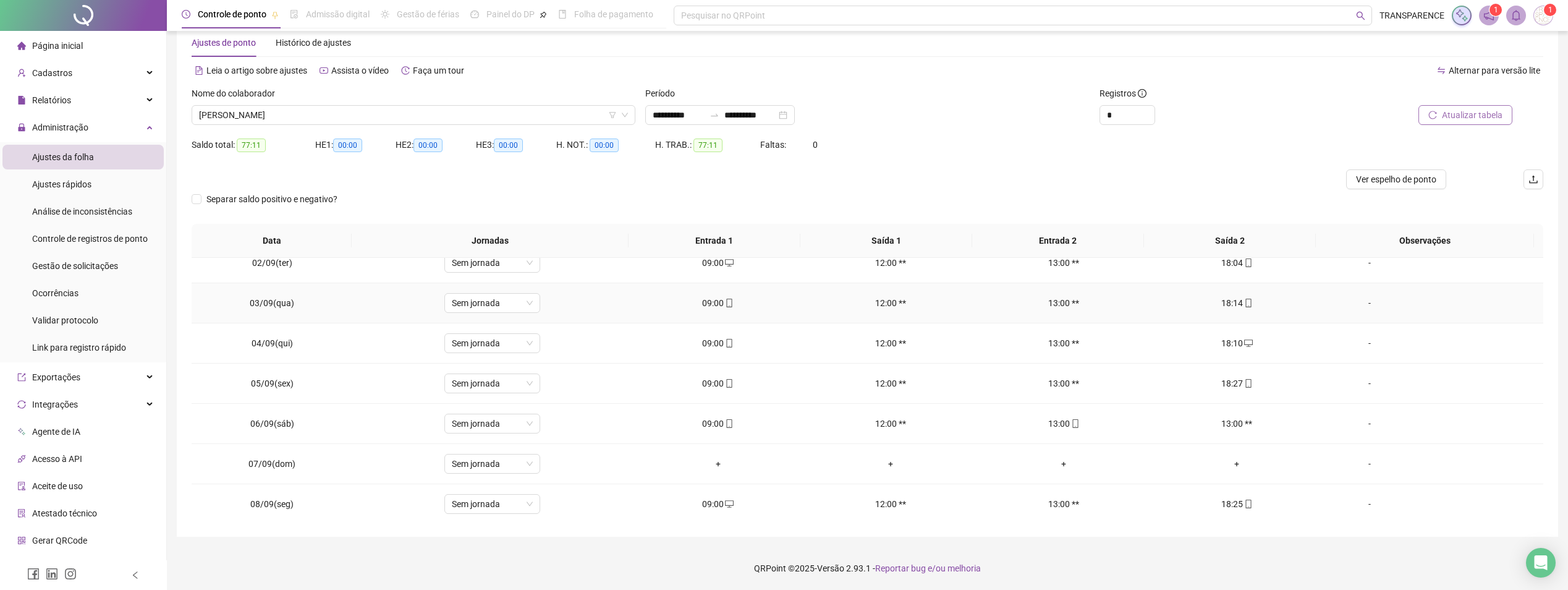
scroll to position [8, 0]
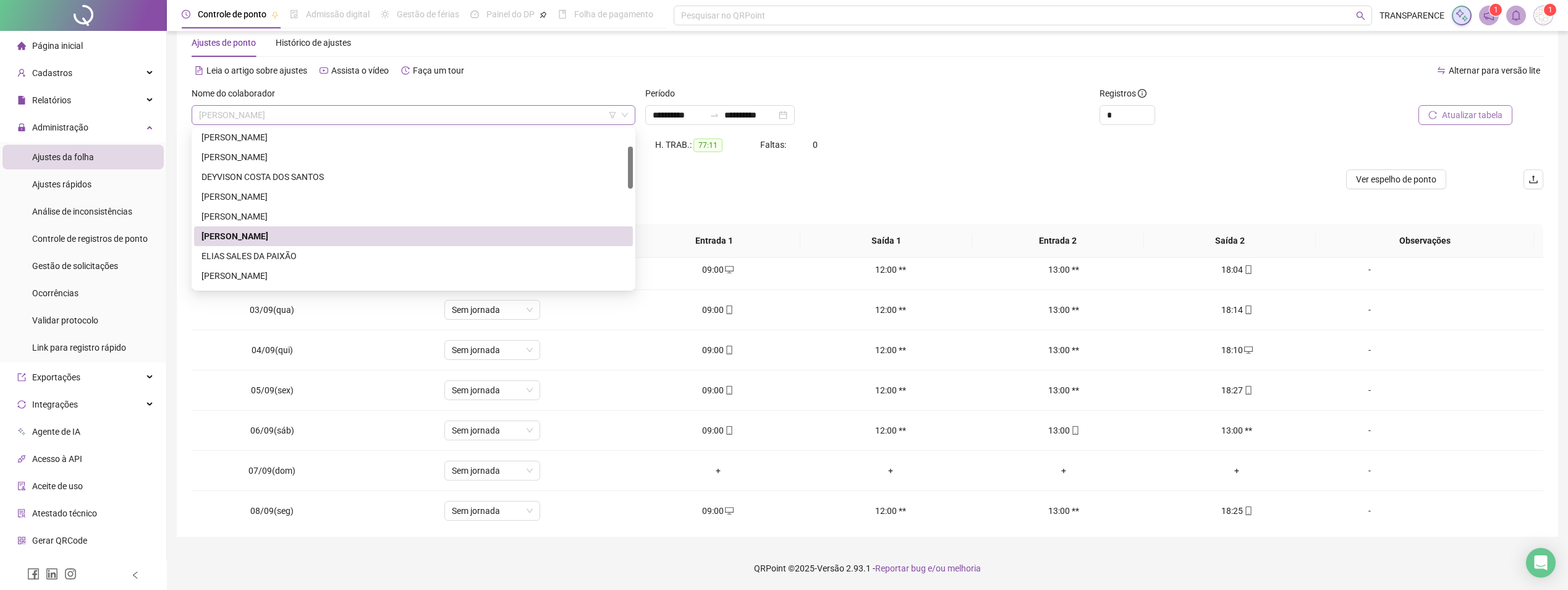
click at [584, 112] on span "[PERSON_NAME]" at bounding box center [414, 115] width 429 height 19
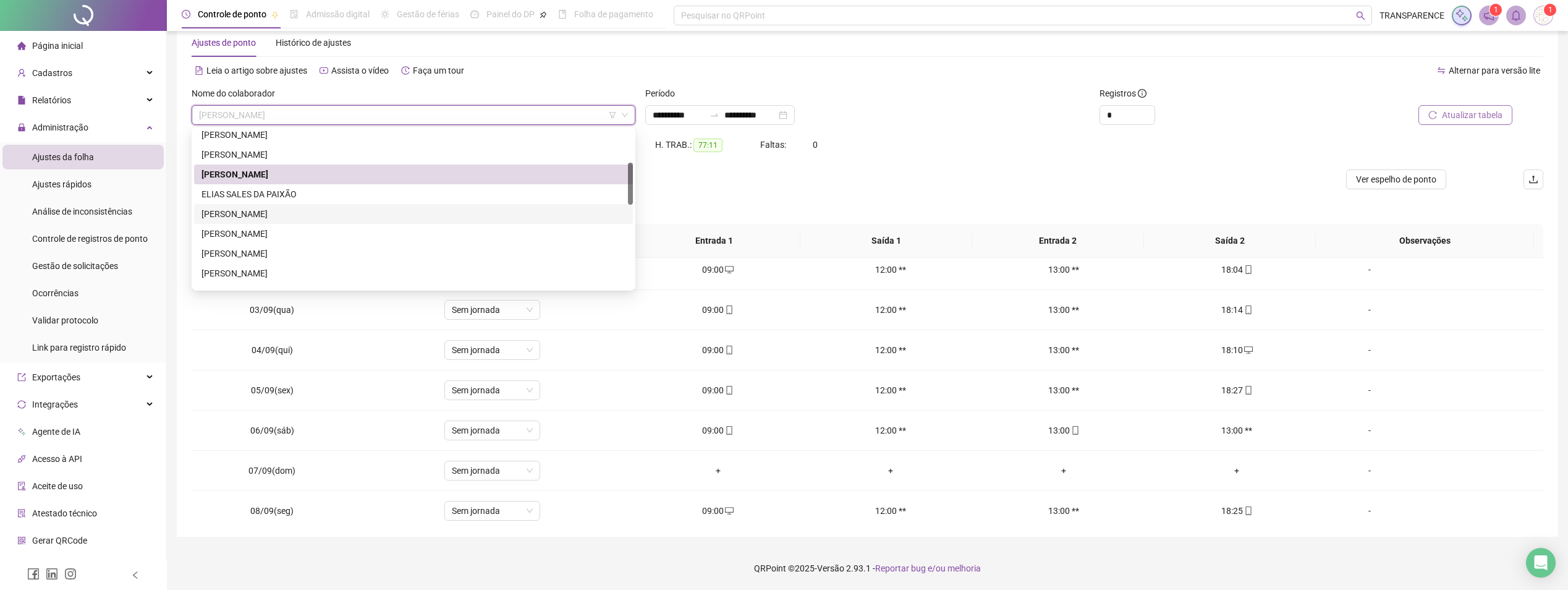
click at [289, 222] on div "[PERSON_NAME]" at bounding box center [414, 214] width 439 height 19
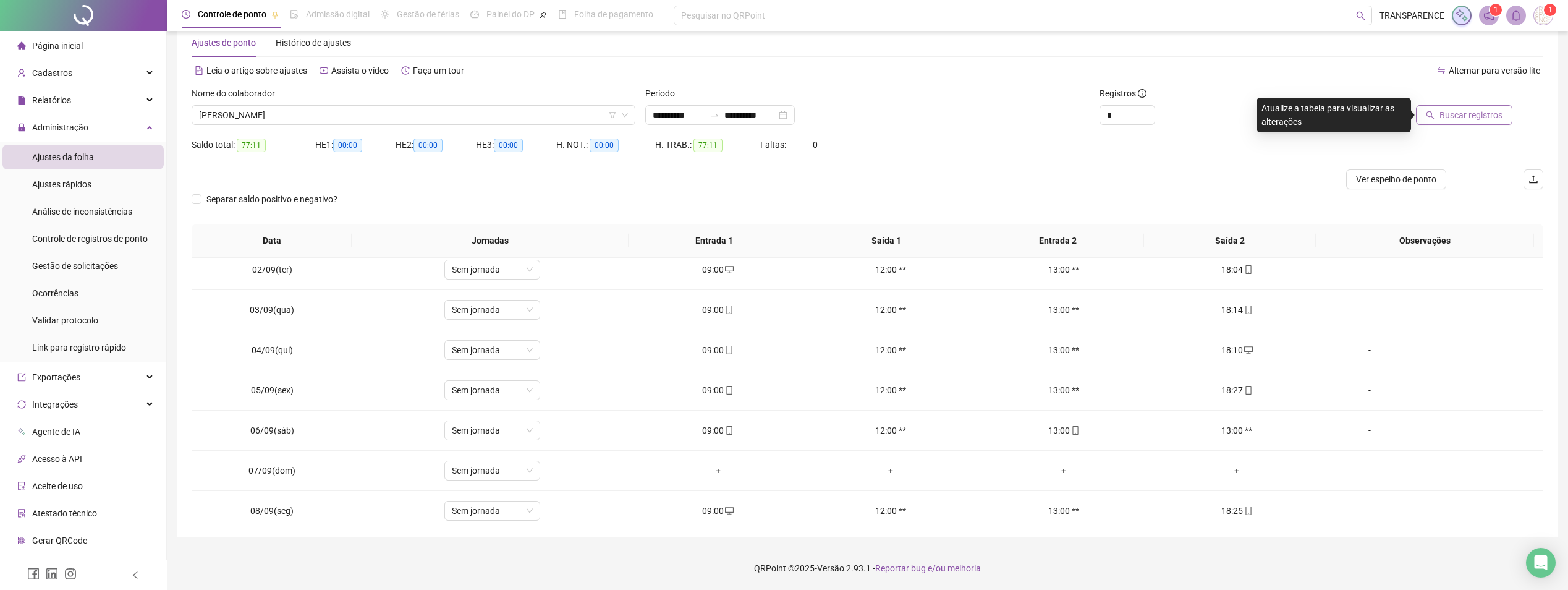
click at [1479, 122] on span "Buscar registros" at bounding box center [1471, 115] width 63 height 14
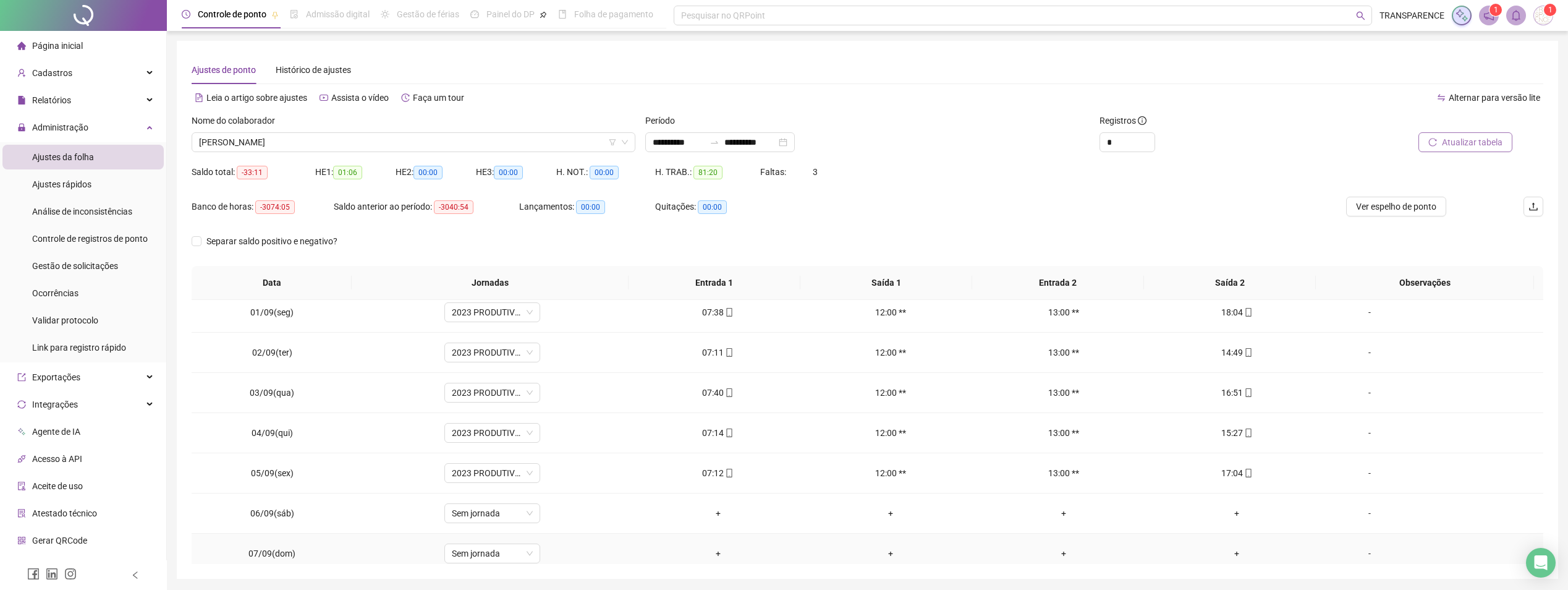
scroll to position [0, 0]
click at [726, 316] on icon "mobile" at bounding box center [729, 320] width 8 height 8
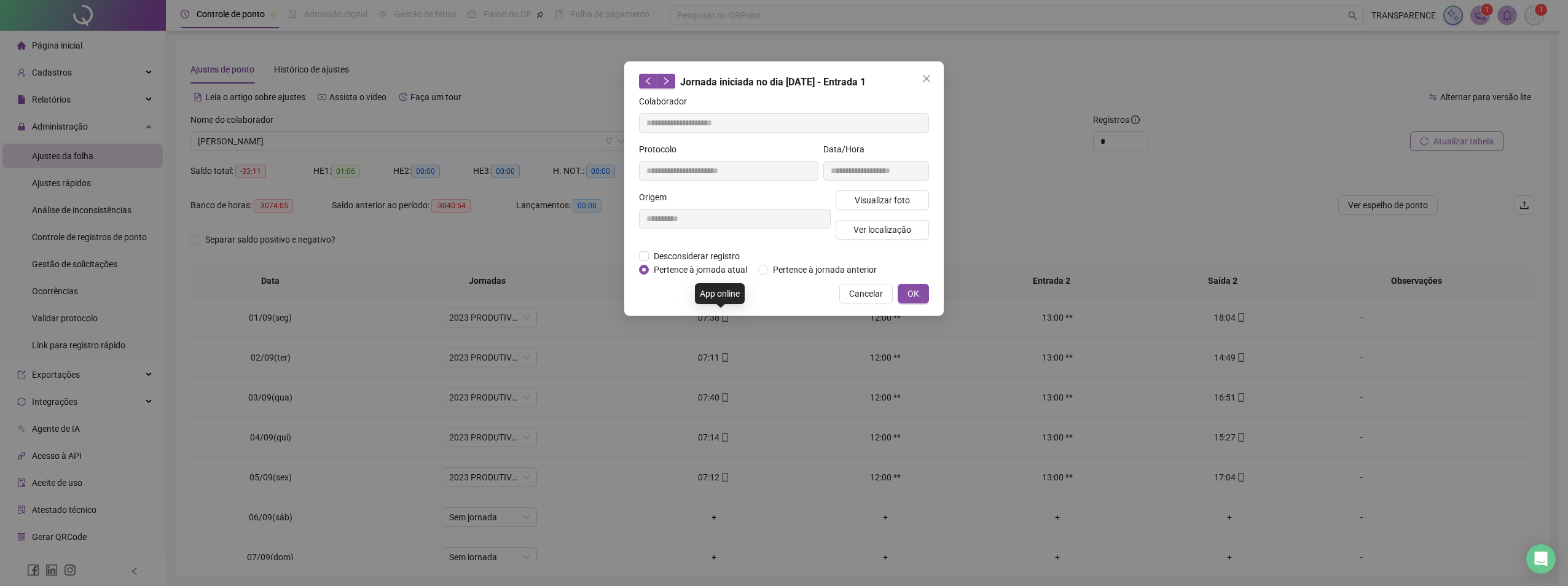
type input "**********"
click at [919, 199] on button "Visualizar foto" at bounding box center [882, 200] width 93 height 19
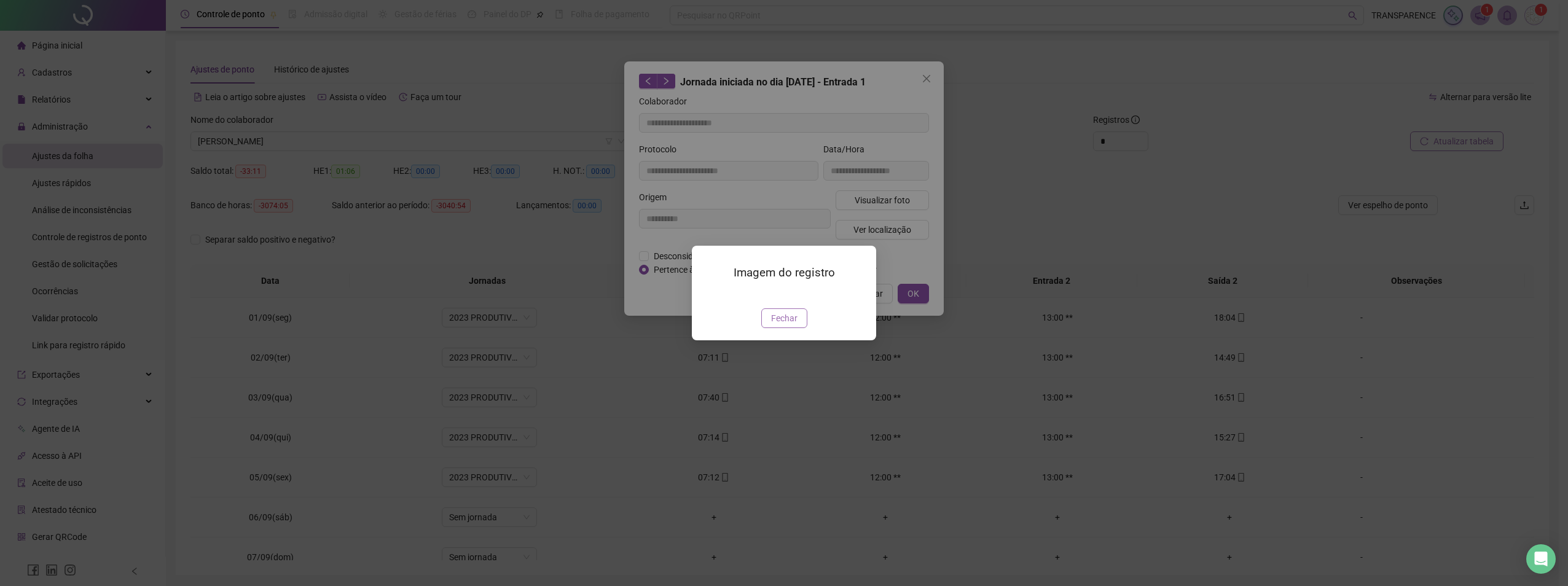
click at [797, 328] on button "Fechar" at bounding box center [784, 318] width 46 height 19
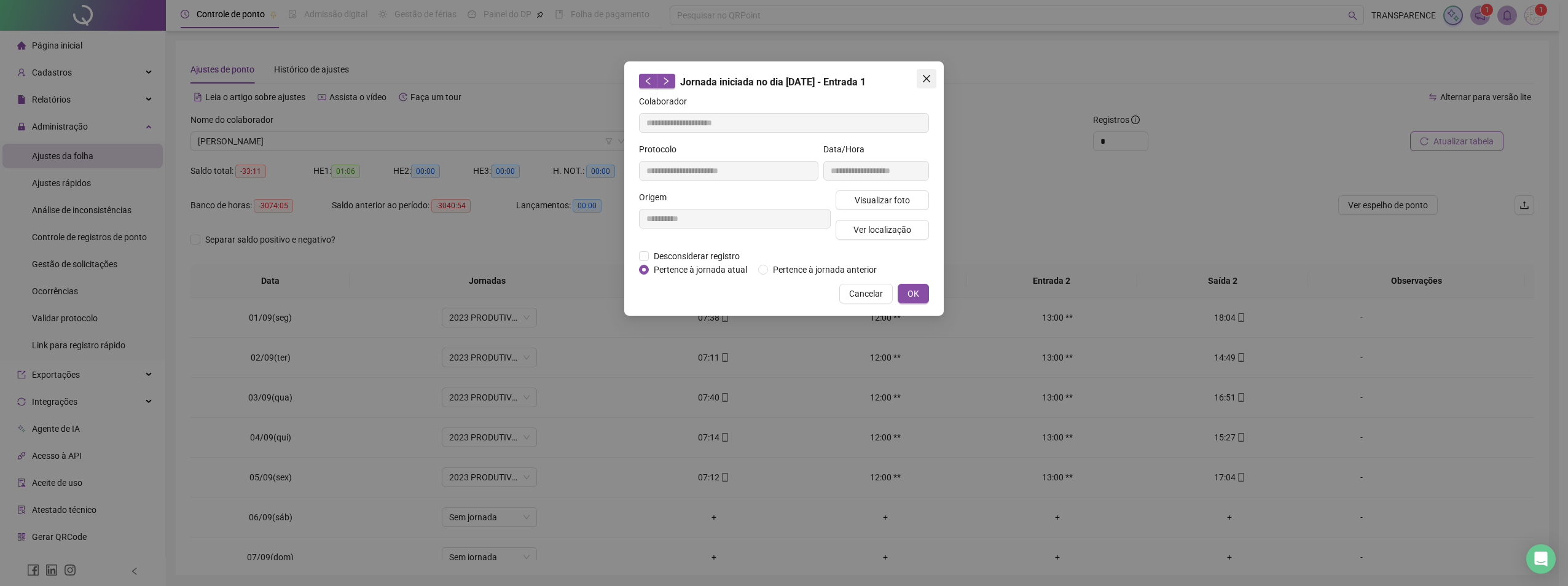
click at [925, 76] on icon "close" at bounding box center [927, 79] width 10 height 10
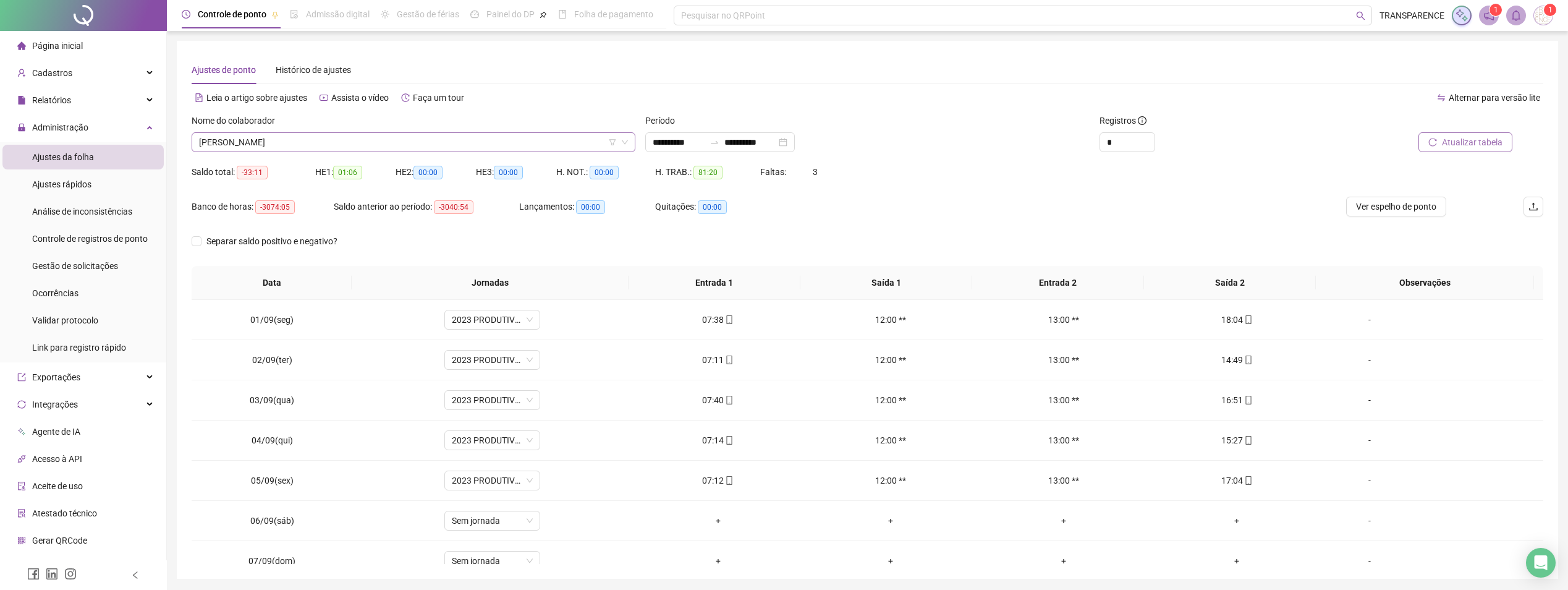
click at [545, 142] on span "[PERSON_NAME]" at bounding box center [414, 142] width 429 height 19
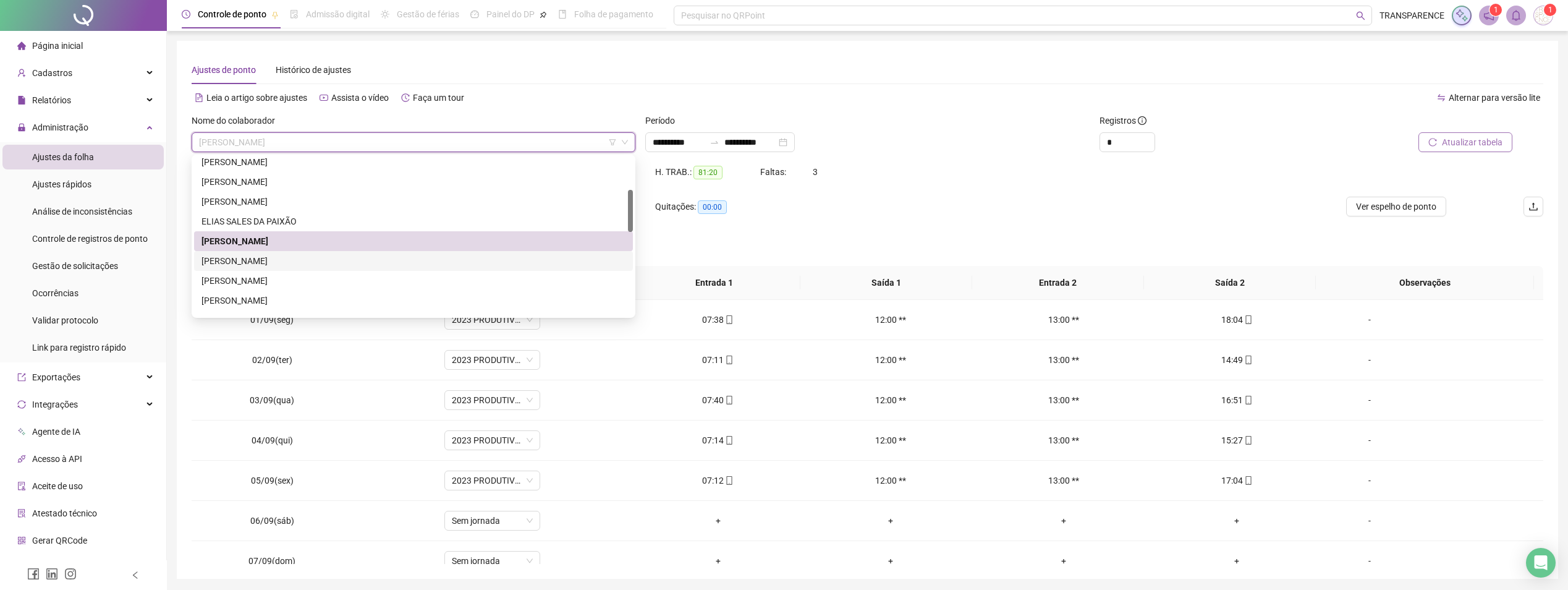
click at [292, 260] on div "[PERSON_NAME]" at bounding box center [414, 261] width 424 height 14
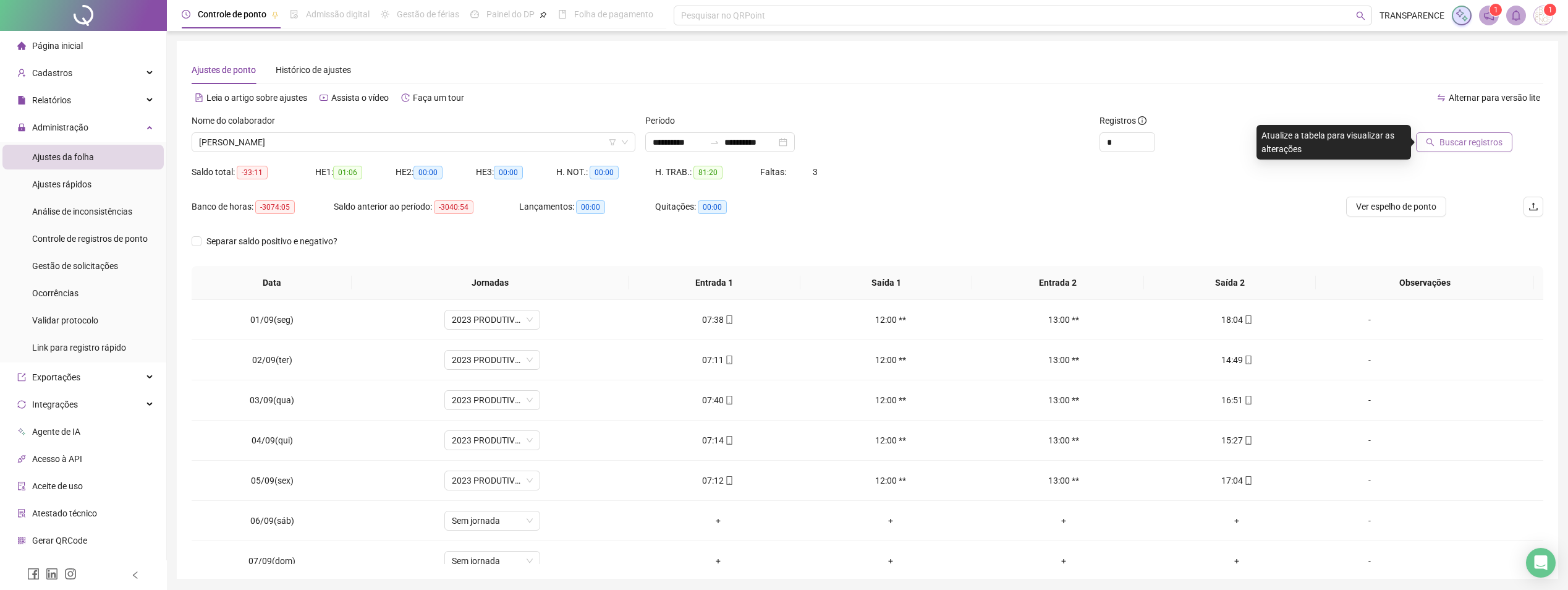
click at [1447, 142] on span "Buscar registros" at bounding box center [1471, 142] width 63 height 14
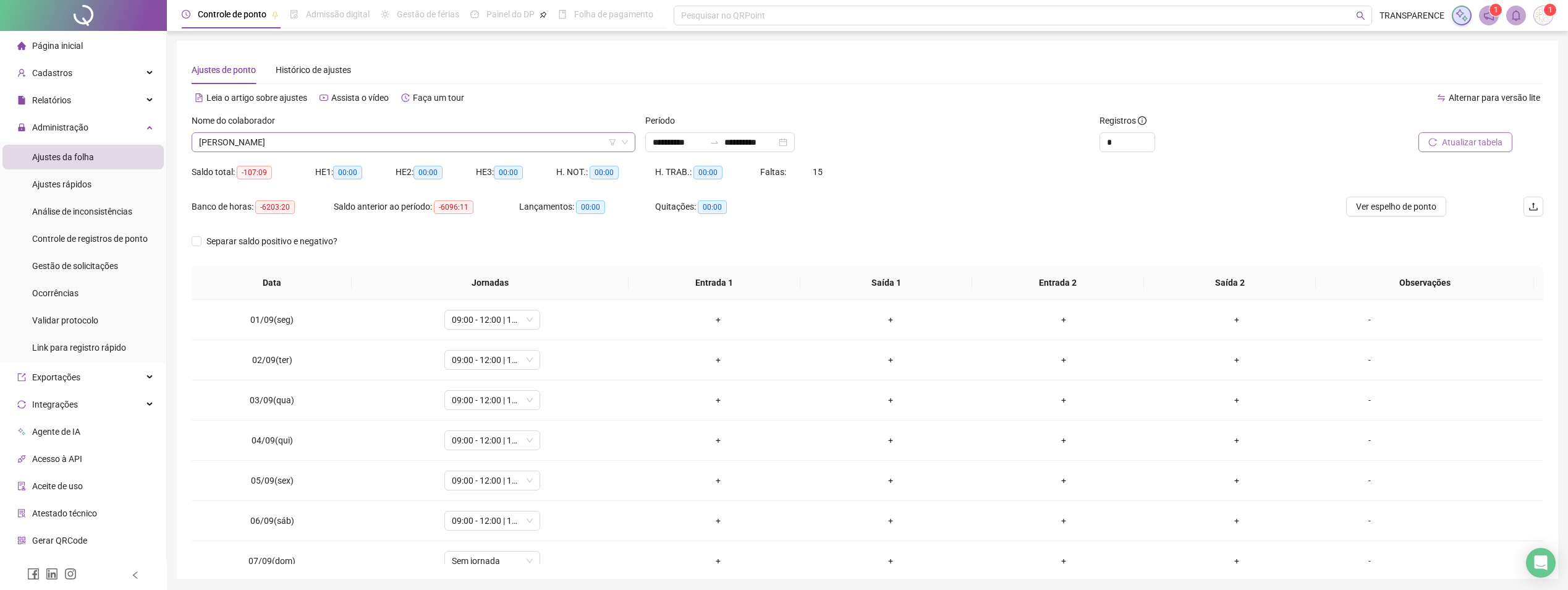
click at [575, 138] on span "[PERSON_NAME]" at bounding box center [414, 142] width 429 height 19
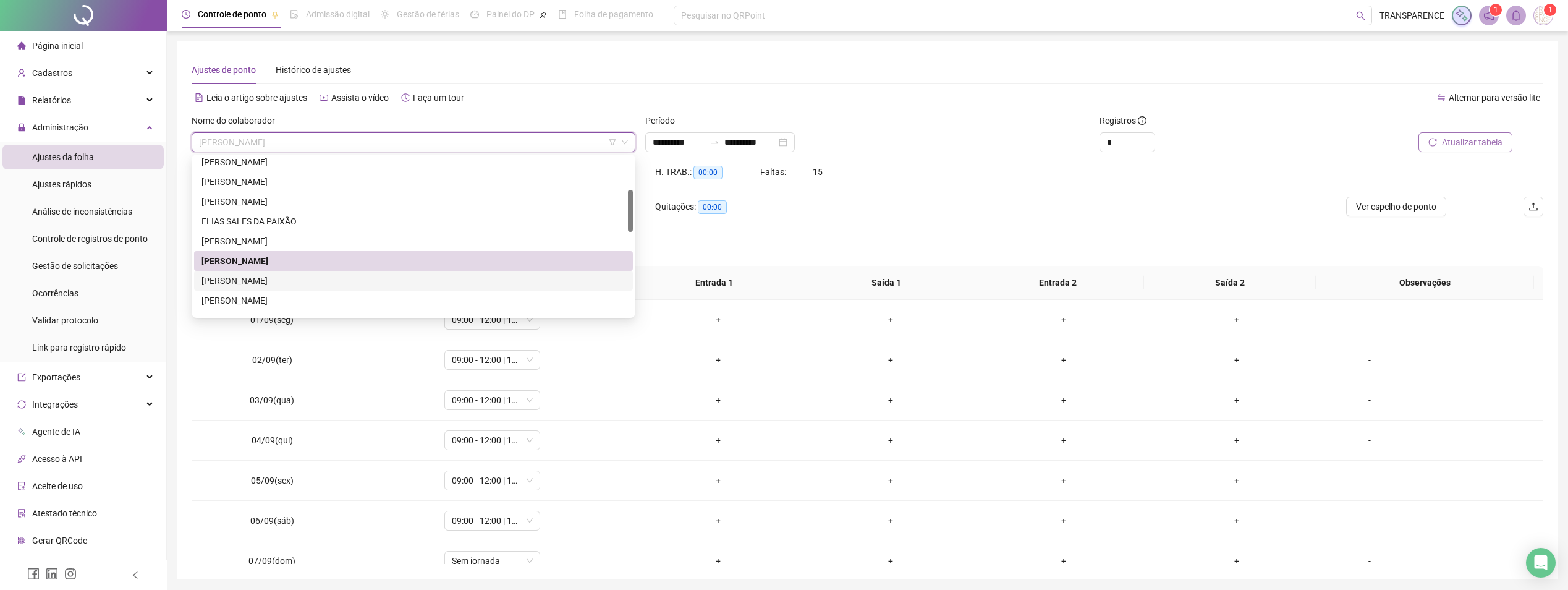
scroll to position [186, 0]
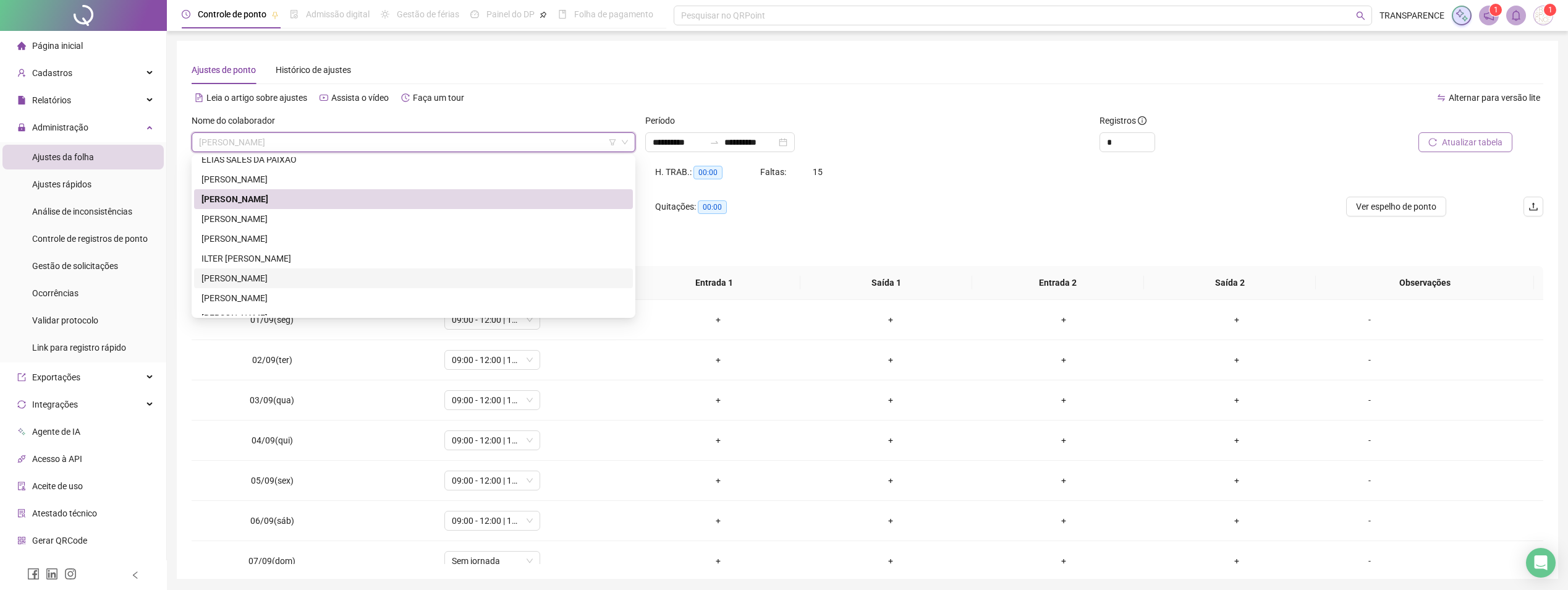
click at [327, 276] on div "[PERSON_NAME]" at bounding box center [414, 279] width 424 height 14
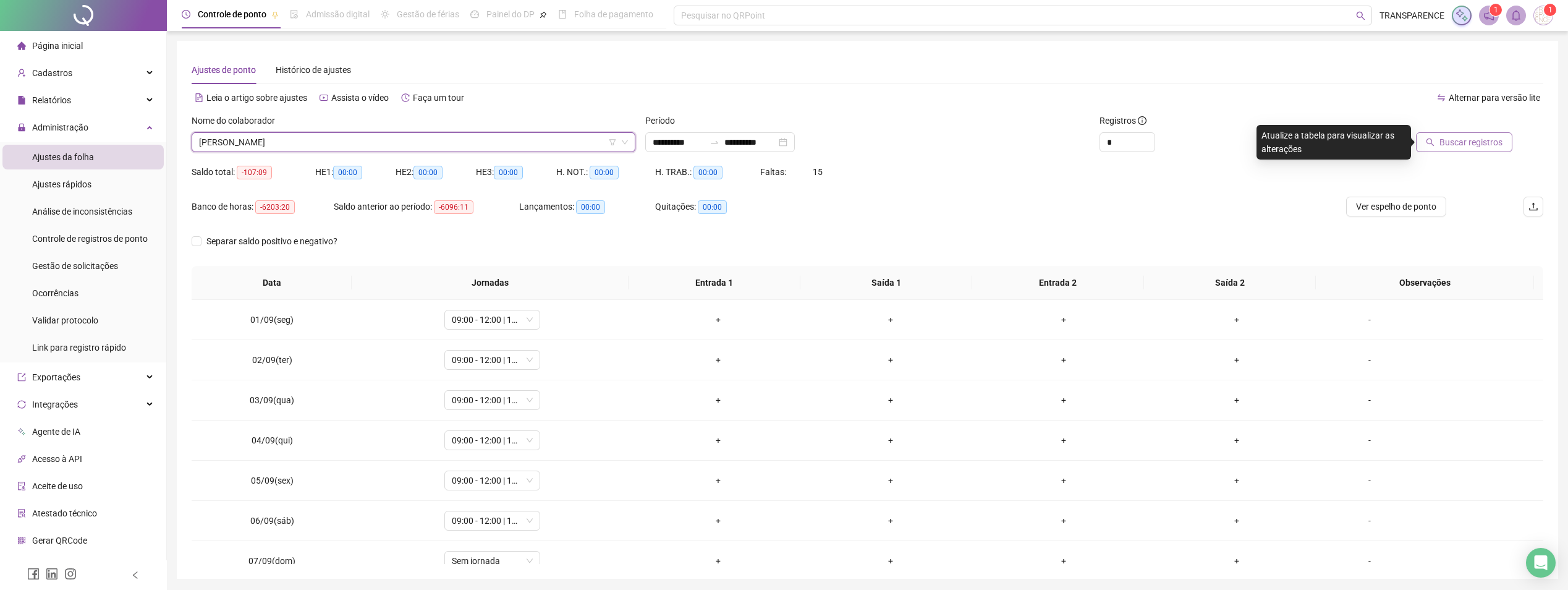
click at [1483, 139] on span "Buscar registros" at bounding box center [1471, 142] width 63 height 14
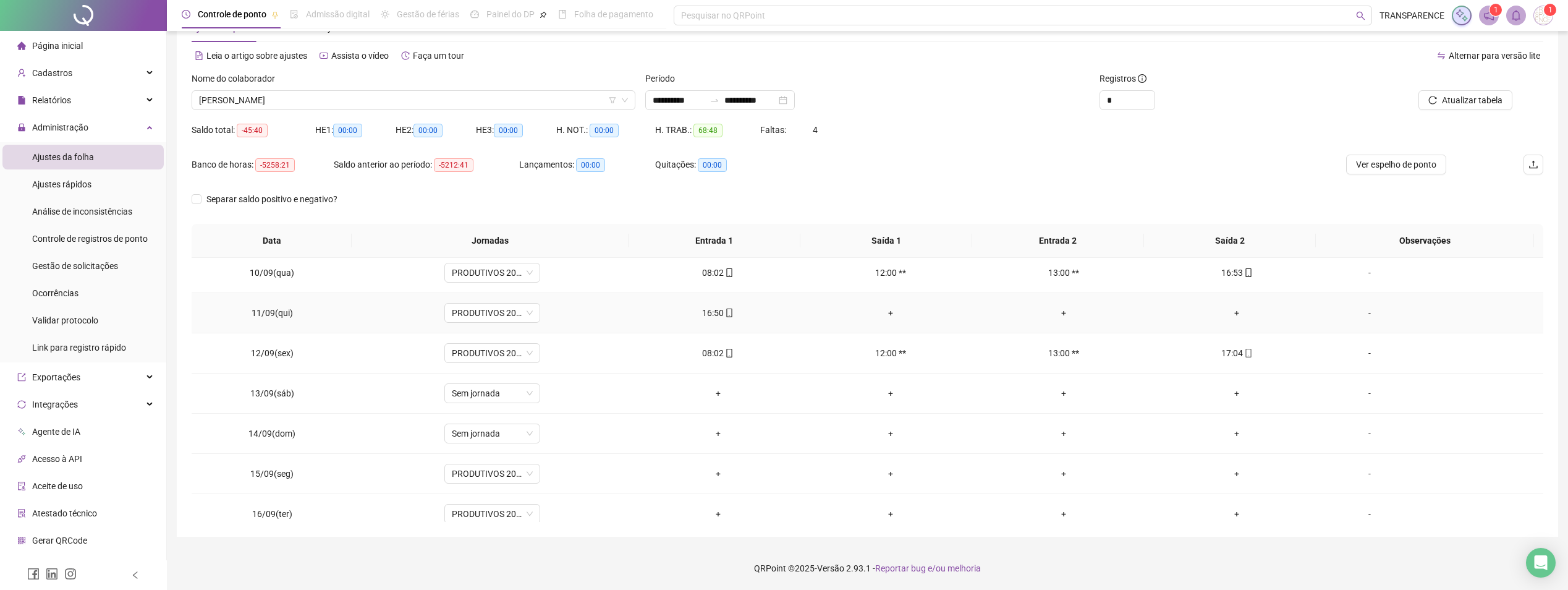
scroll to position [419, 0]
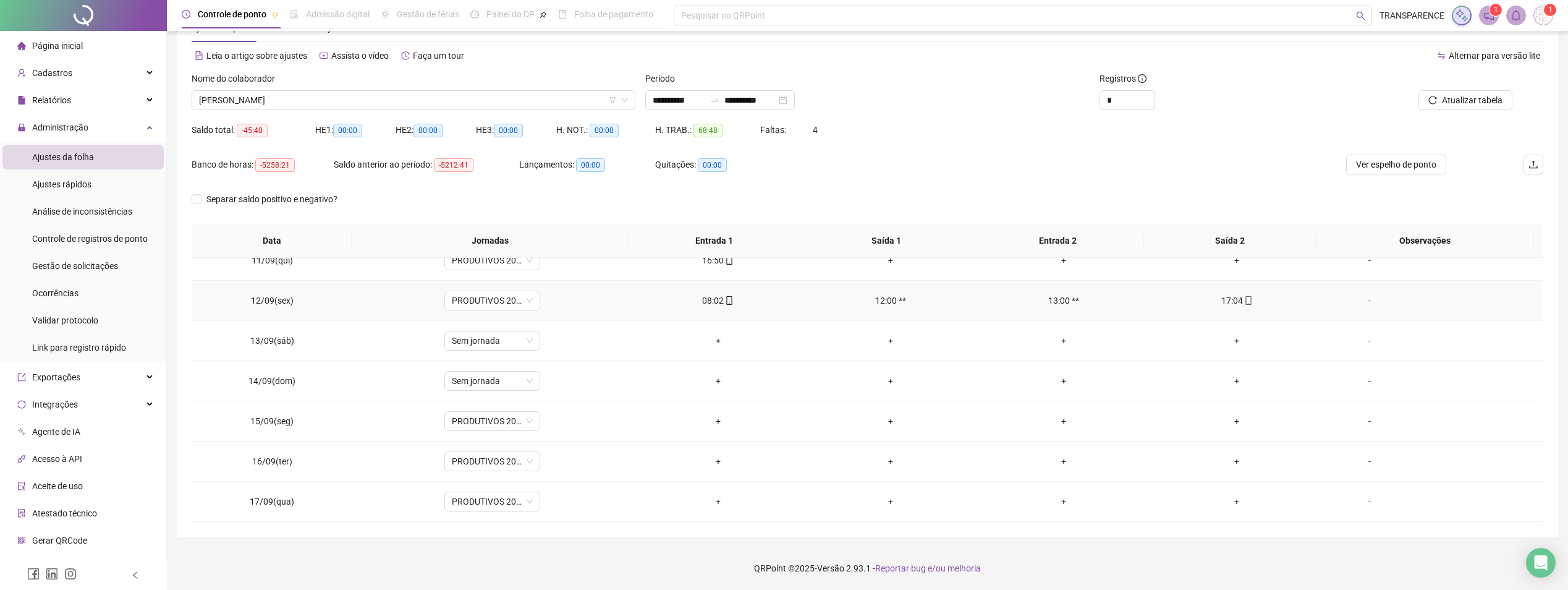
click at [725, 306] on div "08:02" at bounding box center [718, 300] width 154 height 14
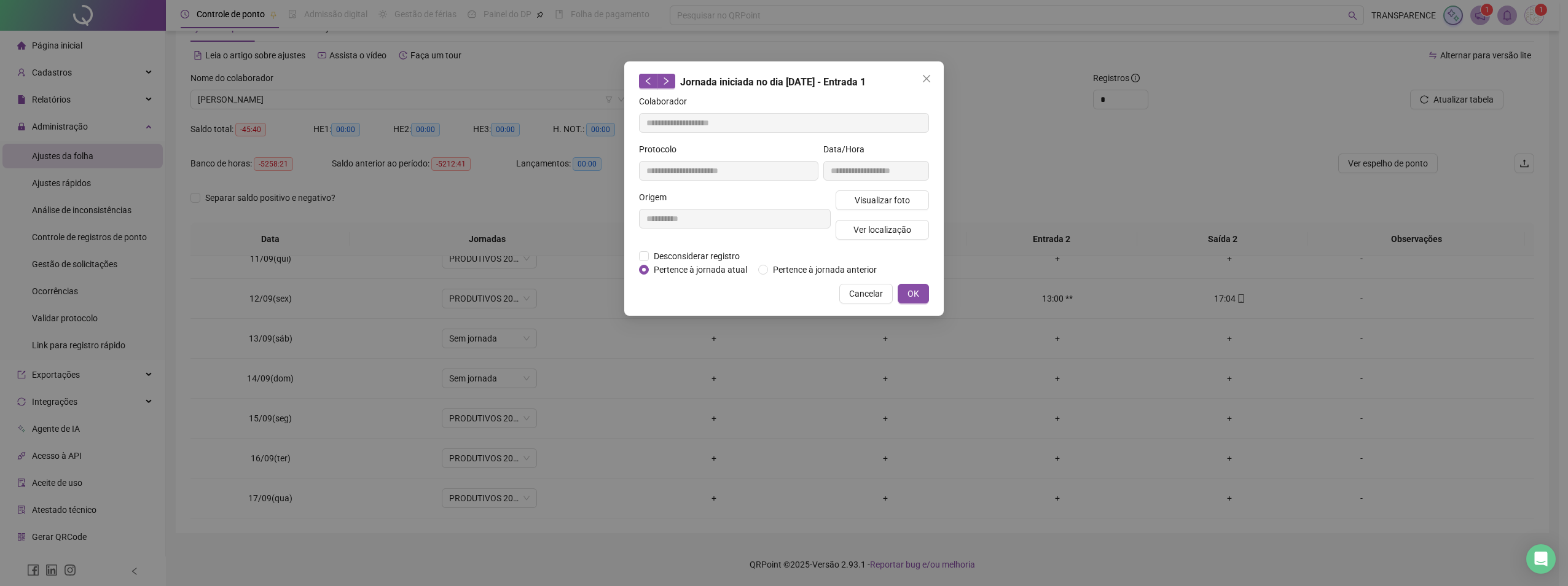
type input "**********"
click at [722, 298] on div "Cancelar OK" at bounding box center [784, 293] width 290 height 19
click at [899, 208] on button "Visualizar foto" at bounding box center [882, 200] width 93 height 19
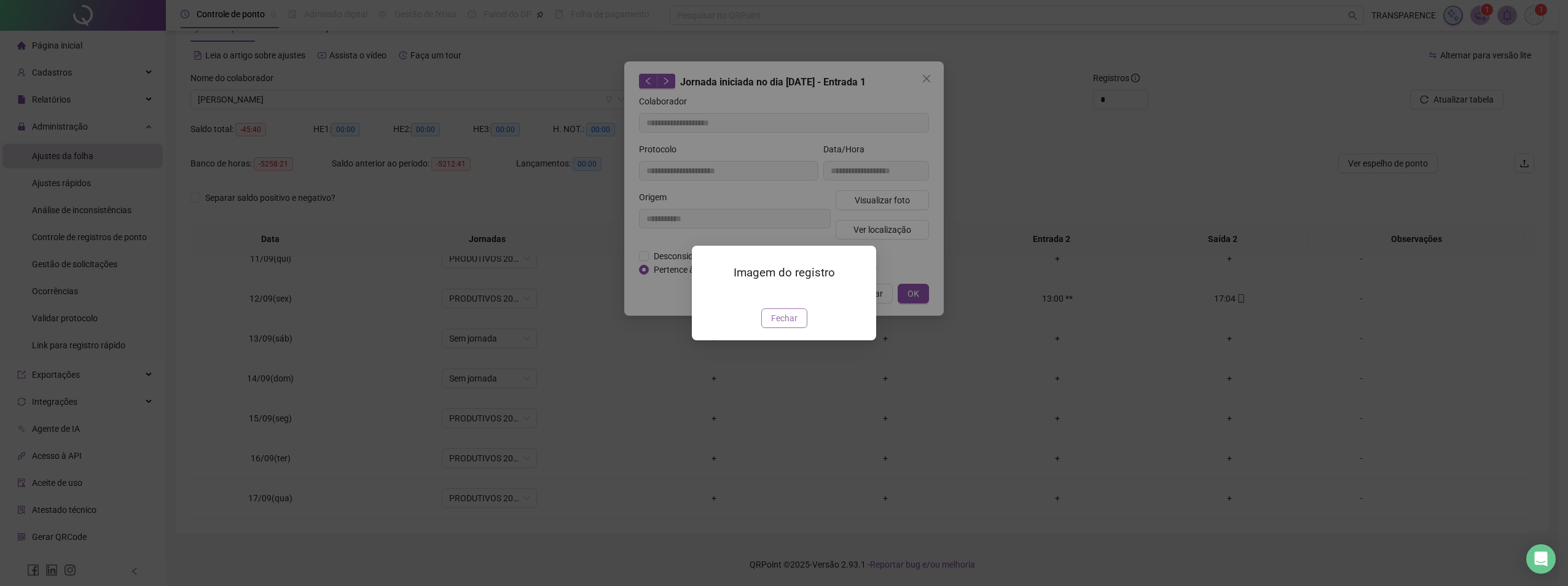
click at [795, 324] on span "Fechar" at bounding box center [784, 318] width 26 height 13
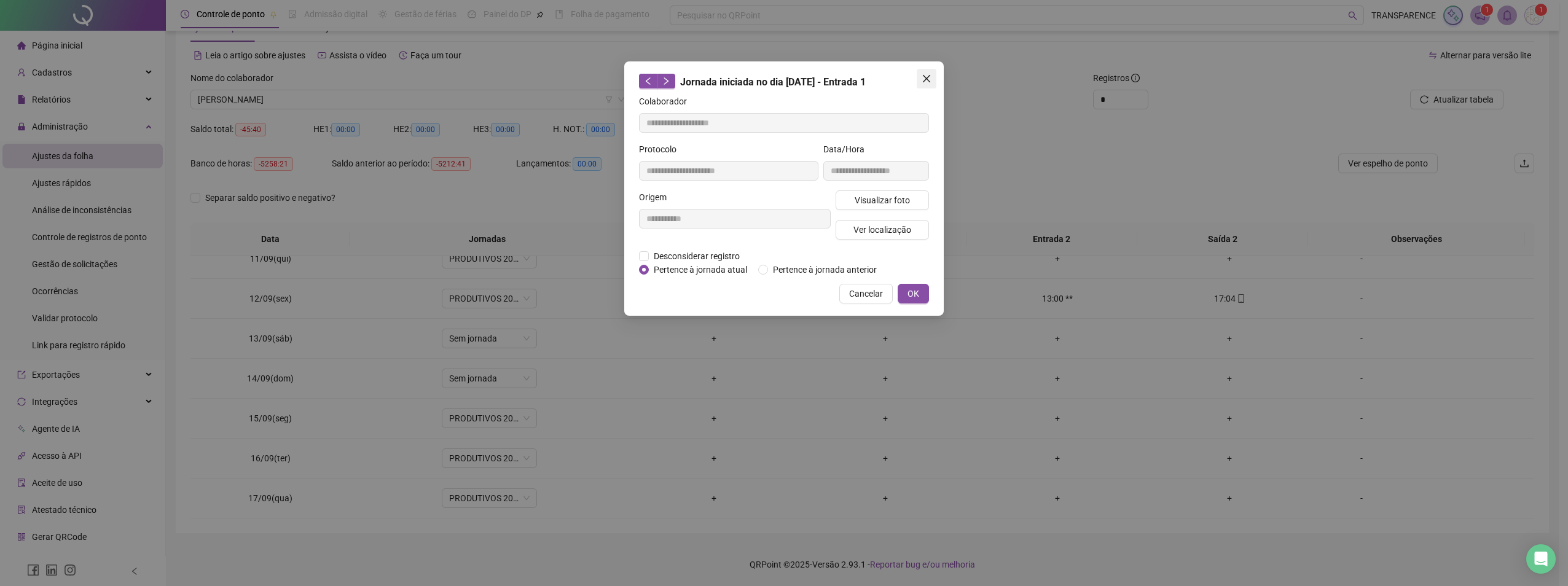
click at [920, 77] on span "Close" at bounding box center [926, 79] width 19 height 10
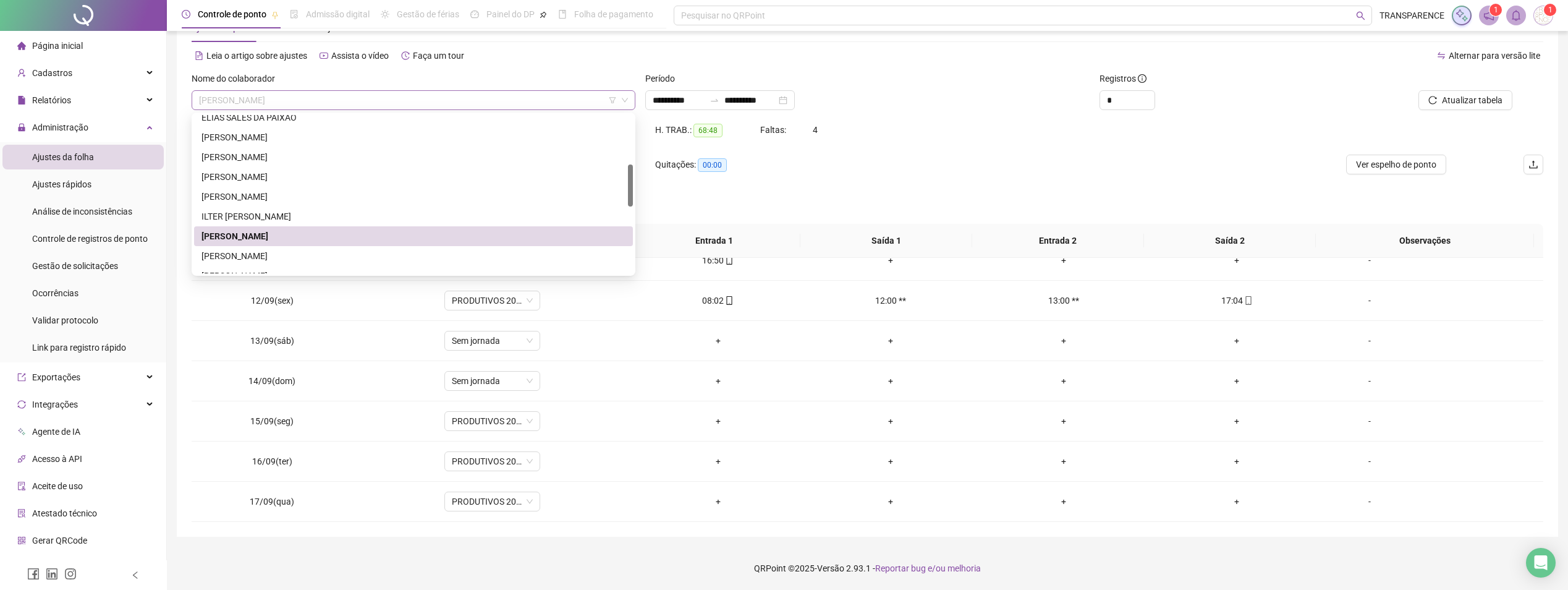
click at [539, 106] on span "[PERSON_NAME]" at bounding box center [414, 100] width 429 height 19
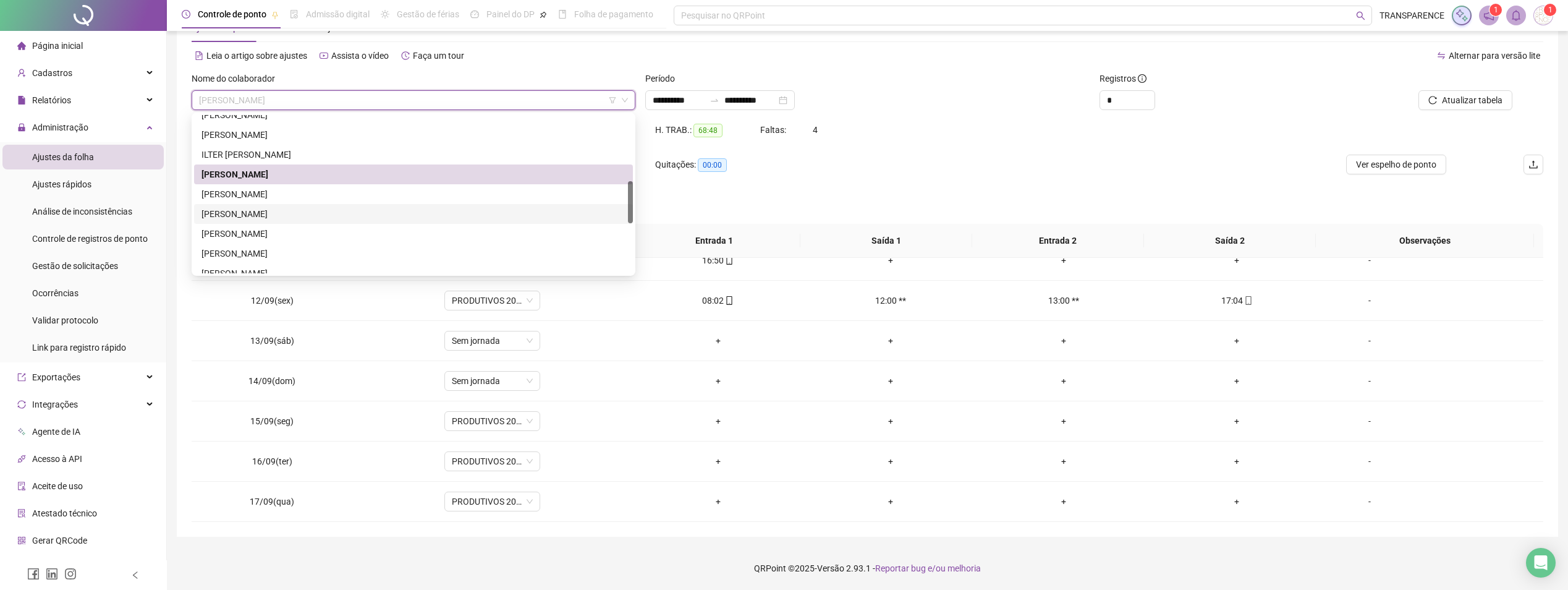
click at [367, 208] on div "[PERSON_NAME]" at bounding box center [414, 214] width 424 height 14
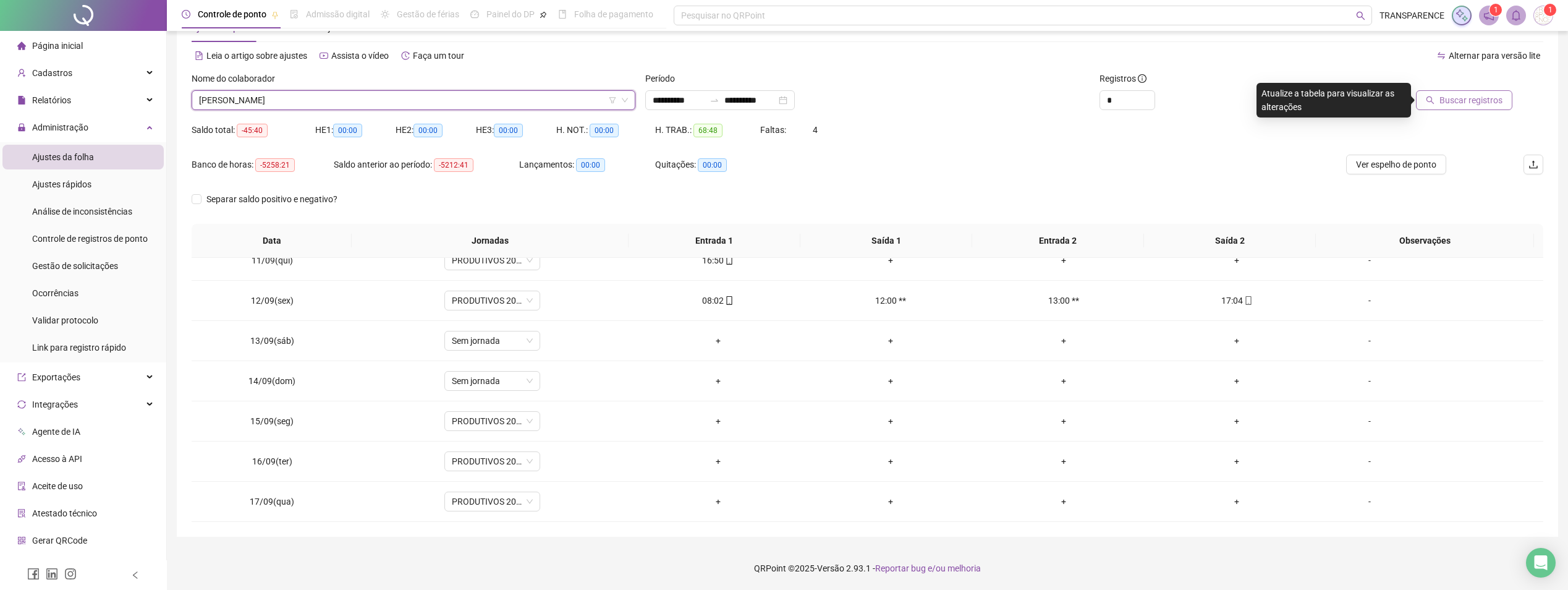
click at [1486, 92] on button "Buscar registros" at bounding box center [1464, 100] width 96 height 19
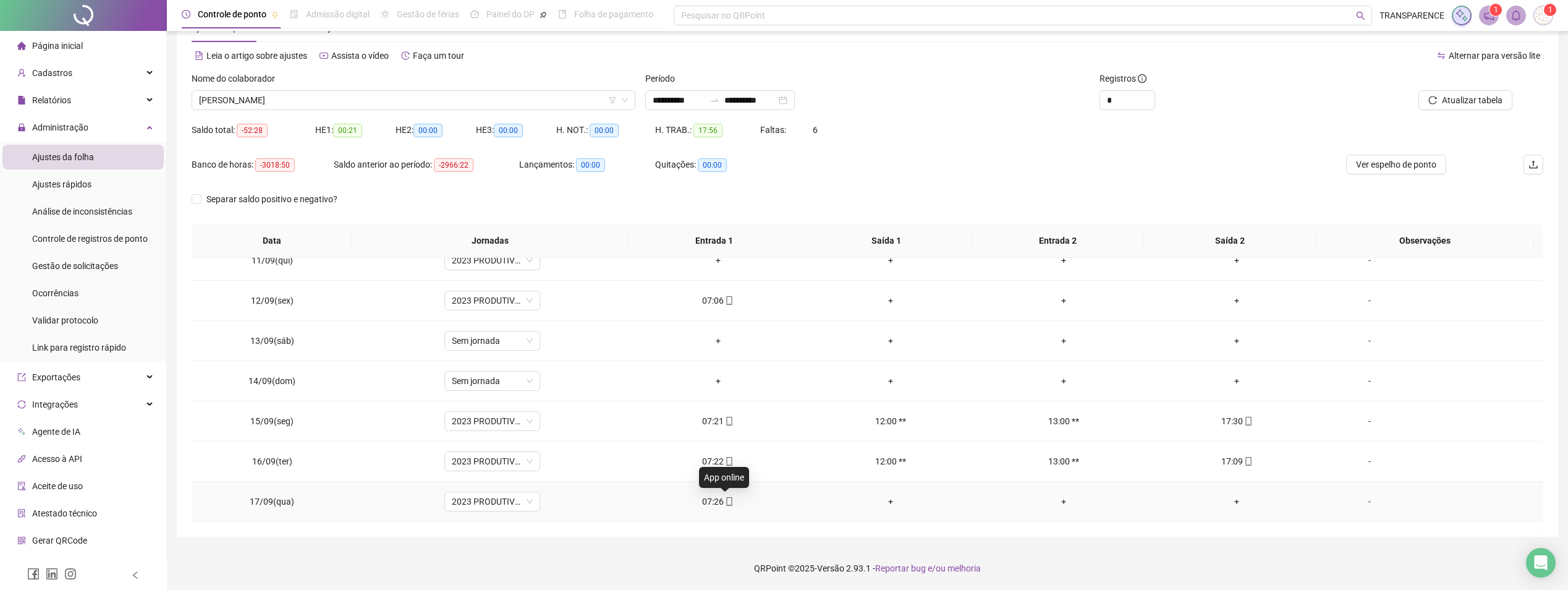
click at [725, 502] on icon "mobile" at bounding box center [729, 501] width 8 height 8
type input "**********"
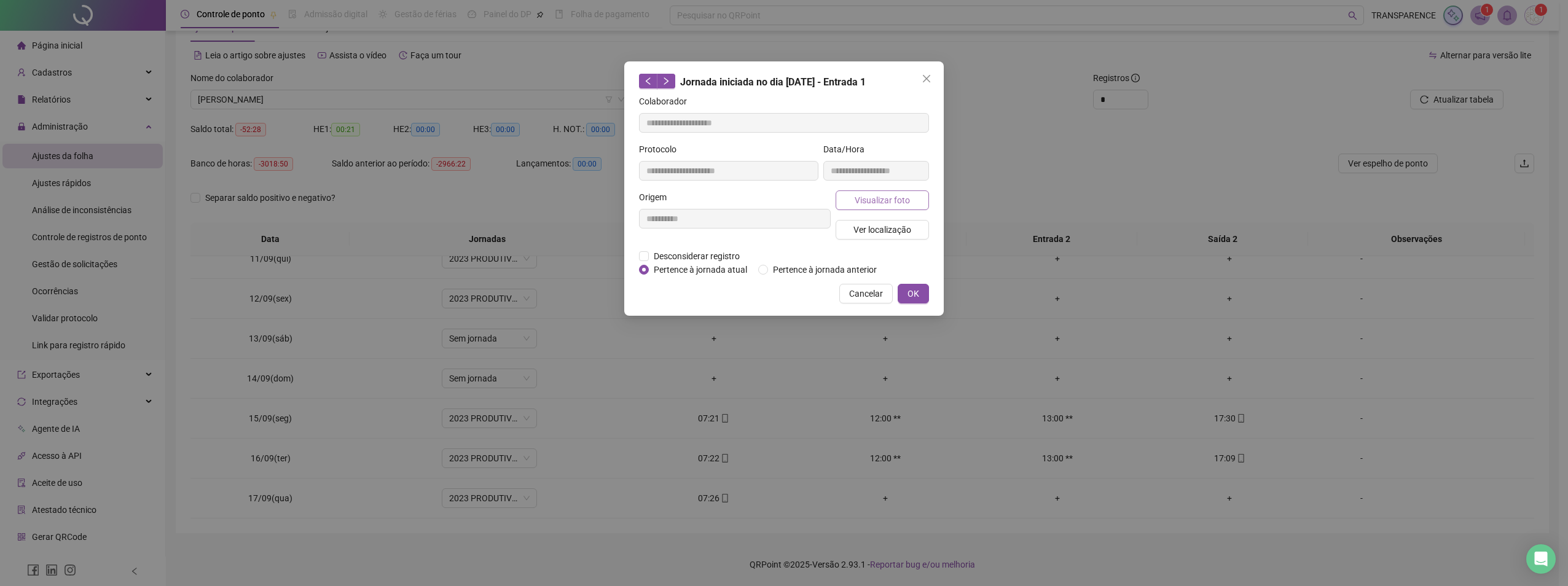
click at [905, 208] on button "Visualizar foto" at bounding box center [882, 200] width 93 height 19
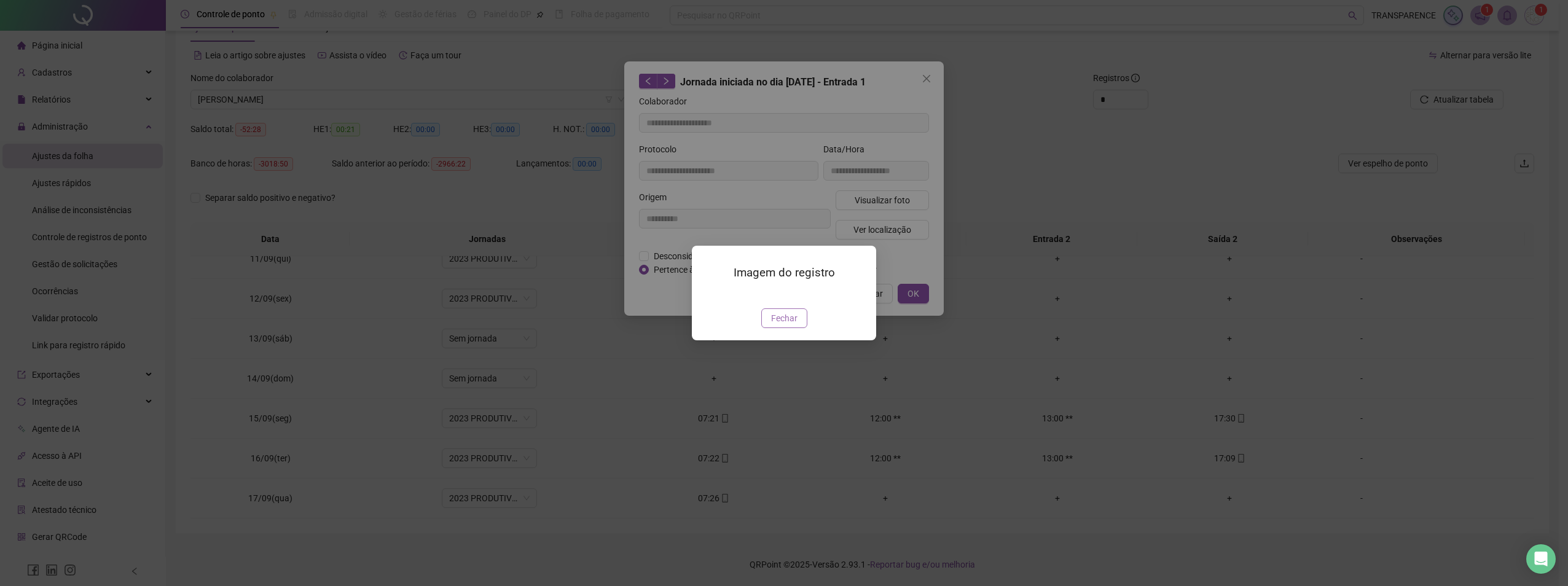
click at [803, 328] on button "Fechar" at bounding box center [784, 318] width 46 height 19
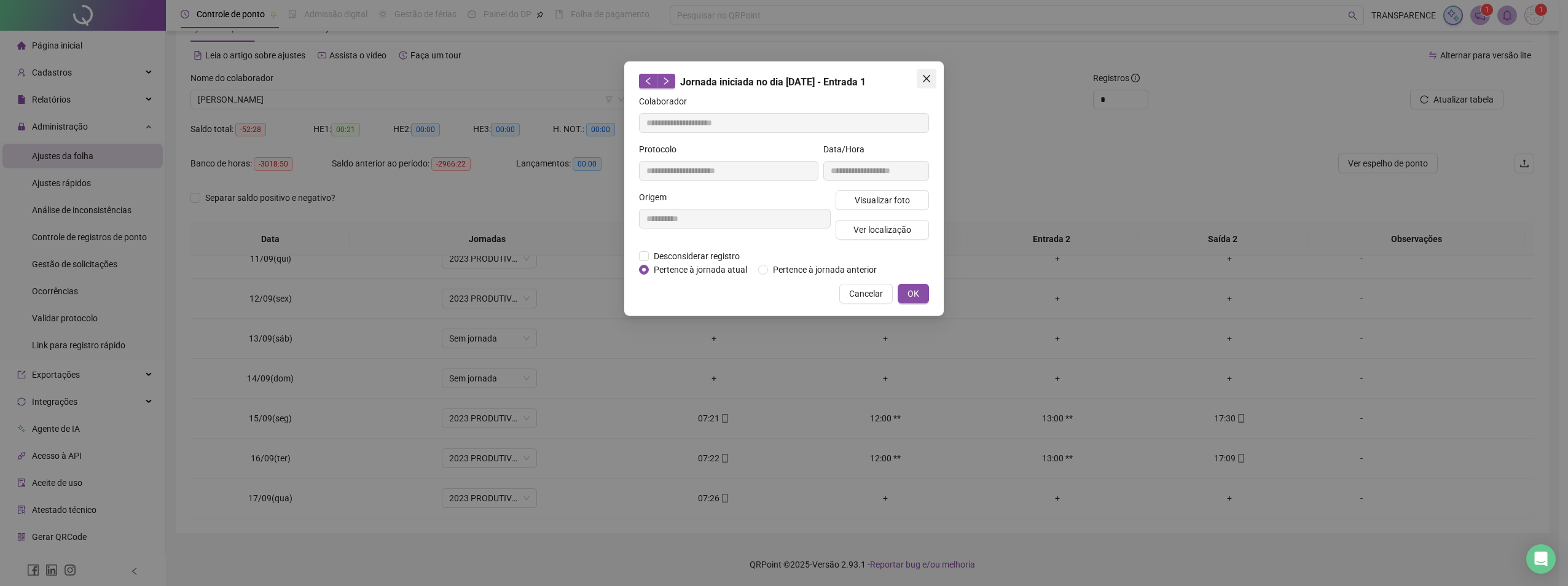
click at [927, 79] on icon "close" at bounding box center [926, 78] width 8 height 8
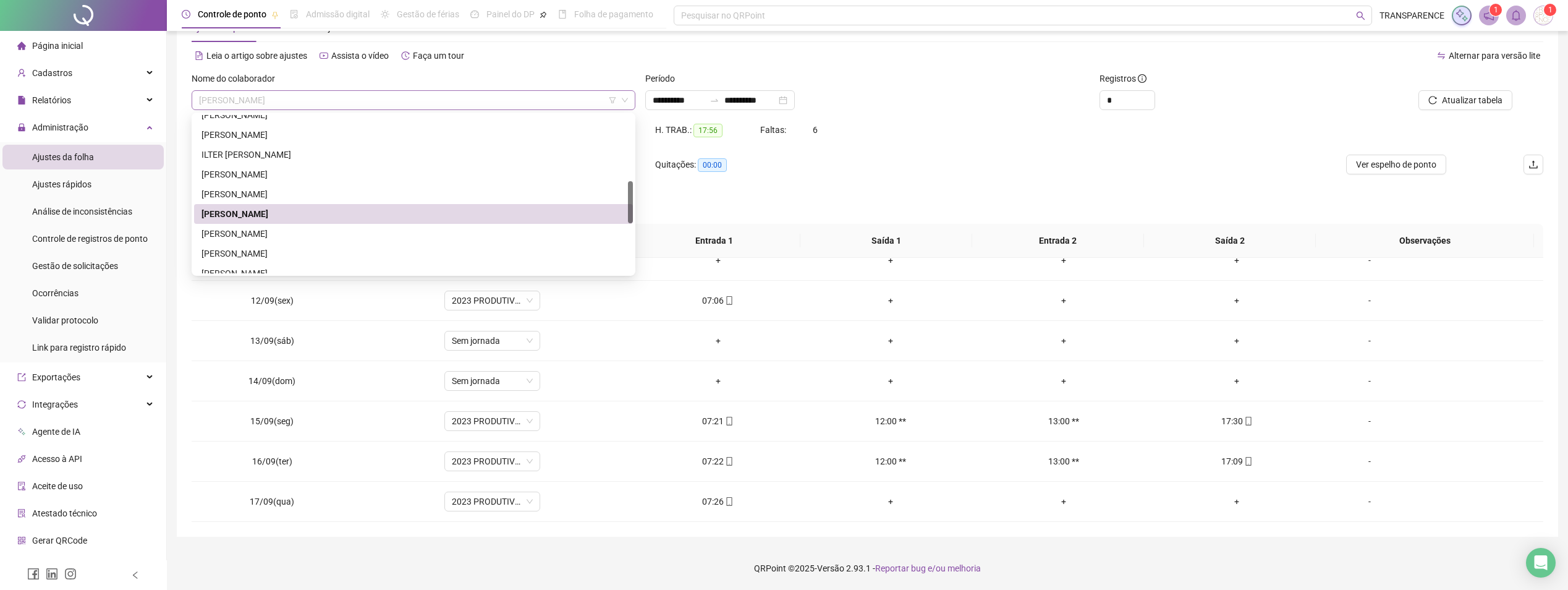
click at [403, 103] on span "[PERSON_NAME]" at bounding box center [414, 100] width 429 height 19
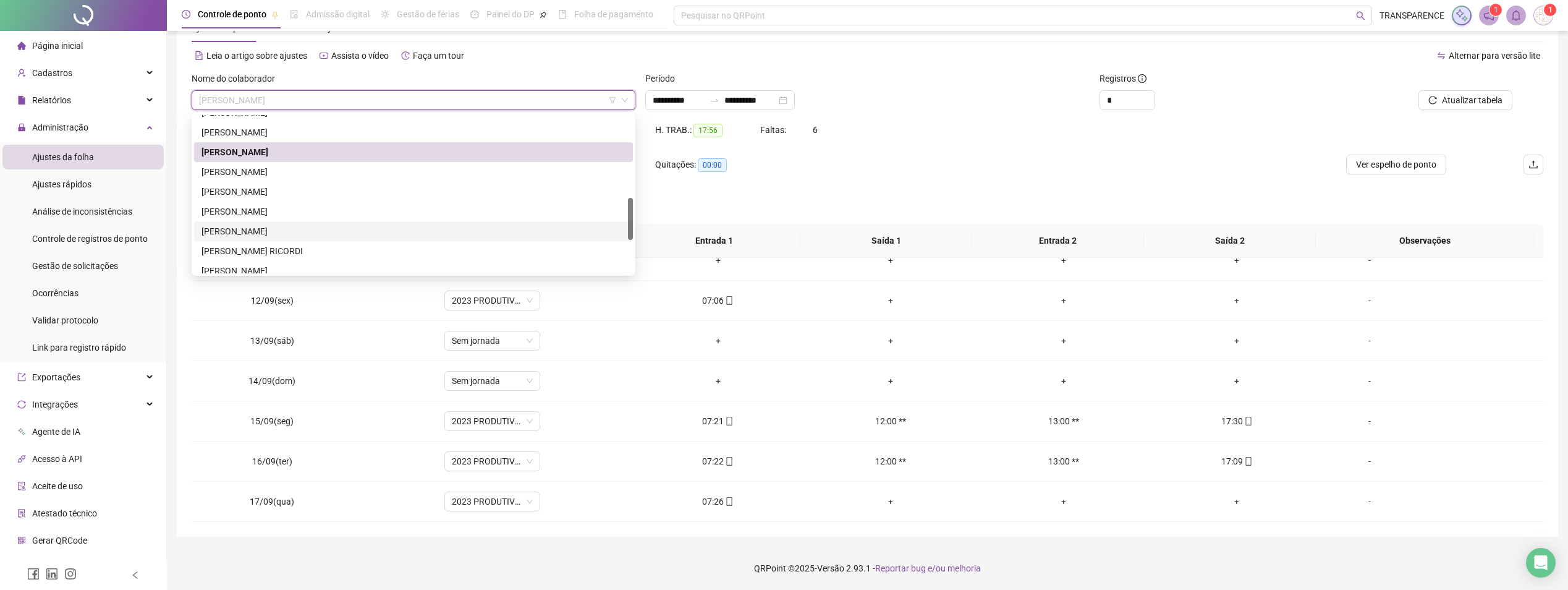
click at [316, 240] on div "[PERSON_NAME]" at bounding box center [414, 230] width 439 height 19
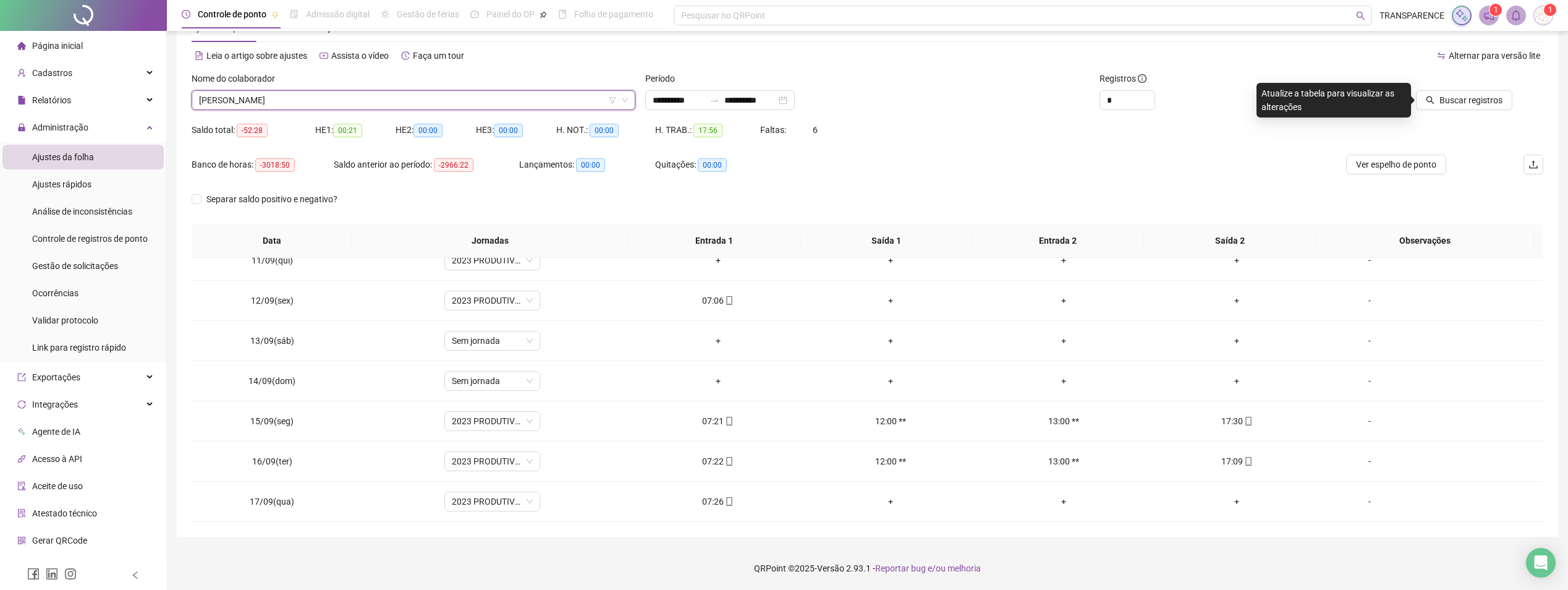
click at [380, 102] on span "[PERSON_NAME]" at bounding box center [414, 100] width 429 height 19
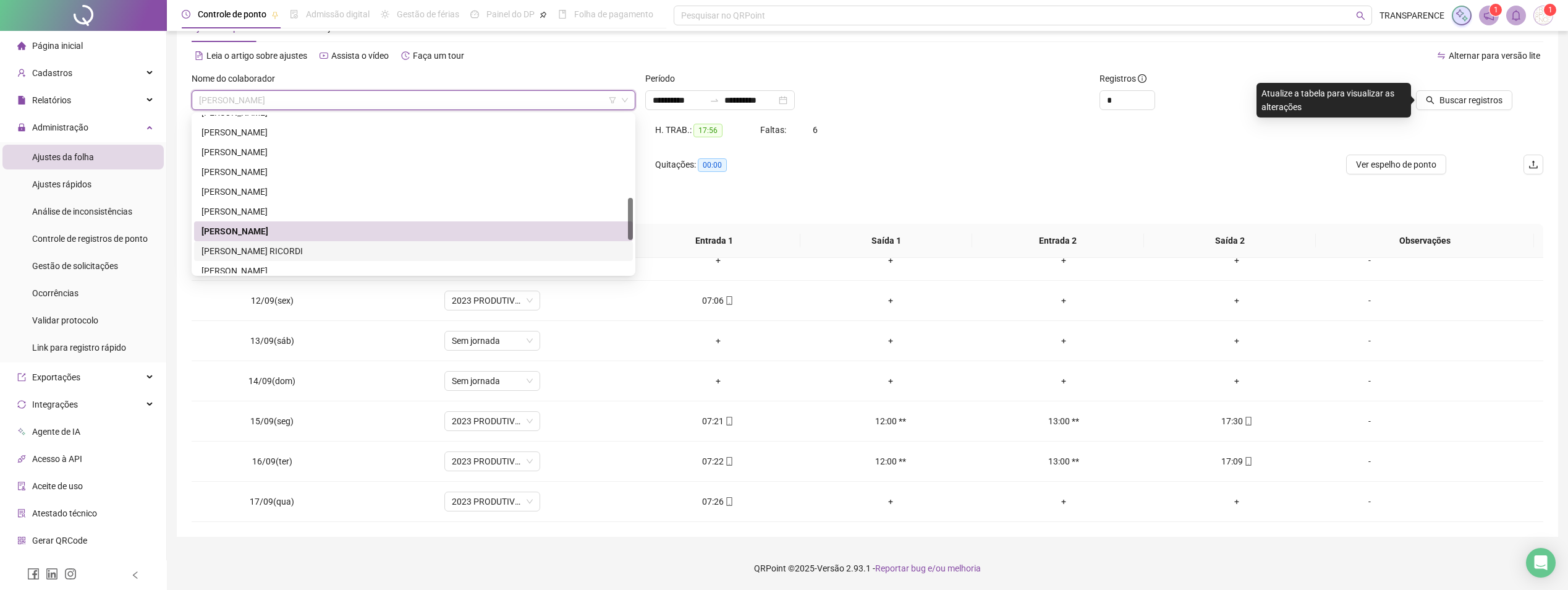
click at [267, 257] on div "[PERSON_NAME] RICORDI" at bounding box center [414, 251] width 439 height 19
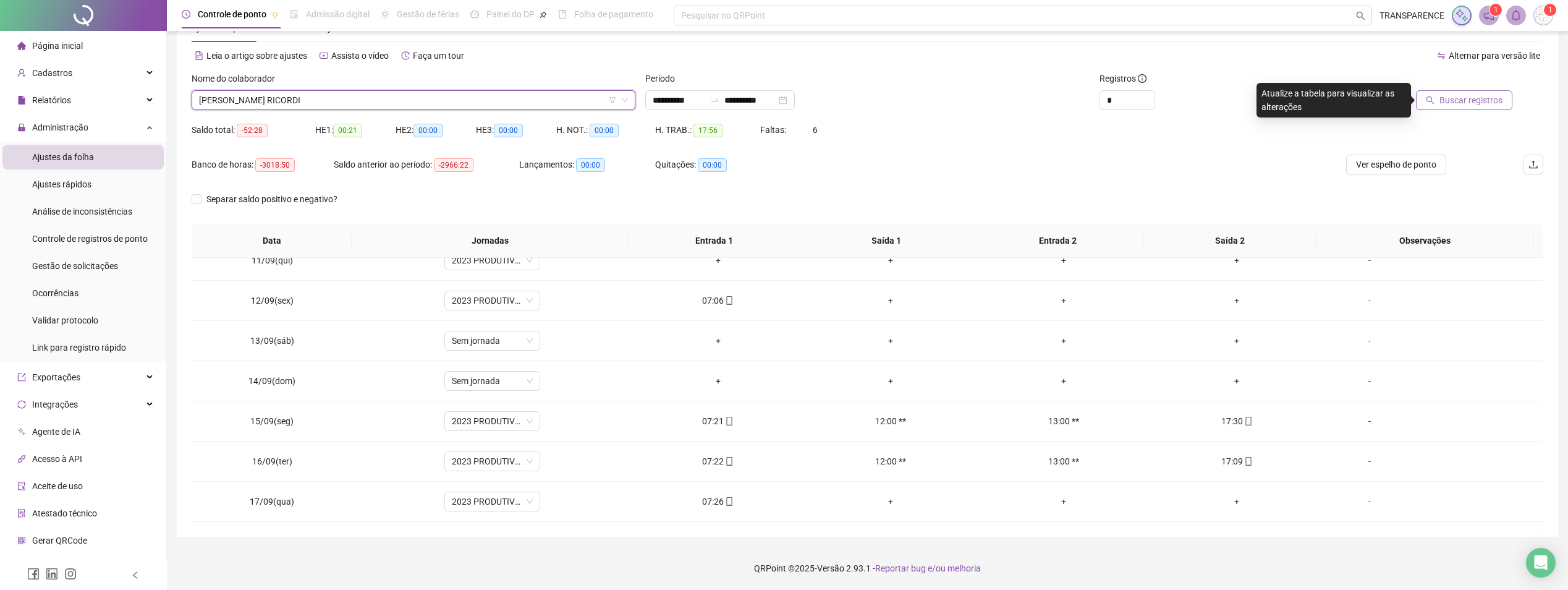
click at [1493, 97] on span "Buscar registros" at bounding box center [1471, 100] width 63 height 14
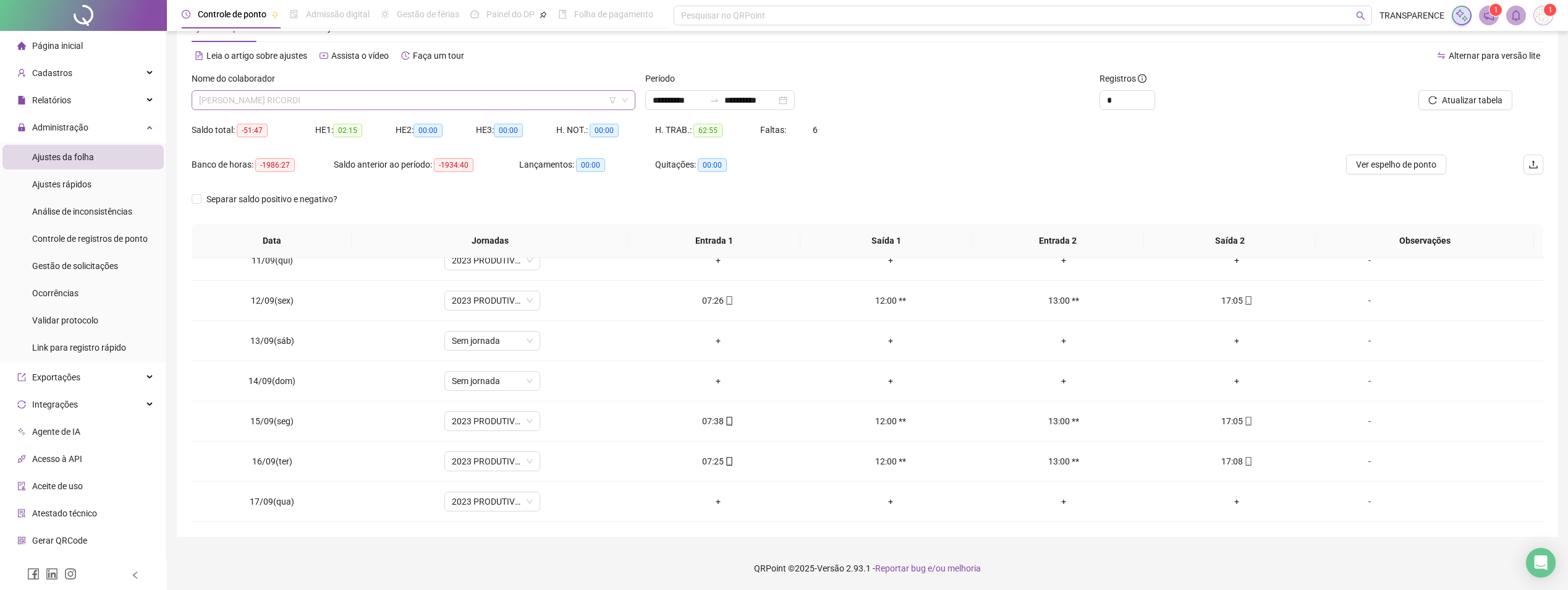
click at [424, 107] on span "[PERSON_NAME] RICORDI" at bounding box center [414, 100] width 429 height 19
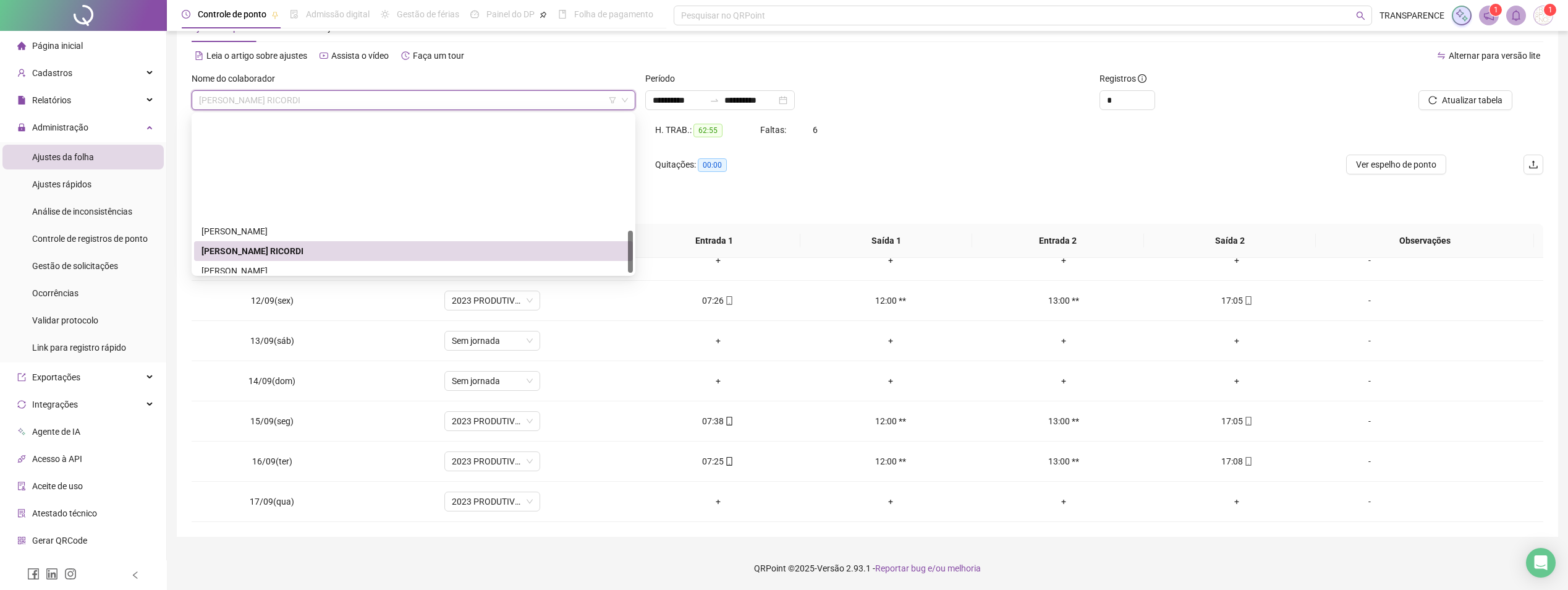
scroll to position [433, 0]
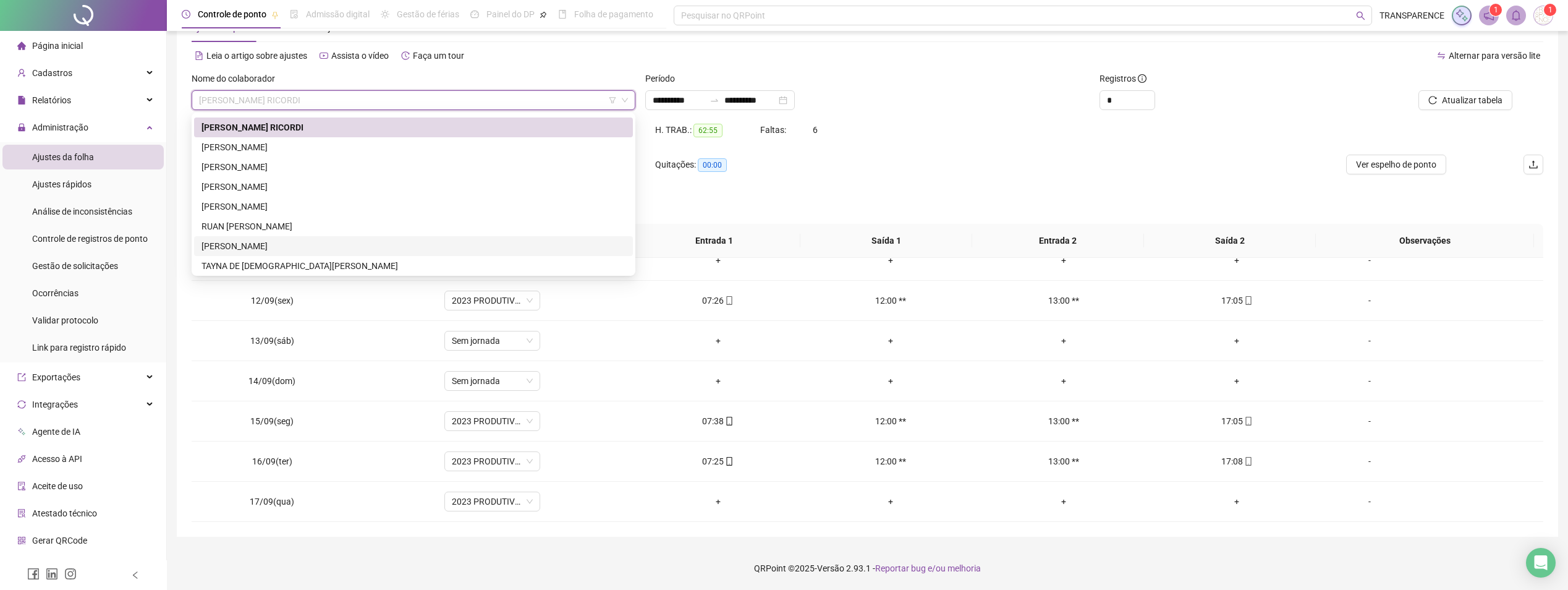
click at [332, 241] on div "[PERSON_NAME]" at bounding box center [414, 246] width 424 height 14
